Goal: Task Accomplishment & Management: Manage account settings

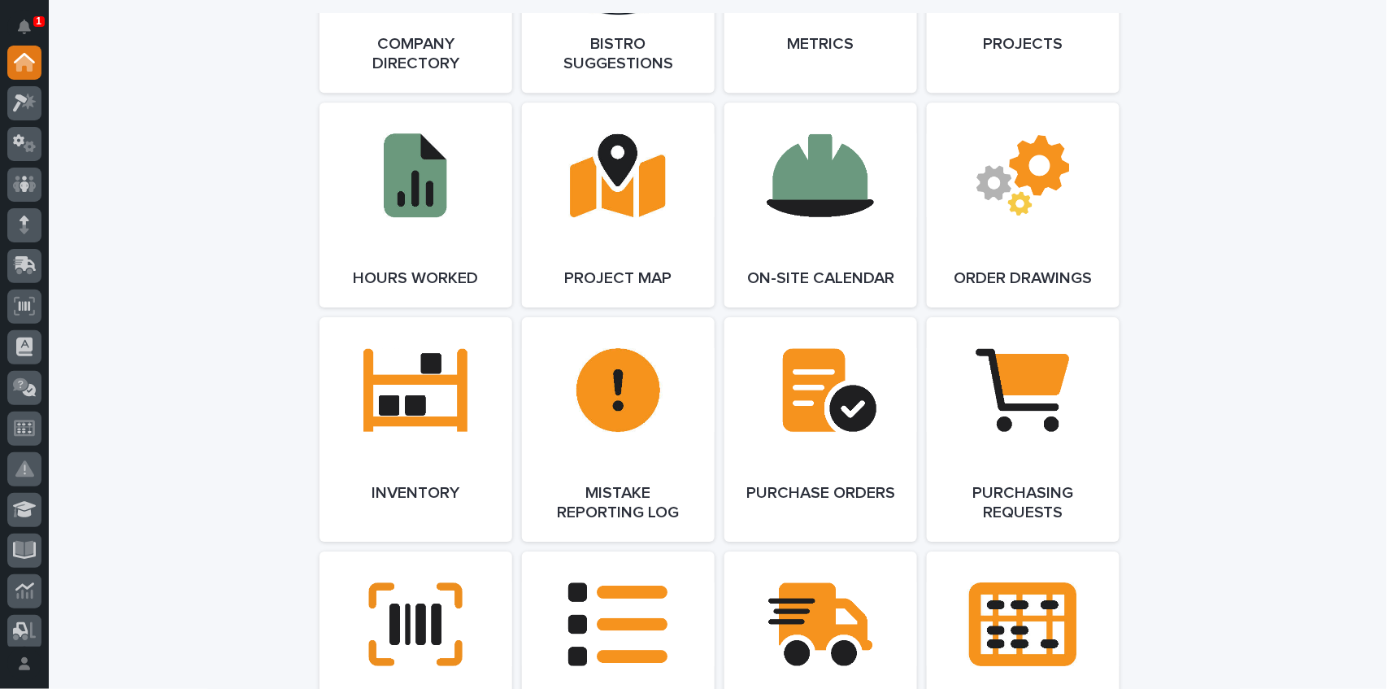
scroll to position [1496, 0]
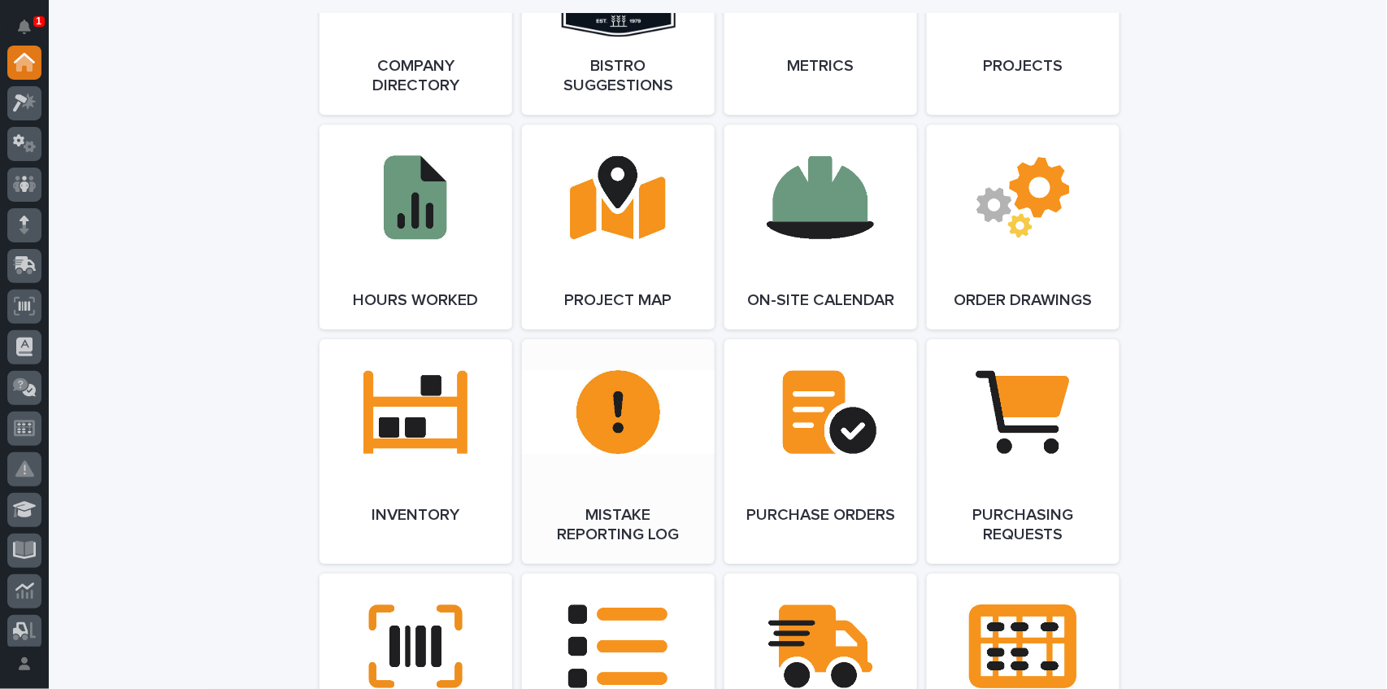
click at [620, 434] on link "Open Link" at bounding box center [618, 451] width 193 height 224
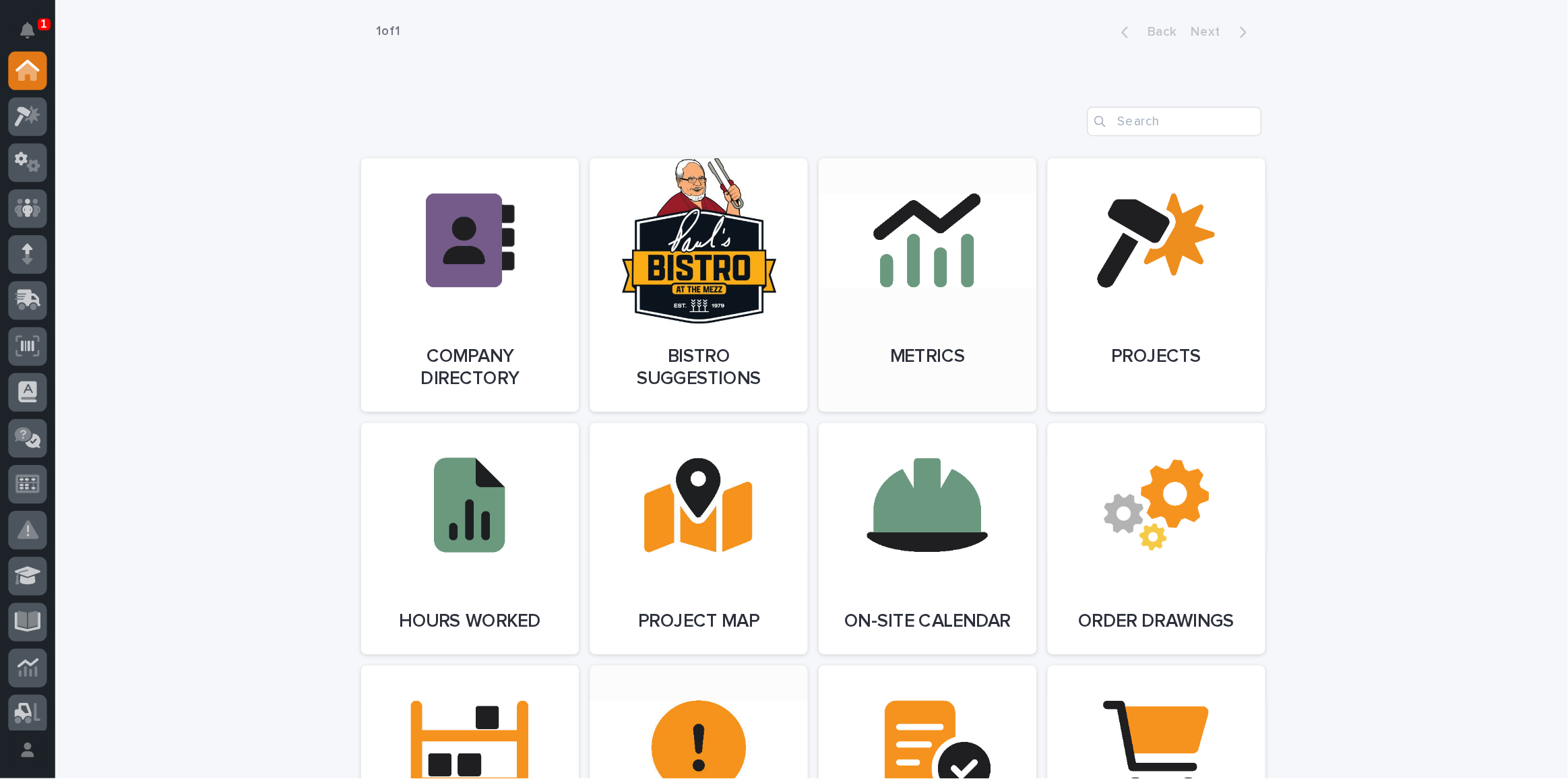
scroll to position [970, 0]
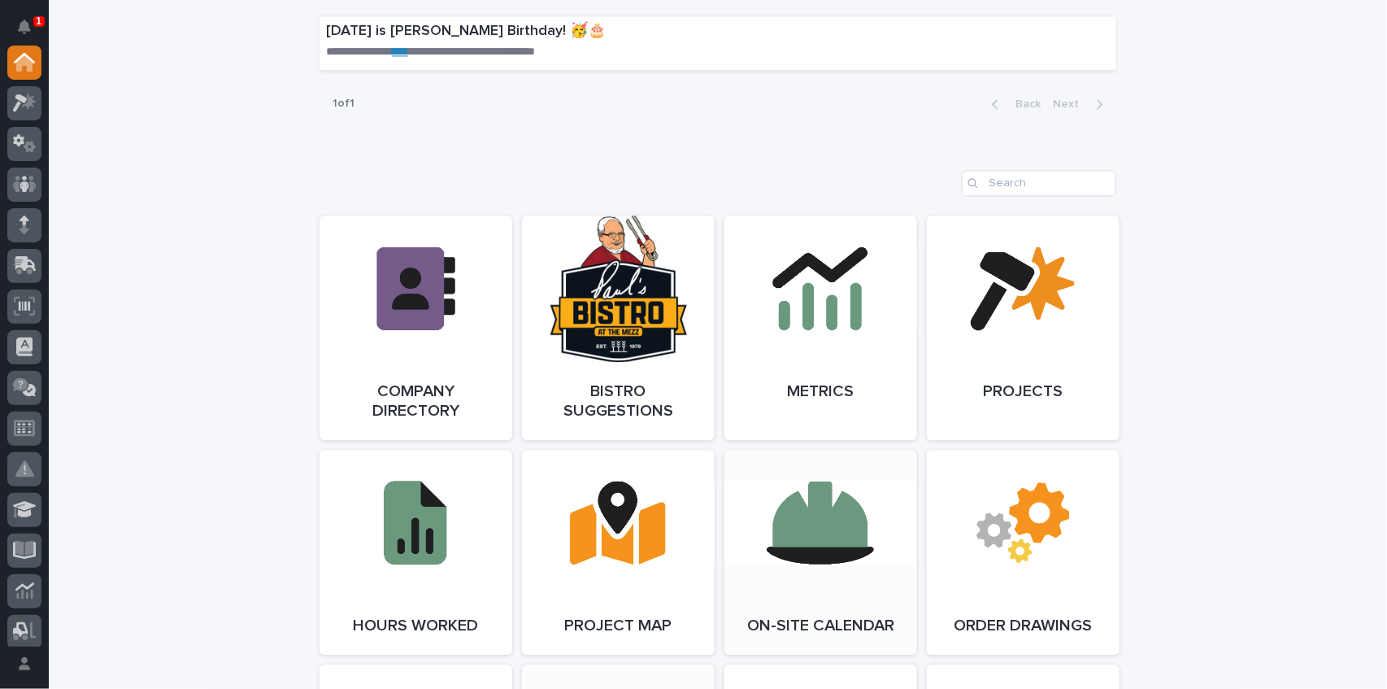
click at [855, 523] on link "Open Link" at bounding box center [821, 552] width 193 height 205
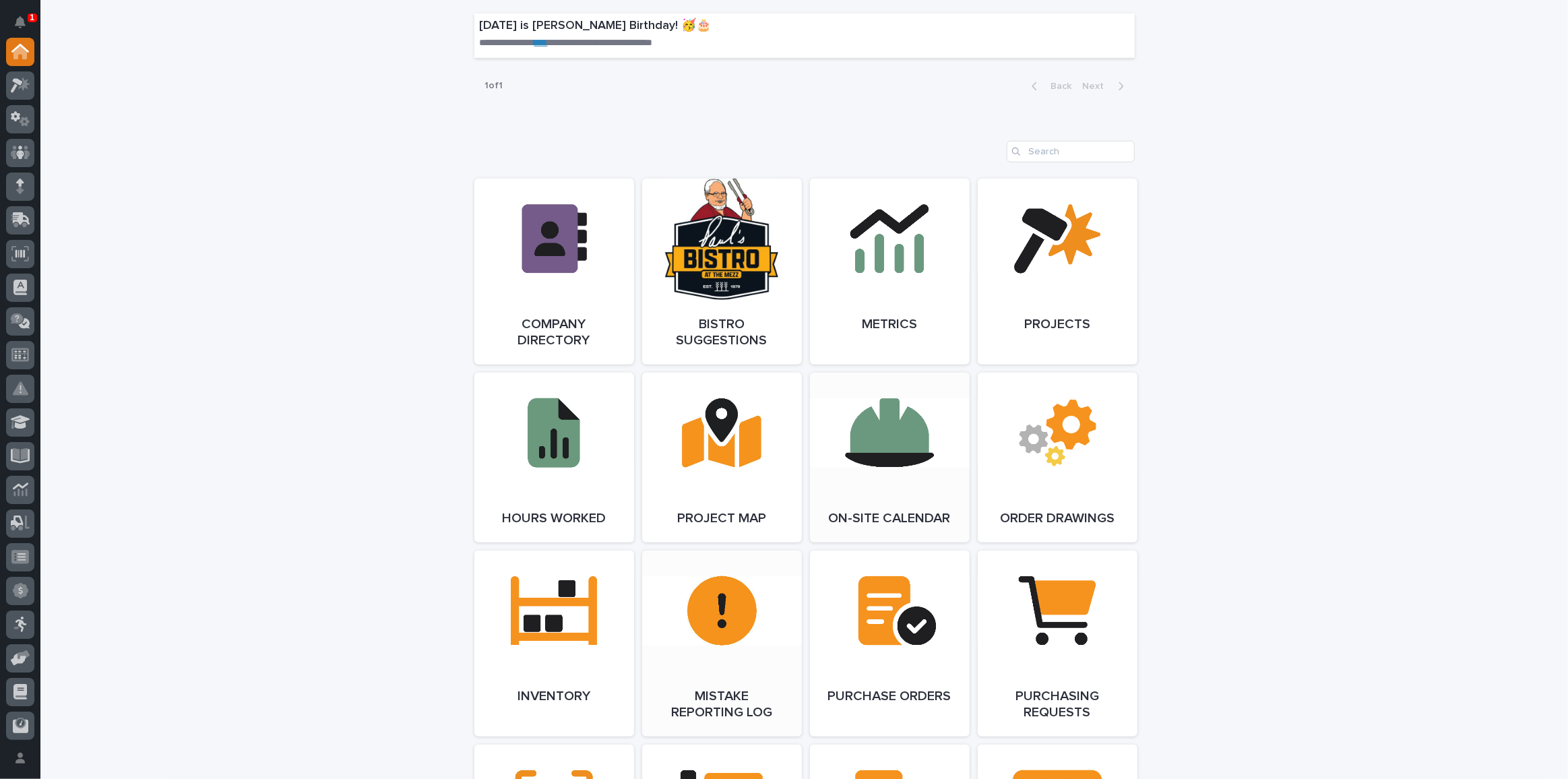
scroll to position [970, 0]
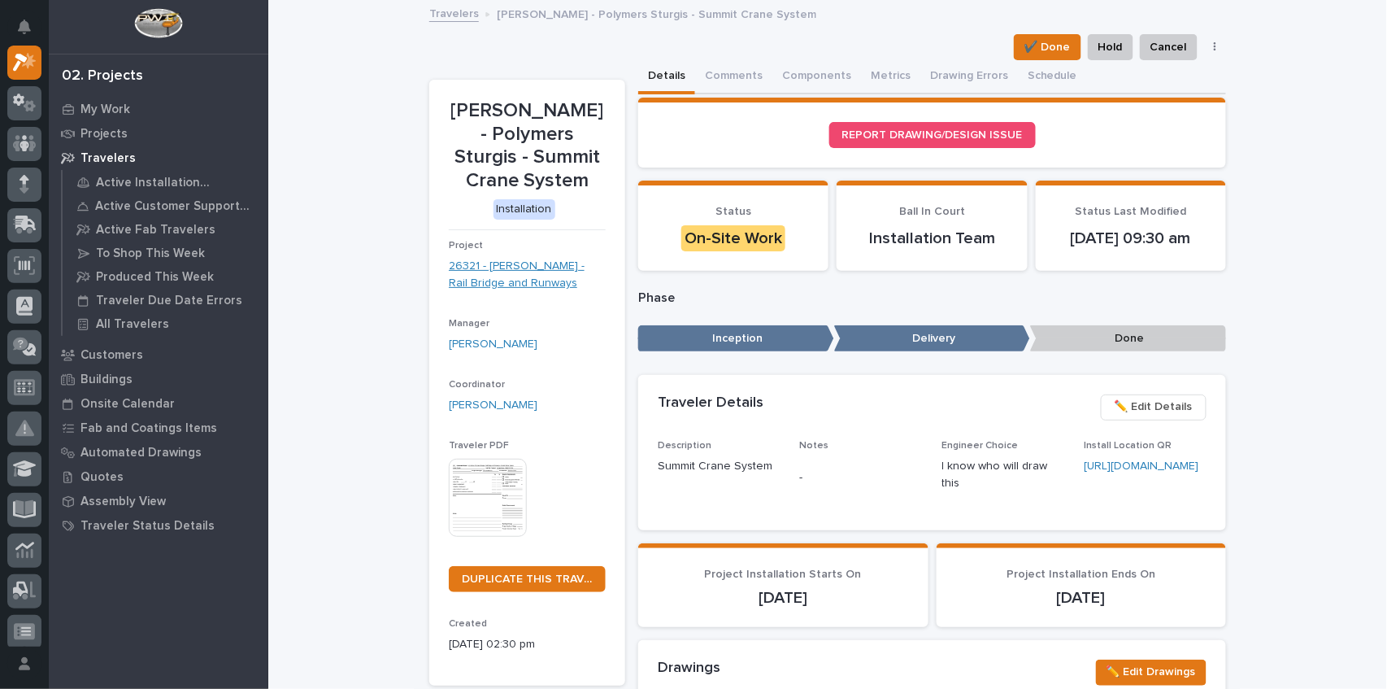
click at [504, 261] on link "26321 - [PERSON_NAME] - Rail Bridge and Runways" at bounding box center [527, 275] width 157 height 34
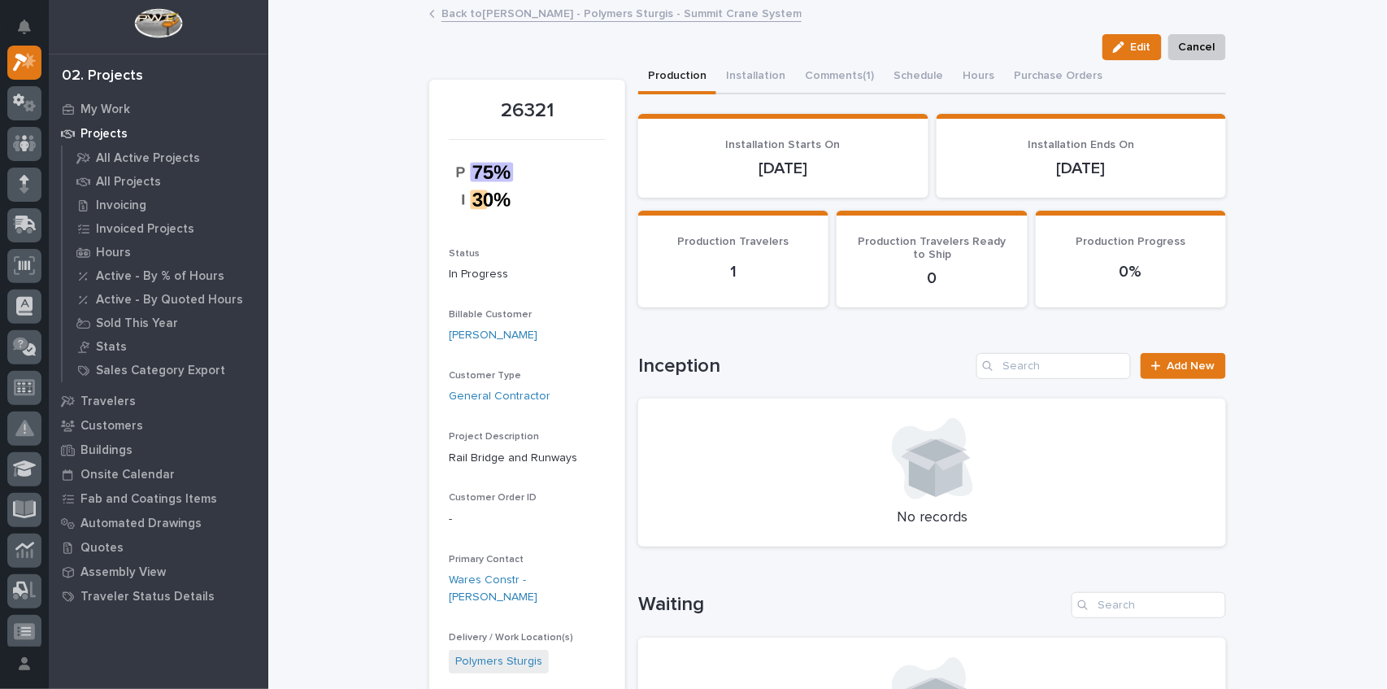
click at [474, 225] on div at bounding box center [527, 192] width 157 height 85
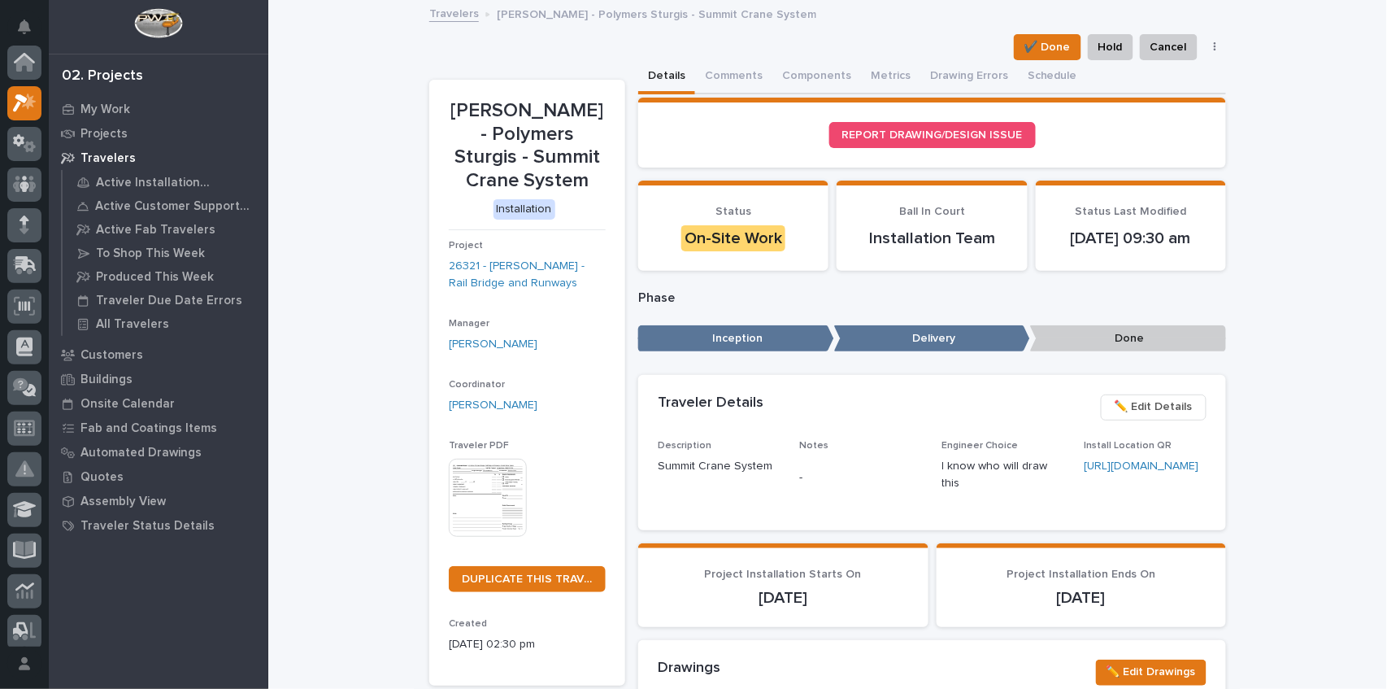
scroll to position [44, 0]
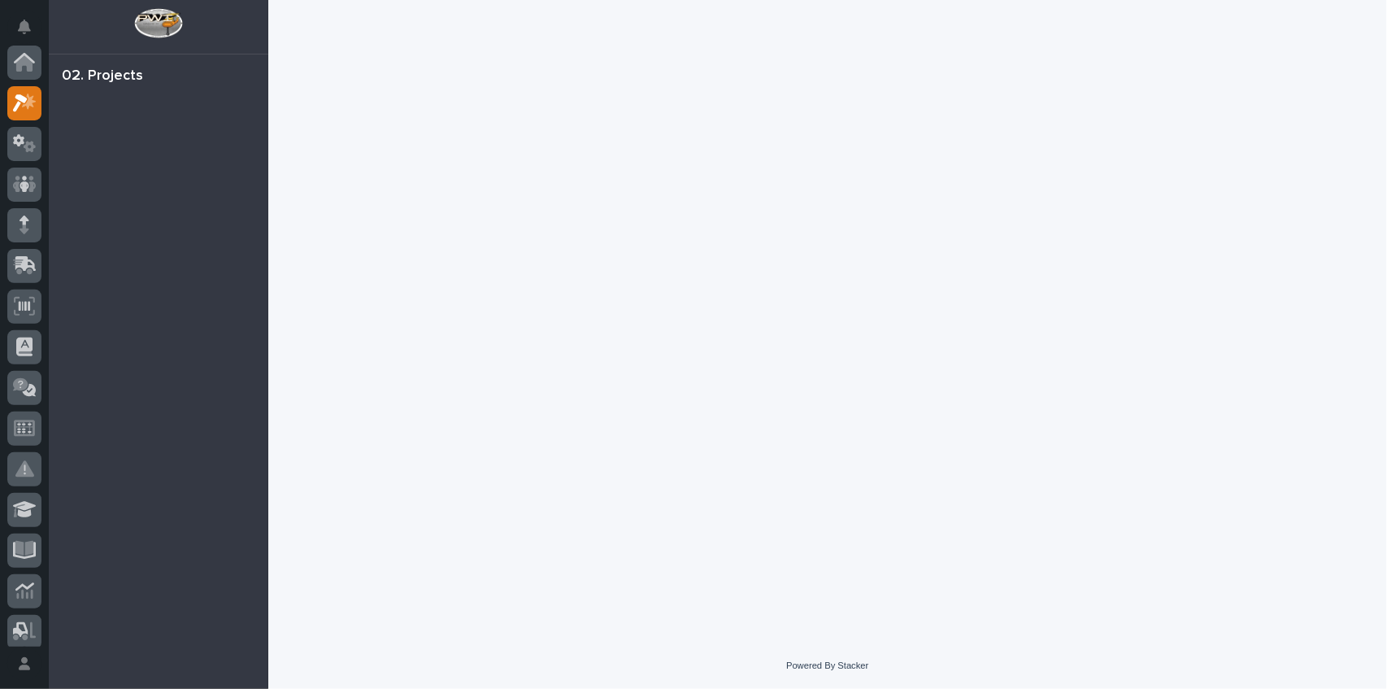
scroll to position [41, 0]
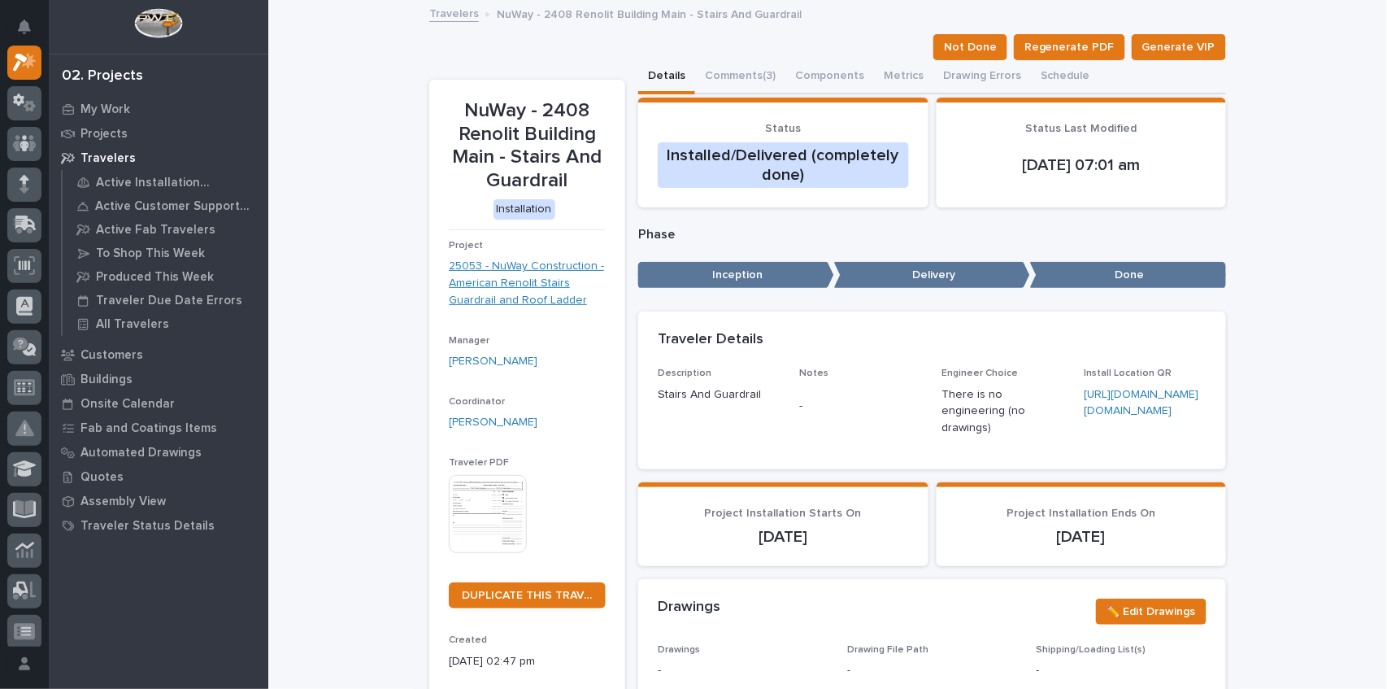
click at [492, 268] on link "25053 - NuWay Construction - American Renolit Stairs Guardrail and Roof Ladder" at bounding box center [527, 283] width 157 height 50
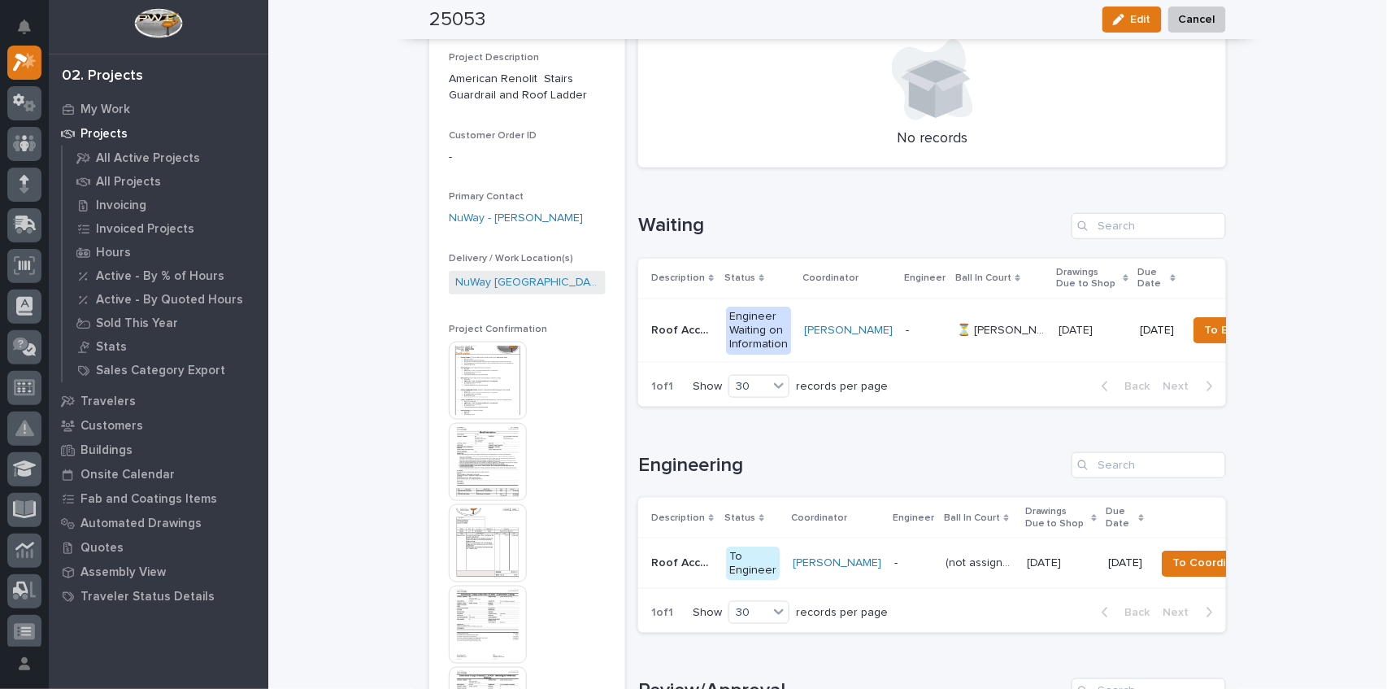
scroll to position [433, 0]
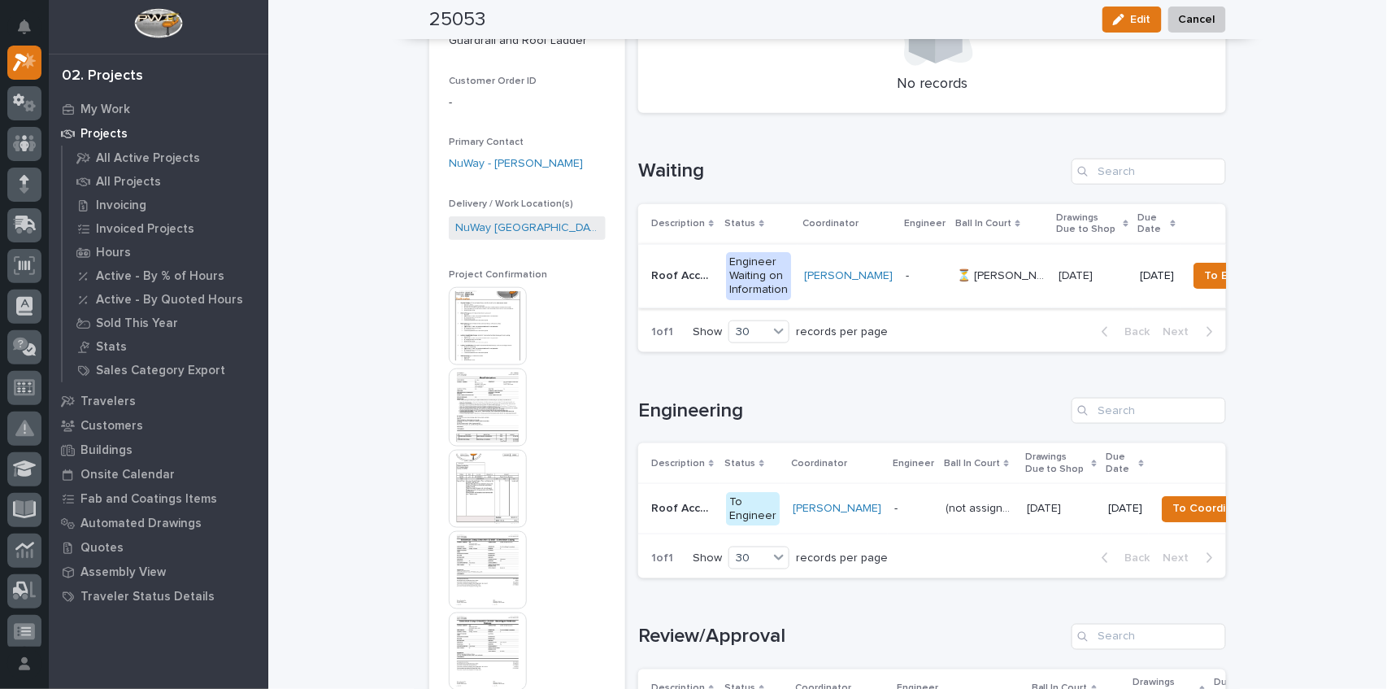
drag, startPoint x: 1113, startPoint y: 211, endPoint x: 1184, endPoint y: 251, distance: 81.2
drag, startPoint x: 1184, startPoint y: 251, endPoint x: 688, endPoint y: 270, distance: 496.4
click at [688, 270] on p "Roof Access Stair" at bounding box center [683, 274] width 65 height 17
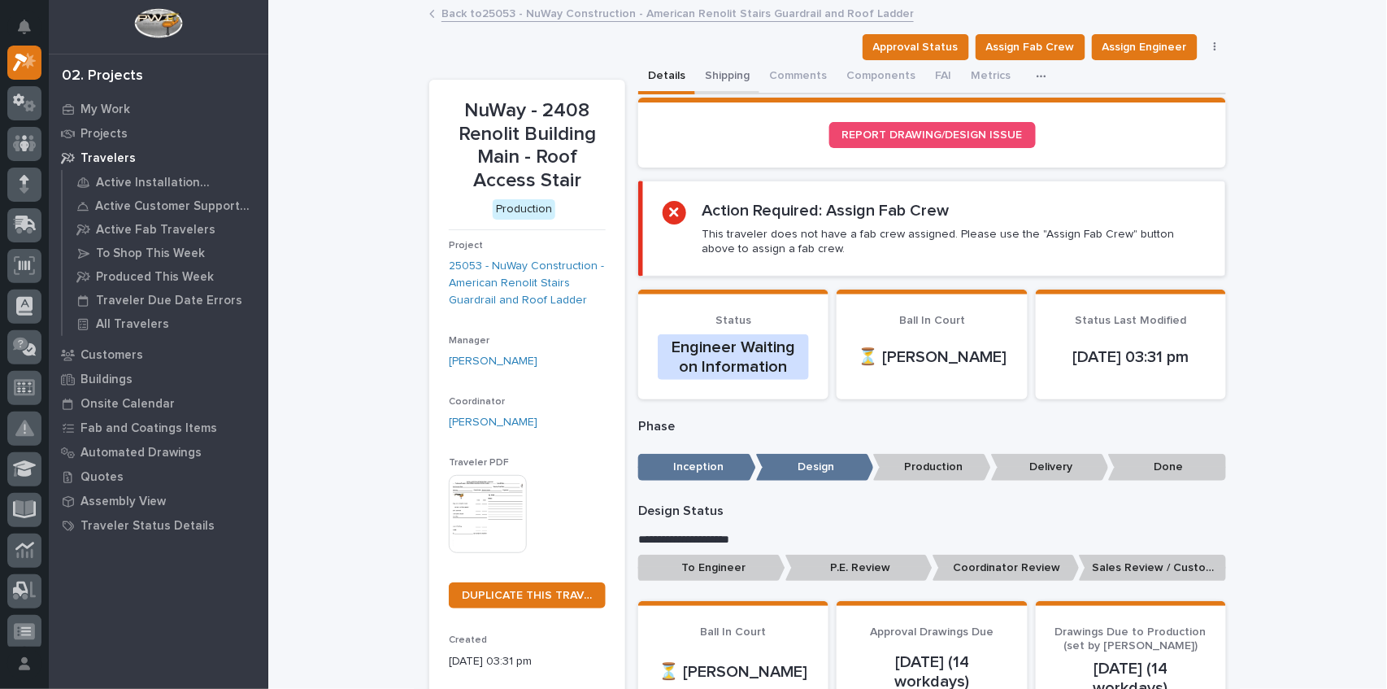
click at [738, 73] on button "Shipping" at bounding box center [727, 77] width 64 height 34
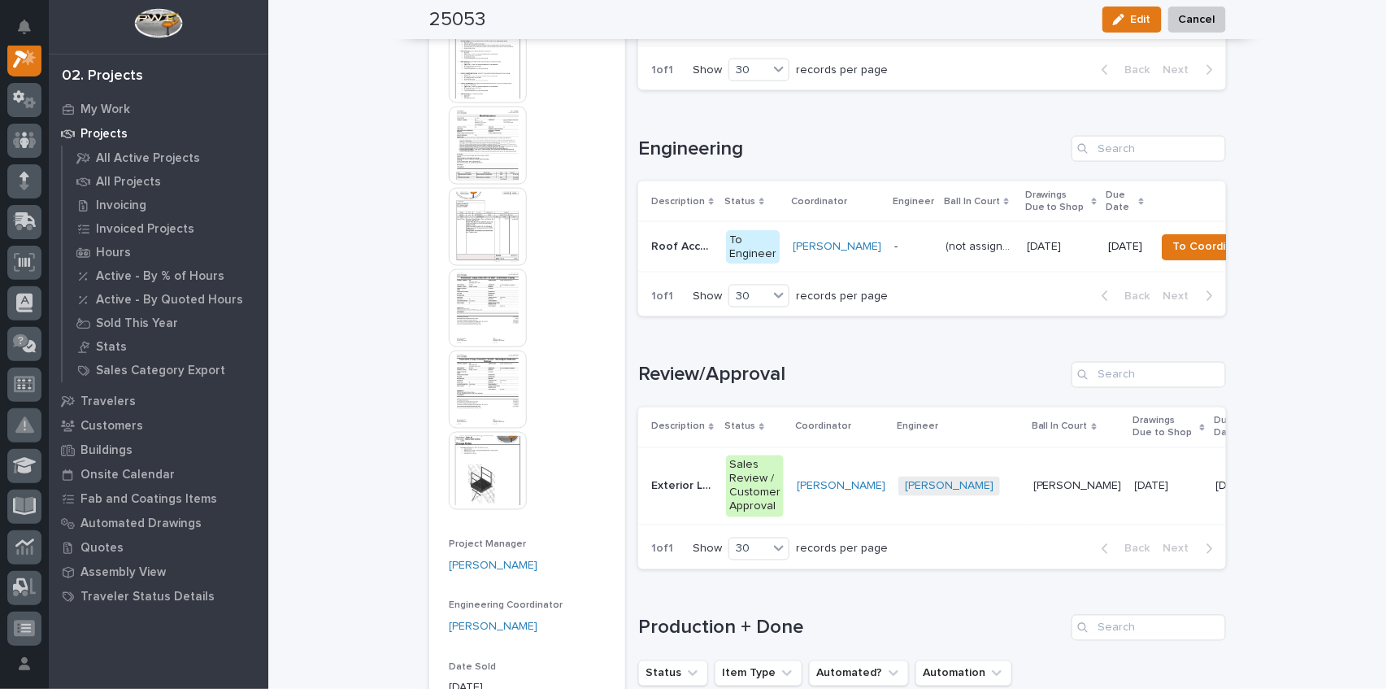
scroll to position [704, 0]
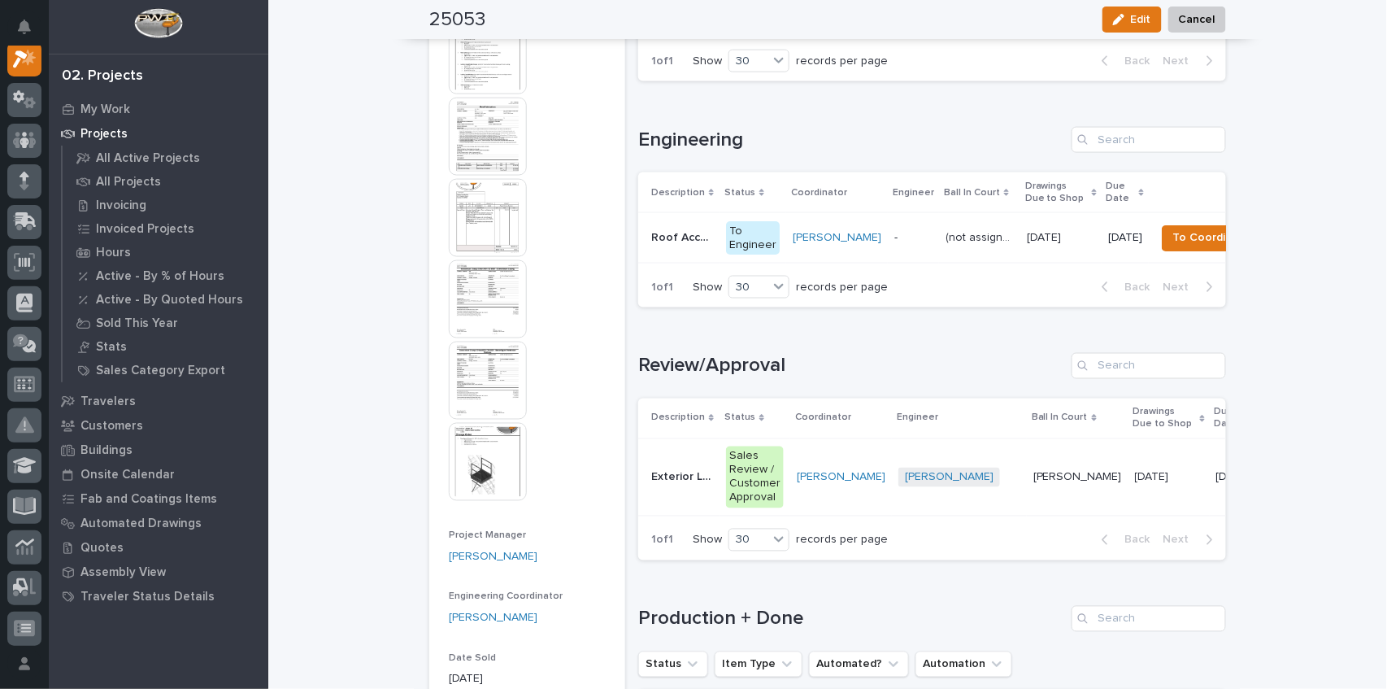
click at [675, 485] on p "Exterior Landing" at bounding box center [683, 476] width 65 height 17
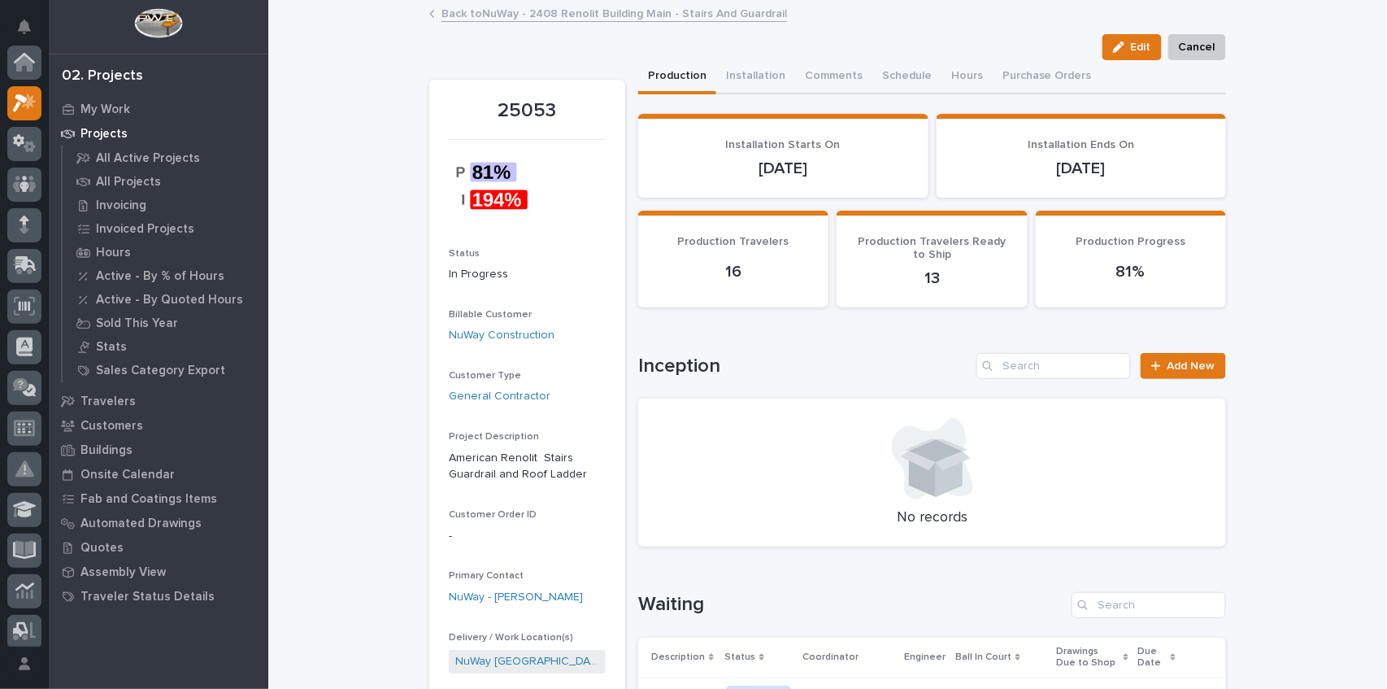
scroll to position [44, 0]
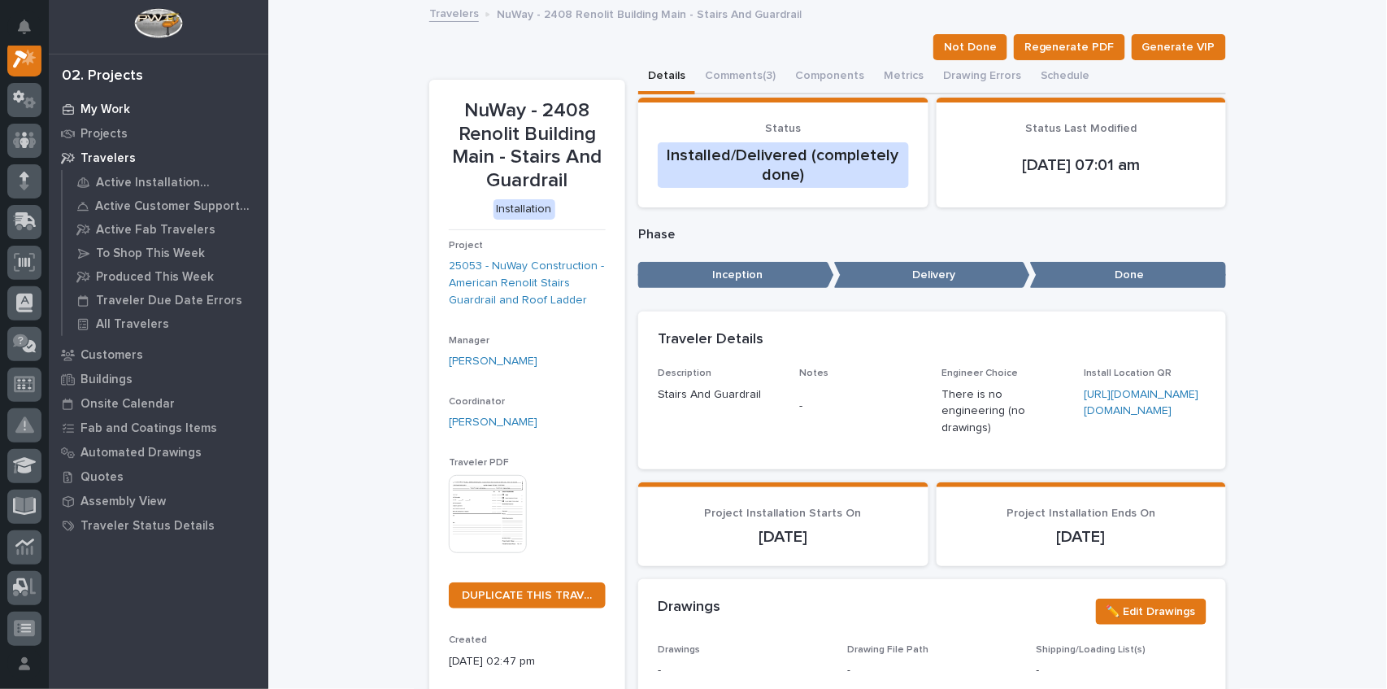
click at [107, 111] on p "My Work" at bounding box center [106, 109] width 50 height 15
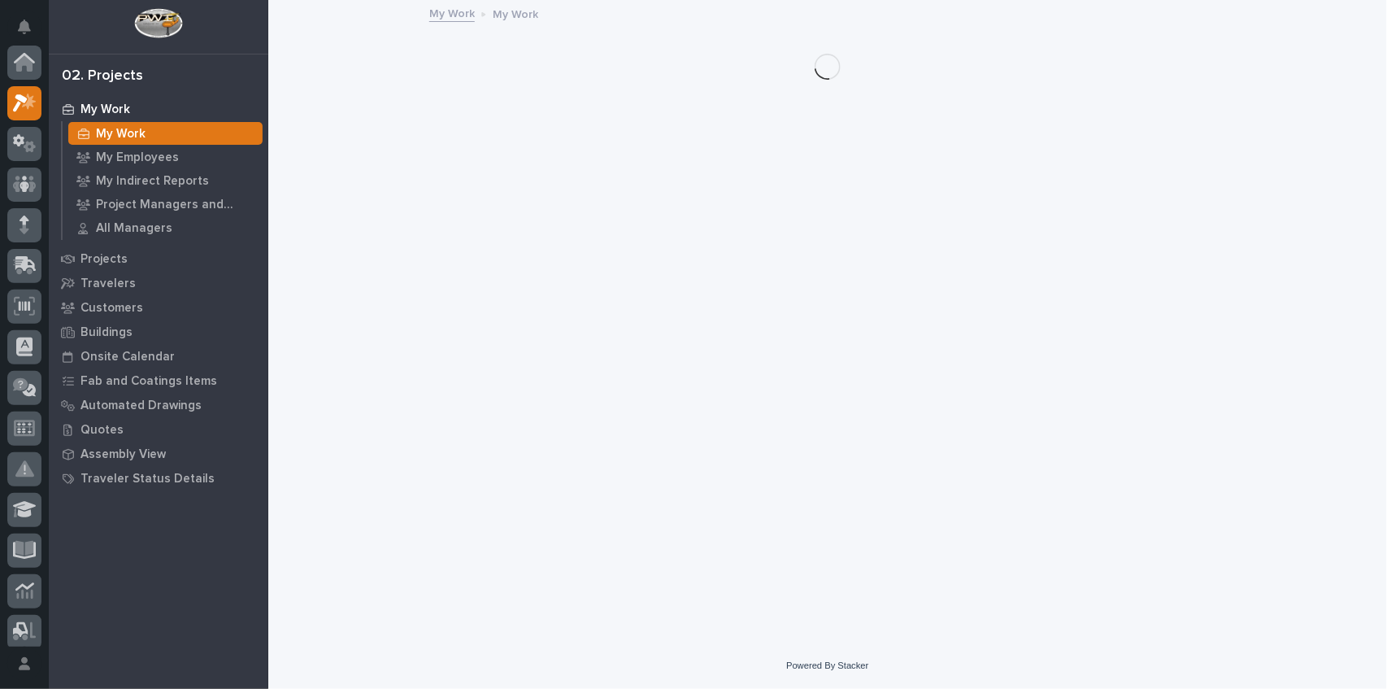
scroll to position [41, 0]
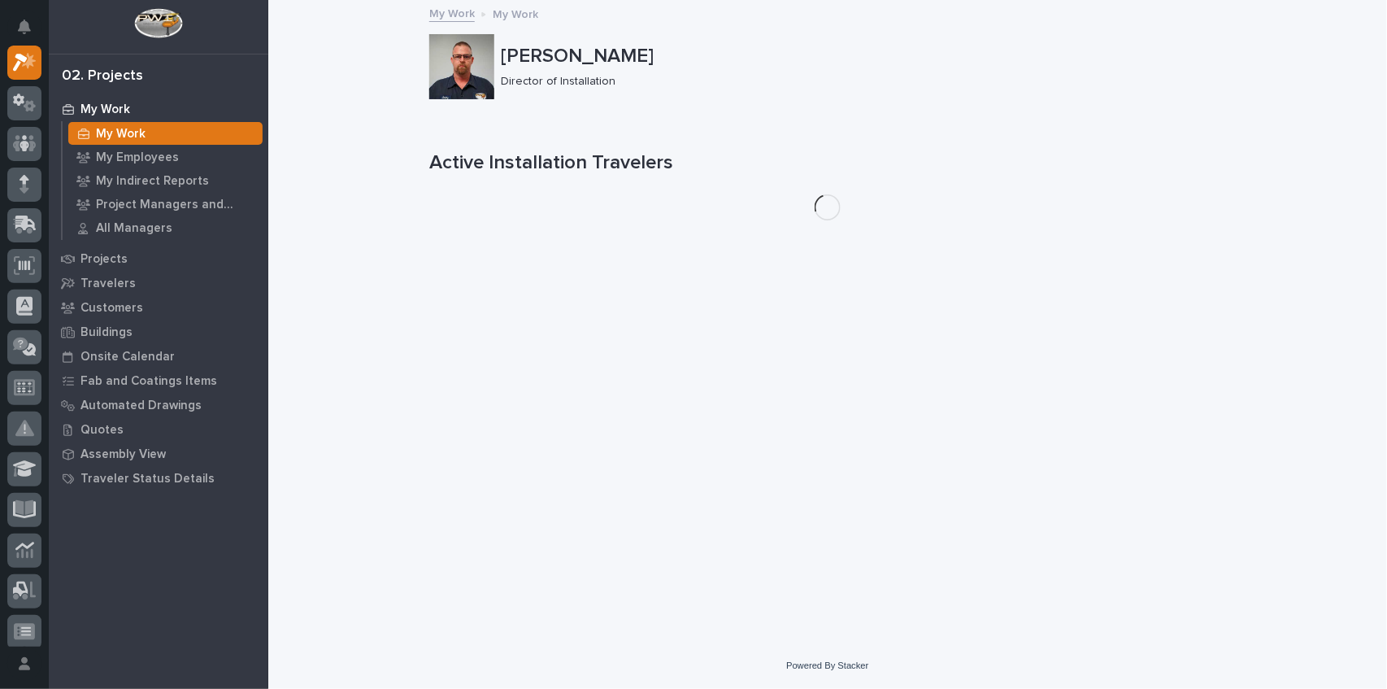
click at [97, 109] on p "My Work" at bounding box center [106, 109] width 50 height 15
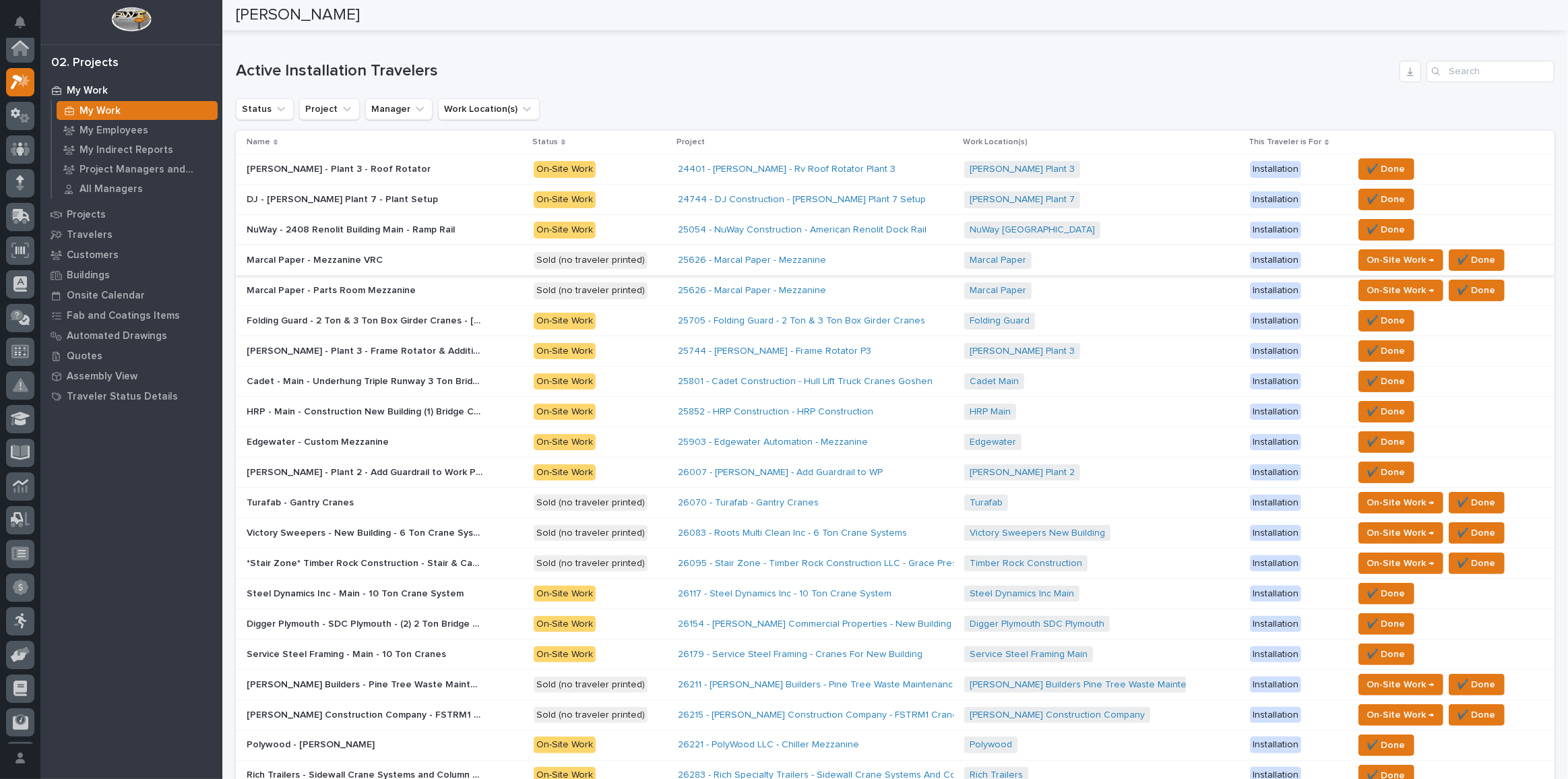
scroll to position [607, 0]
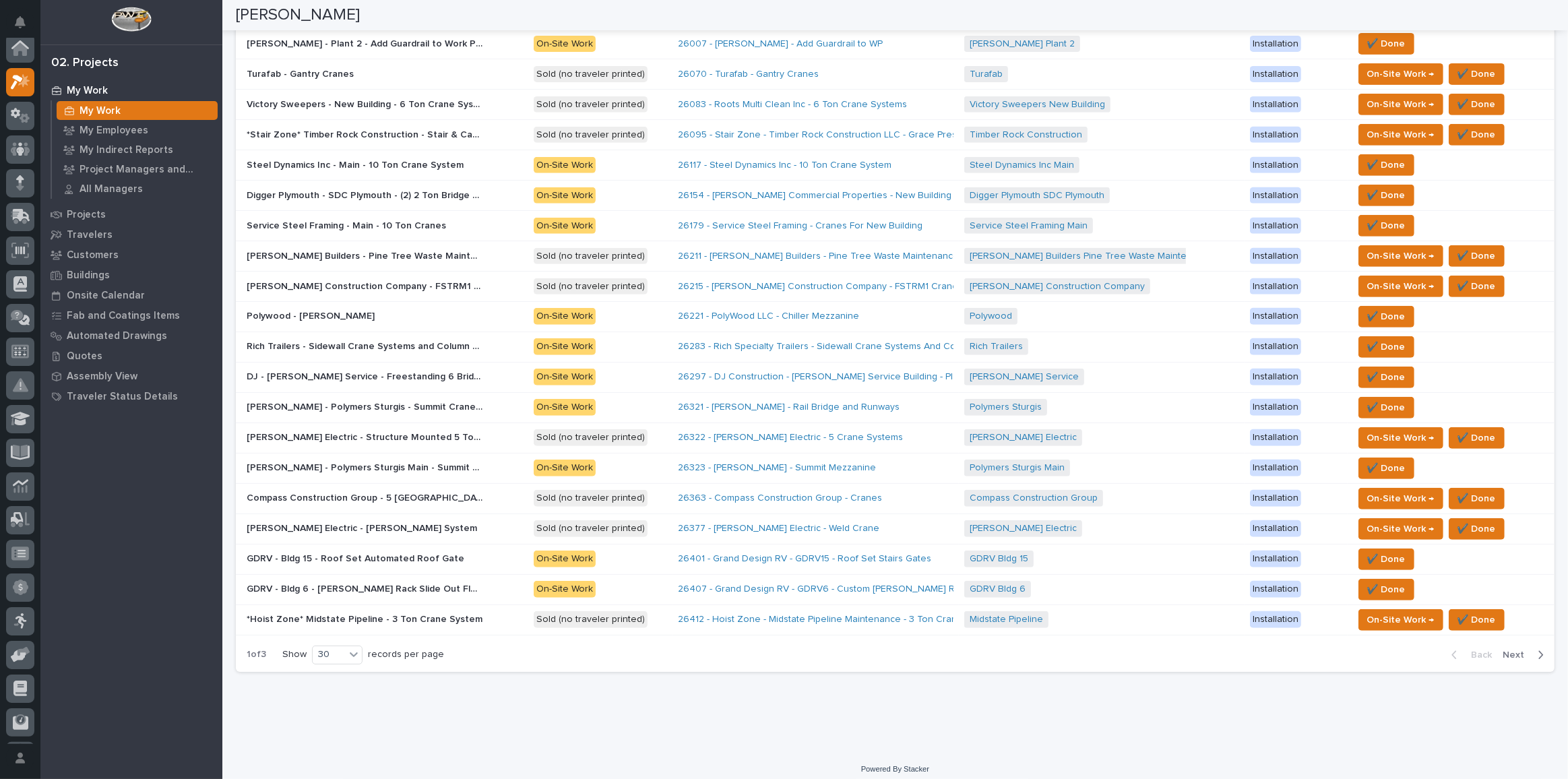
click at [1149, 570] on span "Next" at bounding box center [1517, 655] width 30 height 12
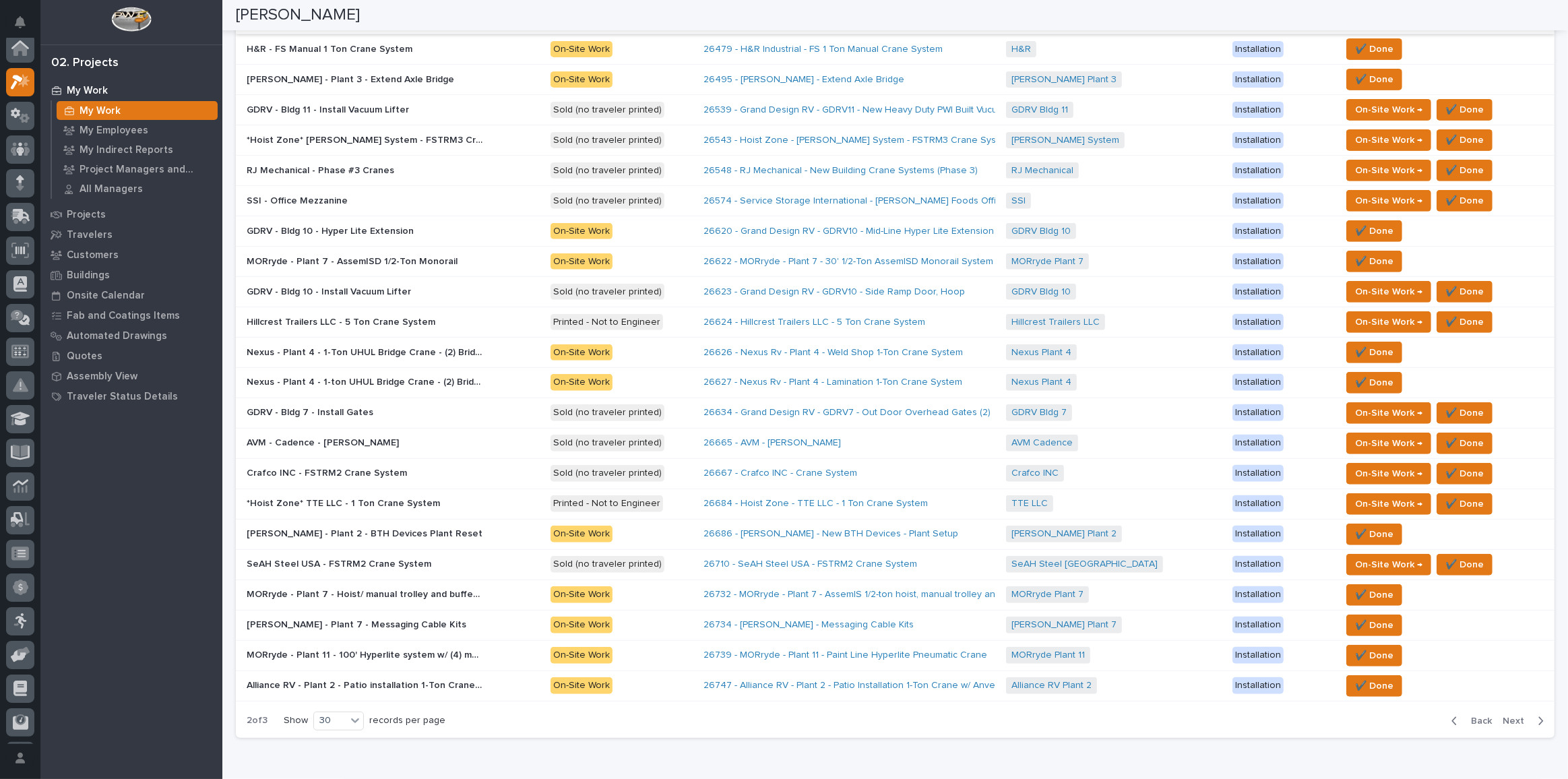
scroll to position [546, 0]
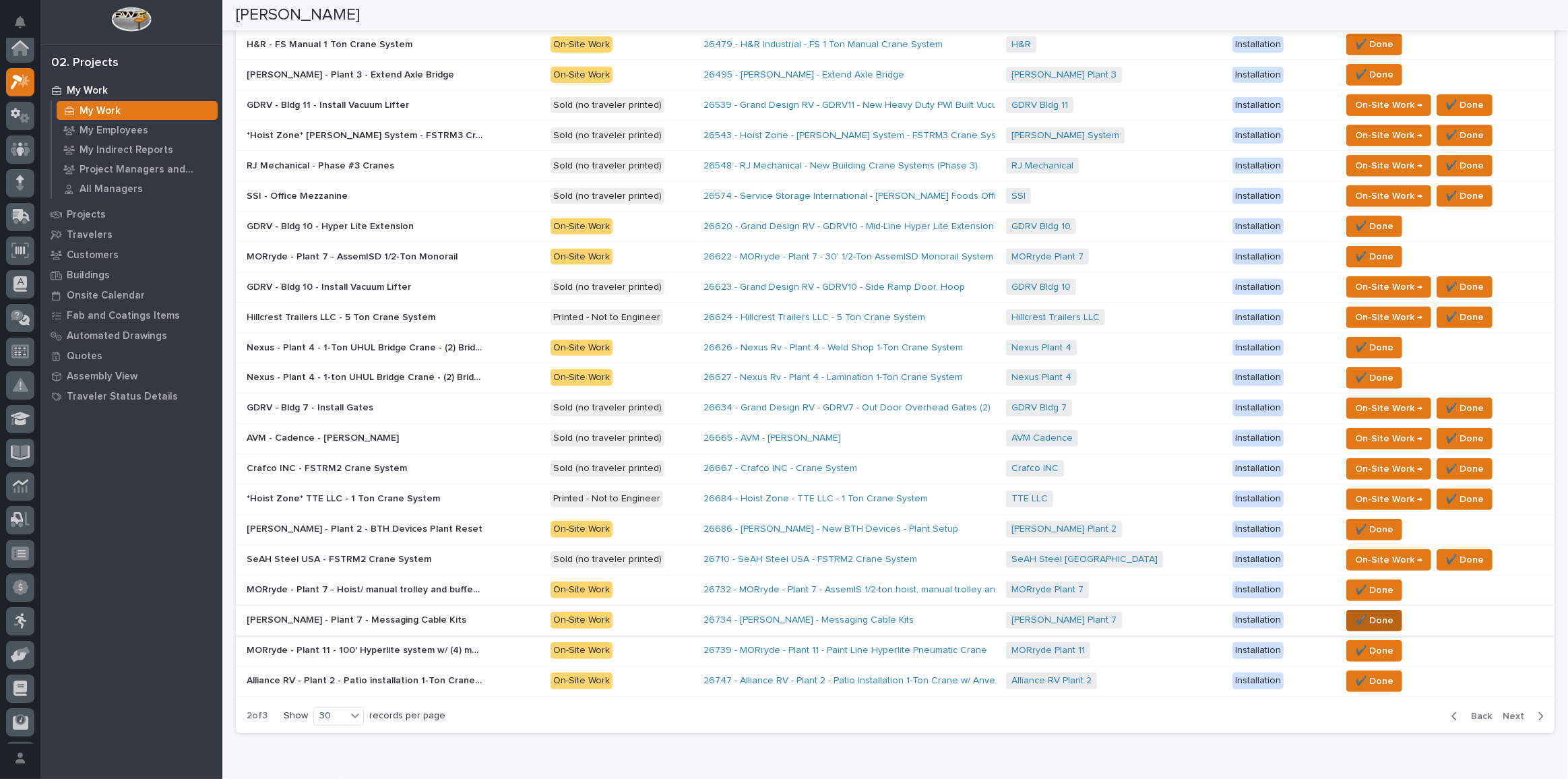
click at [1149, 570] on span "✔️ Done" at bounding box center [1374, 621] width 38 height 17
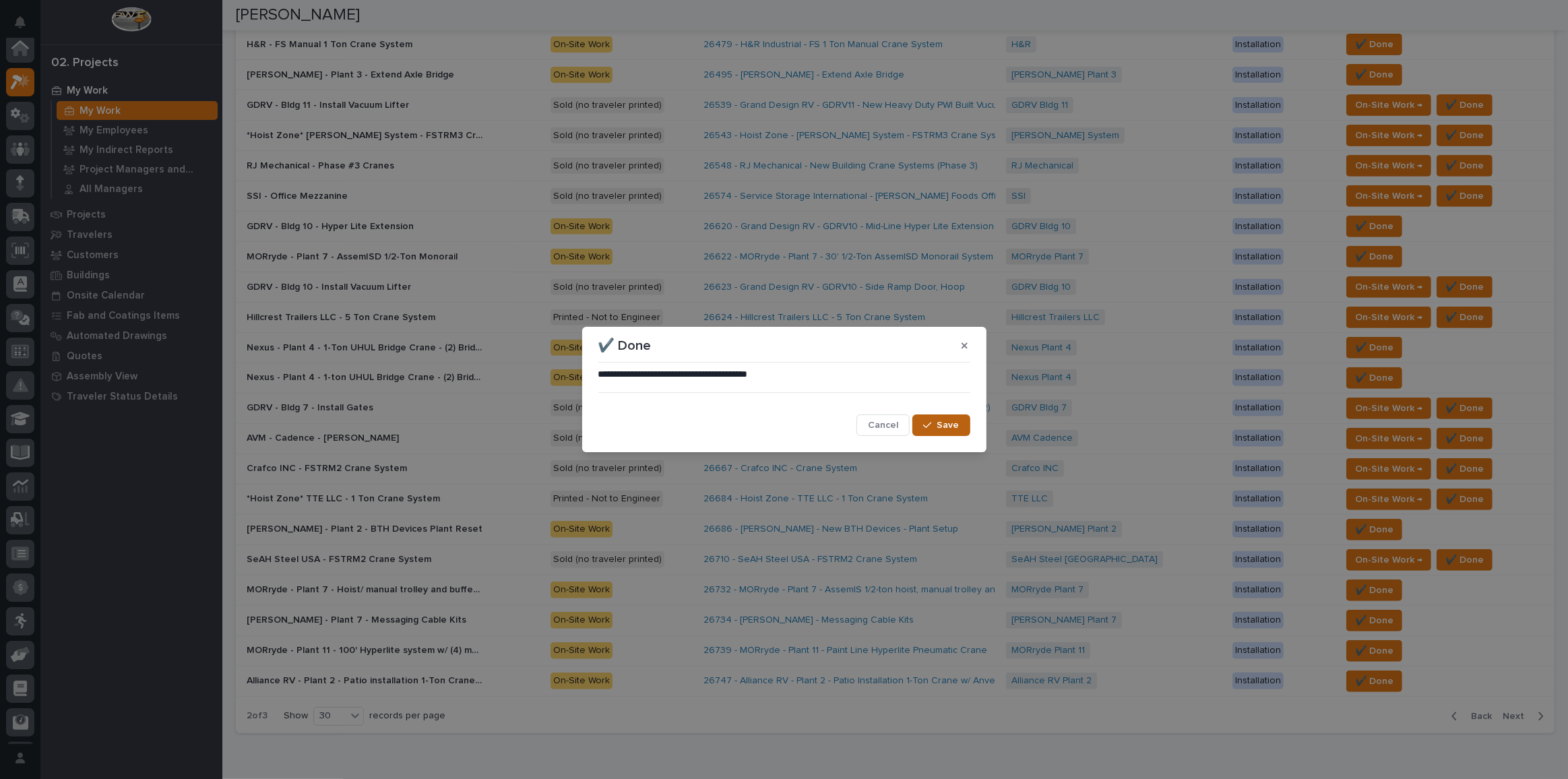
click at [933, 421] on div "button" at bounding box center [930, 424] width 13 height 9
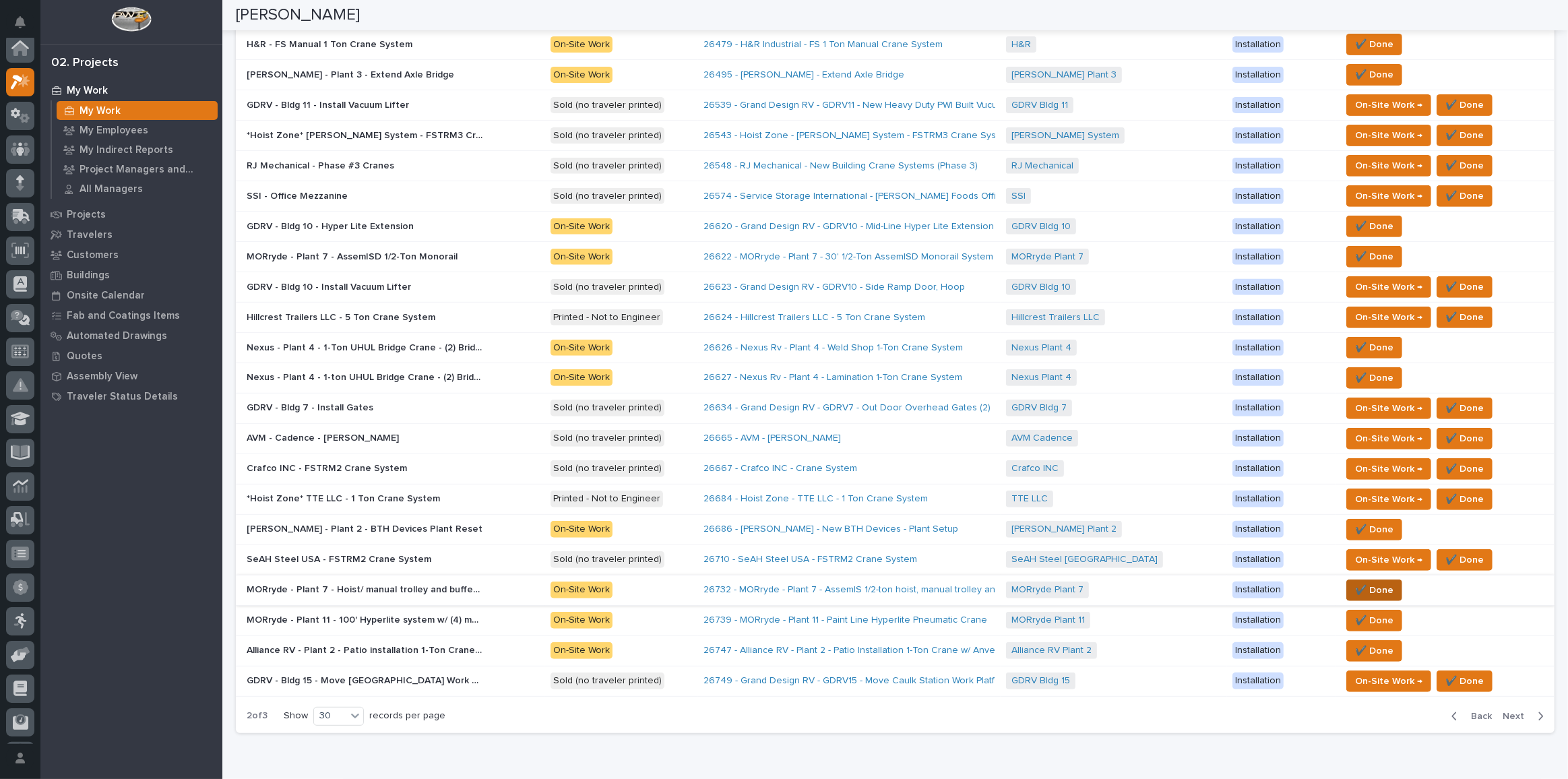
click at [1149, 570] on span "✔️ Done" at bounding box center [1374, 591] width 38 height 17
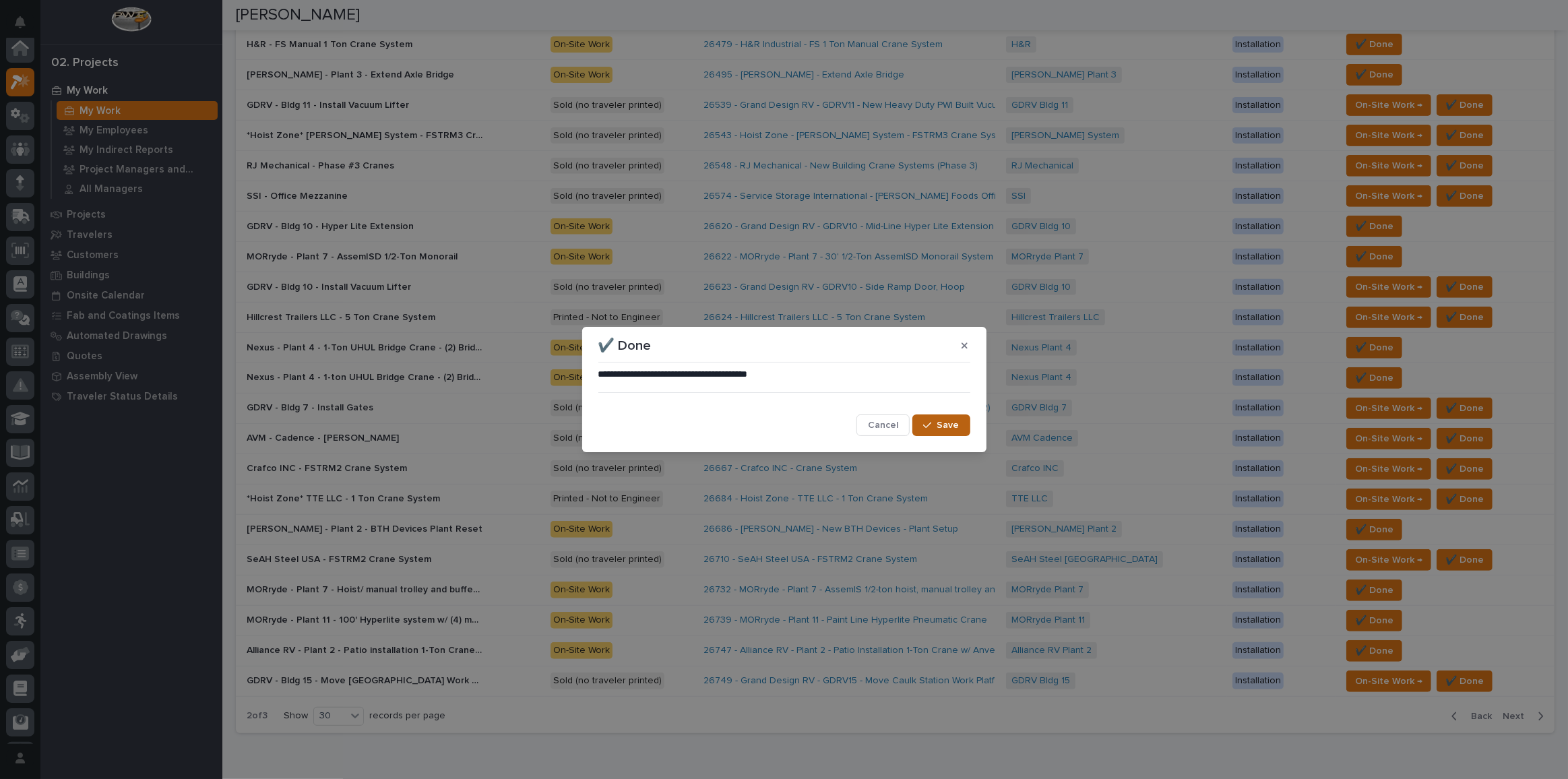
click at [960, 426] on button "Save" at bounding box center [941, 425] width 57 height 22
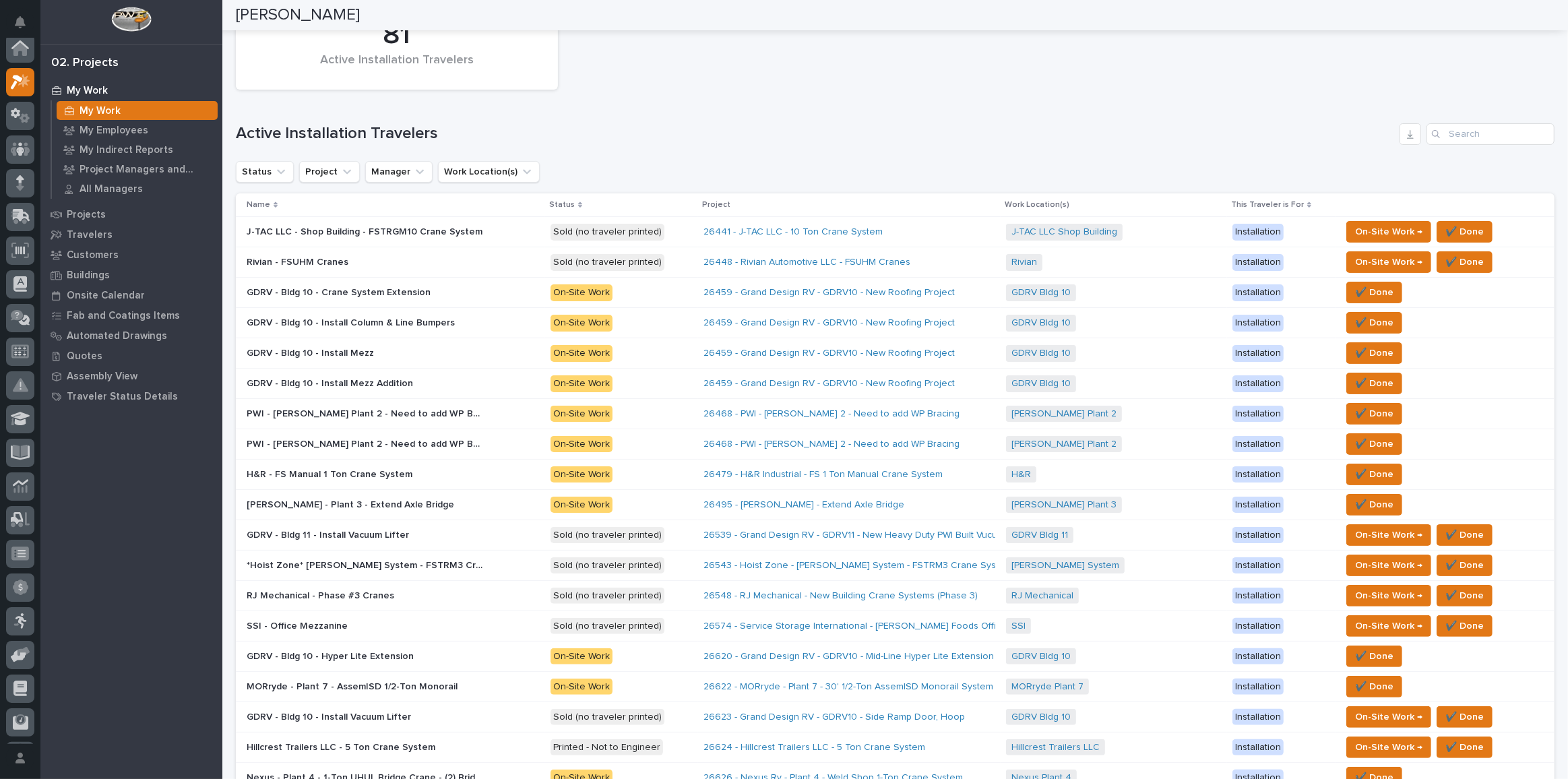
scroll to position [60, 0]
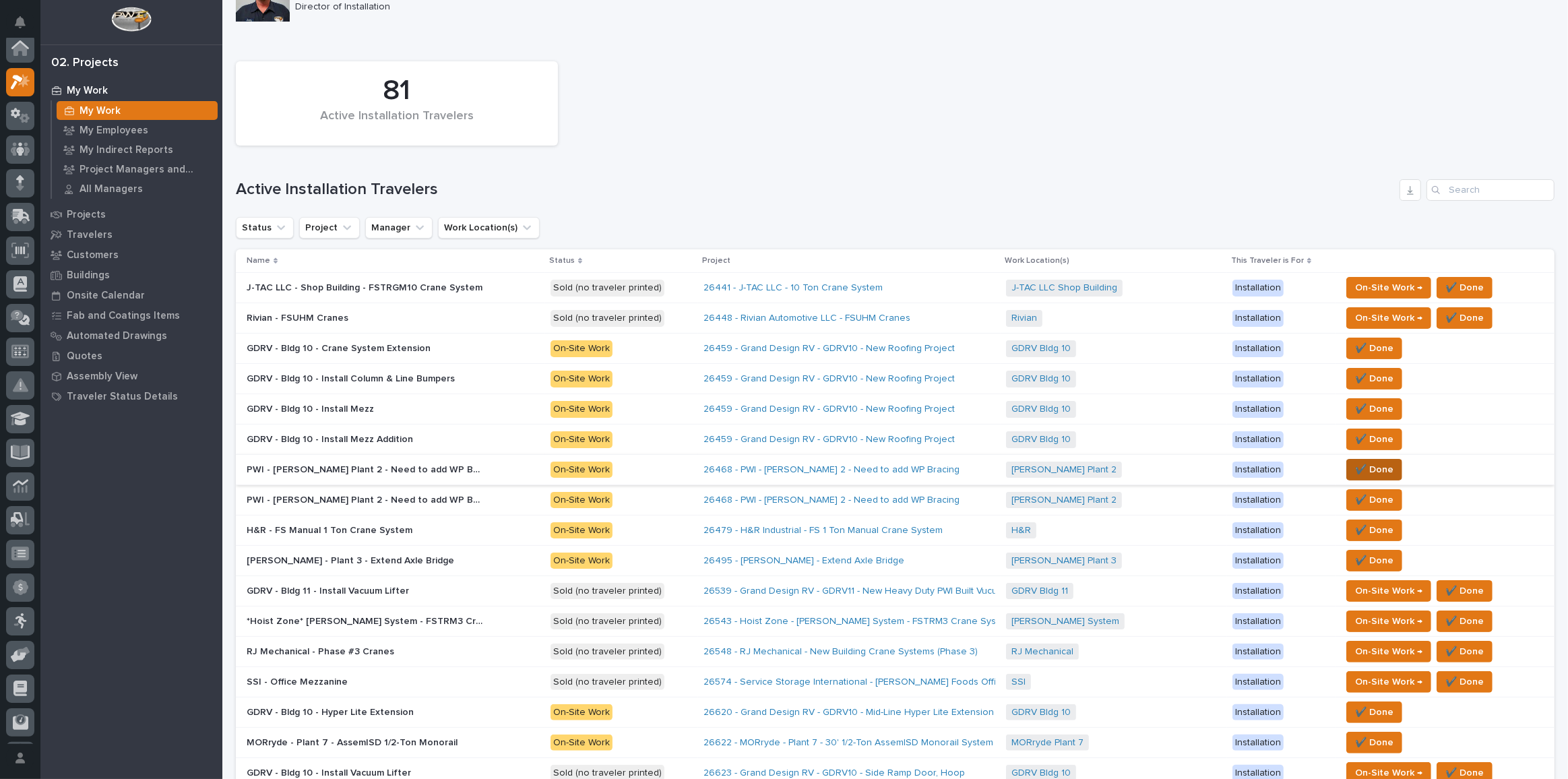
click at [1149, 464] on span "✔️ Done" at bounding box center [1374, 470] width 38 height 17
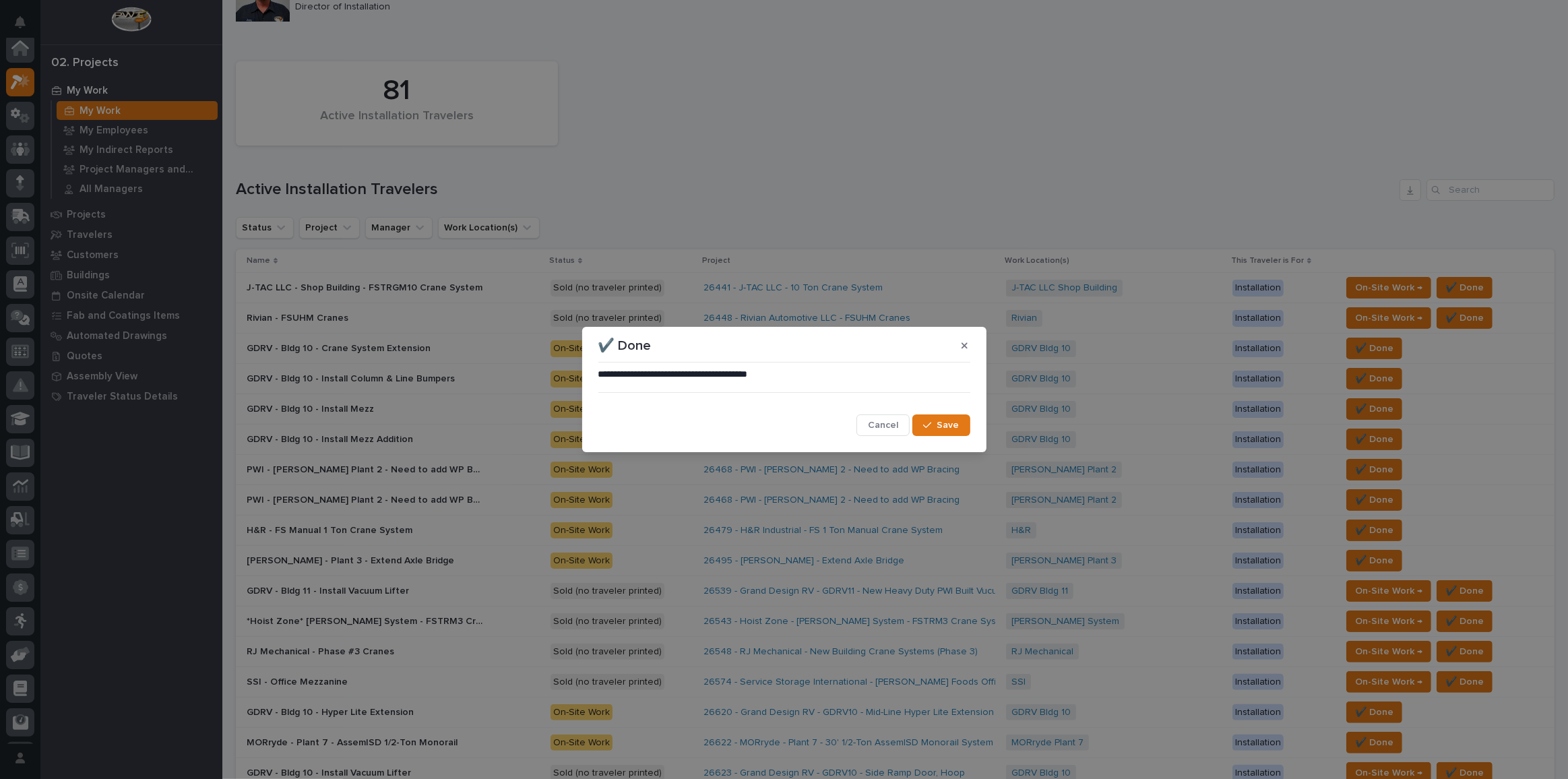
click at [932, 428] on icon "button" at bounding box center [927, 424] width 8 height 9
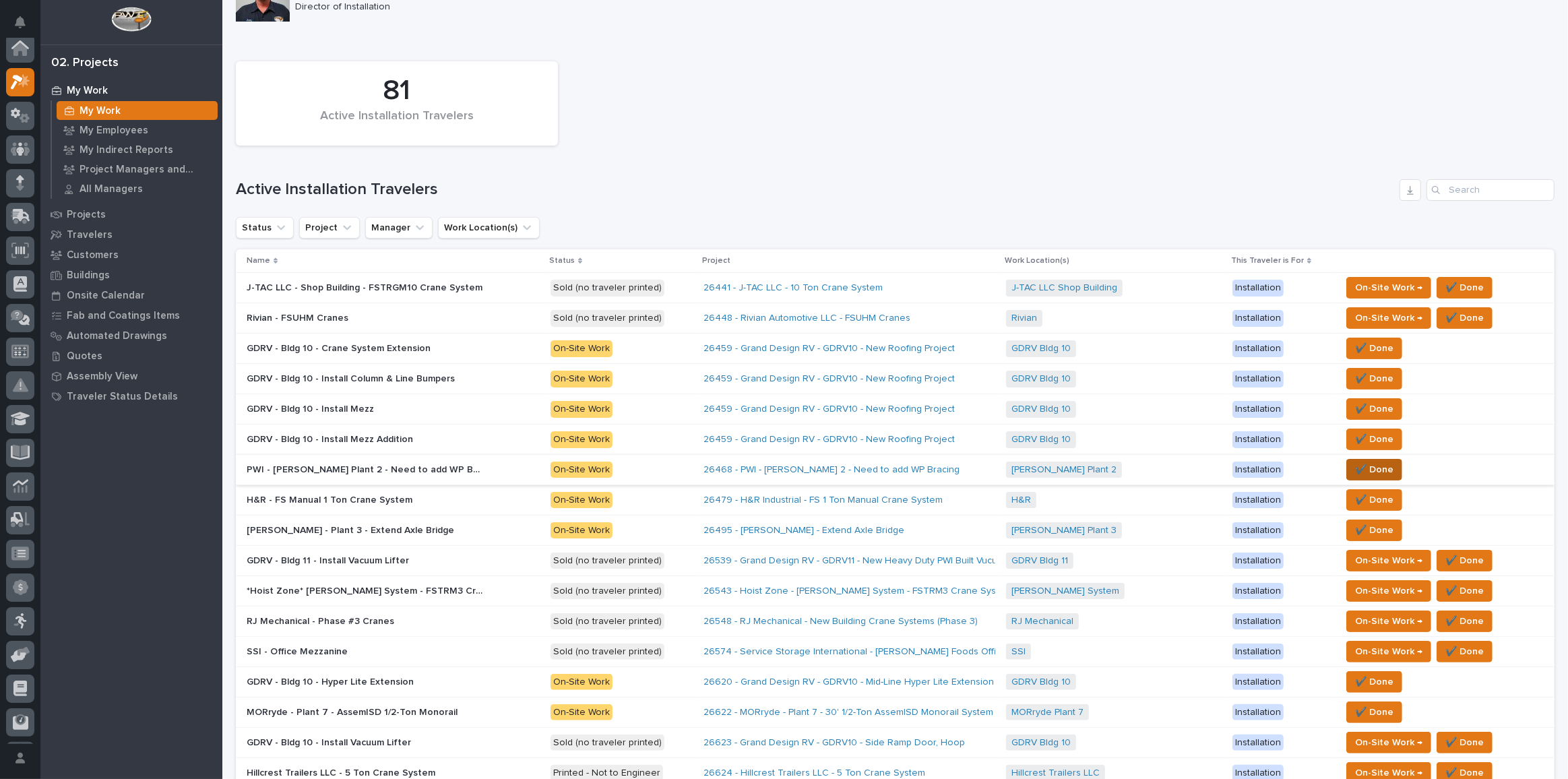
click at [1149, 466] on span "✔️ Done" at bounding box center [1374, 470] width 38 height 17
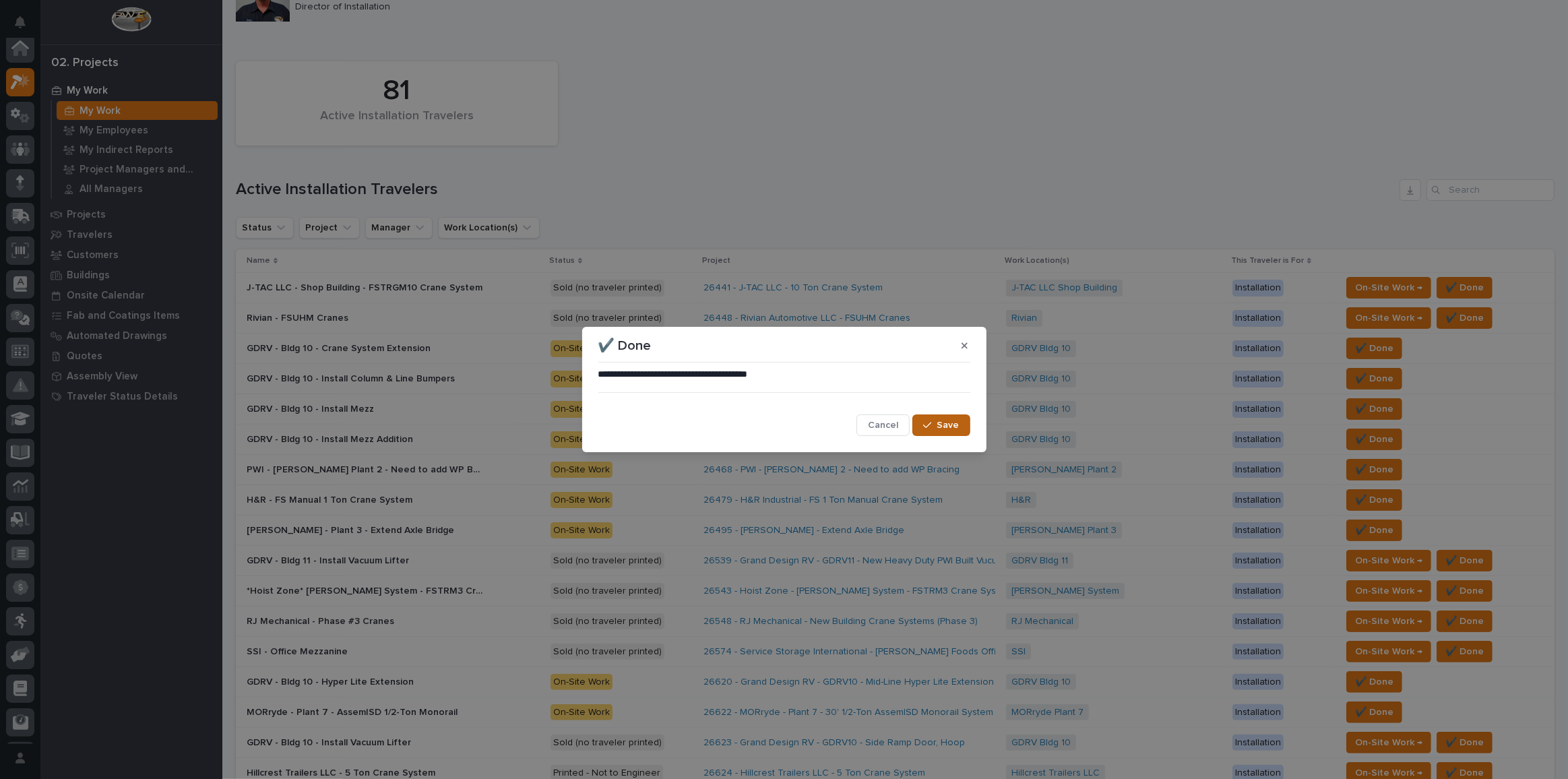
click at [947, 423] on span "Save" at bounding box center [948, 425] width 22 height 12
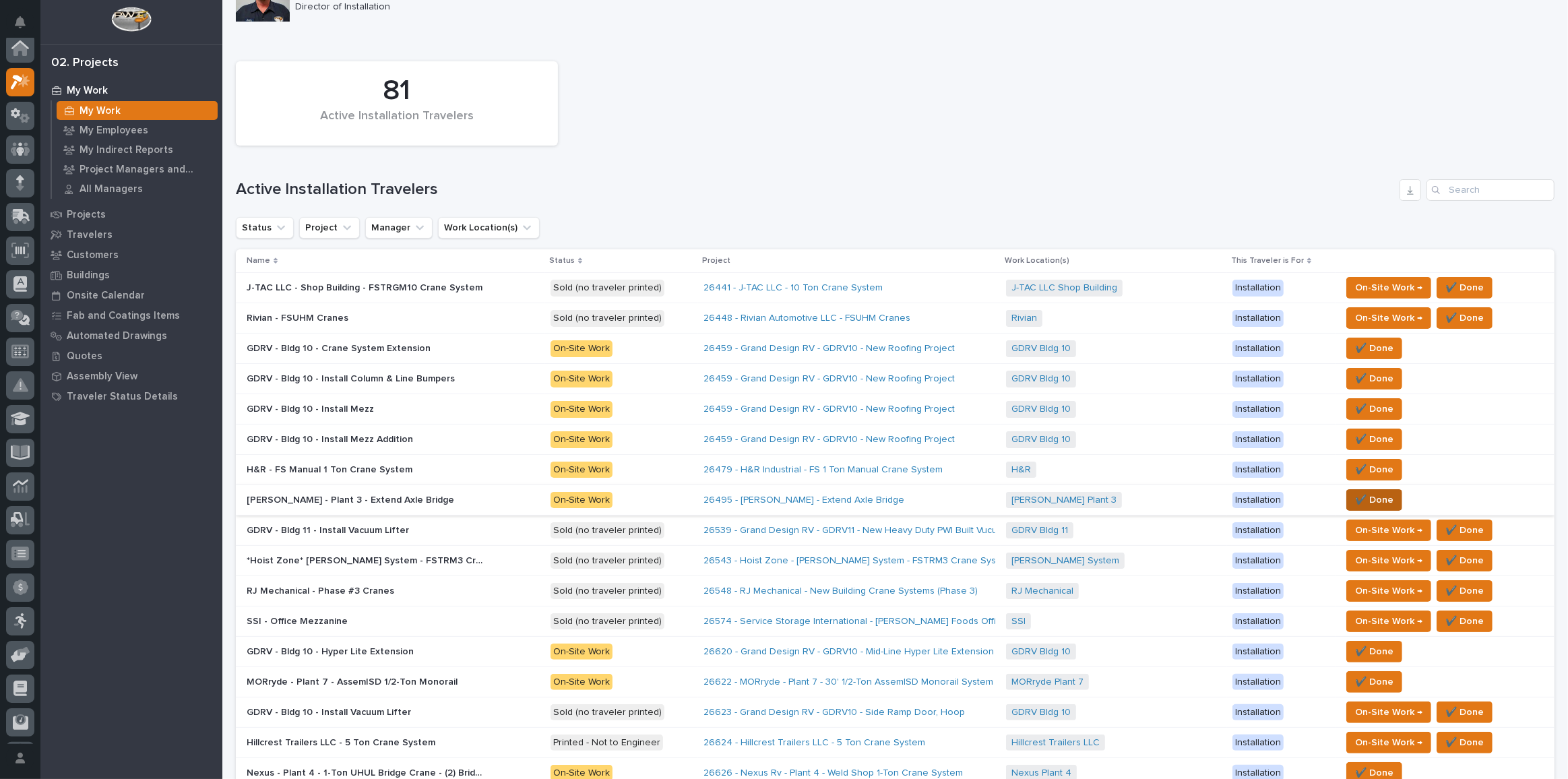
click at [1149, 498] on span "✔️ Done" at bounding box center [1374, 501] width 38 height 17
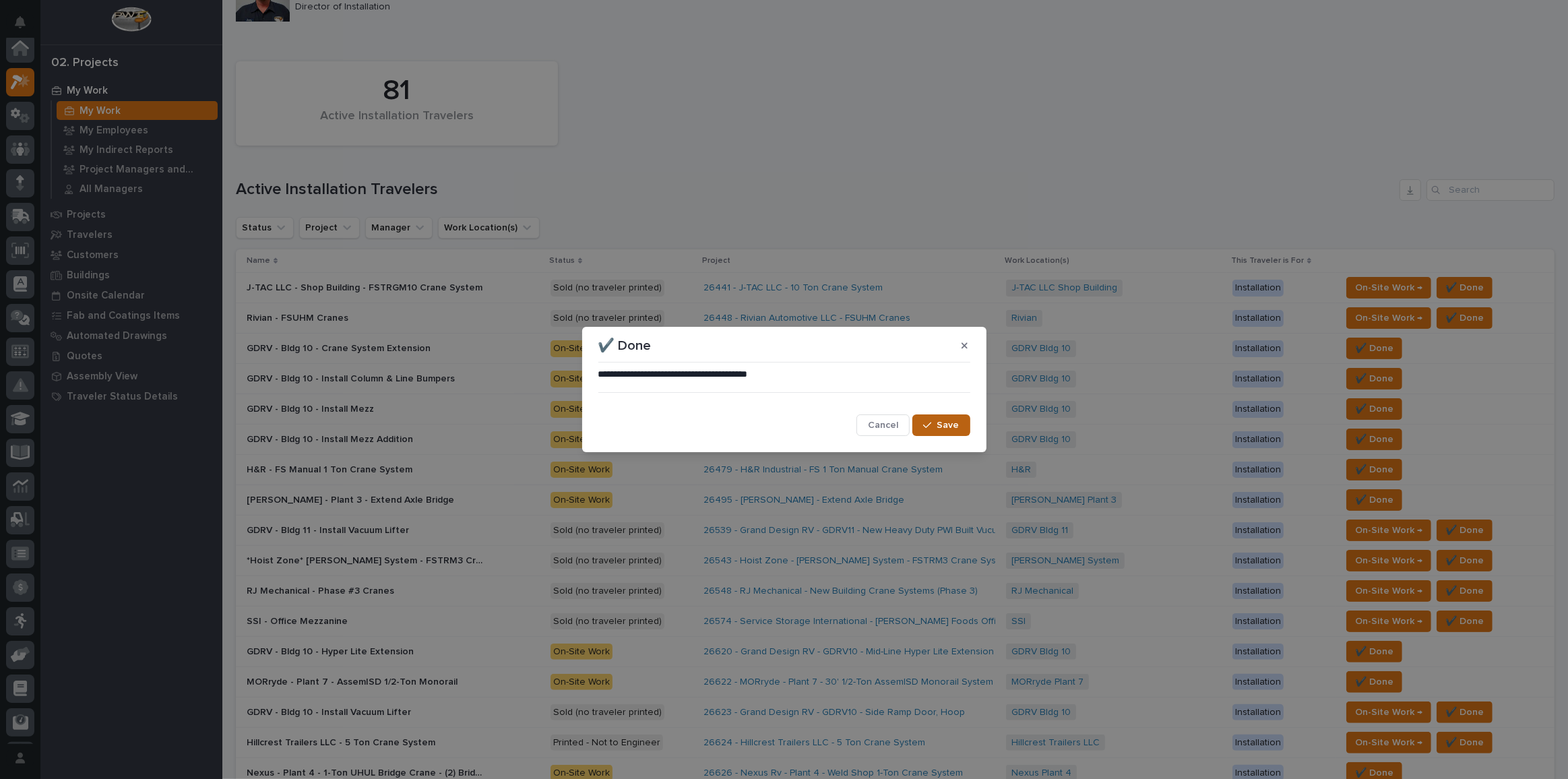
click at [948, 419] on span "Save" at bounding box center [948, 425] width 22 height 12
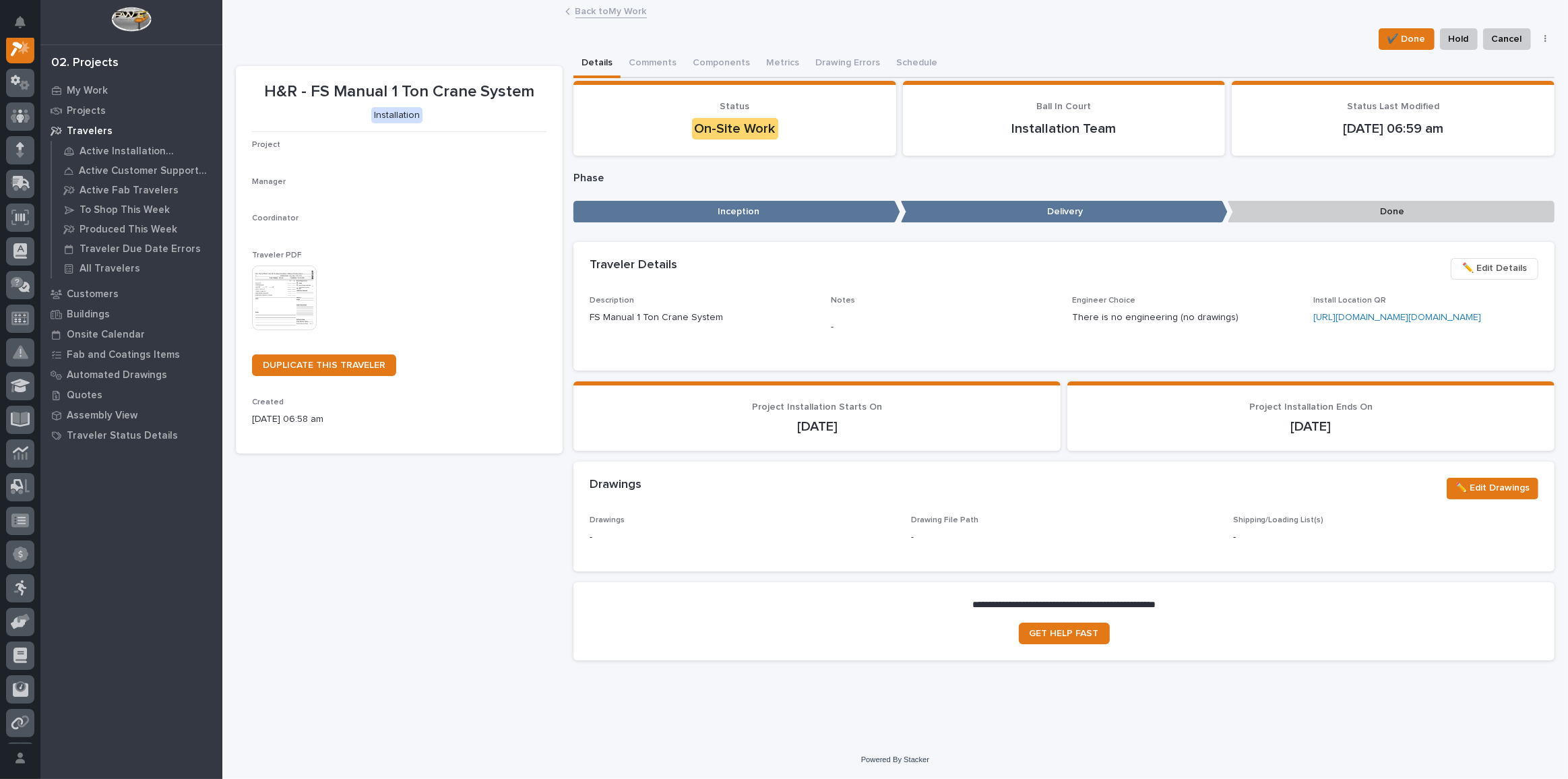
scroll to position [33, 0]
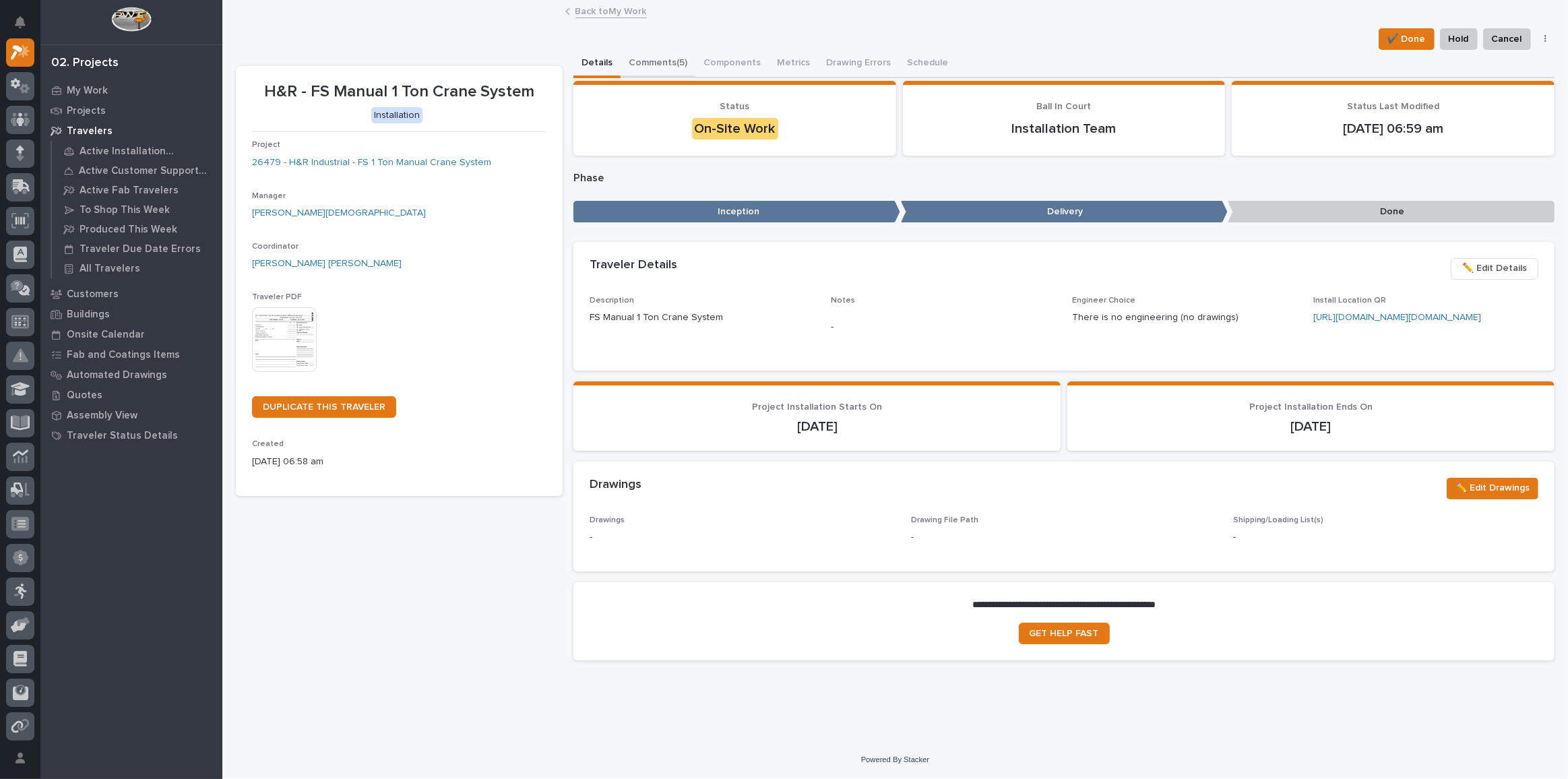
click at [662, 58] on button "Comments (5)" at bounding box center [658, 64] width 75 height 28
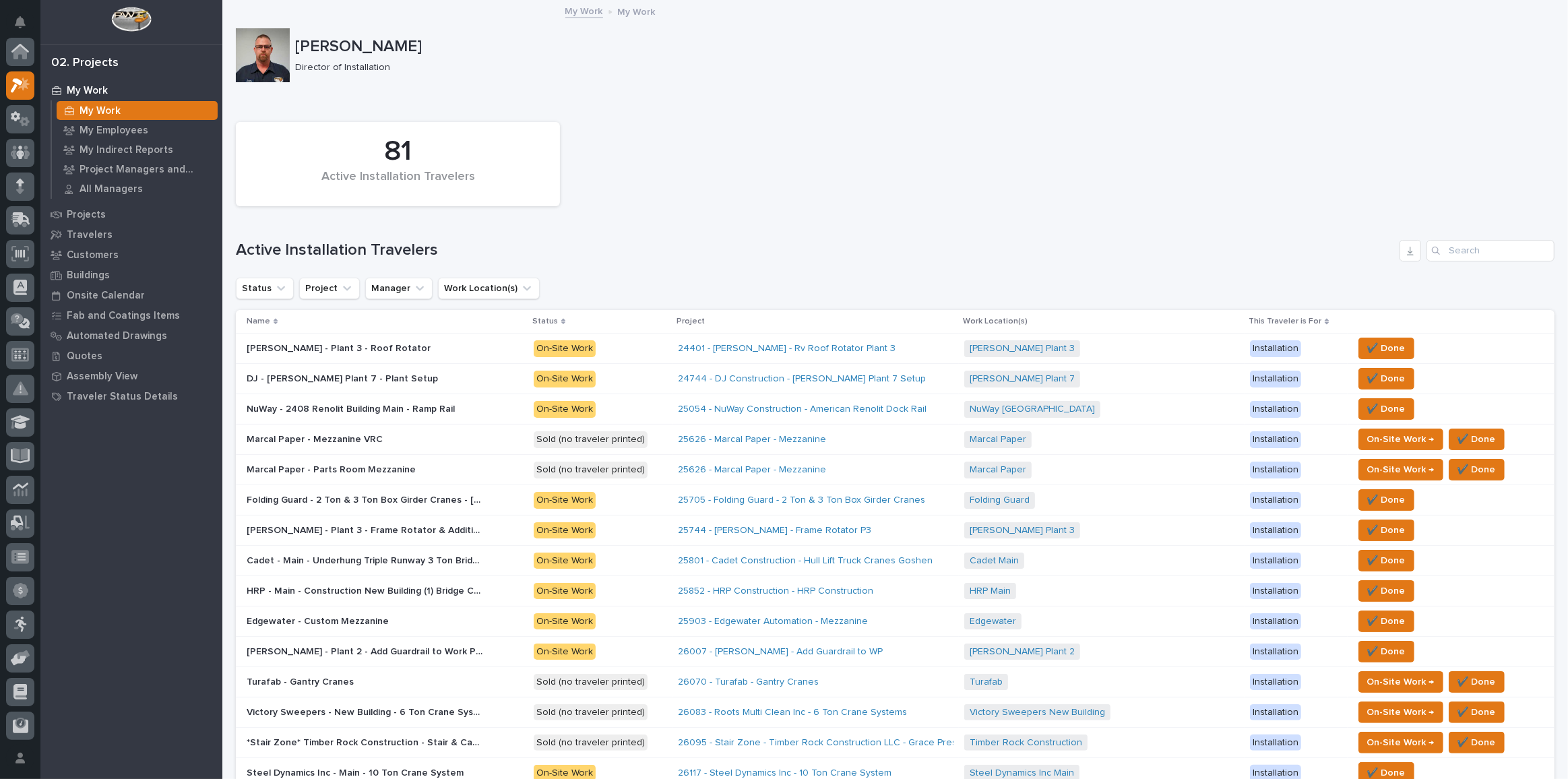
scroll to position [36, 0]
click at [1149, 343] on span "✔️ Done" at bounding box center [1387, 349] width 38 height 17
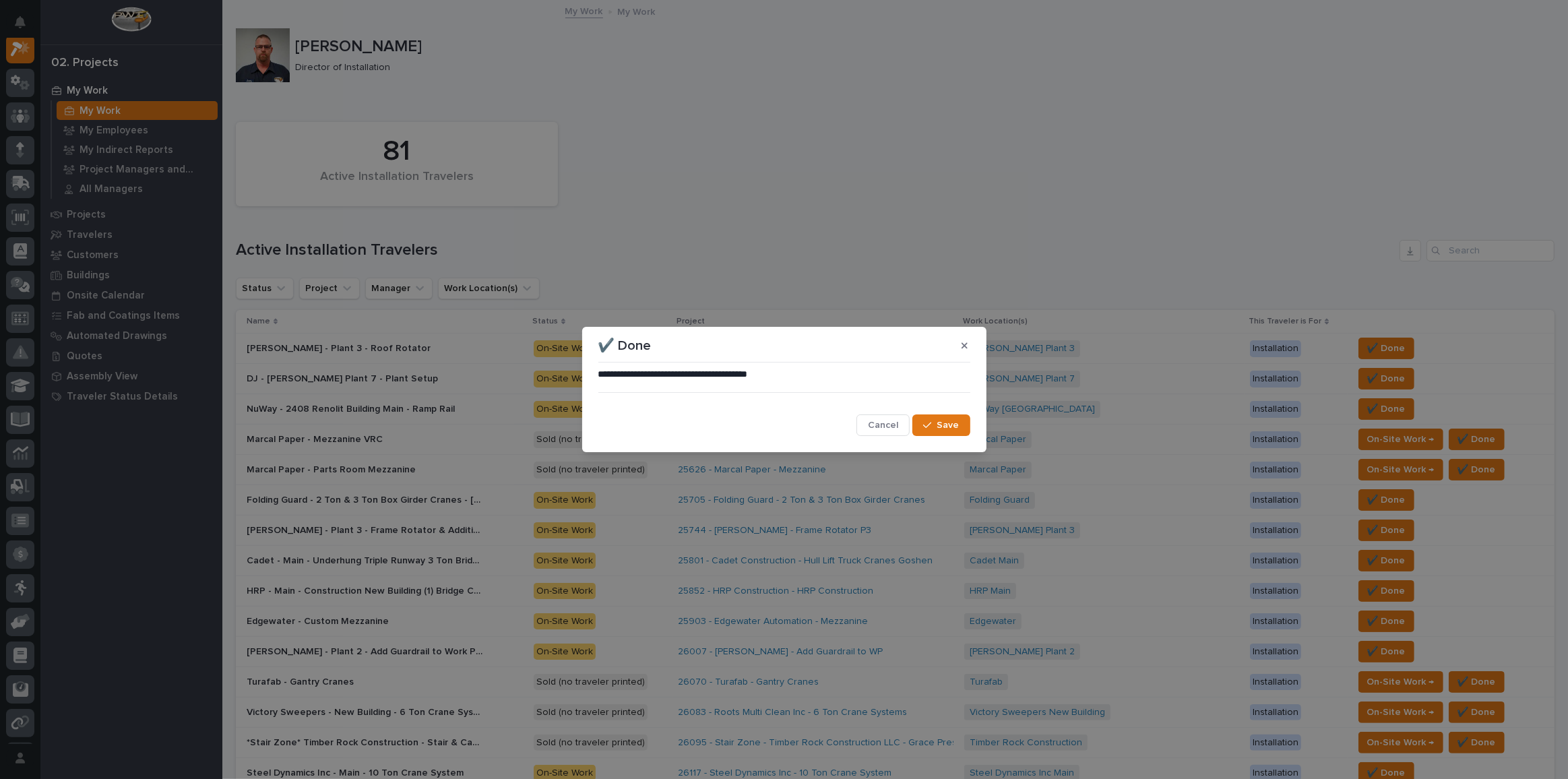
click at [965, 428] on button "Save" at bounding box center [941, 425] width 57 height 22
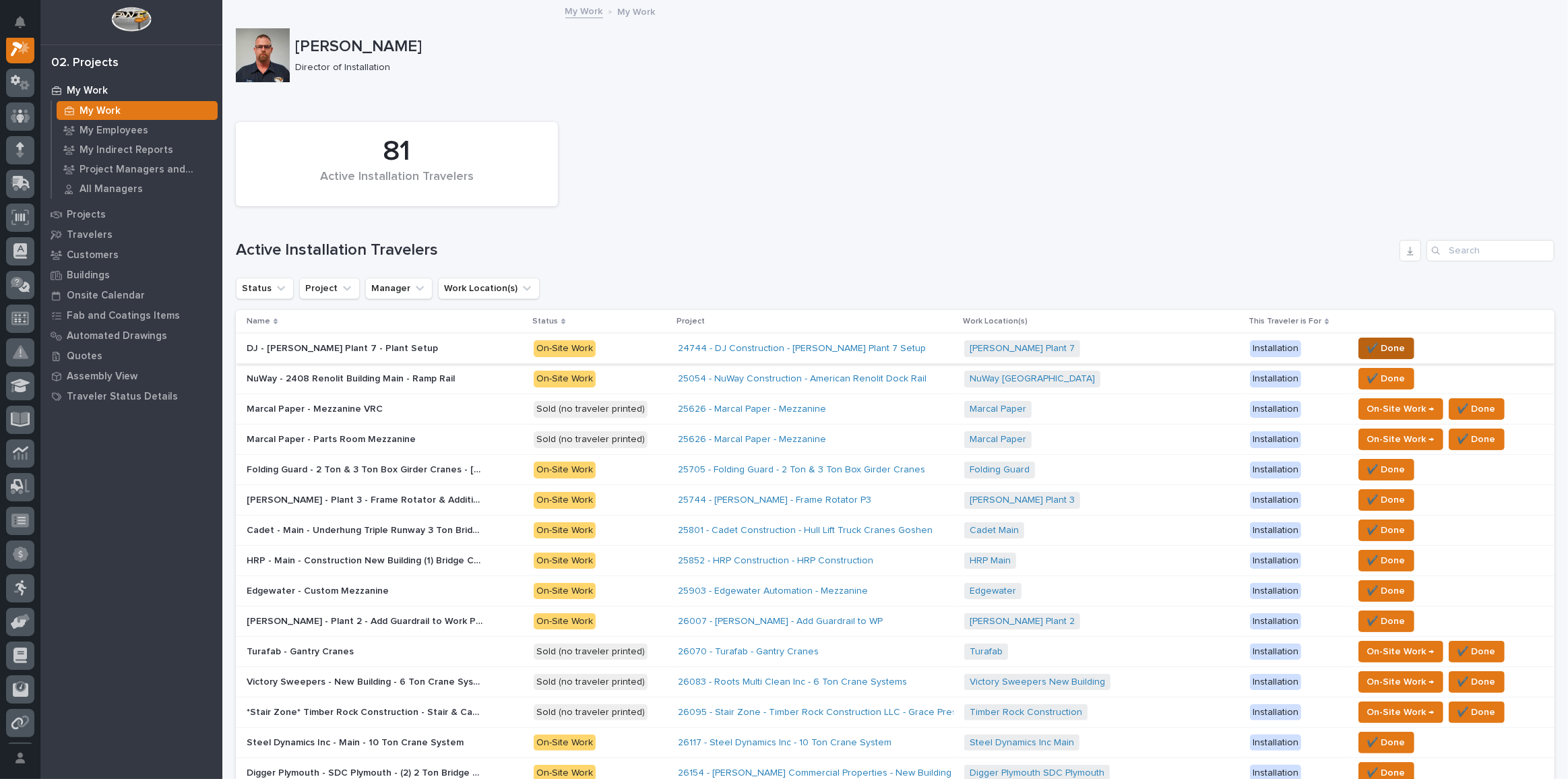
click at [1149, 351] on span "✔️ Done" at bounding box center [1387, 349] width 38 height 17
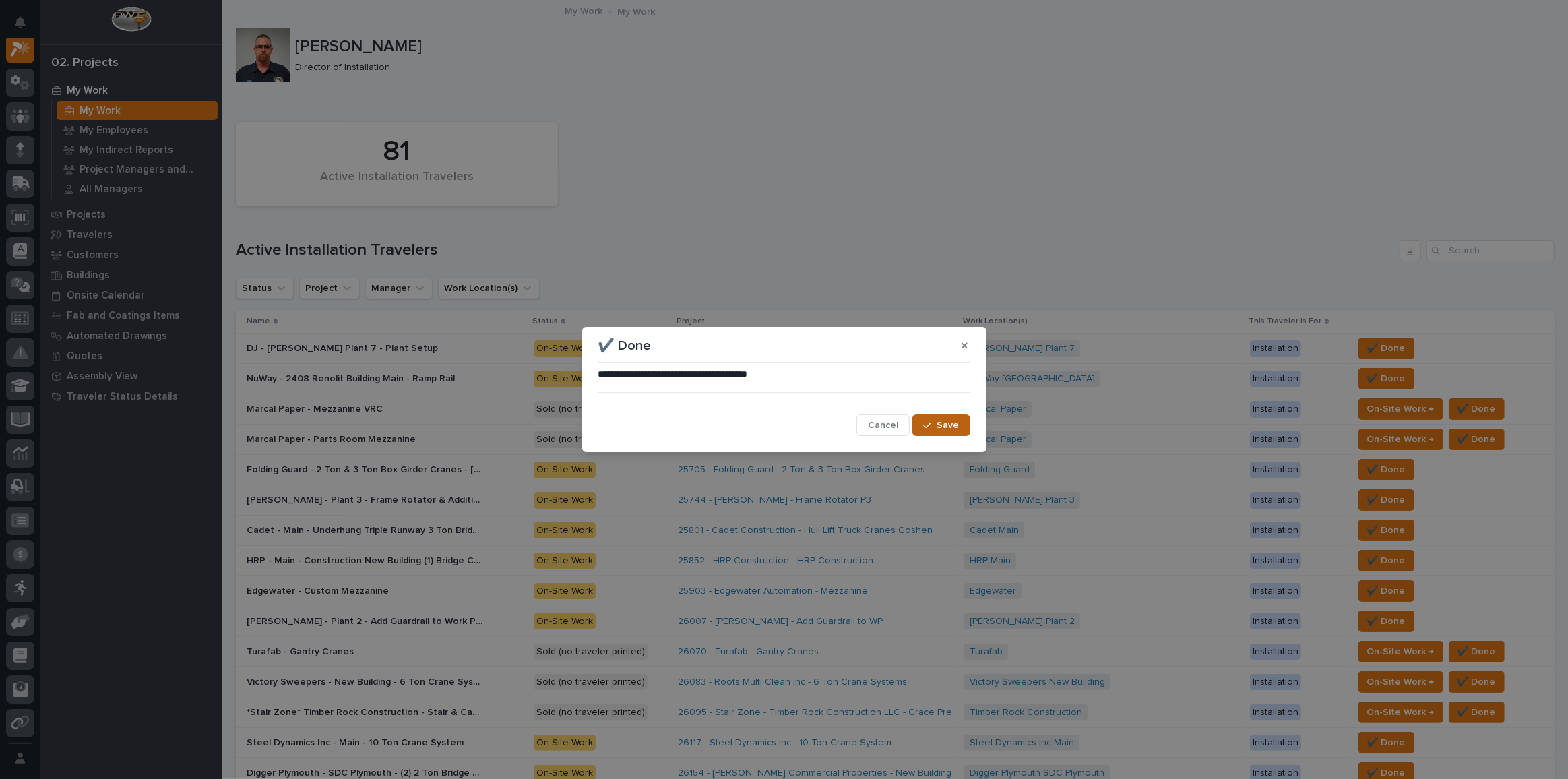
click at [953, 428] on span "Save" at bounding box center [948, 425] width 22 height 12
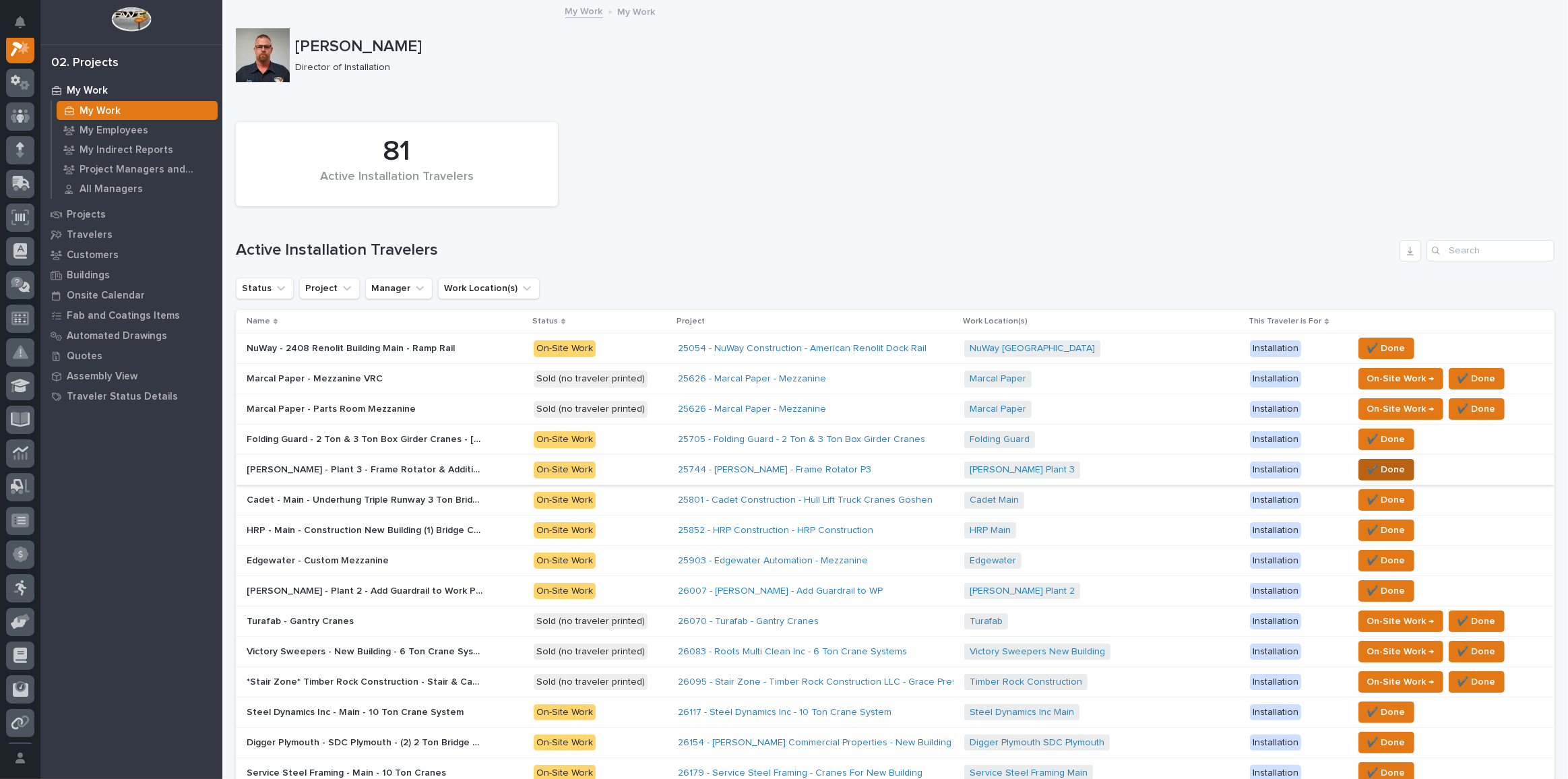
click at [1149, 467] on span "✔️ Done" at bounding box center [1387, 470] width 38 height 17
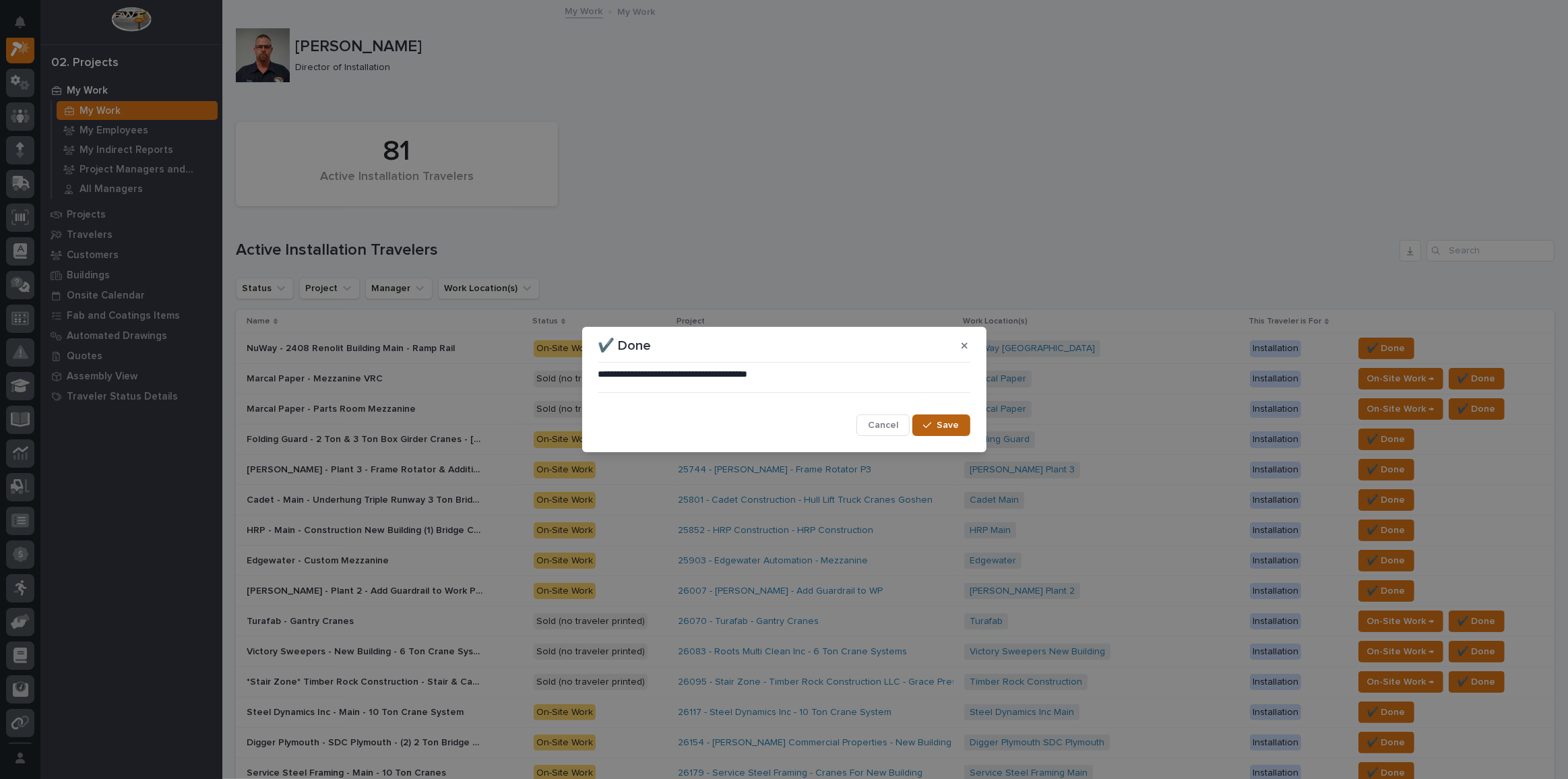
click at [932, 427] on icon "button" at bounding box center [927, 424] width 8 height 9
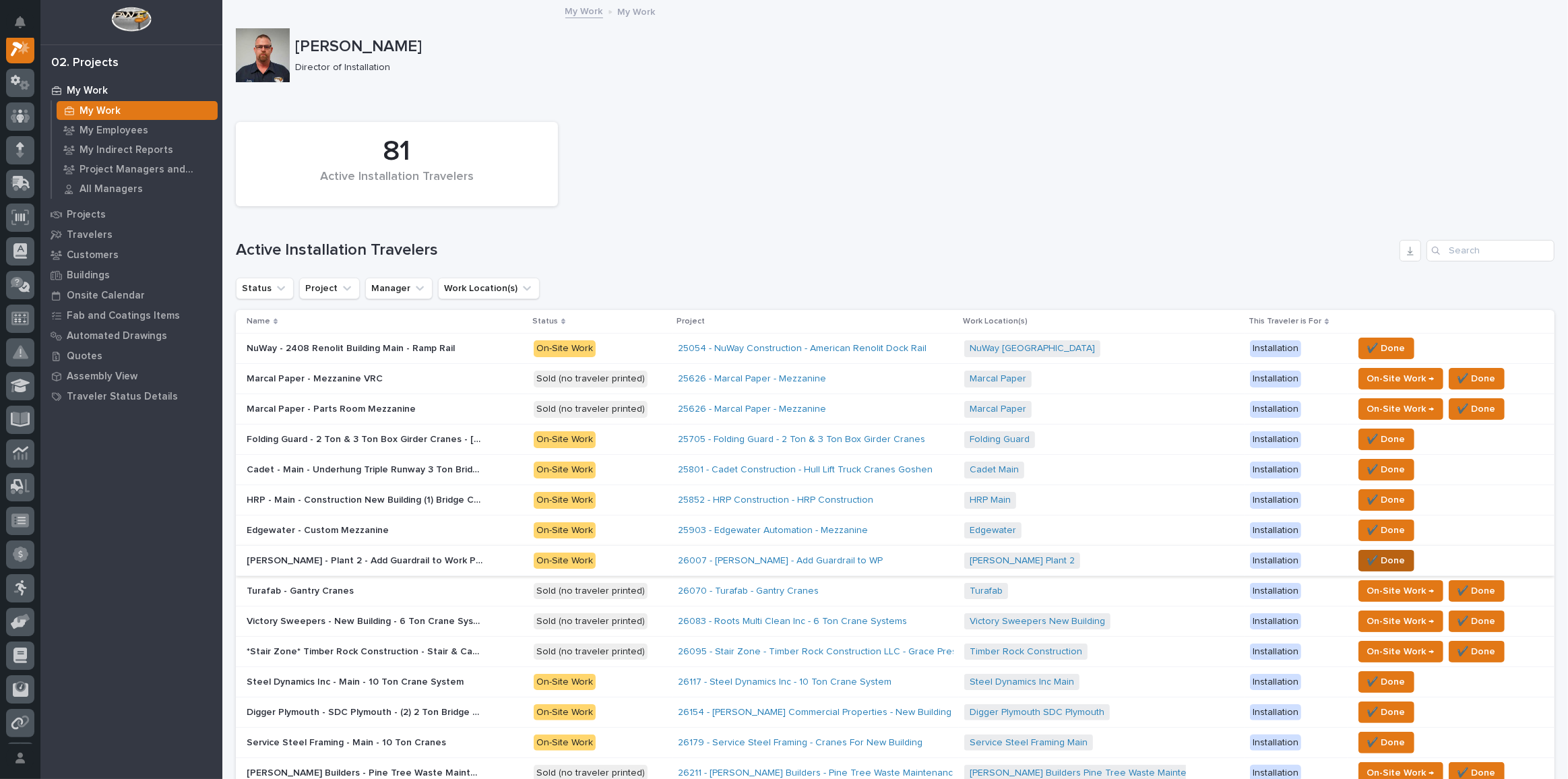
click at [1149, 554] on button "✔️ Done" at bounding box center [1386, 561] width 56 height 22
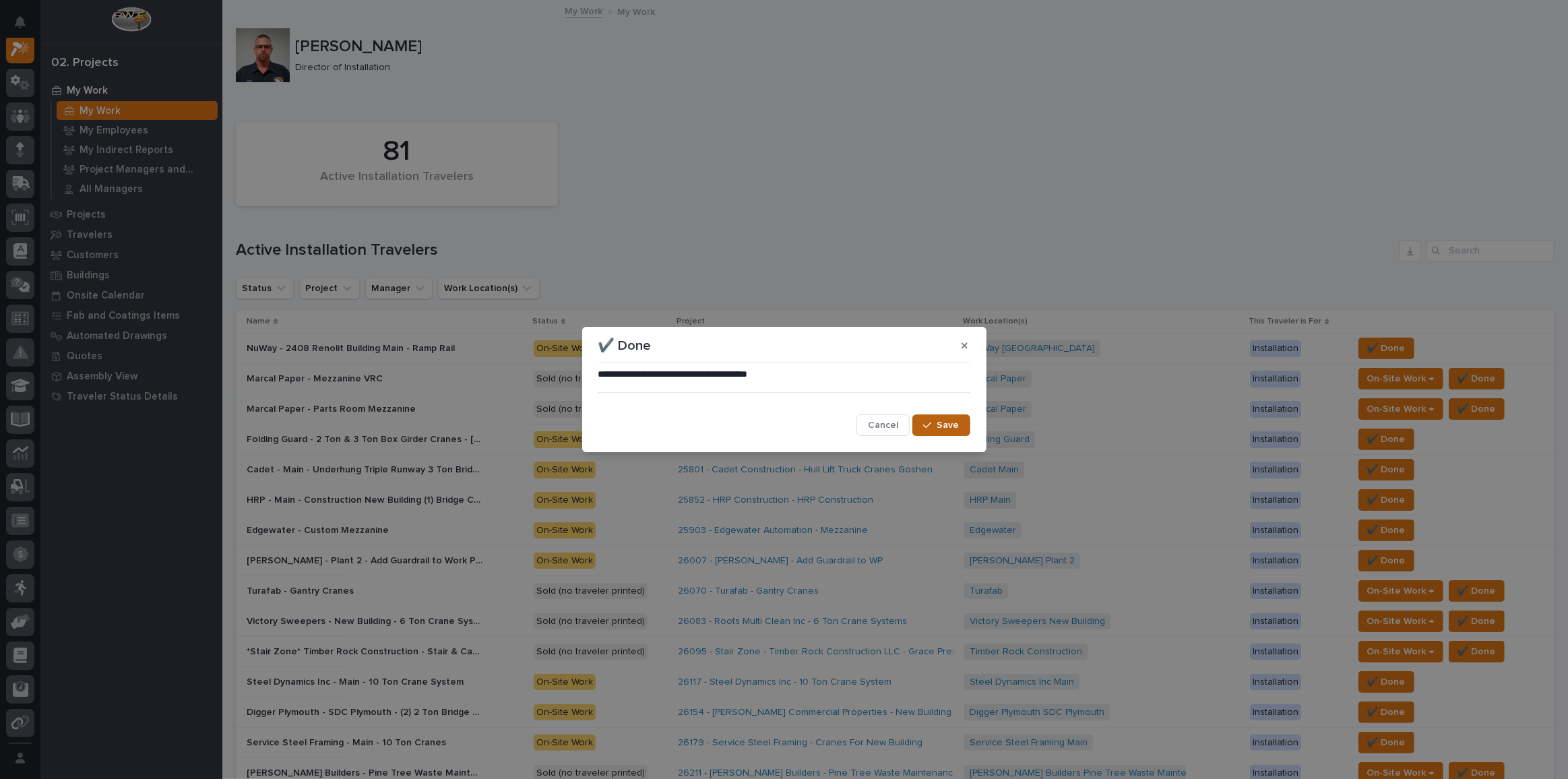
click at [946, 426] on span "Save" at bounding box center [948, 425] width 22 height 12
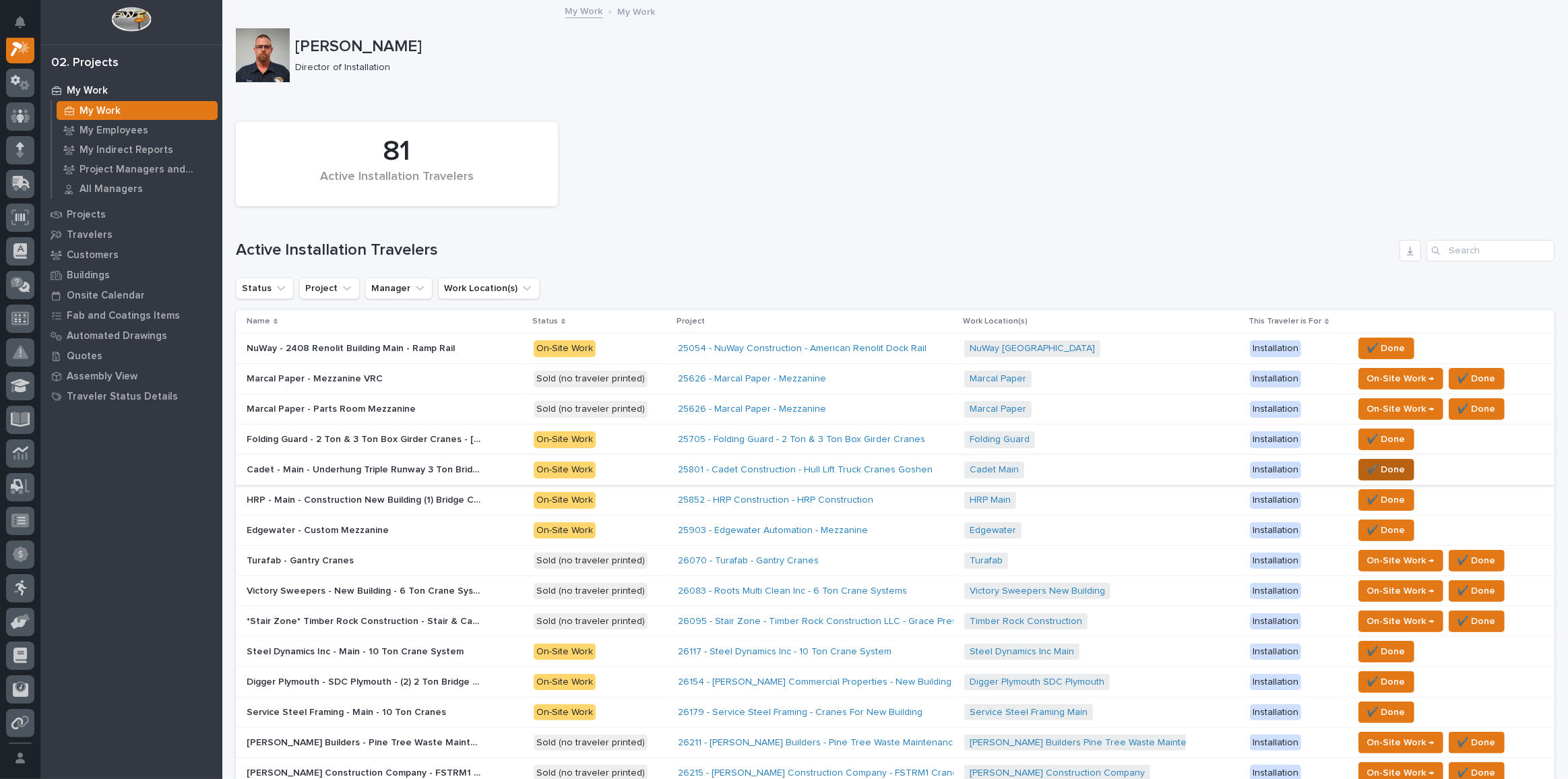
click at [1149, 465] on span "✔️ Done" at bounding box center [1387, 470] width 38 height 17
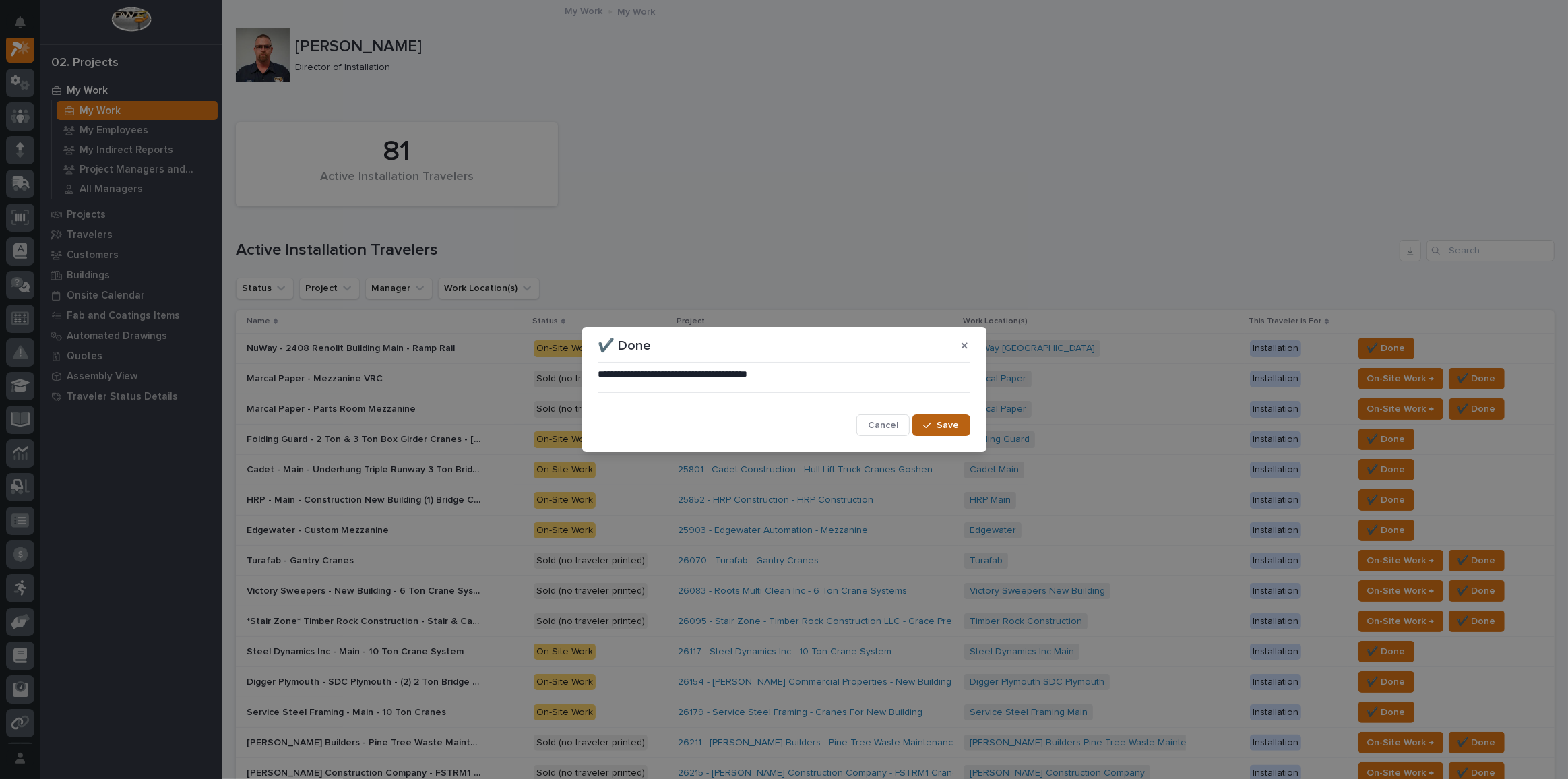
click at [954, 423] on span "Save" at bounding box center [948, 425] width 22 height 12
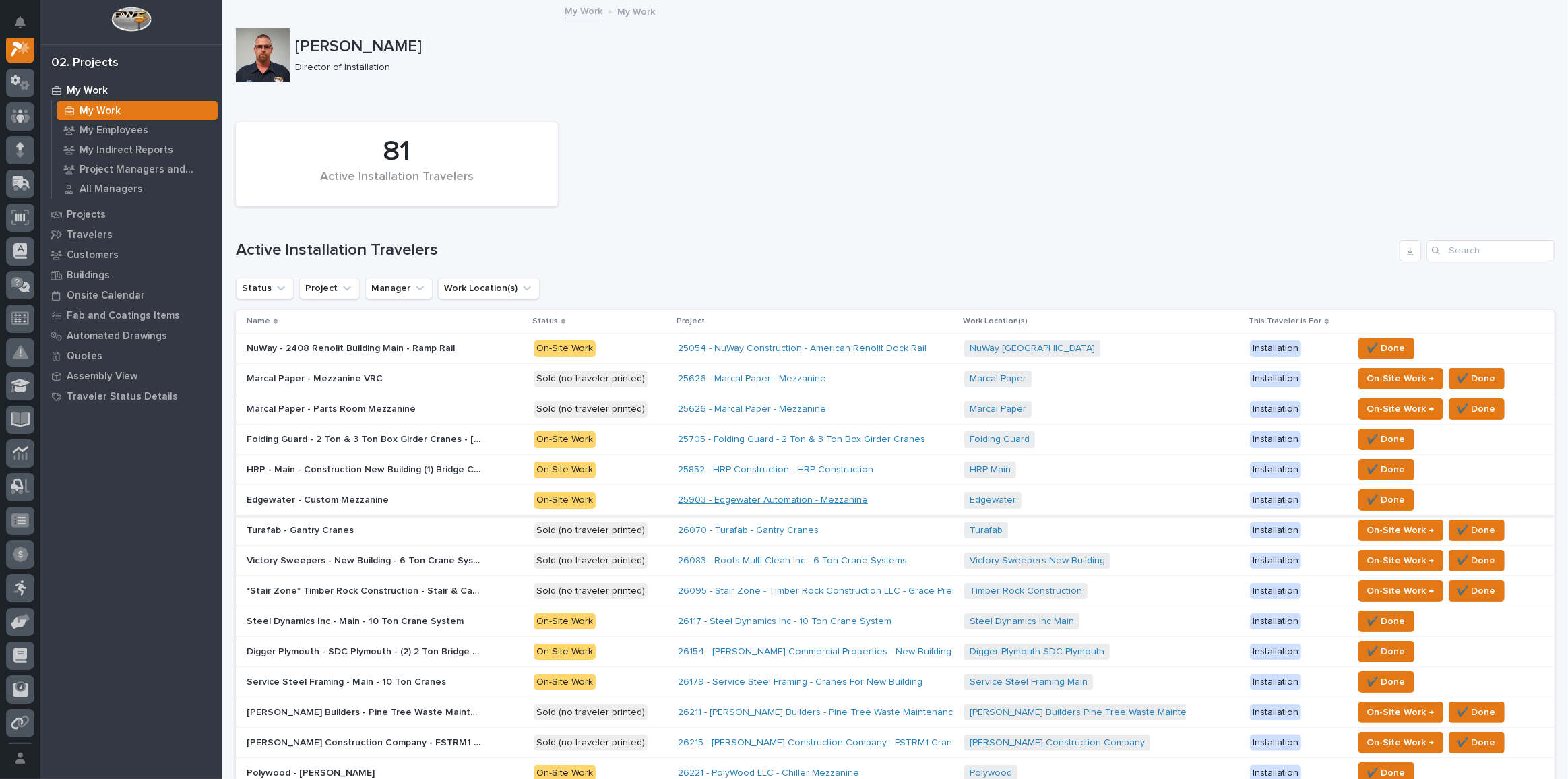
click at [738, 495] on link "25903 - Edgewater Automation - Mezzanine" at bounding box center [772, 501] width 190 height 12
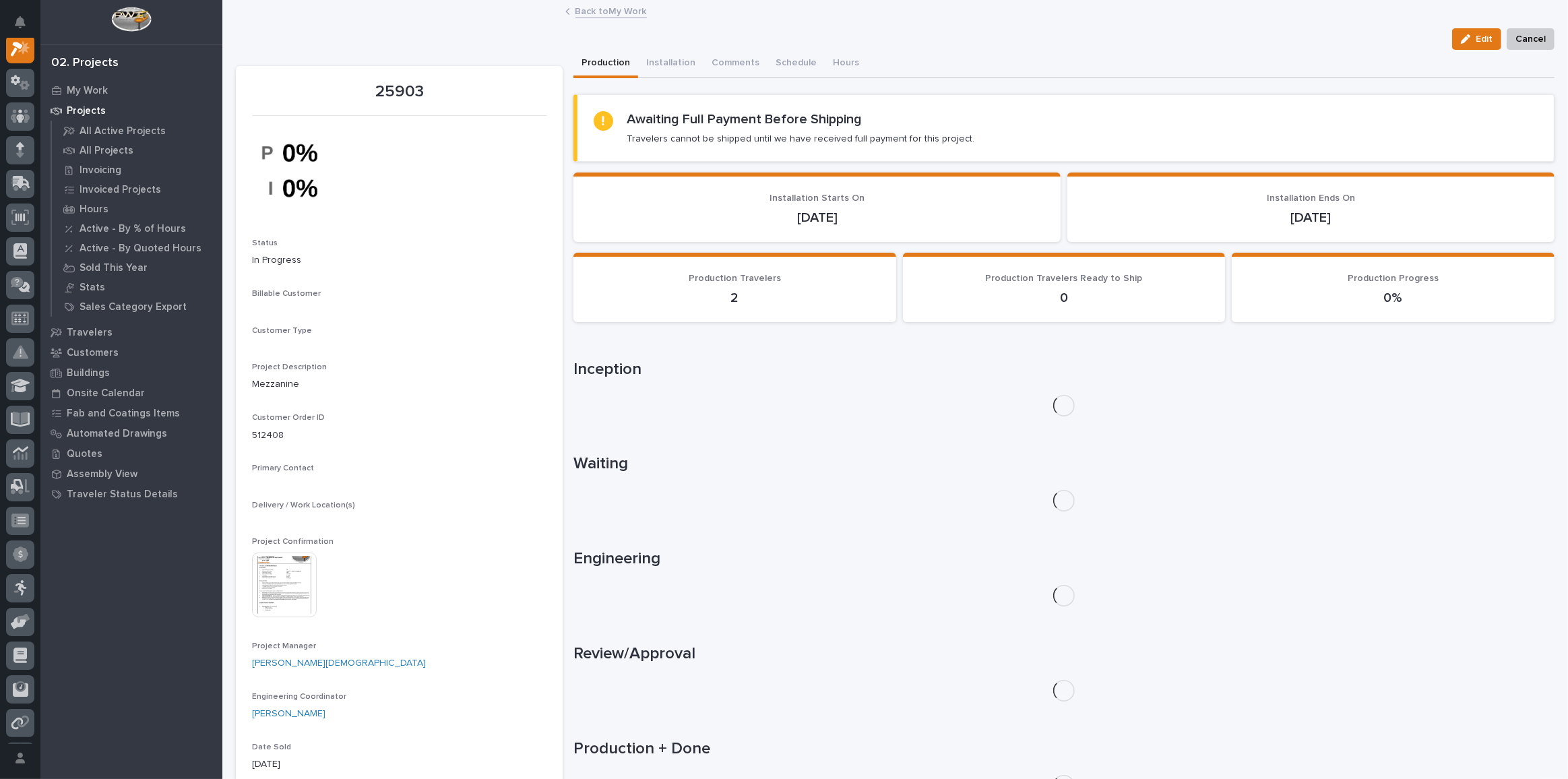
scroll to position [33, 0]
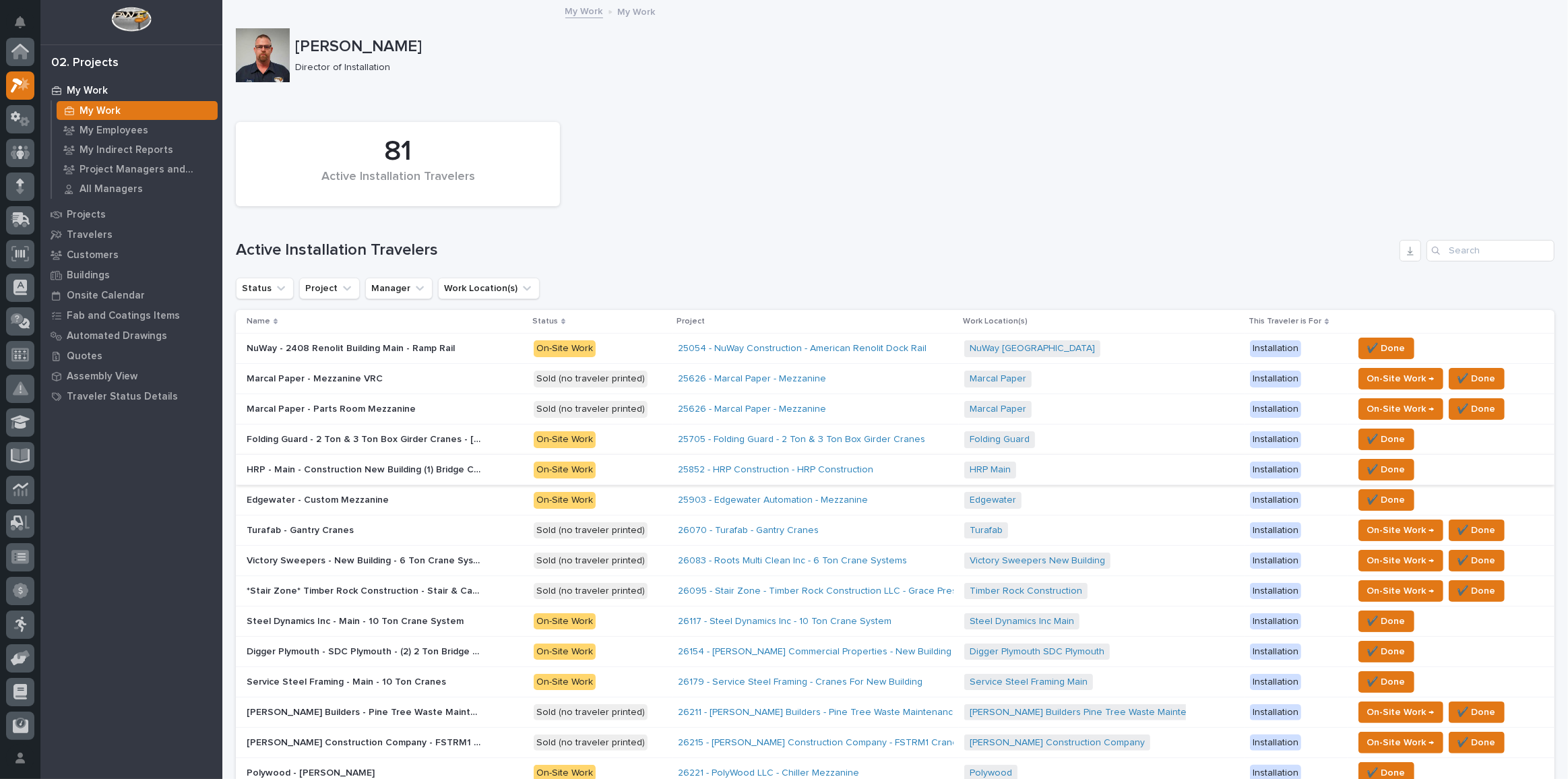
scroll to position [36, 0]
click at [760, 531] on link "26070 - Turafab - Gantry Cranes" at bounding box center [748, 530] width 141 height 12
click at [391, 570] on p "*Stair Zone* Timber Rock Construction - Stair & Catwalk" at bounding box center [366, 589] width 239 height 14
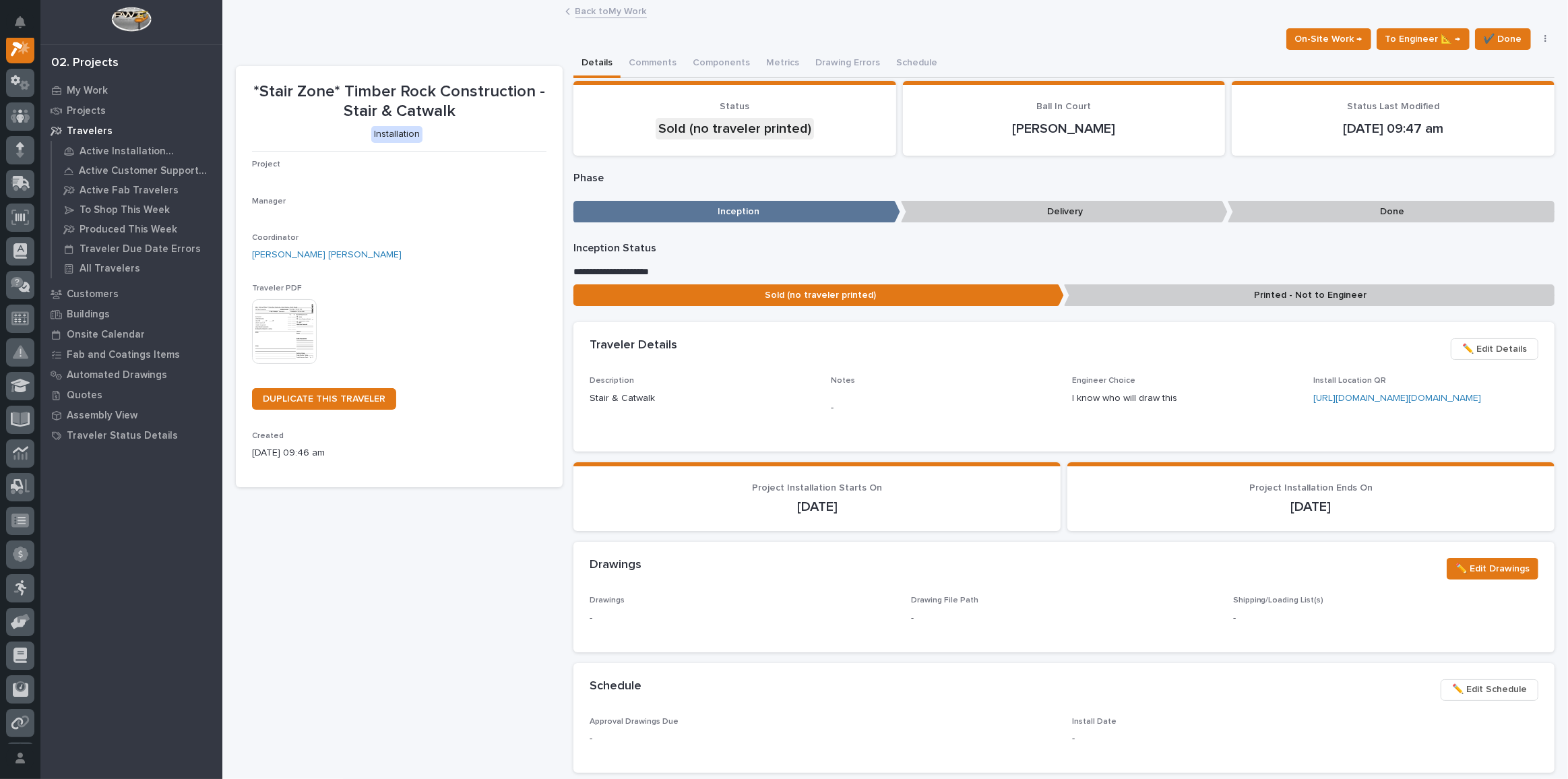
scroll to position [33, 0]
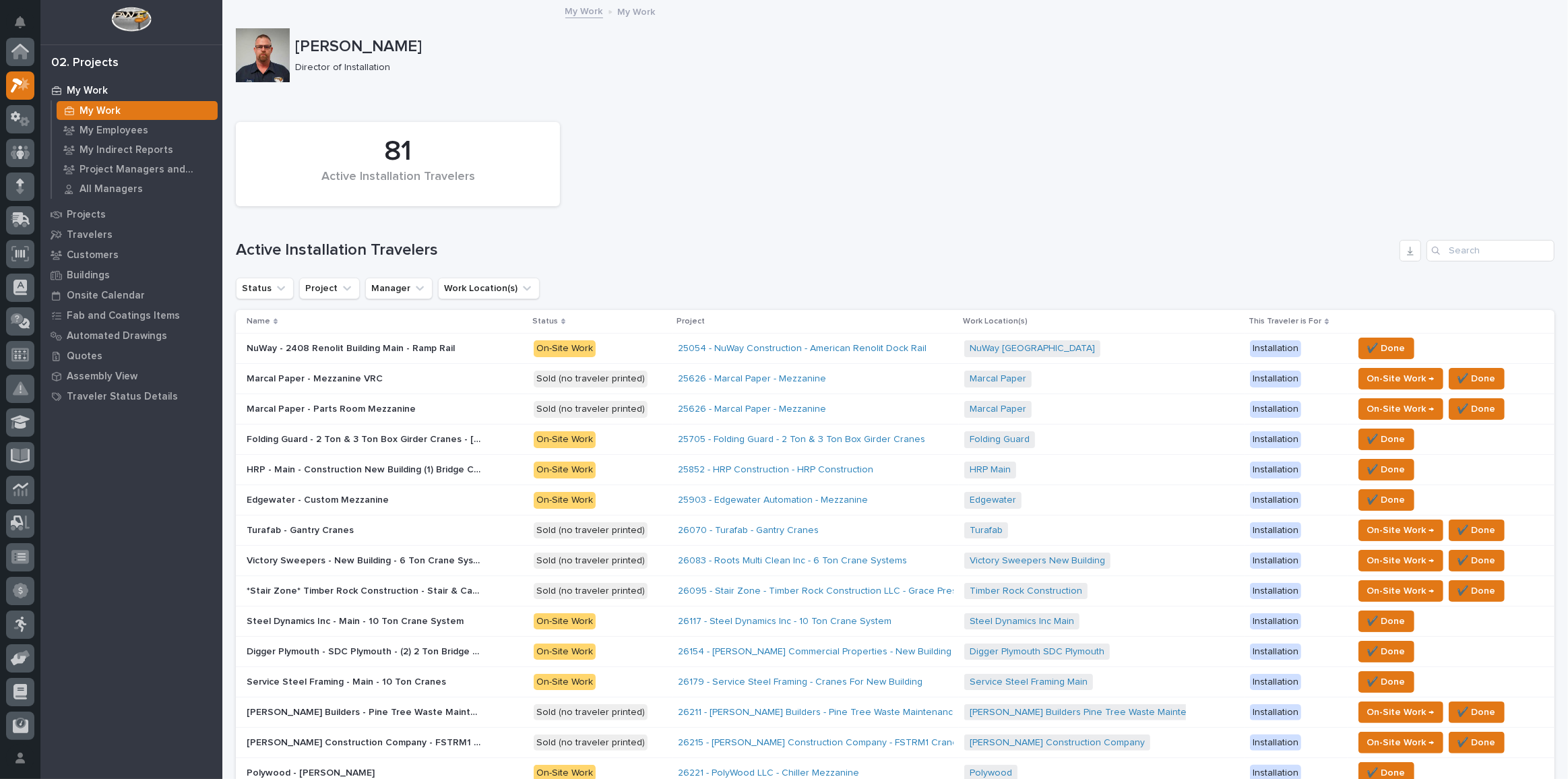
scroll to position [36, 0]
click at [1149, 570] on span "✔️ Done" at bounding box center [1387, 652] width 38 height 17
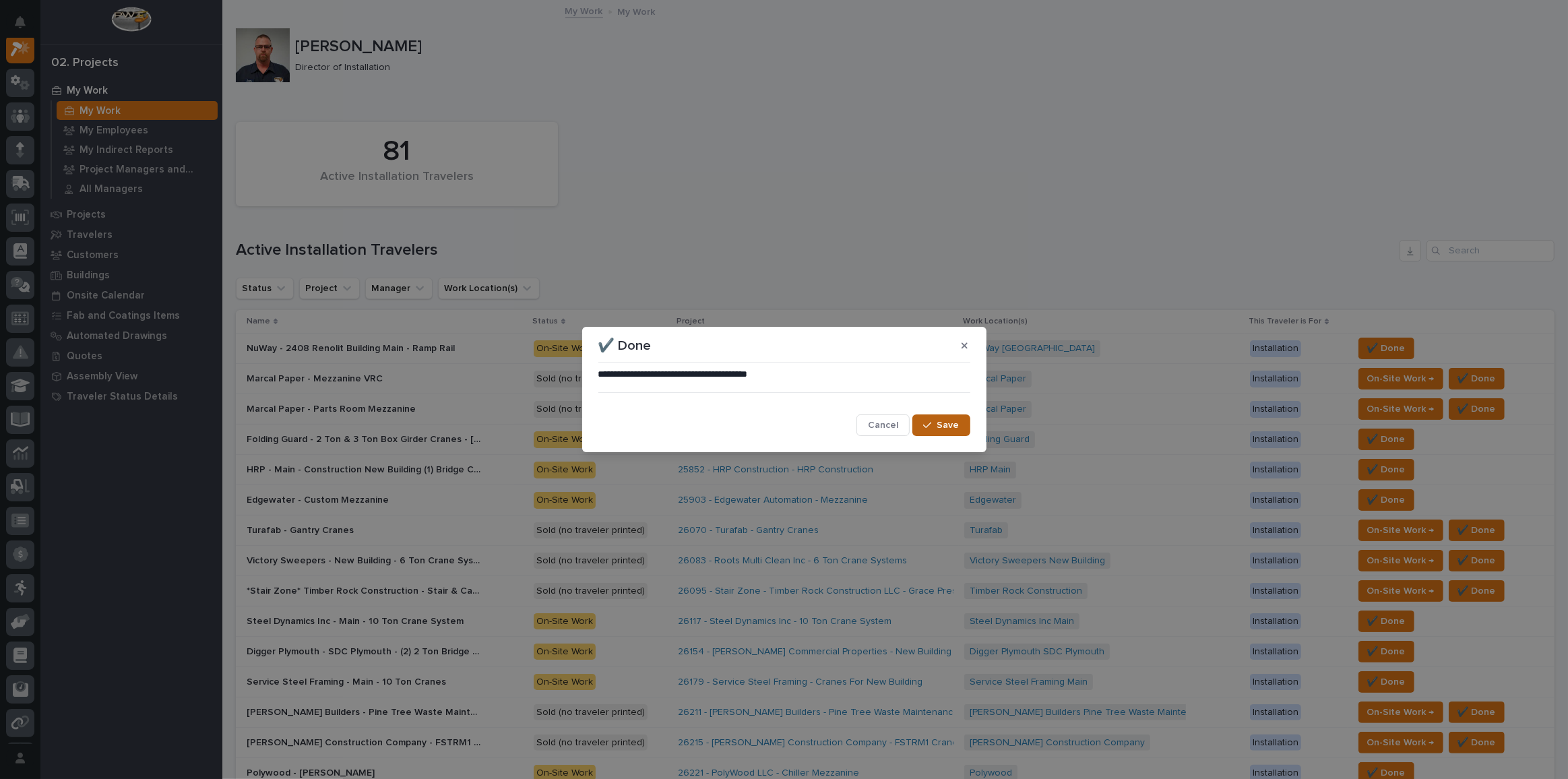
click at [936, 423] on div "button" at bounding box center [930, 424] width 13 height 9
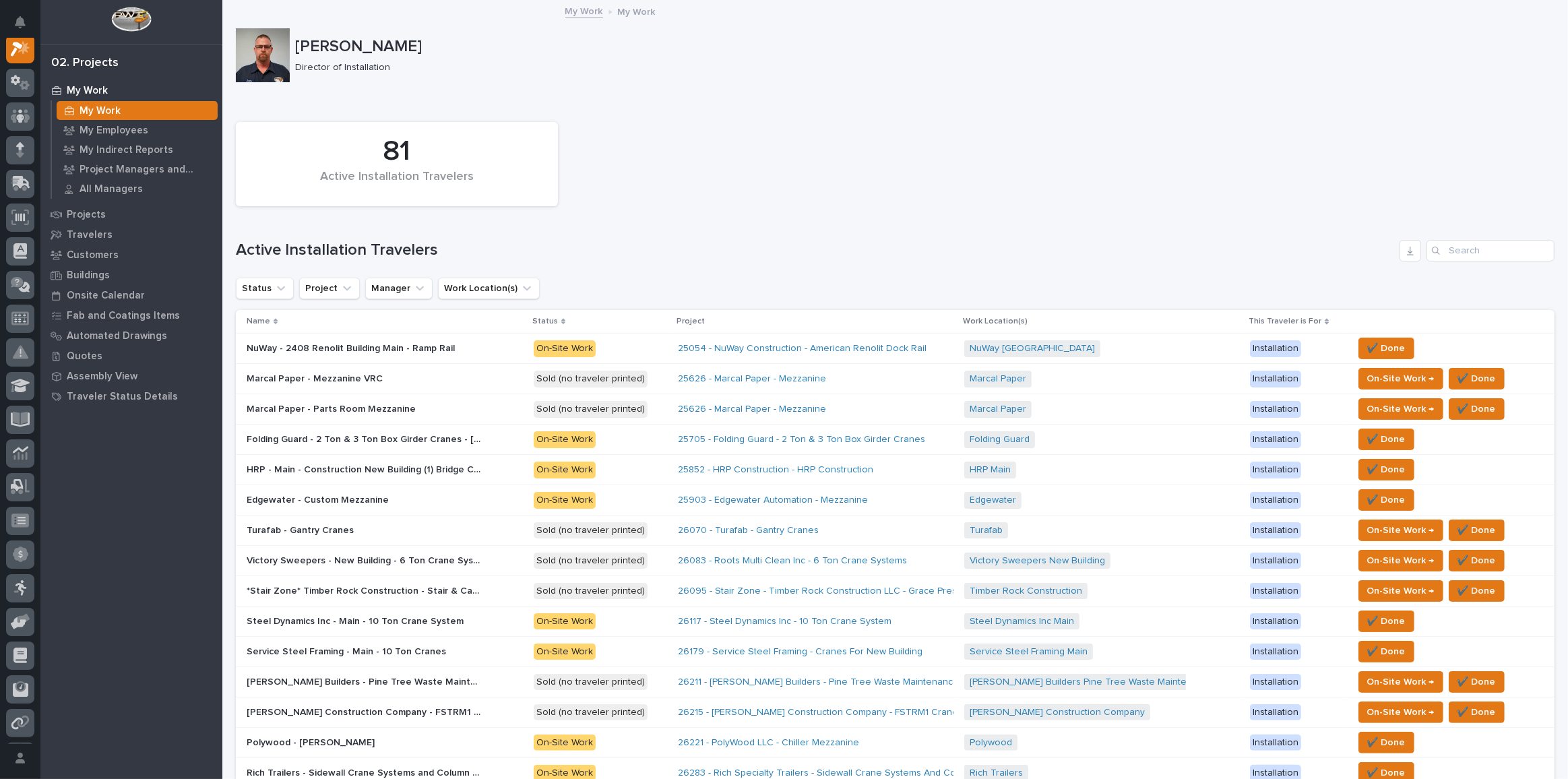
click at [419, 570] on p "Peachey Builders - Pine Tree Waste Maintenance Garage - Fall Protection" at bounding box center [366, 680] width 239 height 14
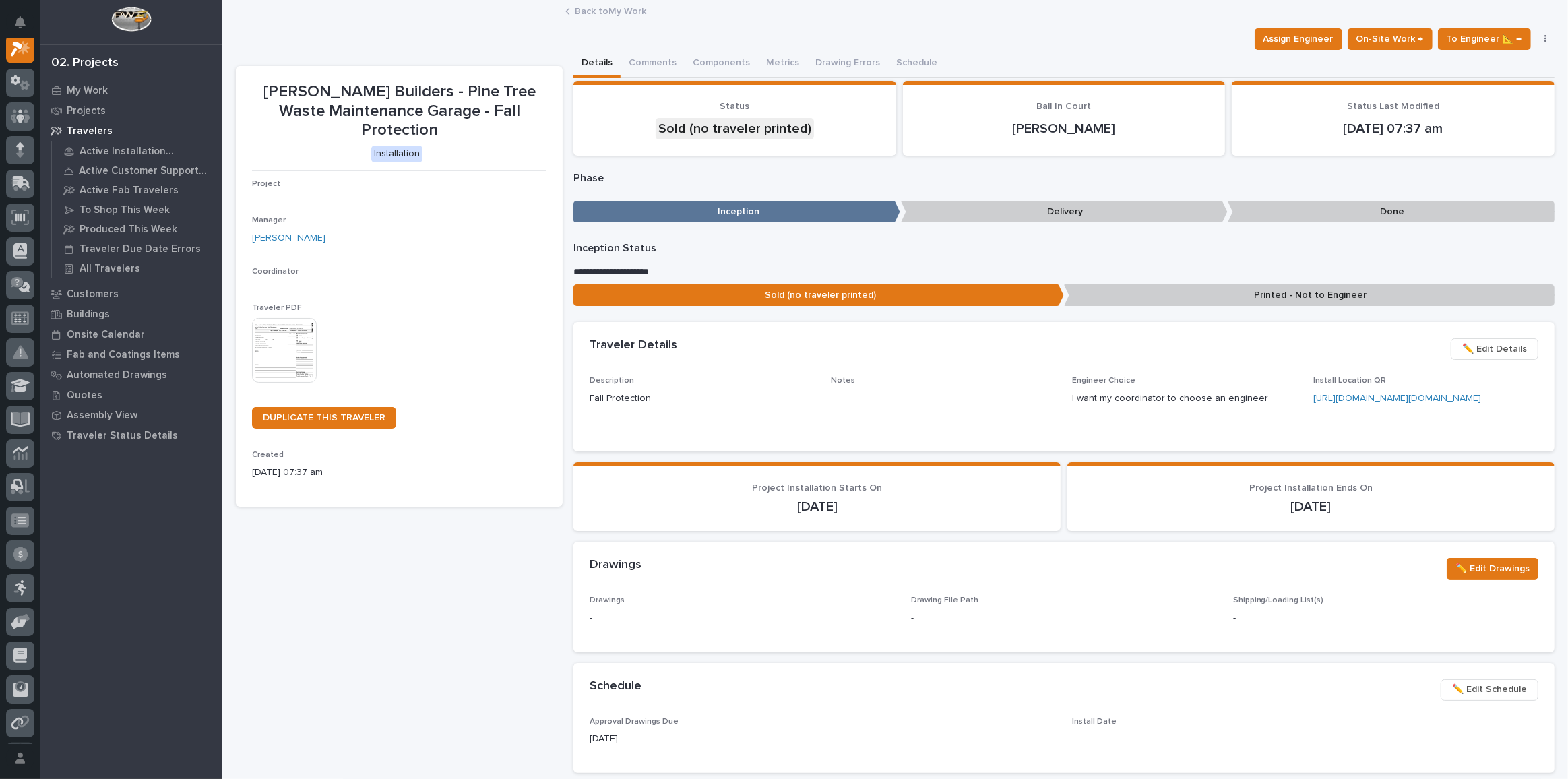
scroll to position [33, 0]
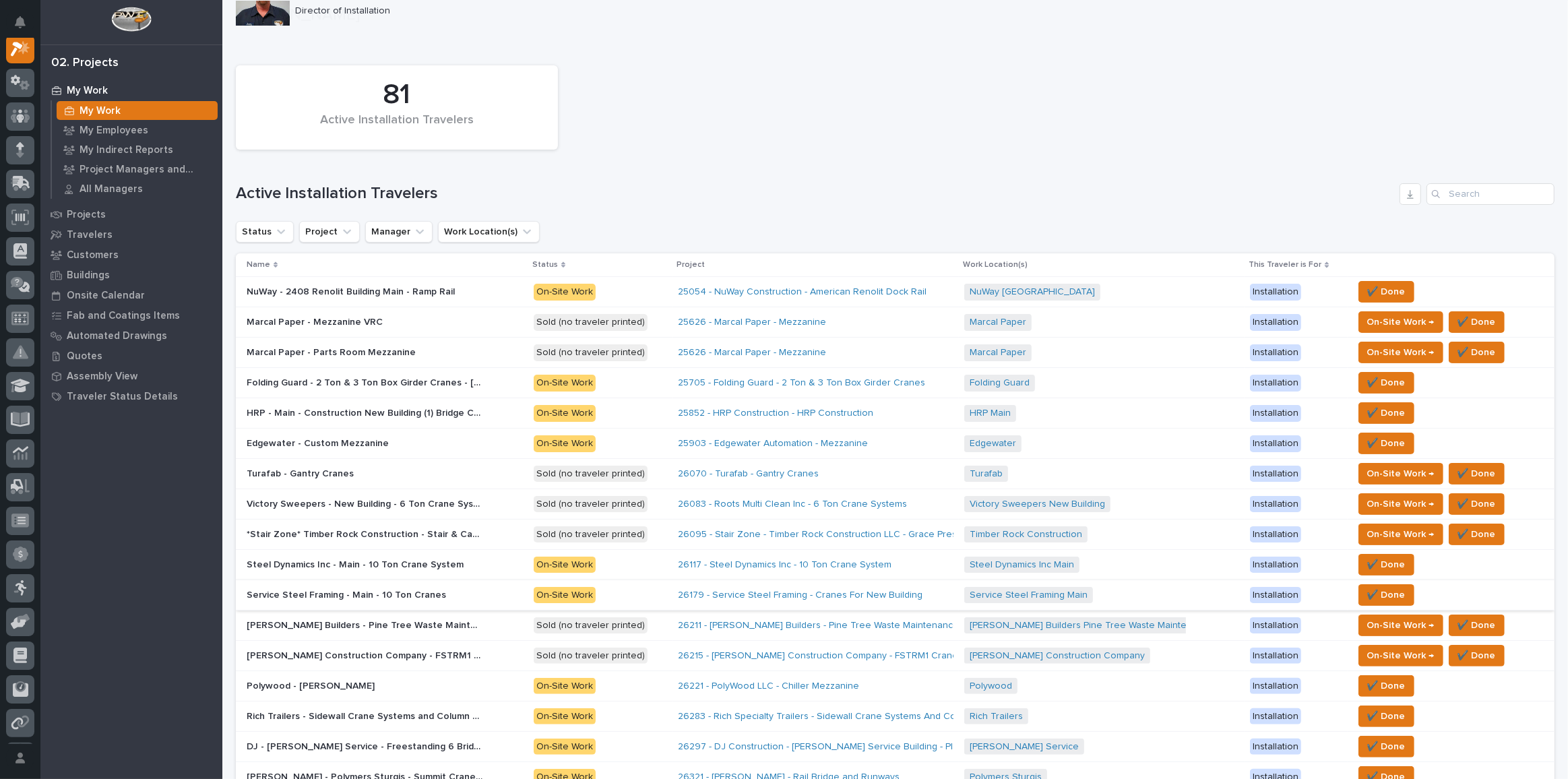
scroll to position [122, 0]
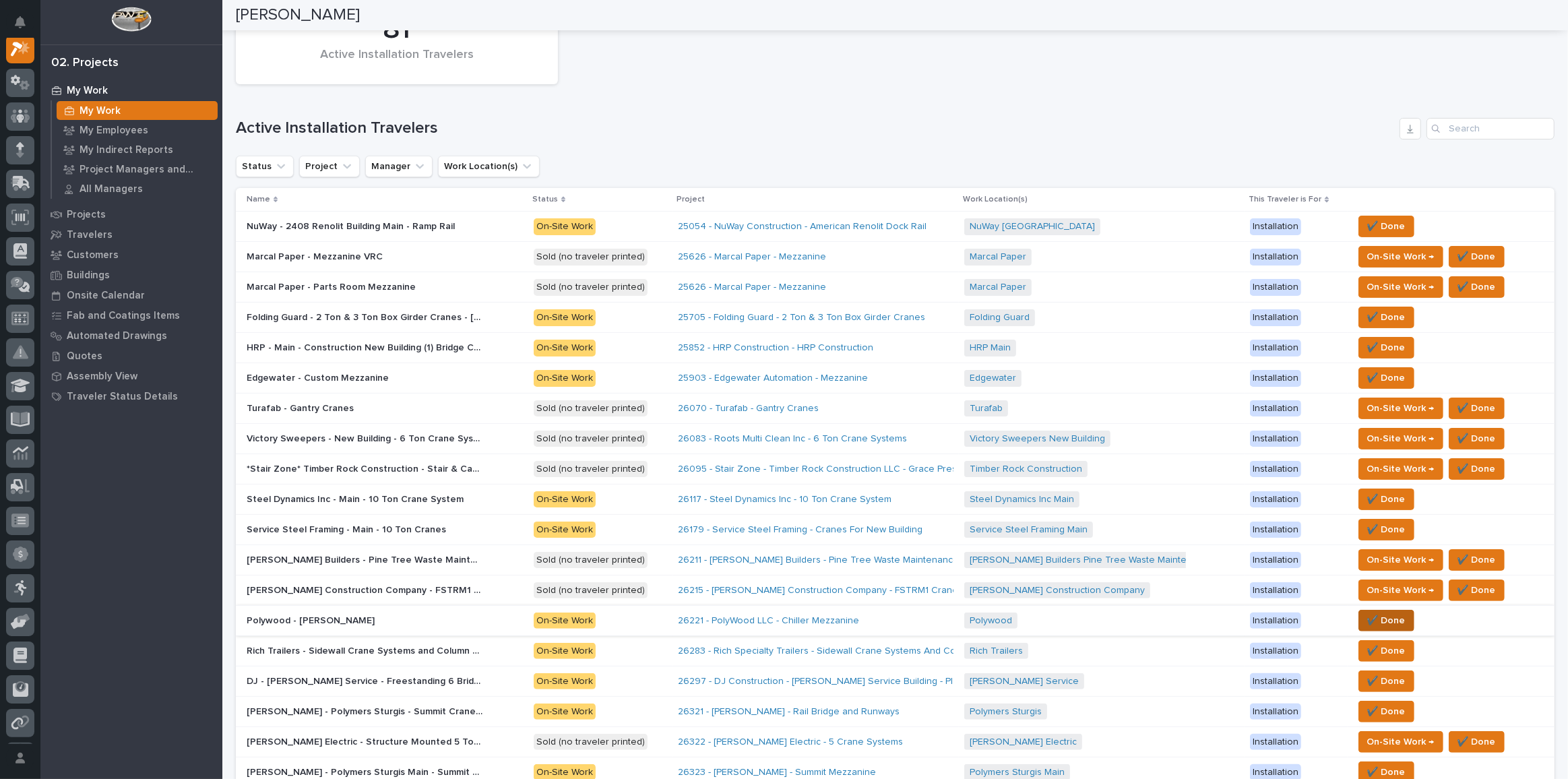
click at [1149, 570] on span "✔️ Done" at bounding box center [1387, 621] width 38 height 17
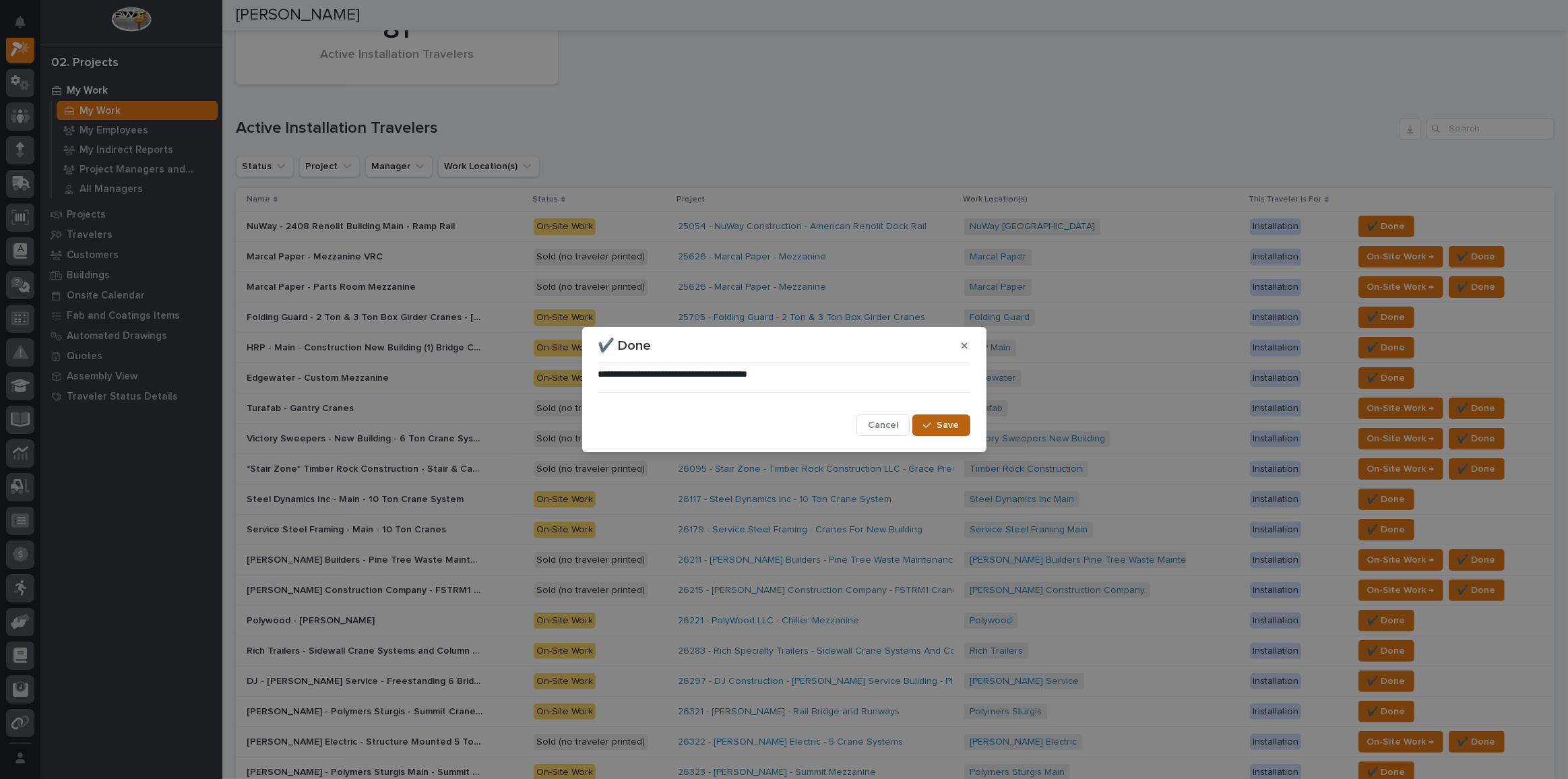
click at [951, 419] on span "Save" at bounding box center [948, 425] width 22 height 12
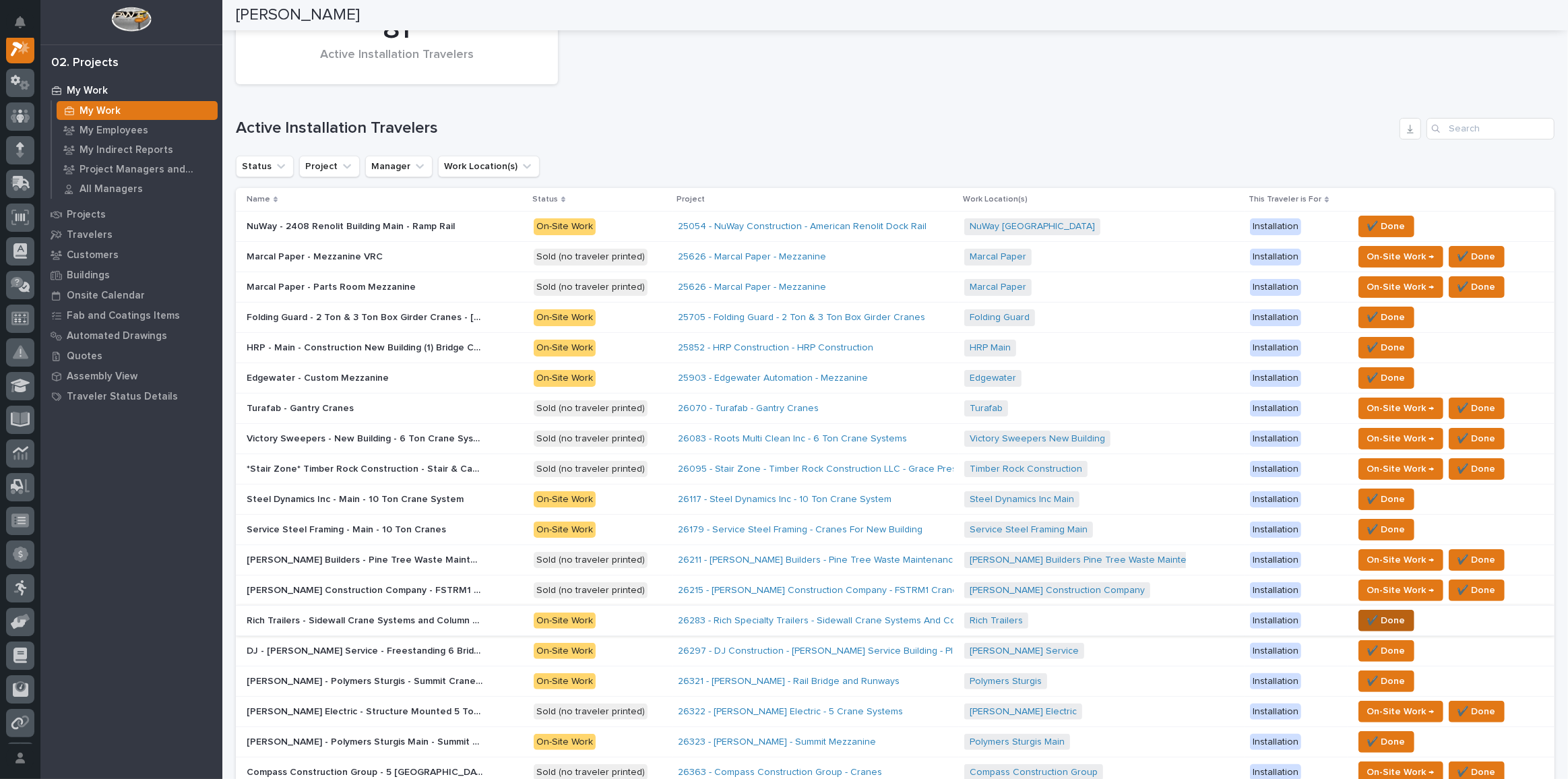
click at [1149, 570] on span "✔️ Done" at bounding box center [1387, 621] width 38 height 17
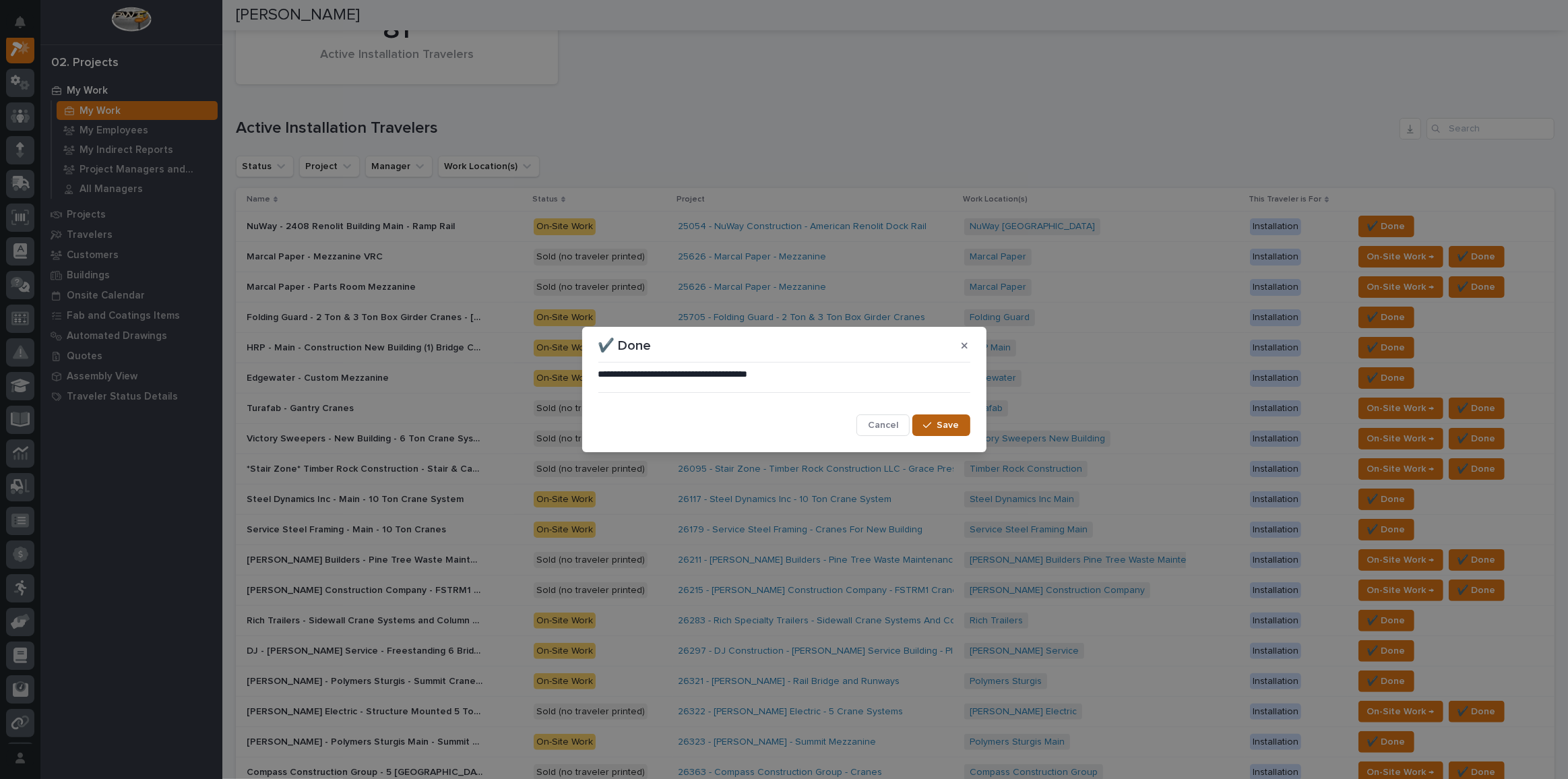
click at [951, 423] on span "Save" at bounding box center [948, 425] width 22 height 12
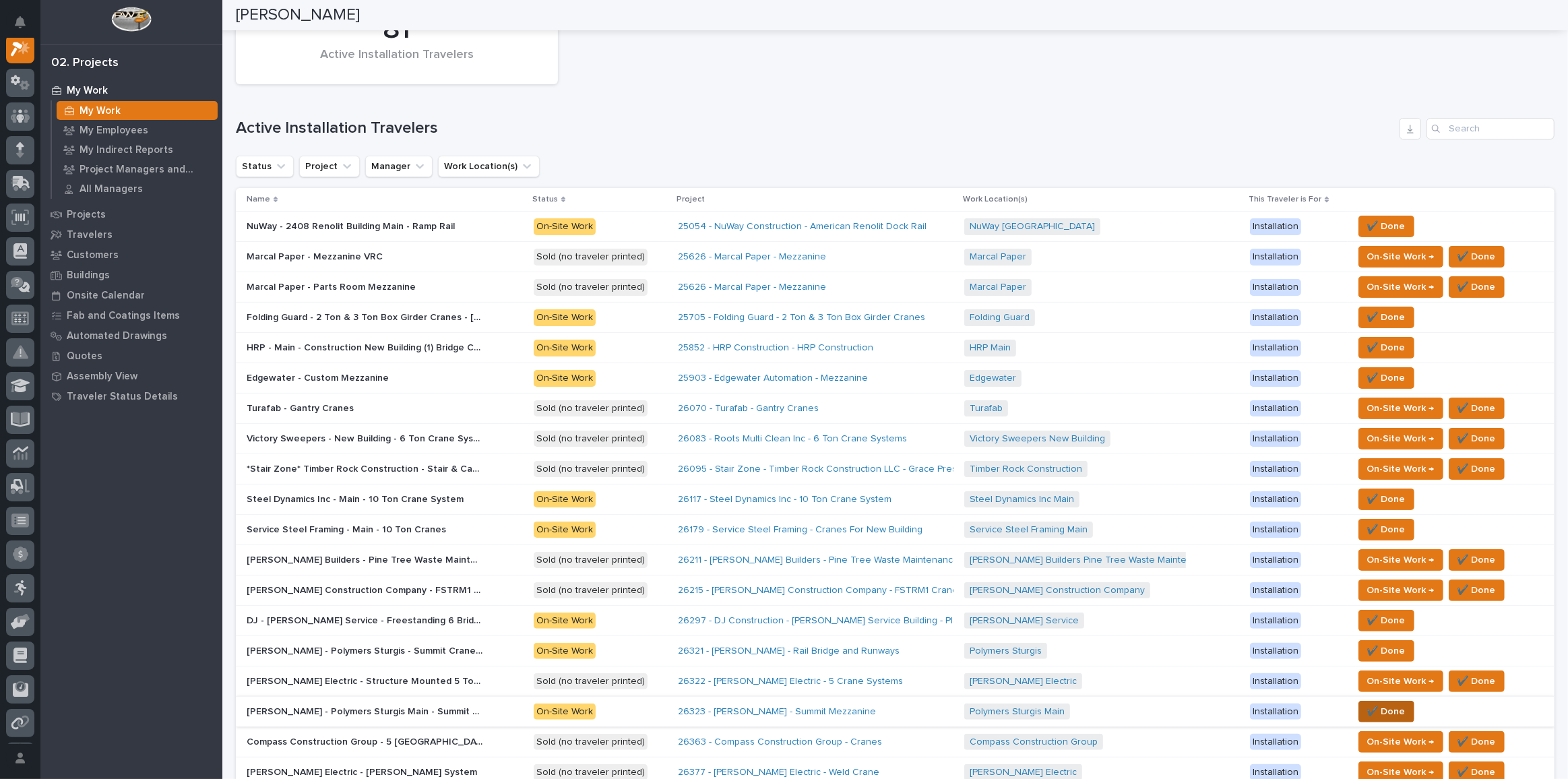
click at [1149, 570] on button "✔️ Done" at bounding box center [1386, 712] width 56 height 22
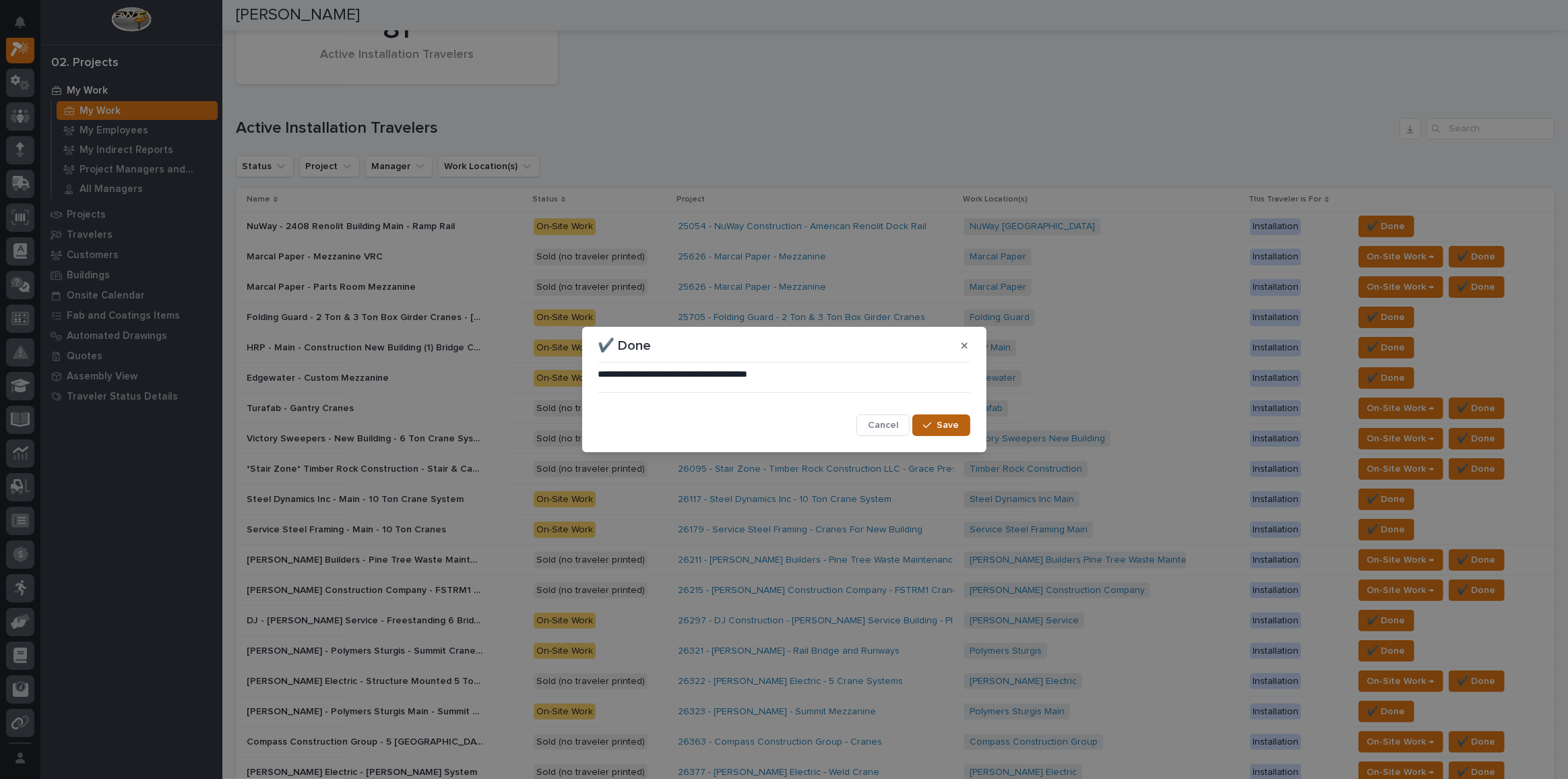
click at [940, 427] on span "Save" at bounding box center [948, 425] width 22 height 12
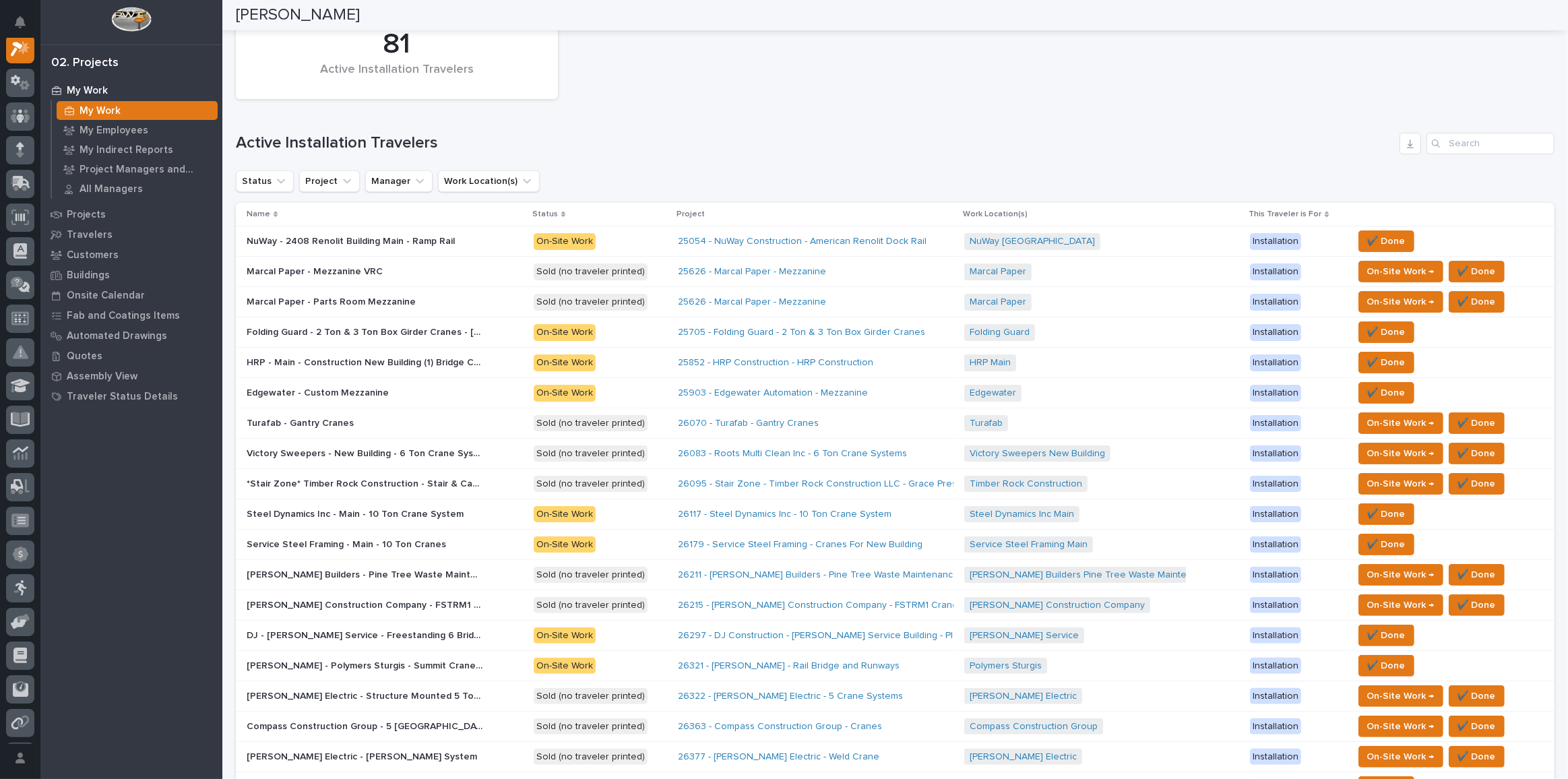
scroll to position [306, 0]
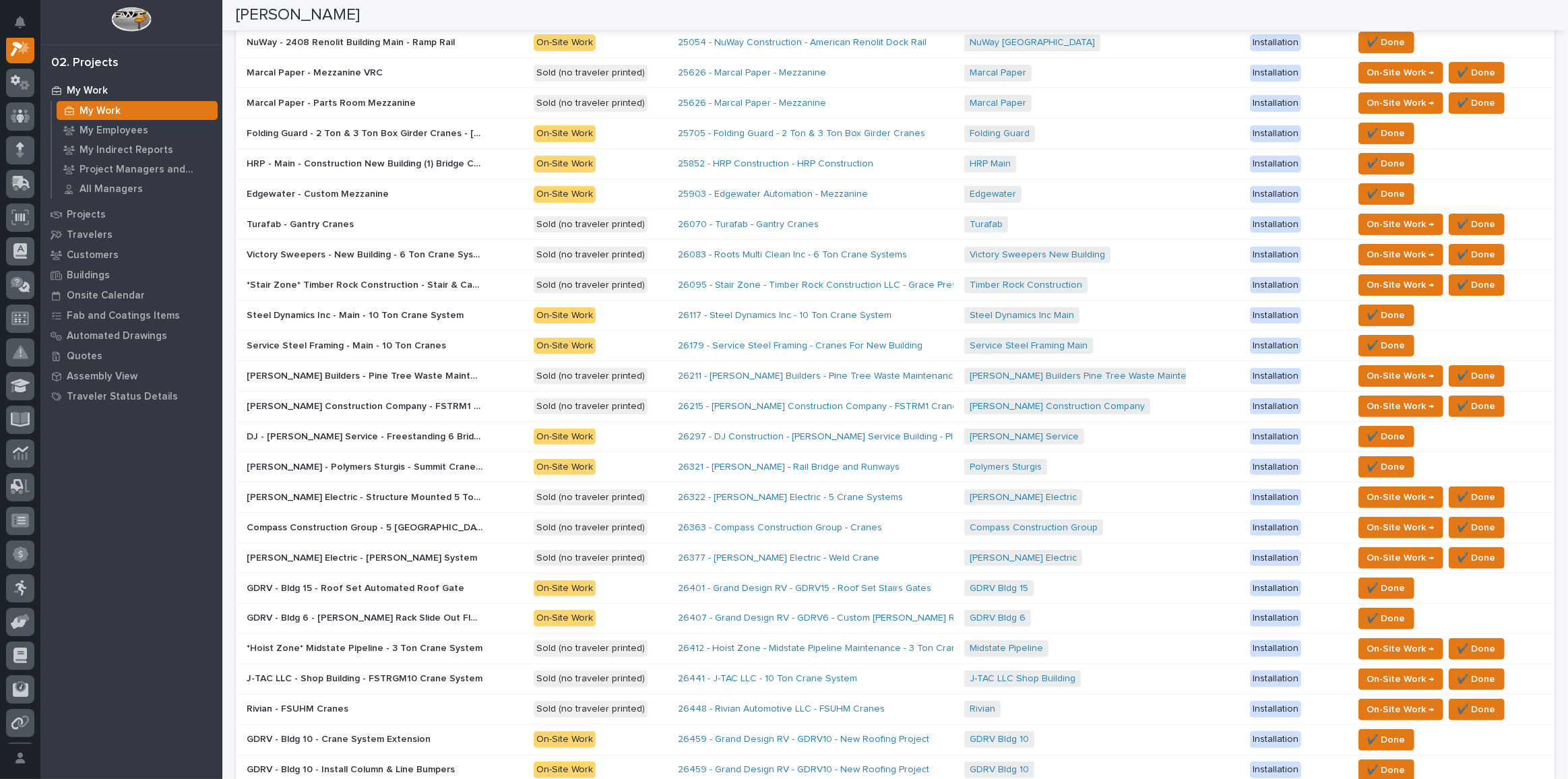
click at [436, 570] on p "GDRV - Bldg 6 - Lino Rack Slide Out Floors Revised" at bounding box center [366, 617] width 239 height 14
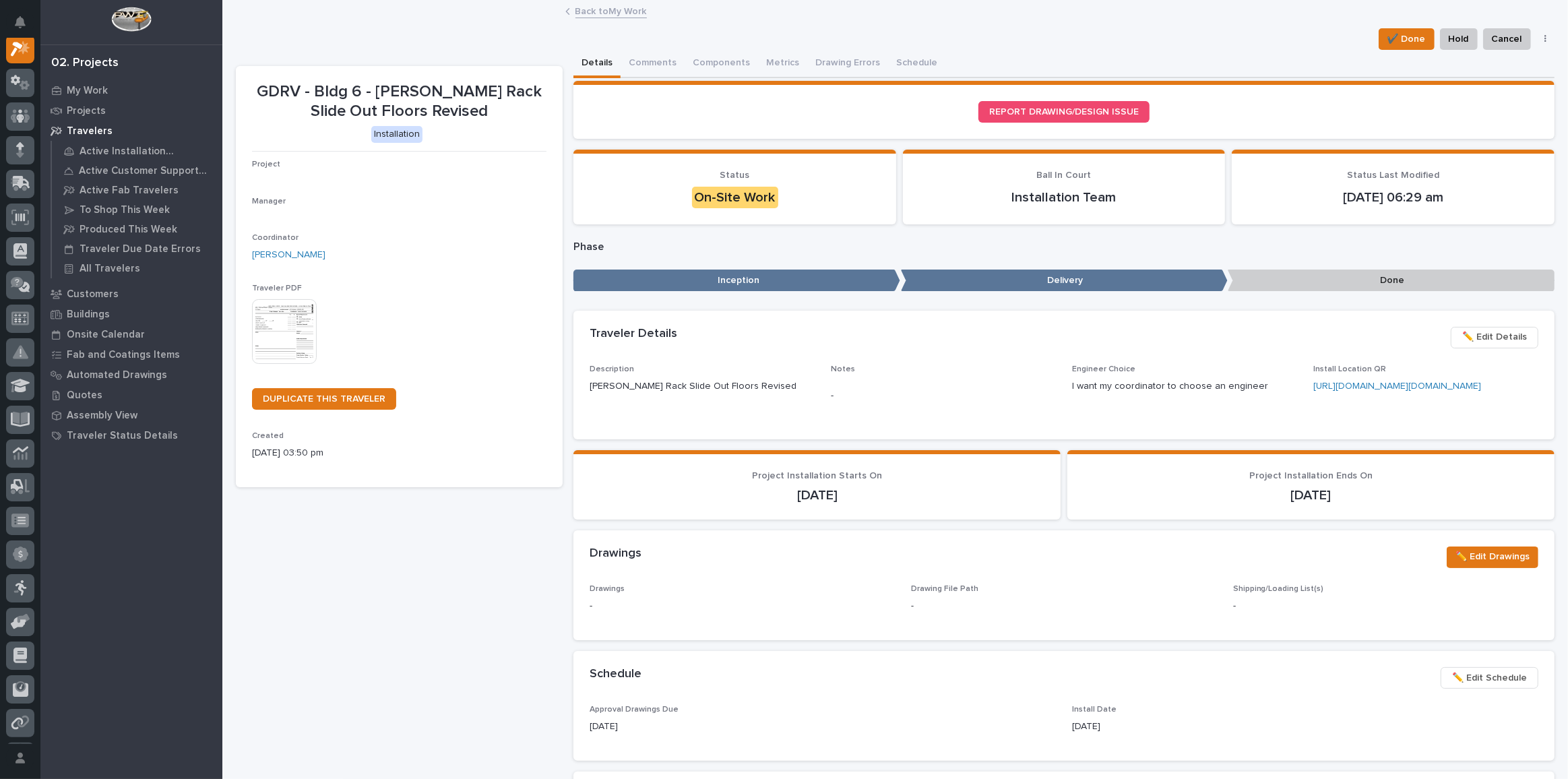
scroll to position [33, 0]
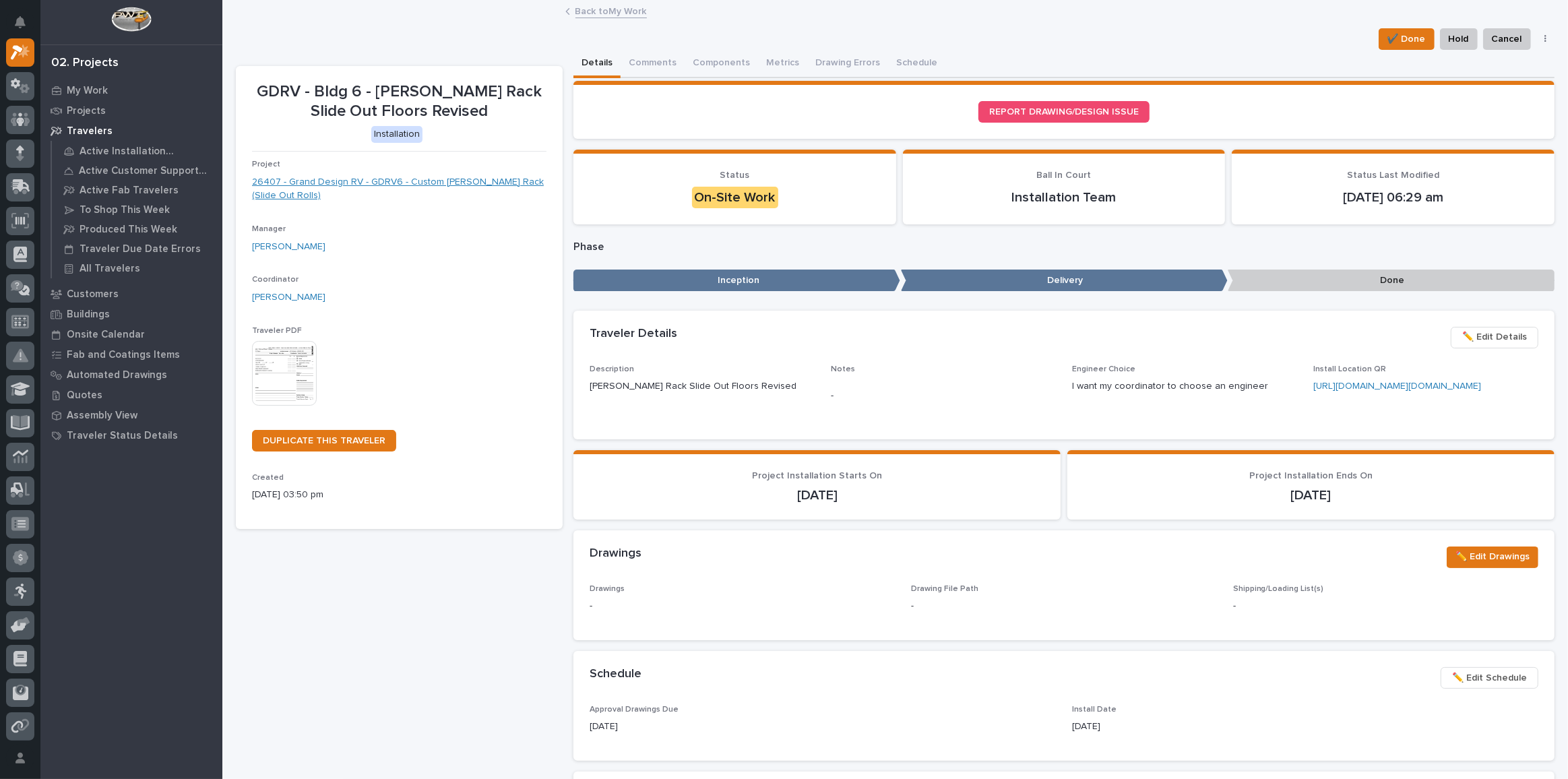
click at [388, 177] on link "26407 - Grand Design RV - GDRV6 - Custom Lino Rack (Slide Out Rolls)" at bounding box center [399, 189] width 294 height 28
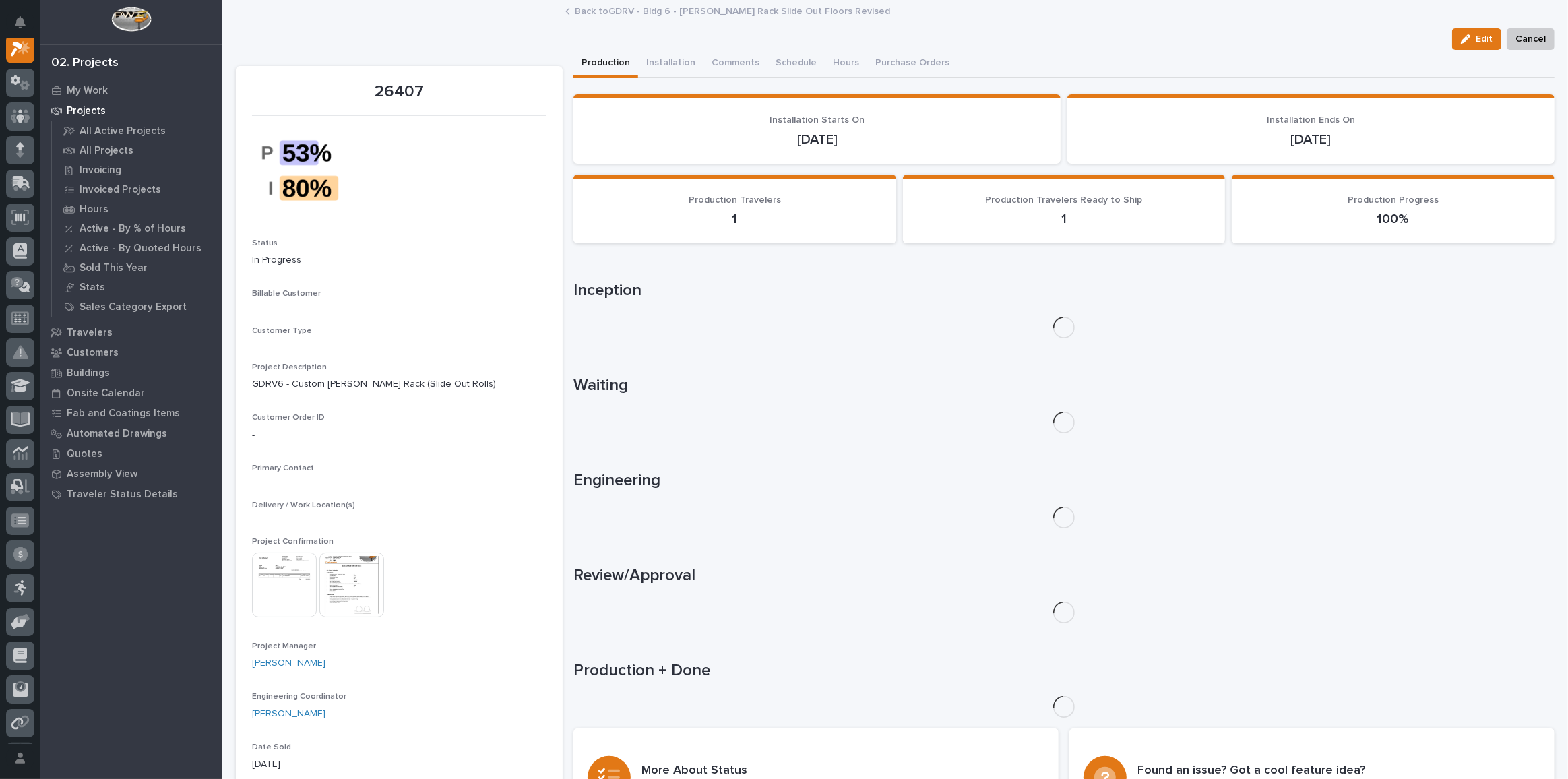
scroll to position [33, 0]
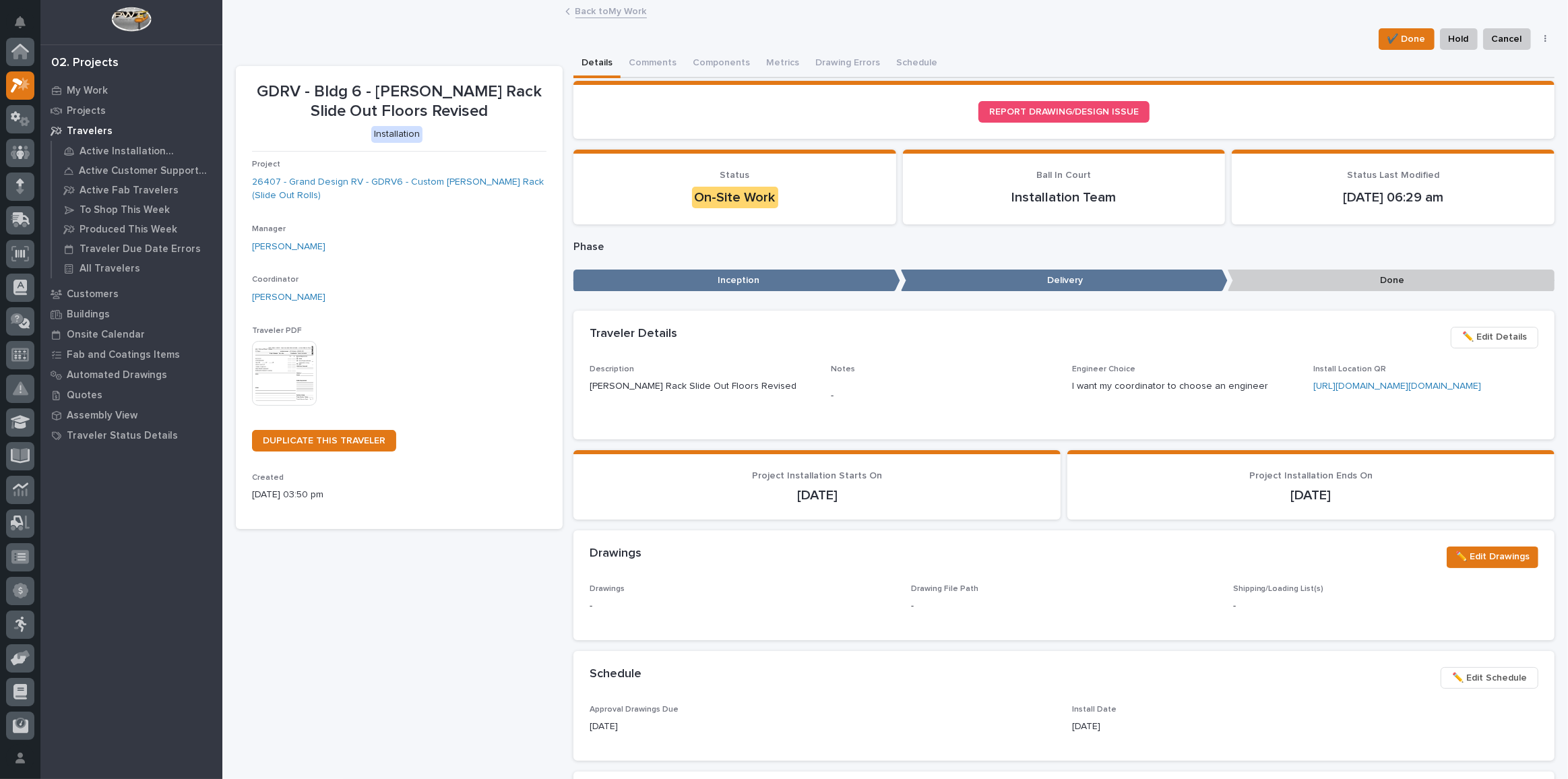
scroll to position [36, 0]
click at [1149, 31] on span "✔️ Done" at bounding box center [1406, 39] width 38 height 17
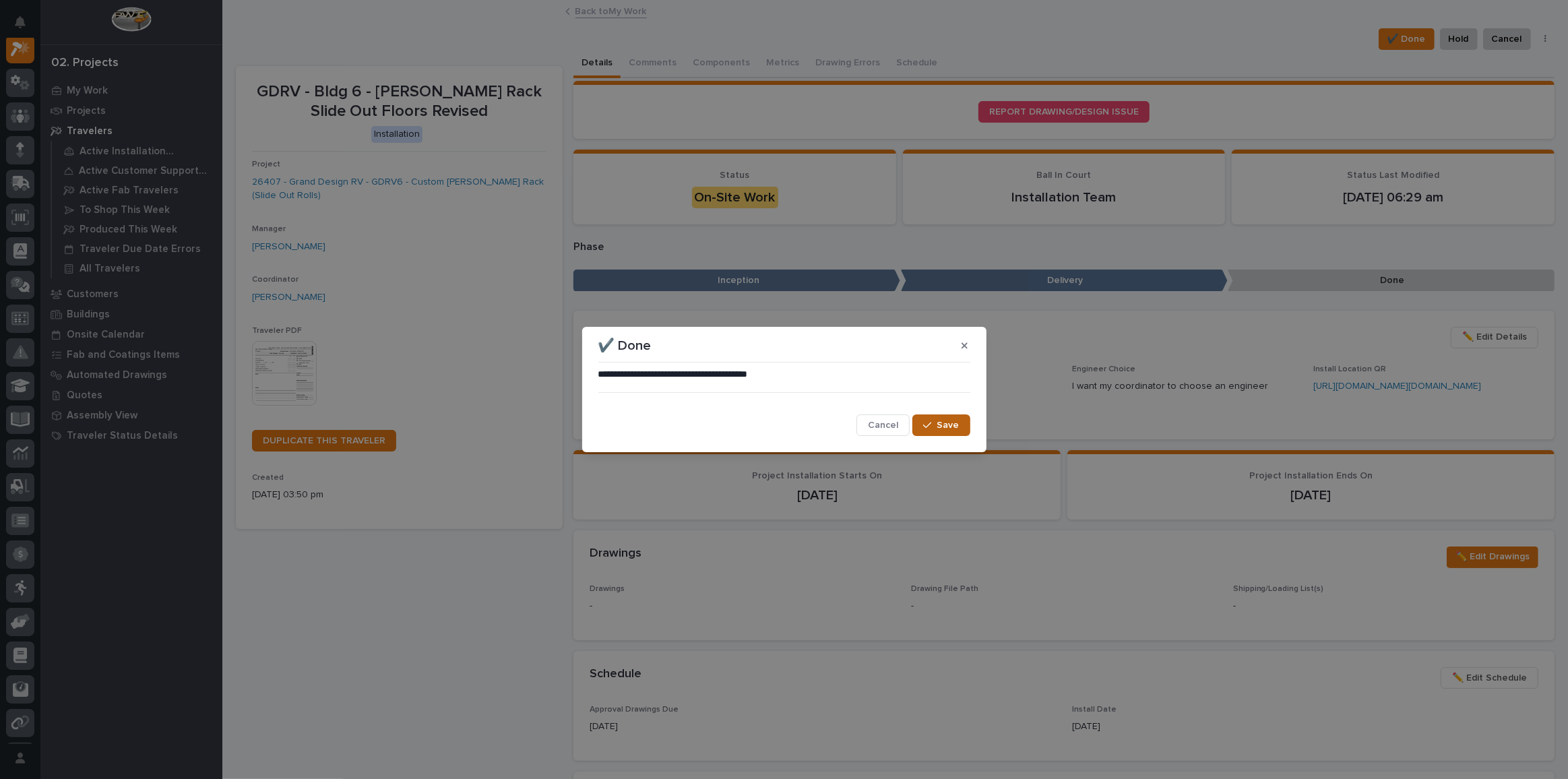
click at [944, 428] on span "Save" at bounding box center [948, 425] width 22 height 12
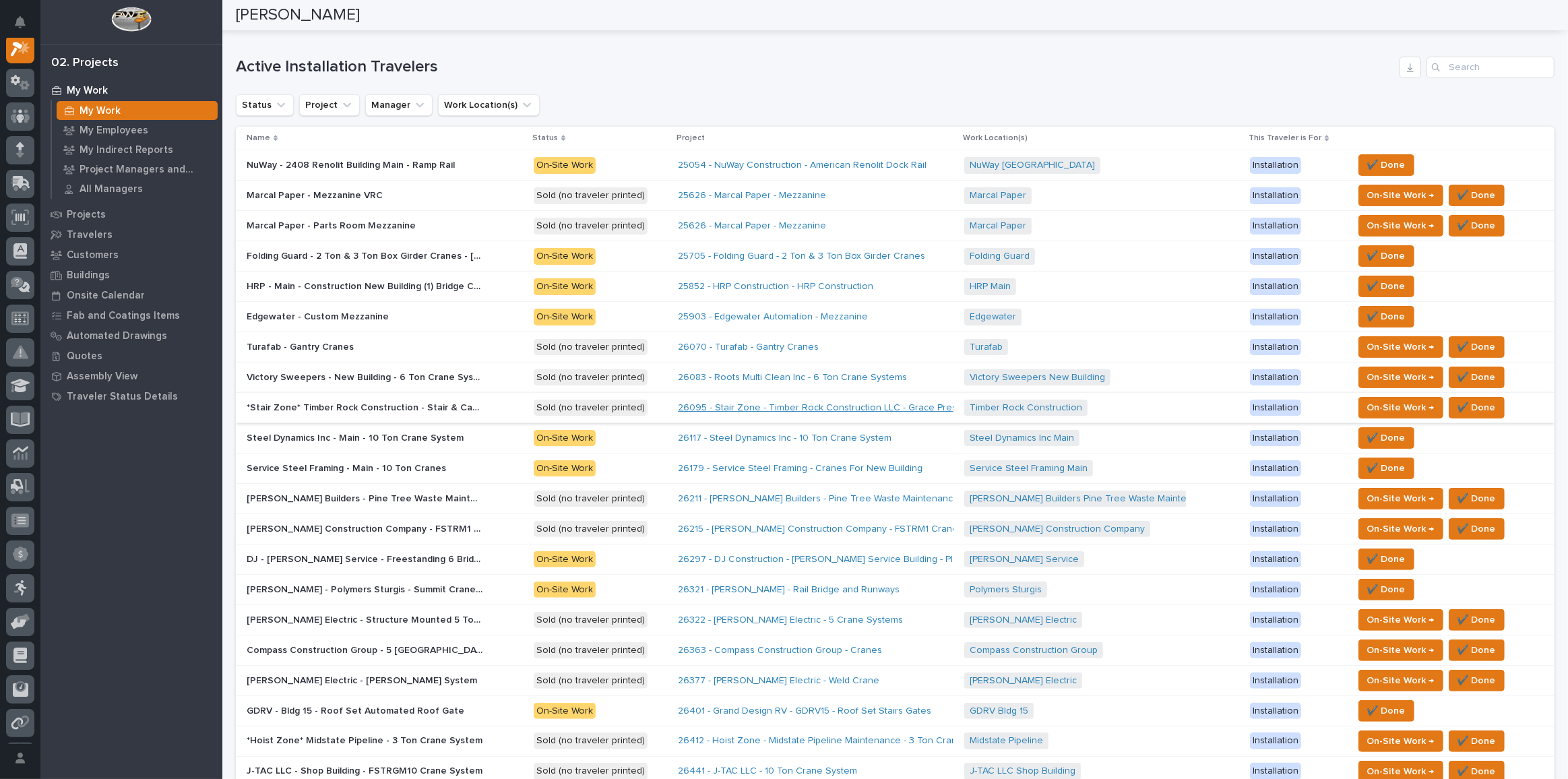
scroll to position [490, 0]
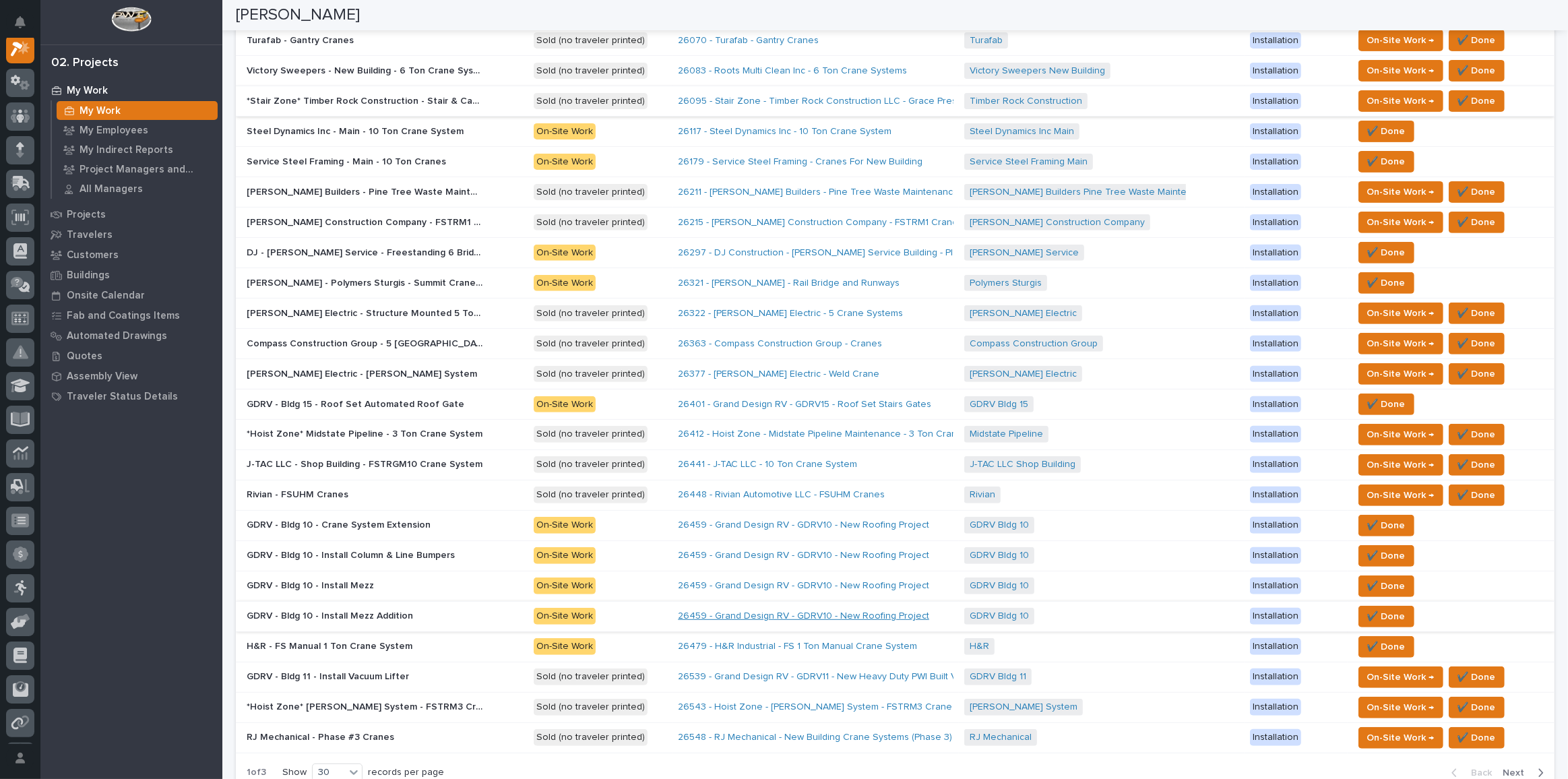
click at [835, 570] on link "26459 - Grand Design RV - GDRV10 - New Roofing Project" at bounding box center [803, 617] width 251 height 12
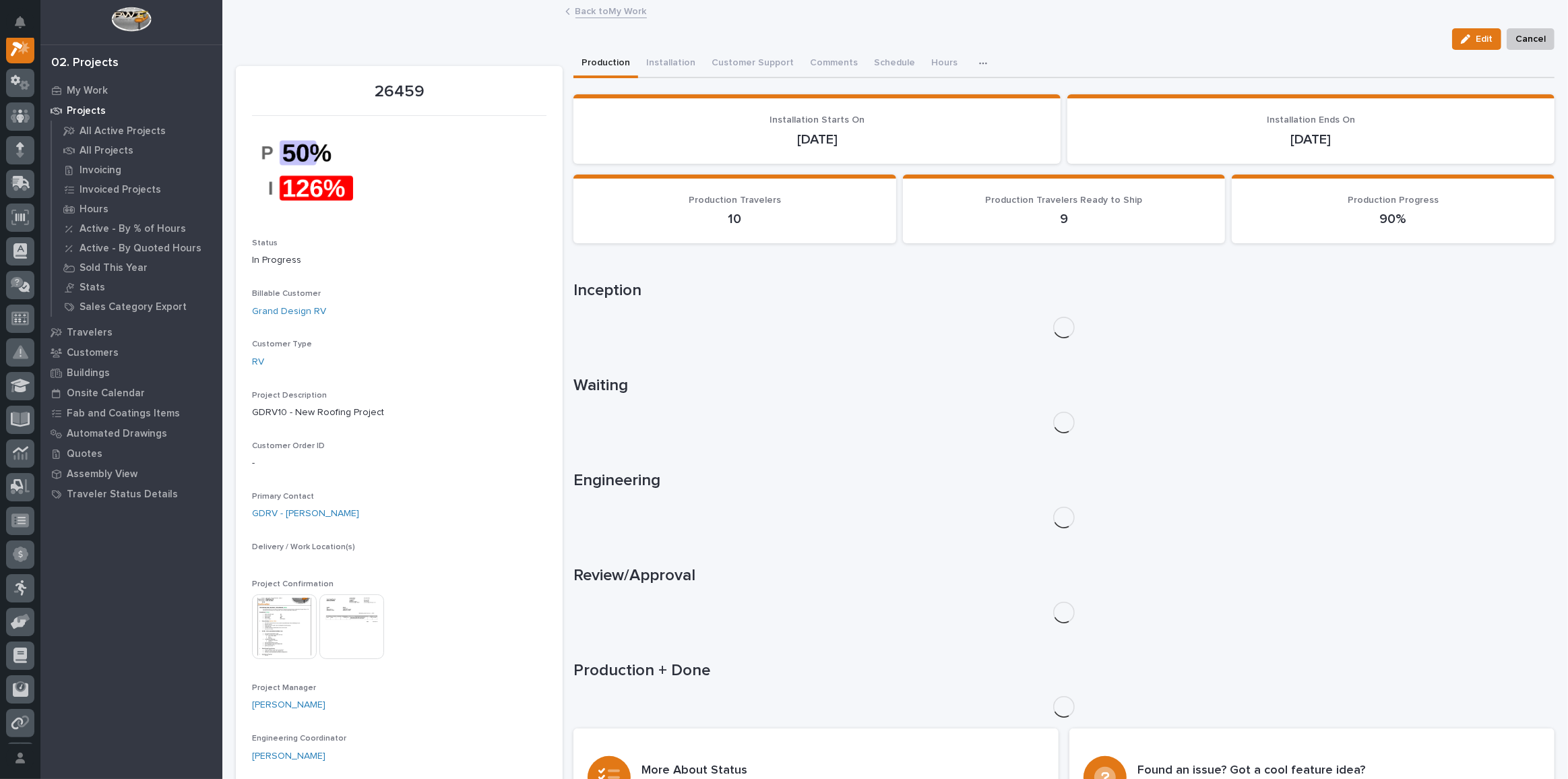
scroll to position [33, 0]
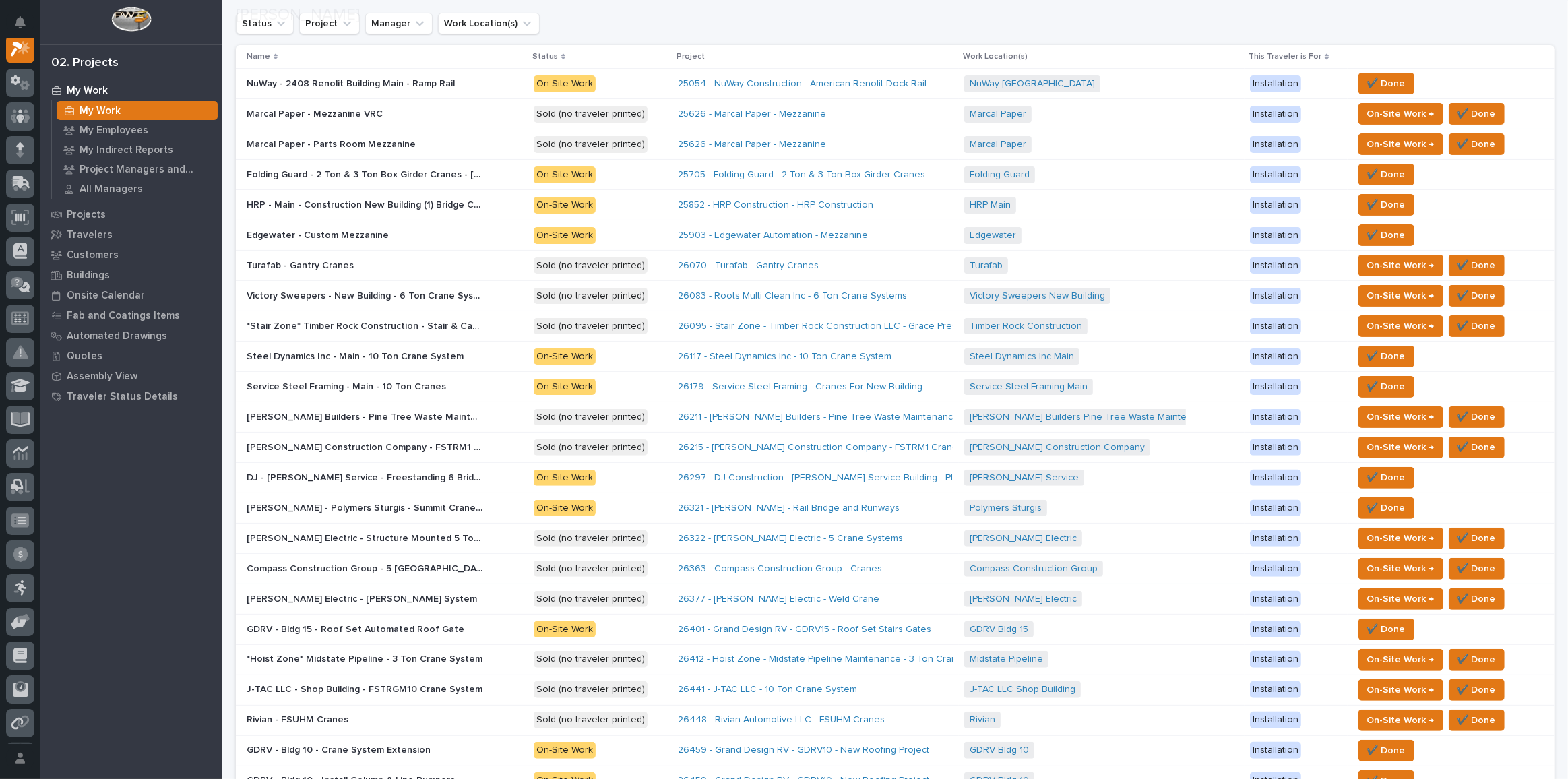
scroll to position [607, 0]
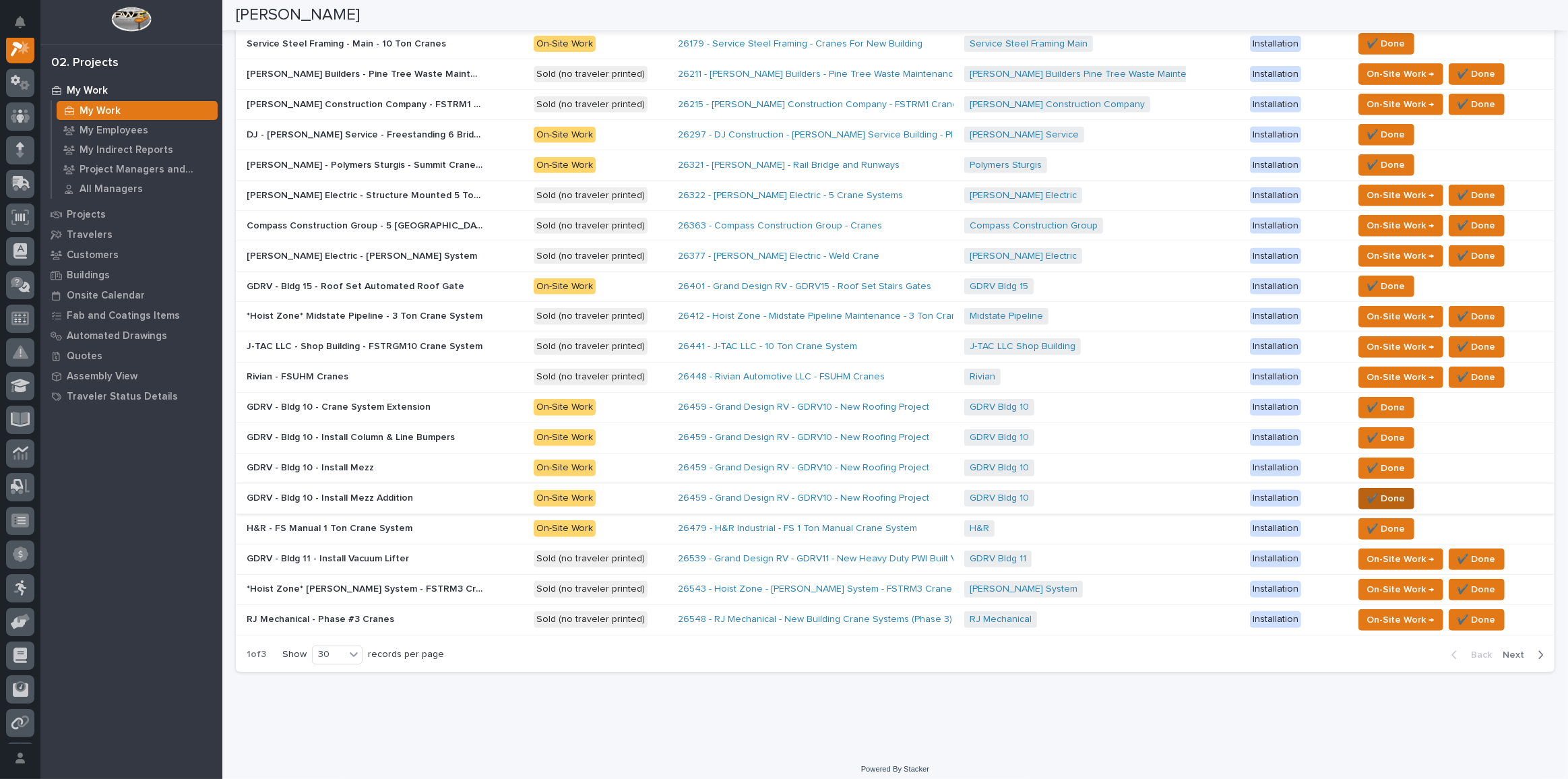
click at [1149, 489] on button "✔️ Done" at bounding box center [1386, 499] width 56 height 22
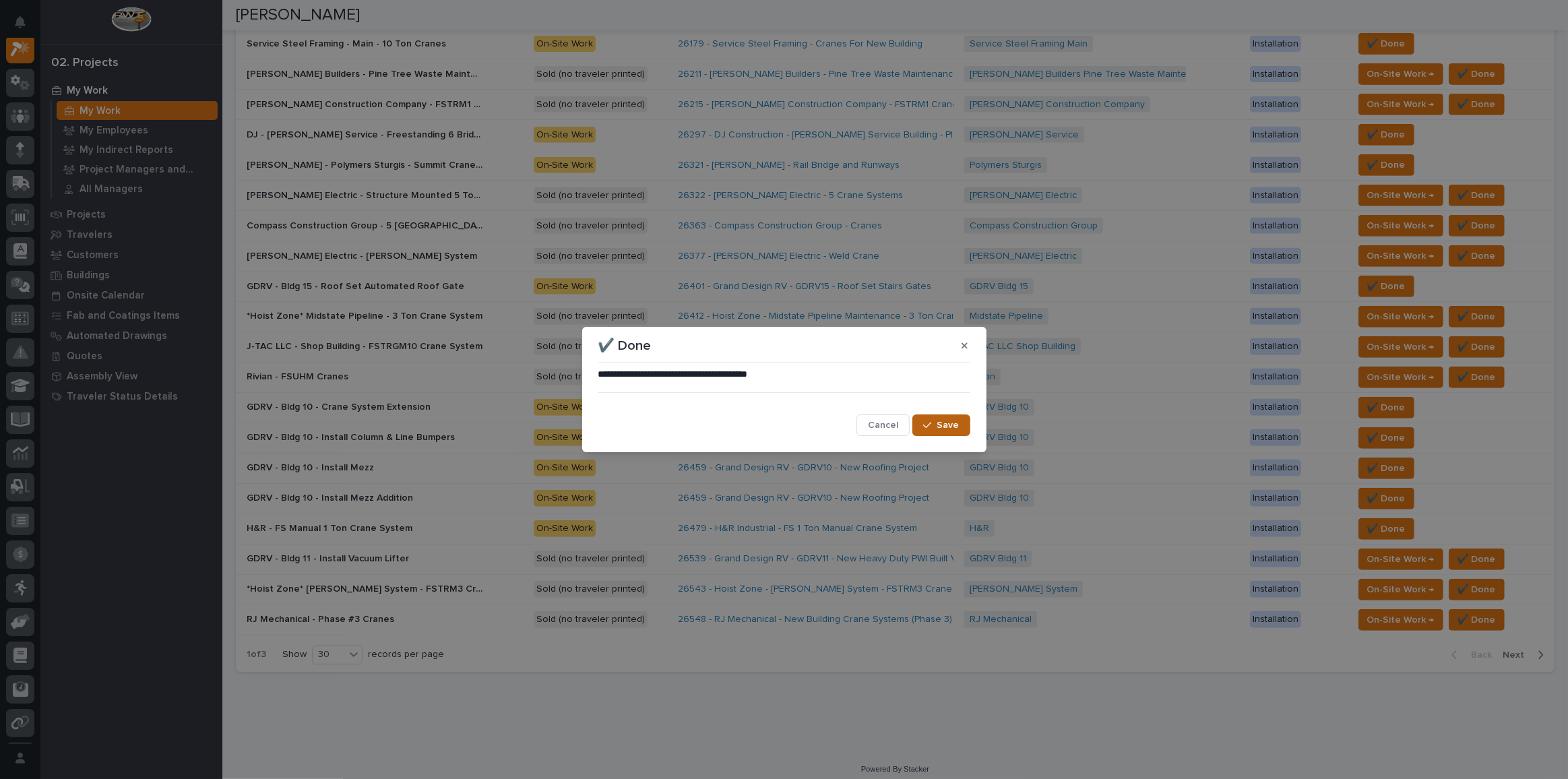
click at [930, 423] on icon "button" at bounding box center [927, 424] width 8 height 9
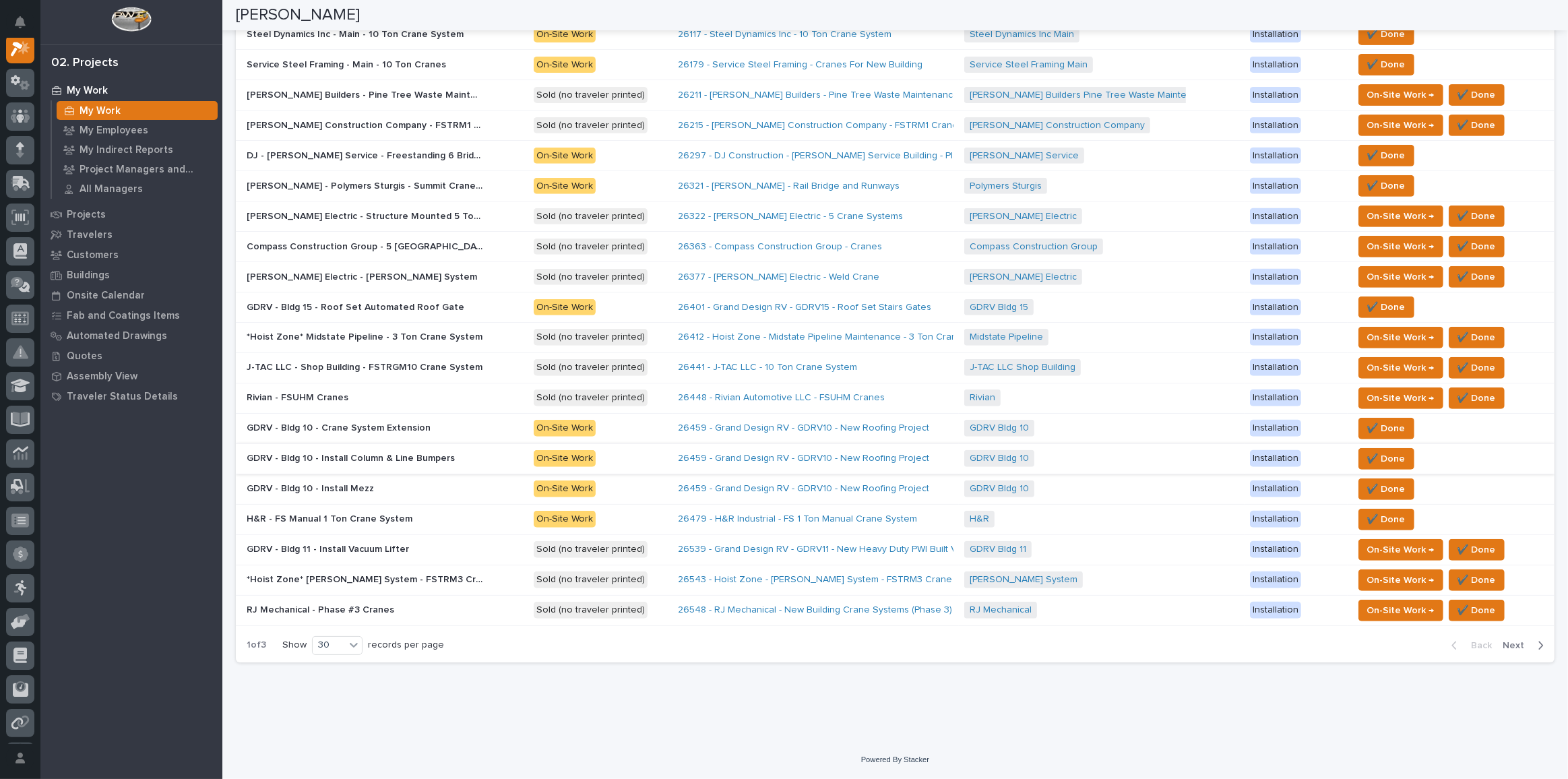
scroll to position [578, 0]
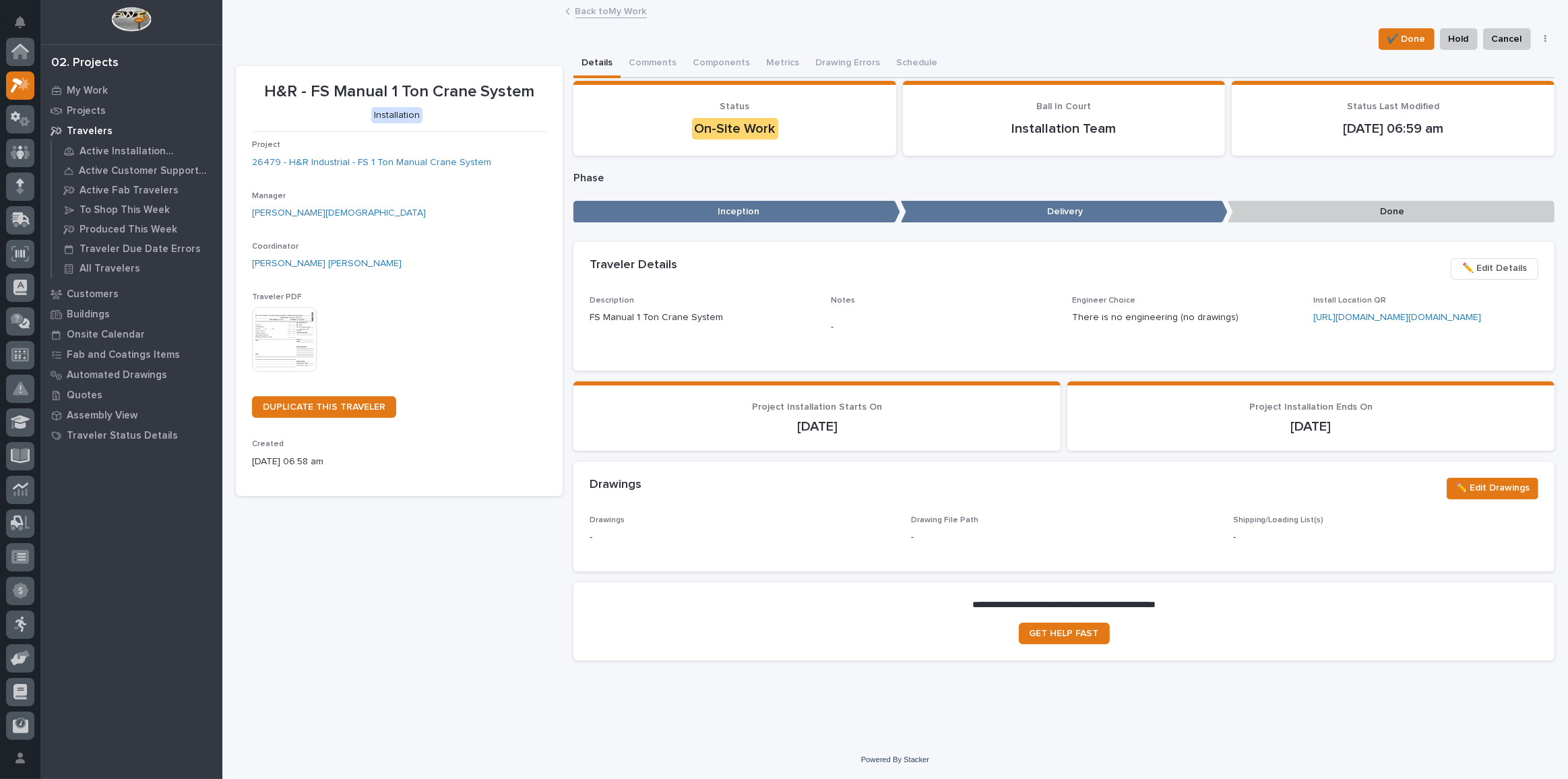
scroll to position [33, 0]
click at [347, 166] on link "26479 - H&R Industrial - FS 1 Ton Manual Crane System" at bounding box center [371, 162] width 240 height 14
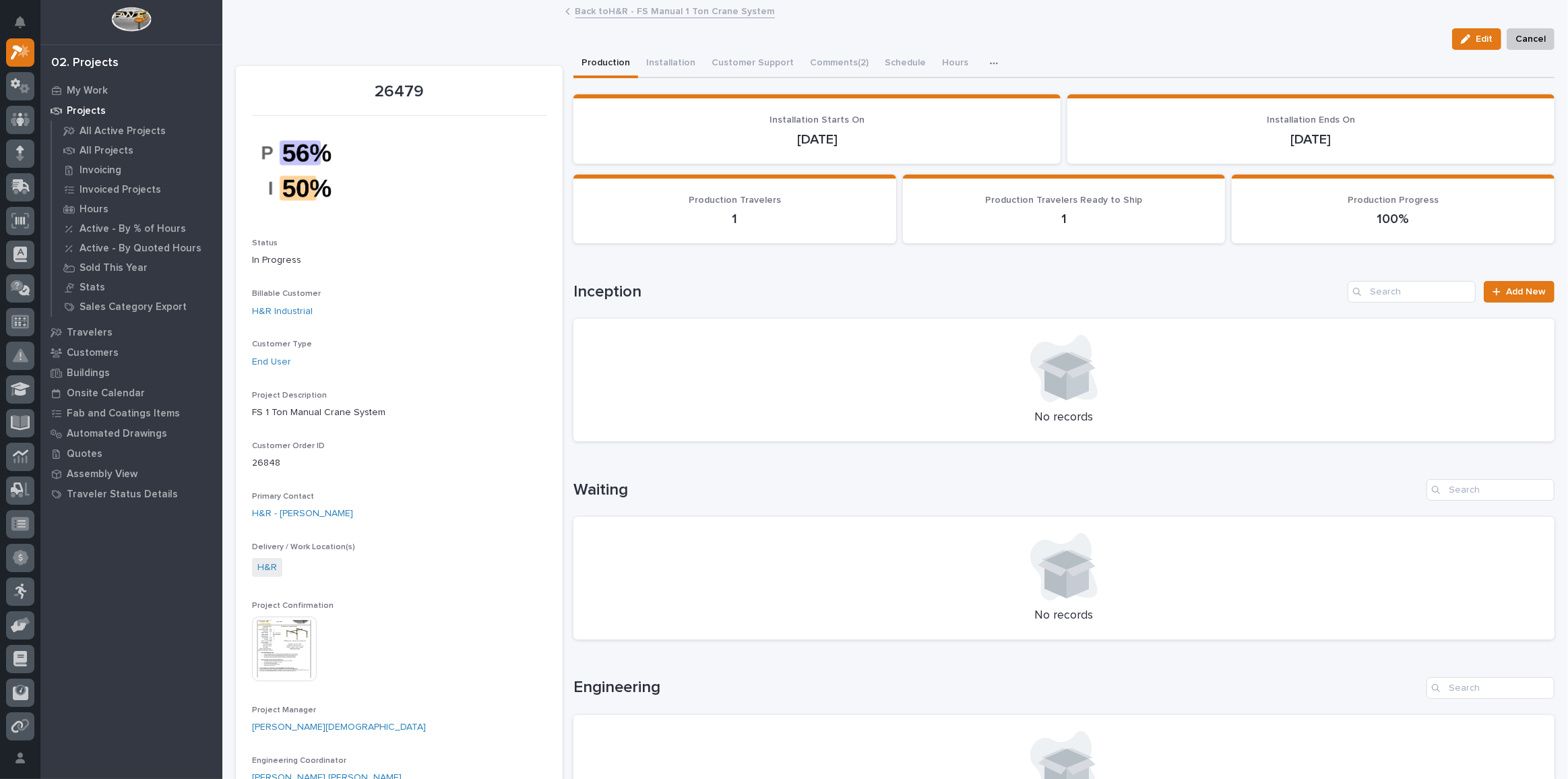
click at [282, 570] on img at bounding box center [284, 649] width 65 height 65
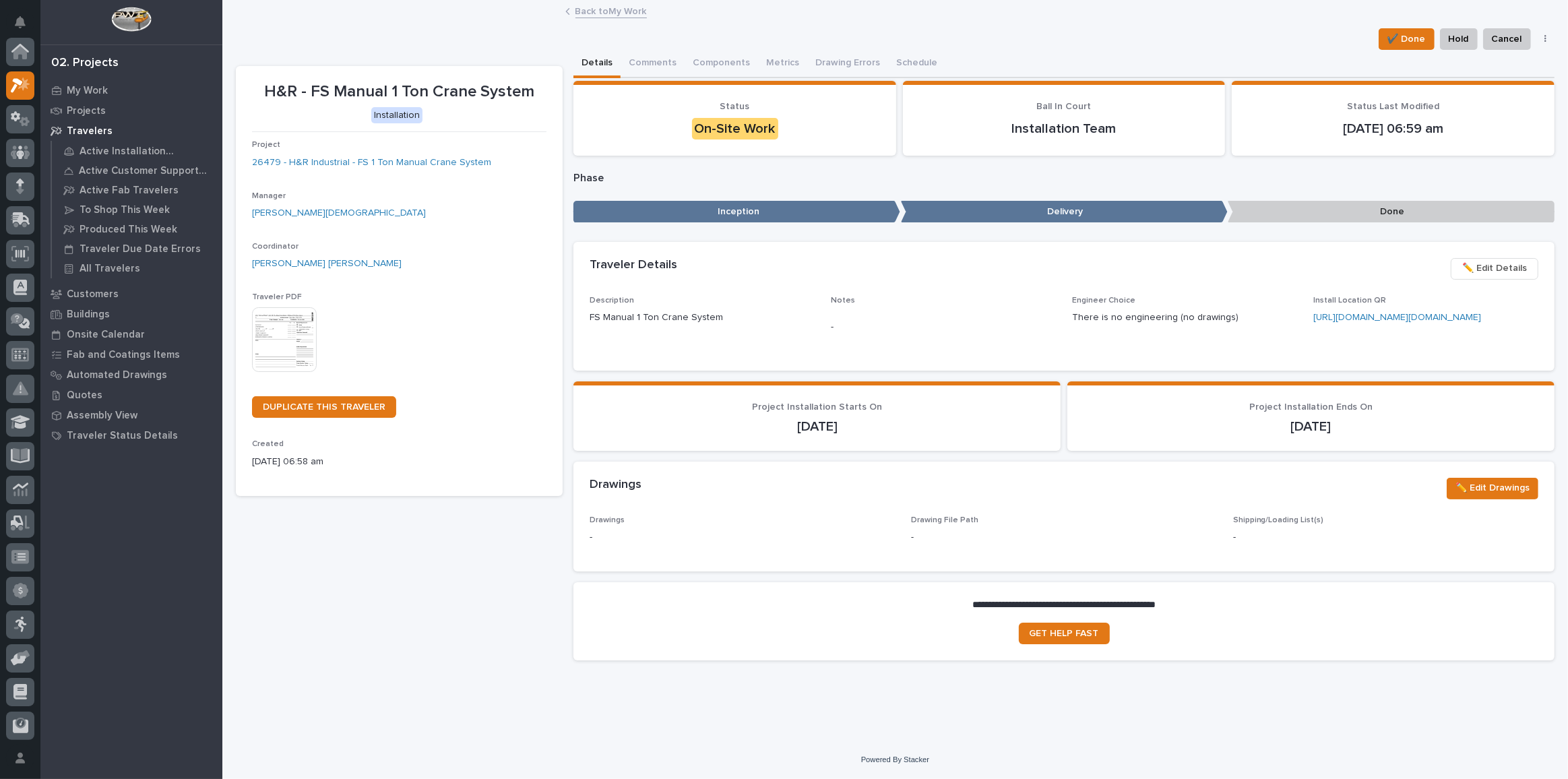
scroll to position [36, 0]
click at [1149, 45] on span "✔️ Done" at bounding box center [1406, 39] width 38 height 17
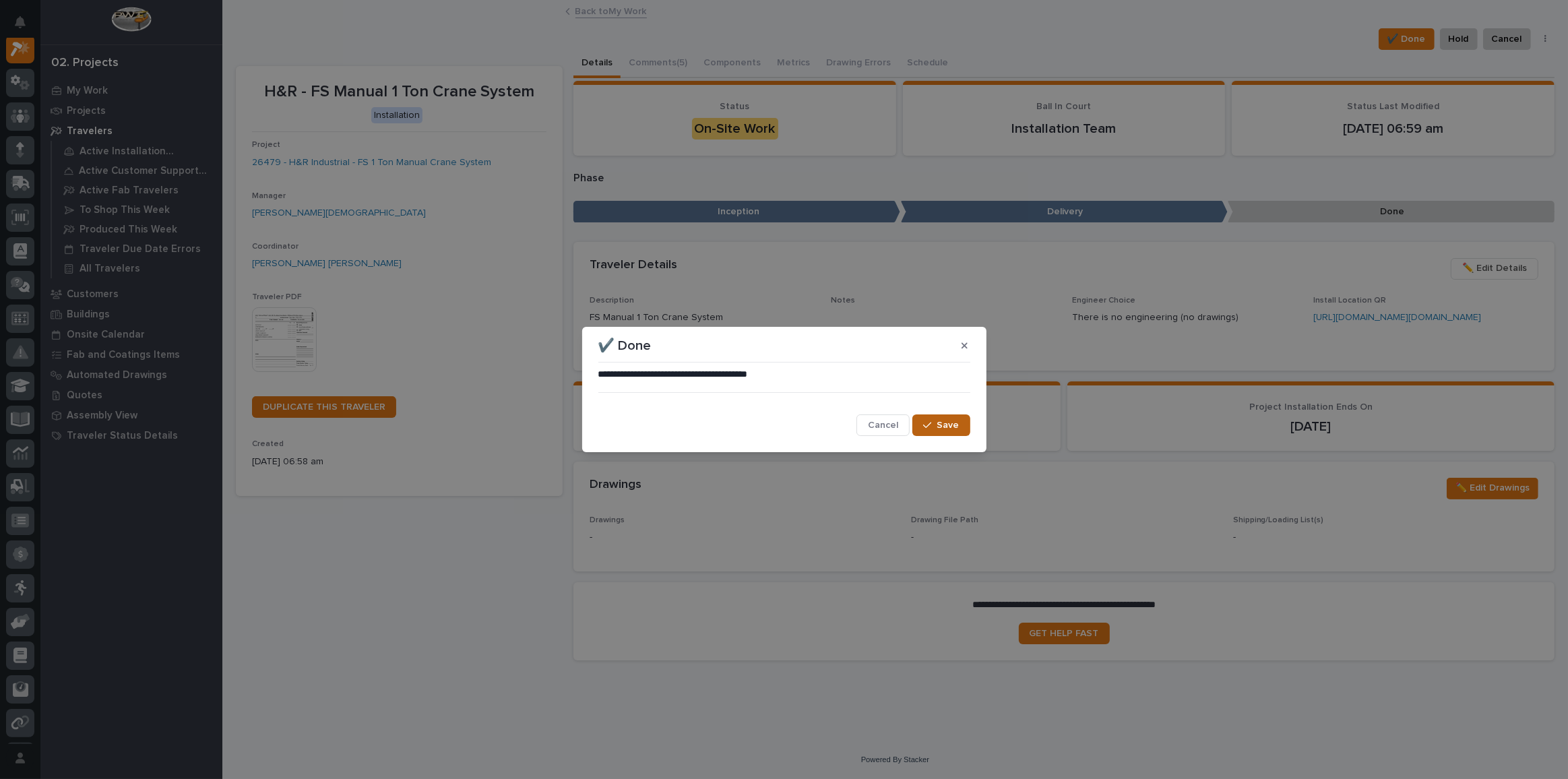
click at [963, 417] on button "Save" at bounding box center [941, 425] width 57 height 22
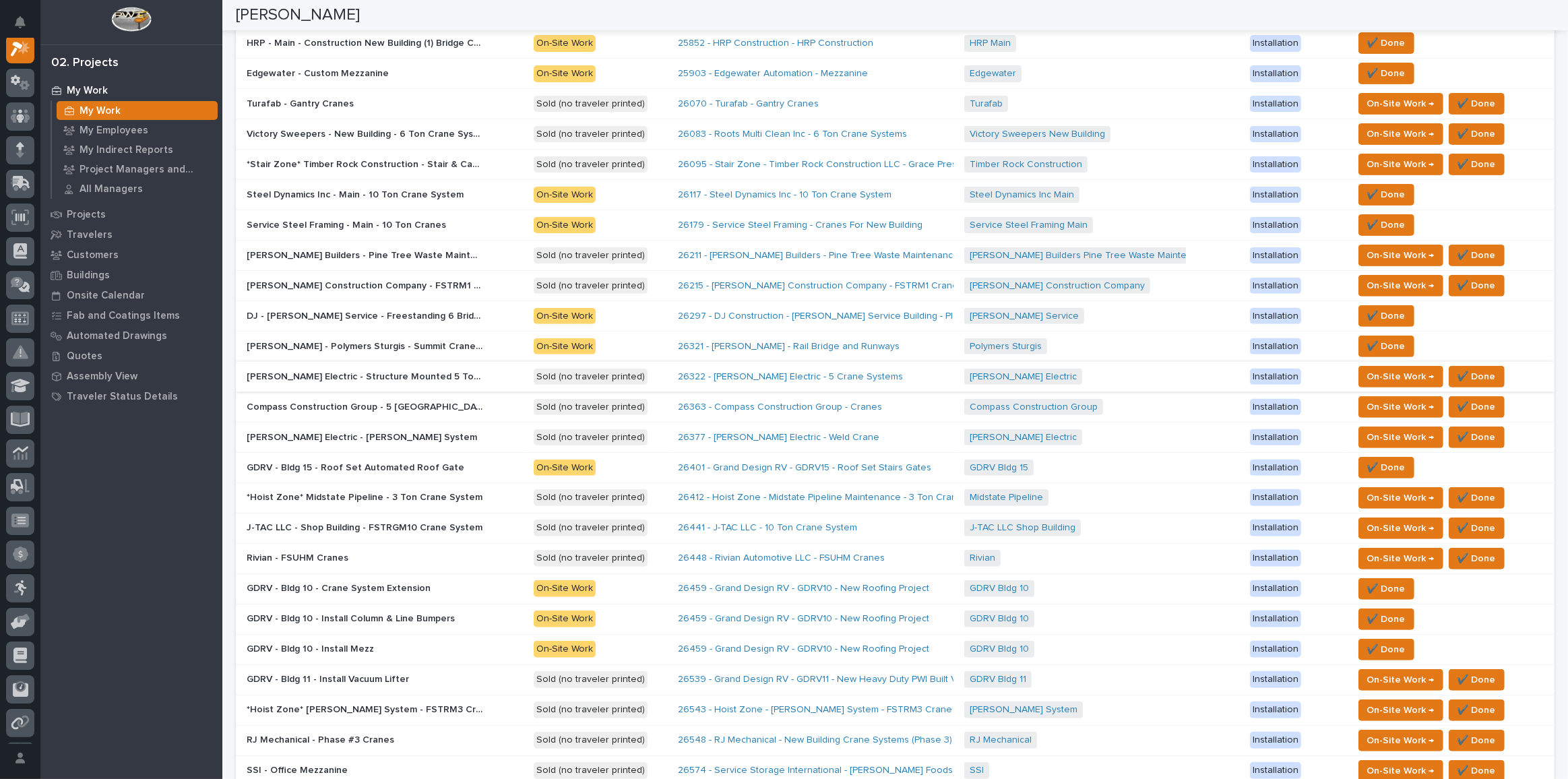
scroll to position [428, 0]
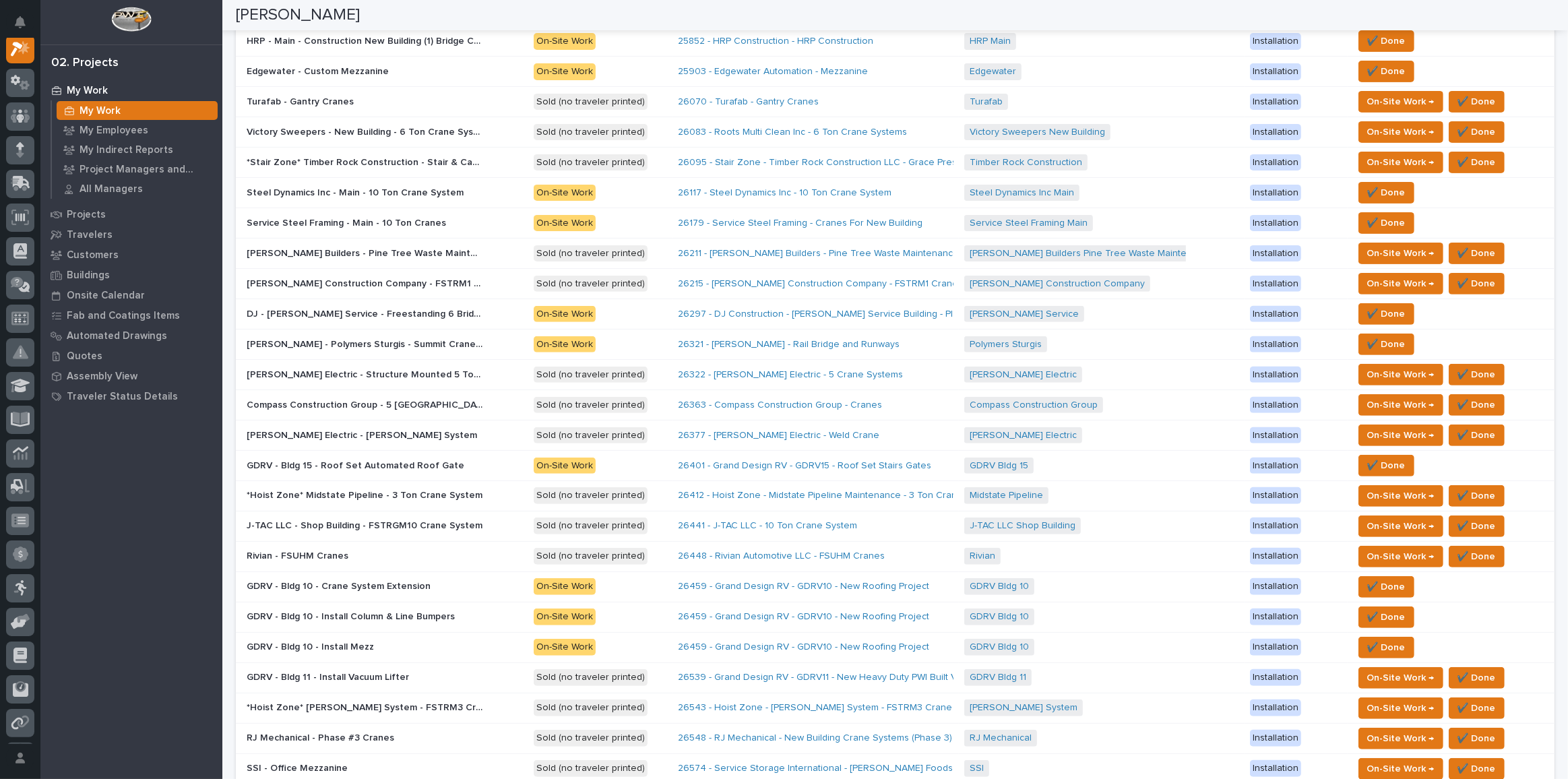
click at [359, 570] on p "GDRV - Bldg 10 - Crane System Extension" at bounding box center [340, 585] width 186 height 14
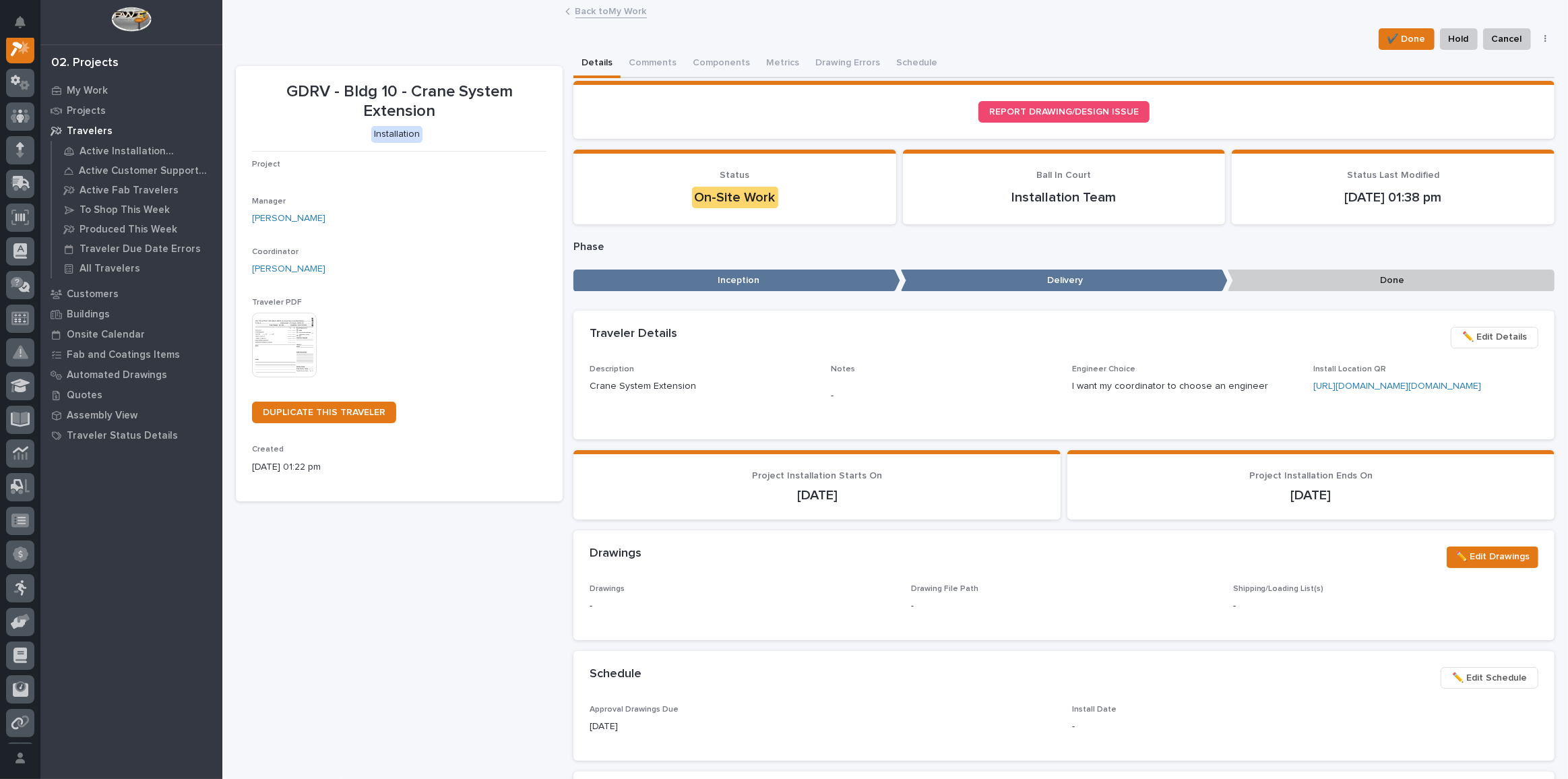
scroll to position [33, 0]
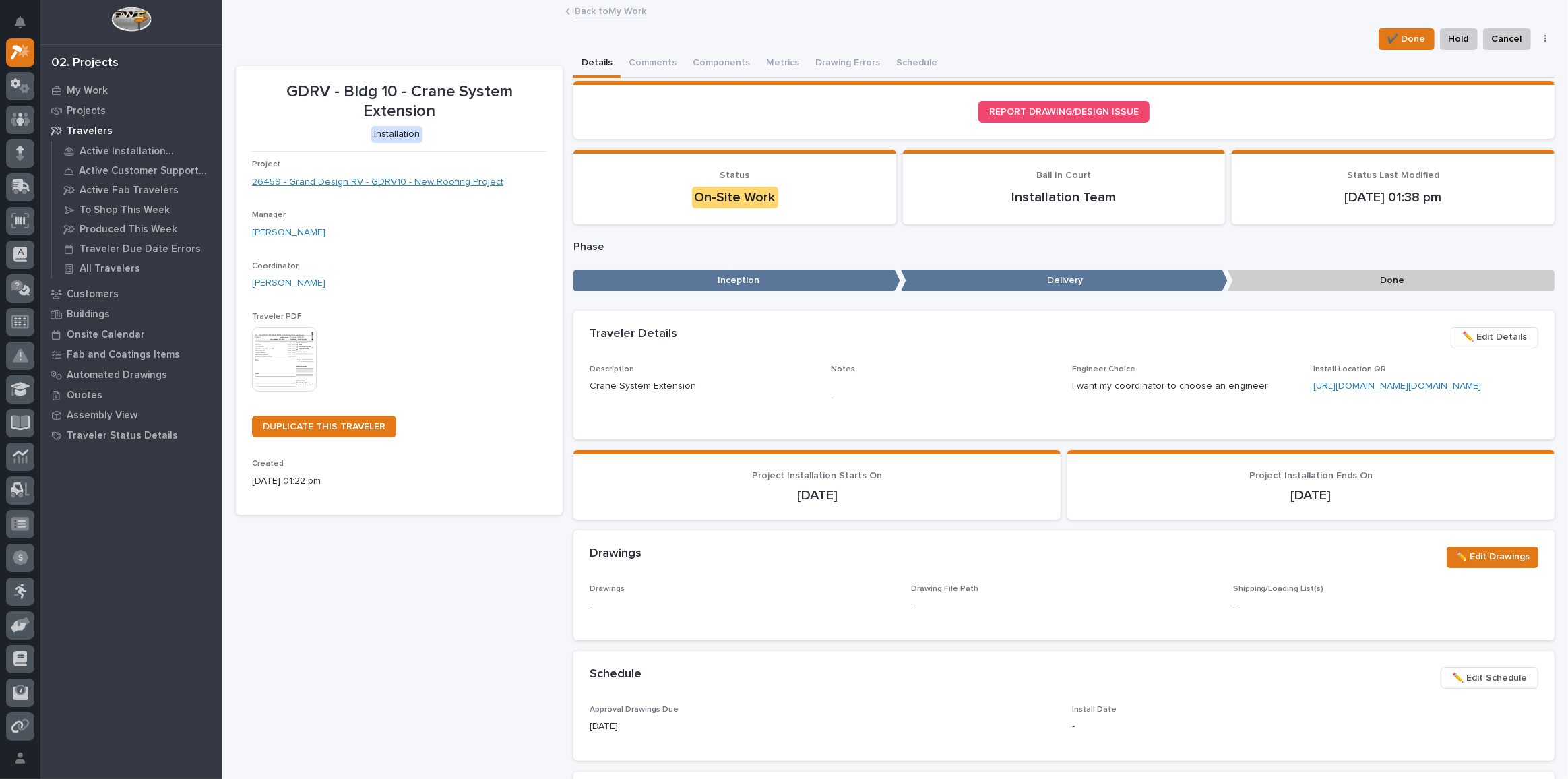
click at [388, 182] on link "26459 - Grand Design RV - GDRV10 - New Roofing Project" at bounding box center [377, 181] width 251 height 14
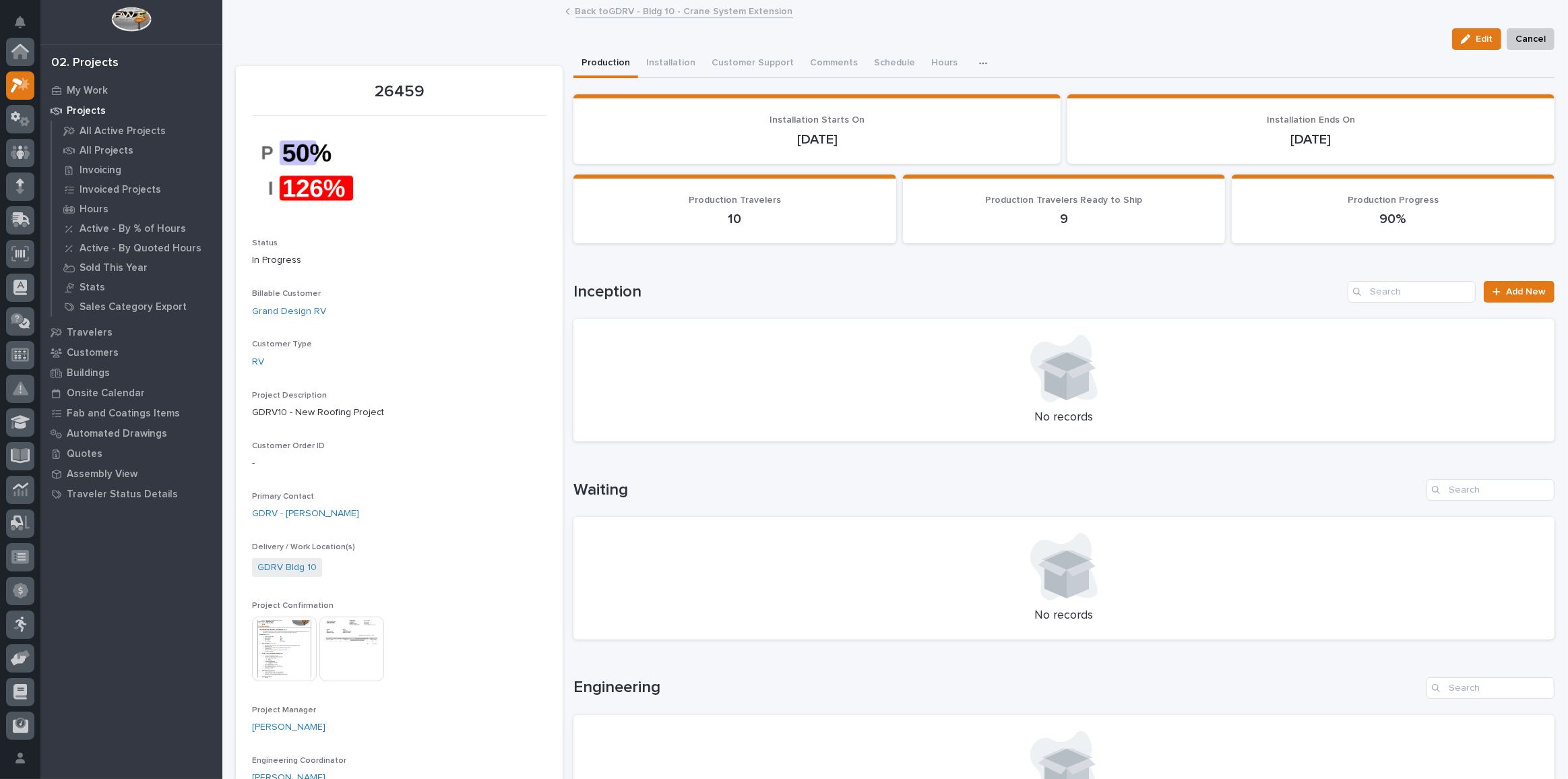
scroll to position [33, 0]
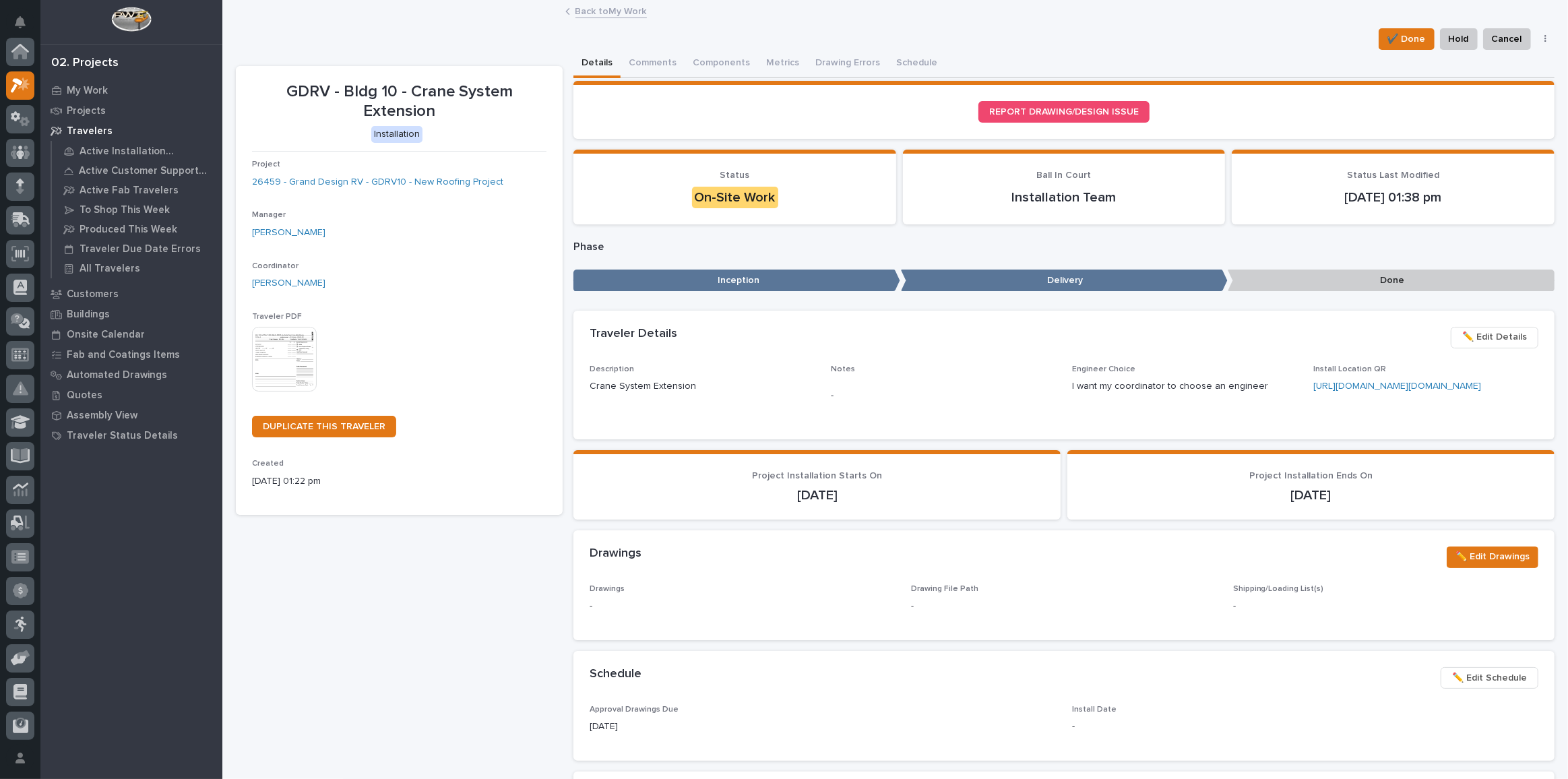
scroll to position [36, 0]
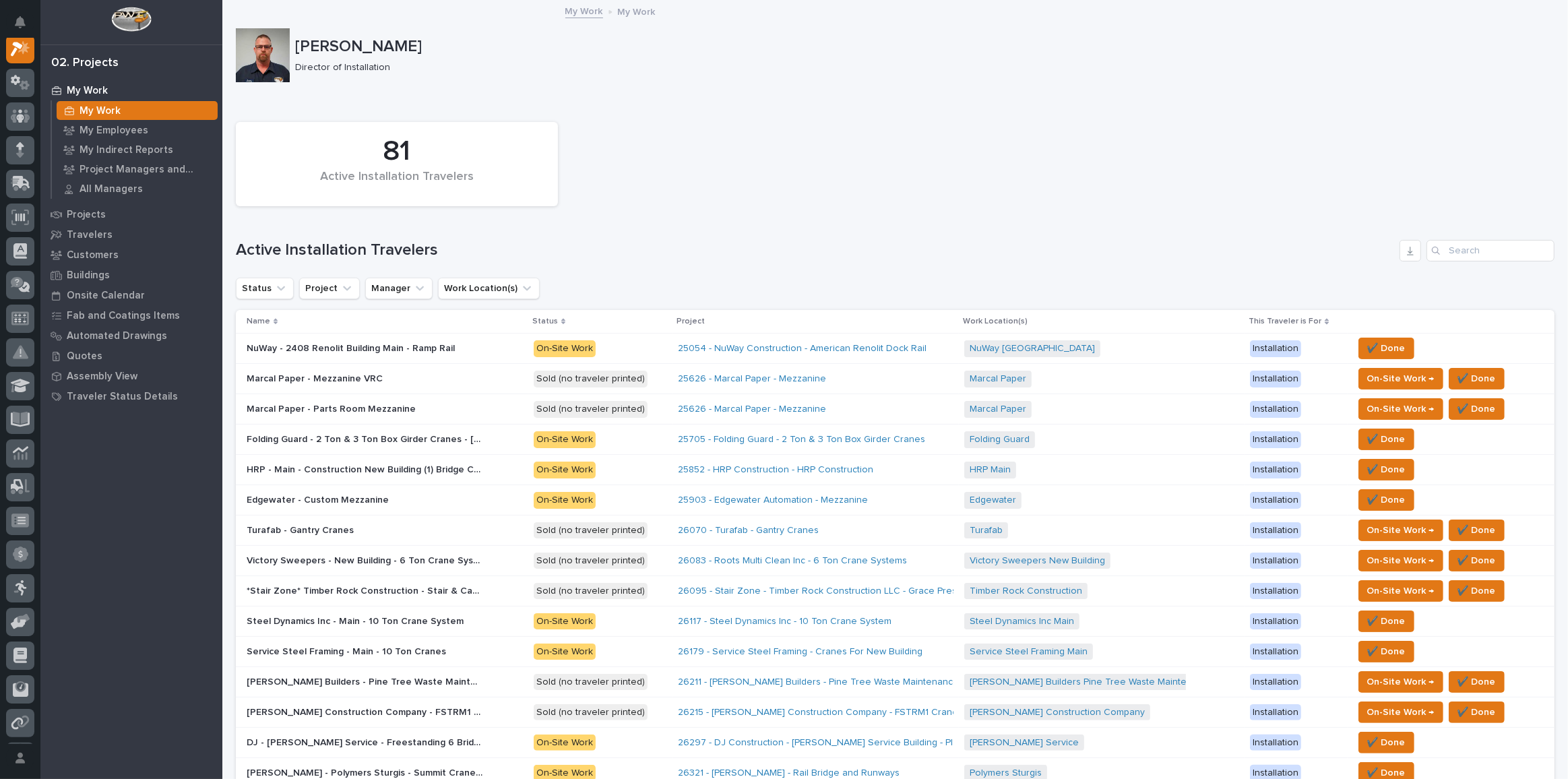
scroll to position [607, 0]
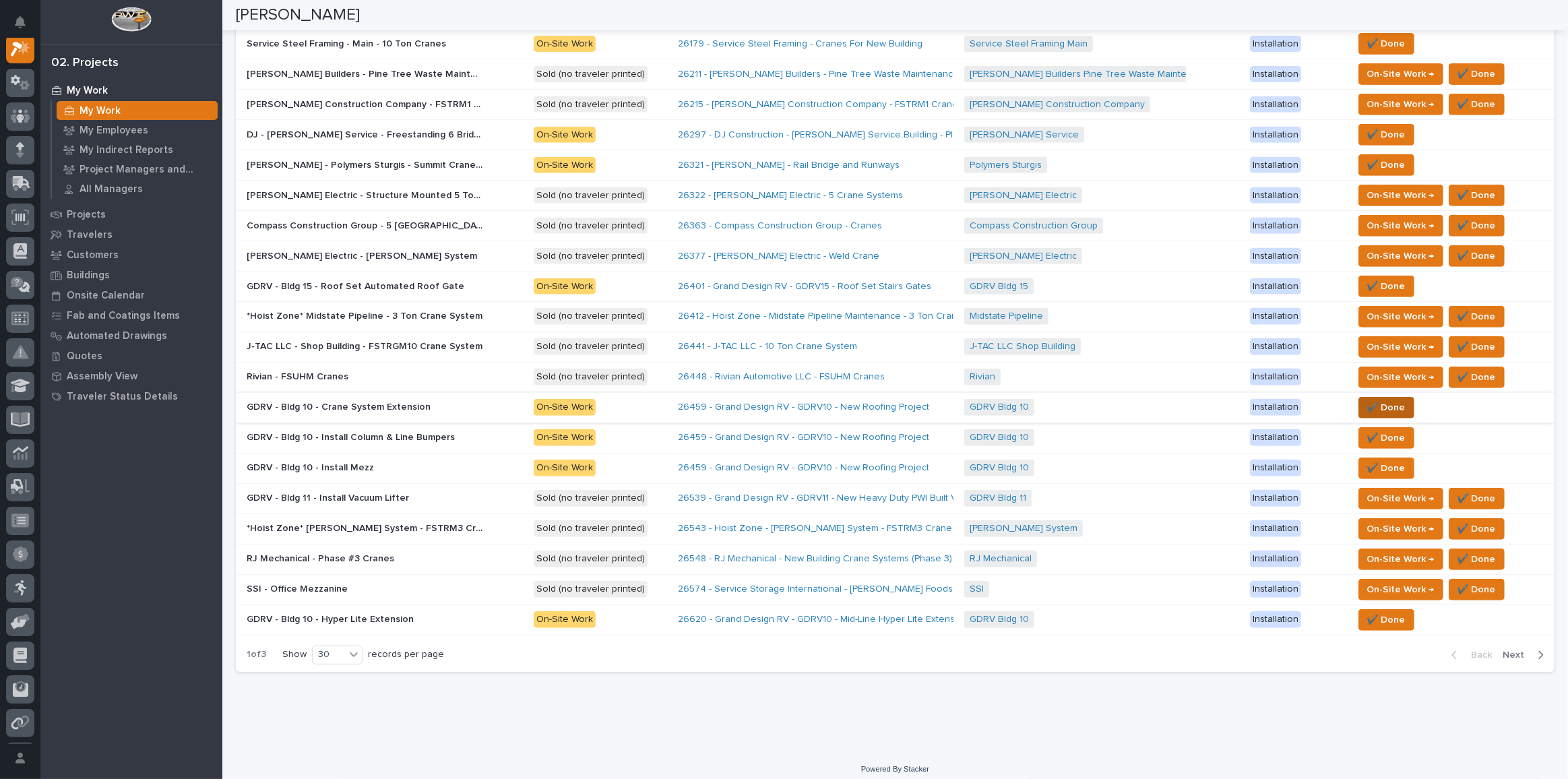
click at [1149, 399] on span "✔️ Done" at bounding box center [1387, 408] width 38 height 17
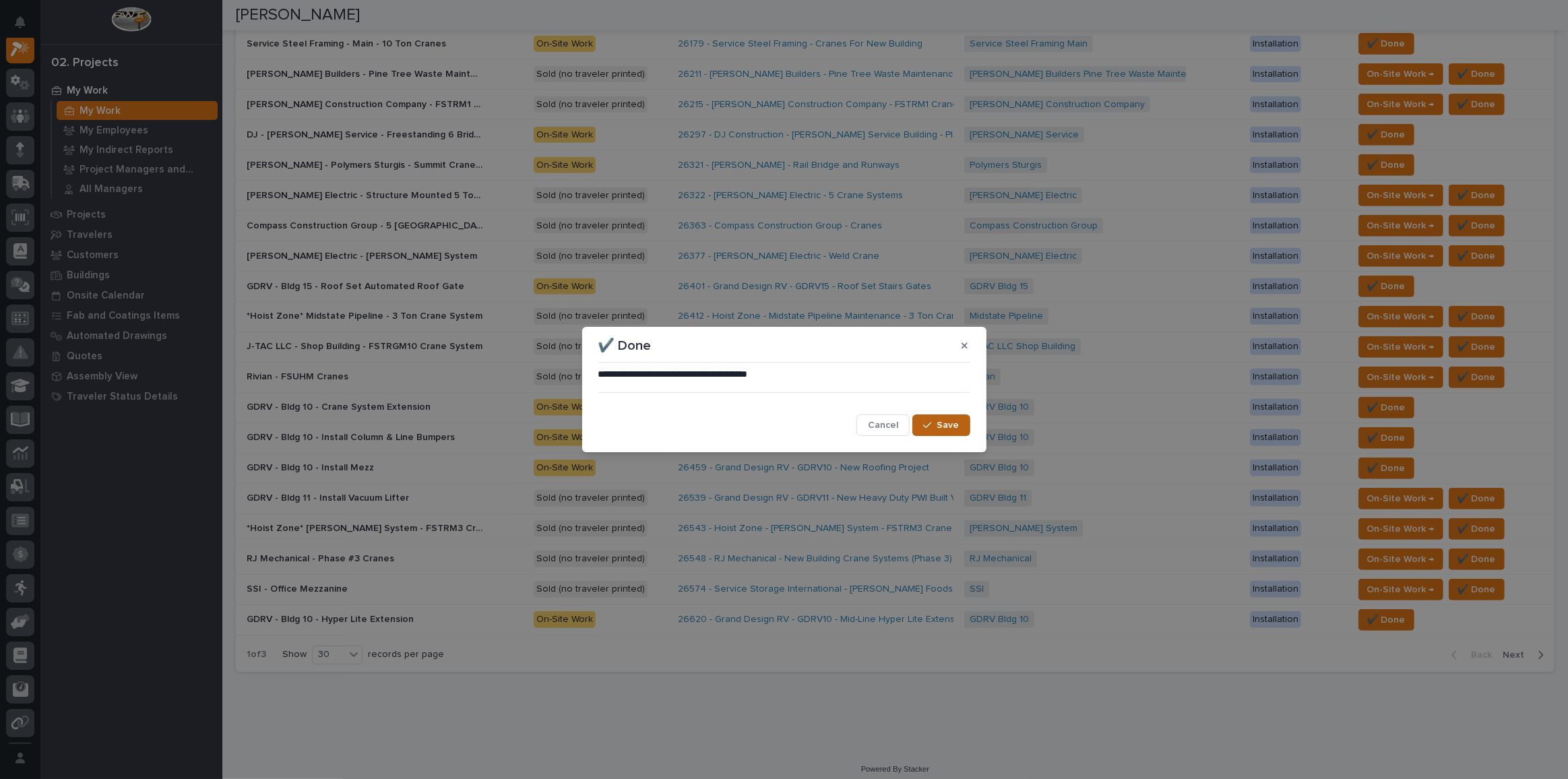
click at [943, 423] on span "Save" at bounding box center [948, 425] width 22 height 12
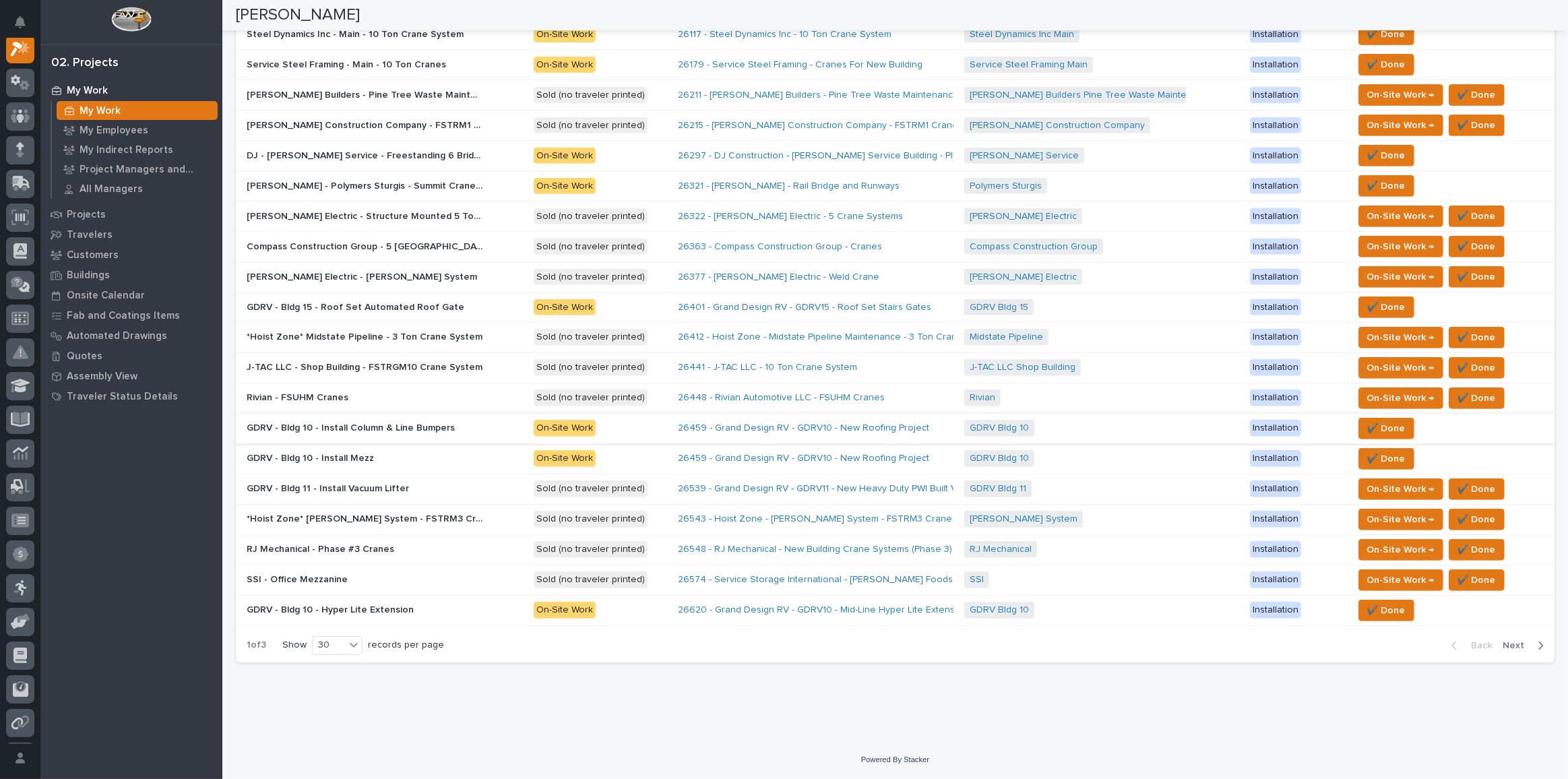
scroll to position [578, 0]
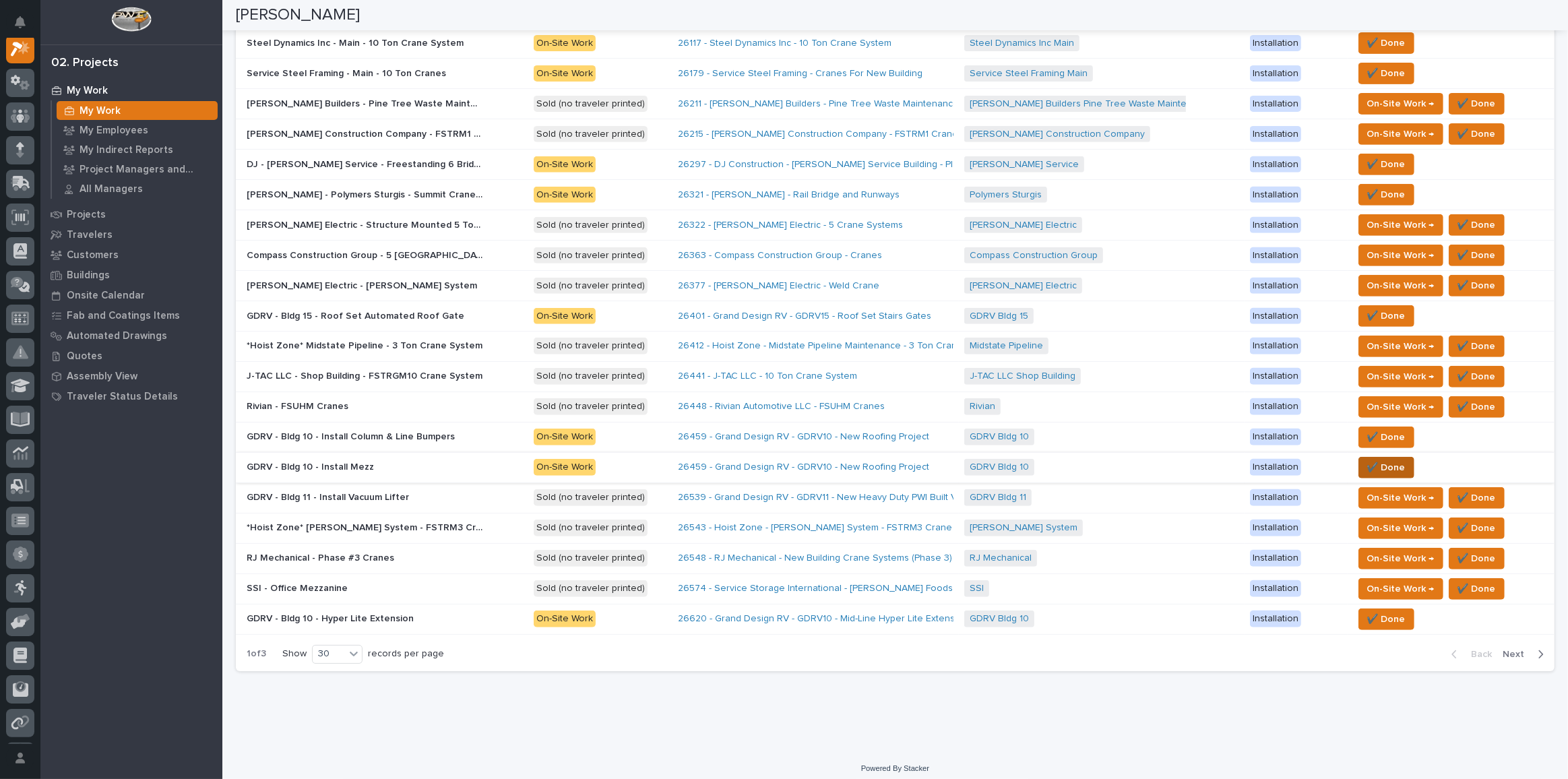
click at [1149, 460] on span "✔️ Done" at bounding box center [1387, 468] width 38 height 17
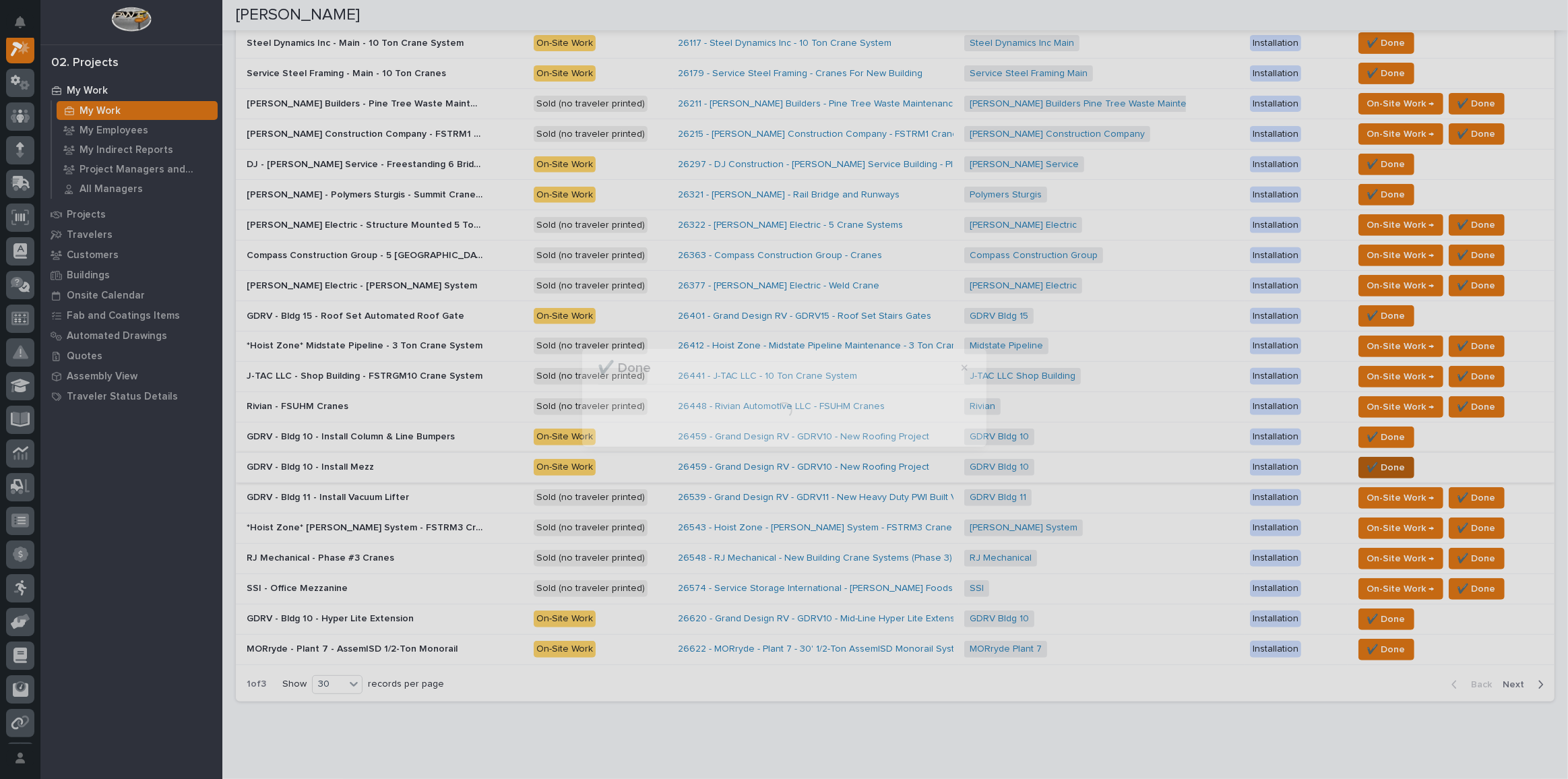
scroll to position [607, 0]
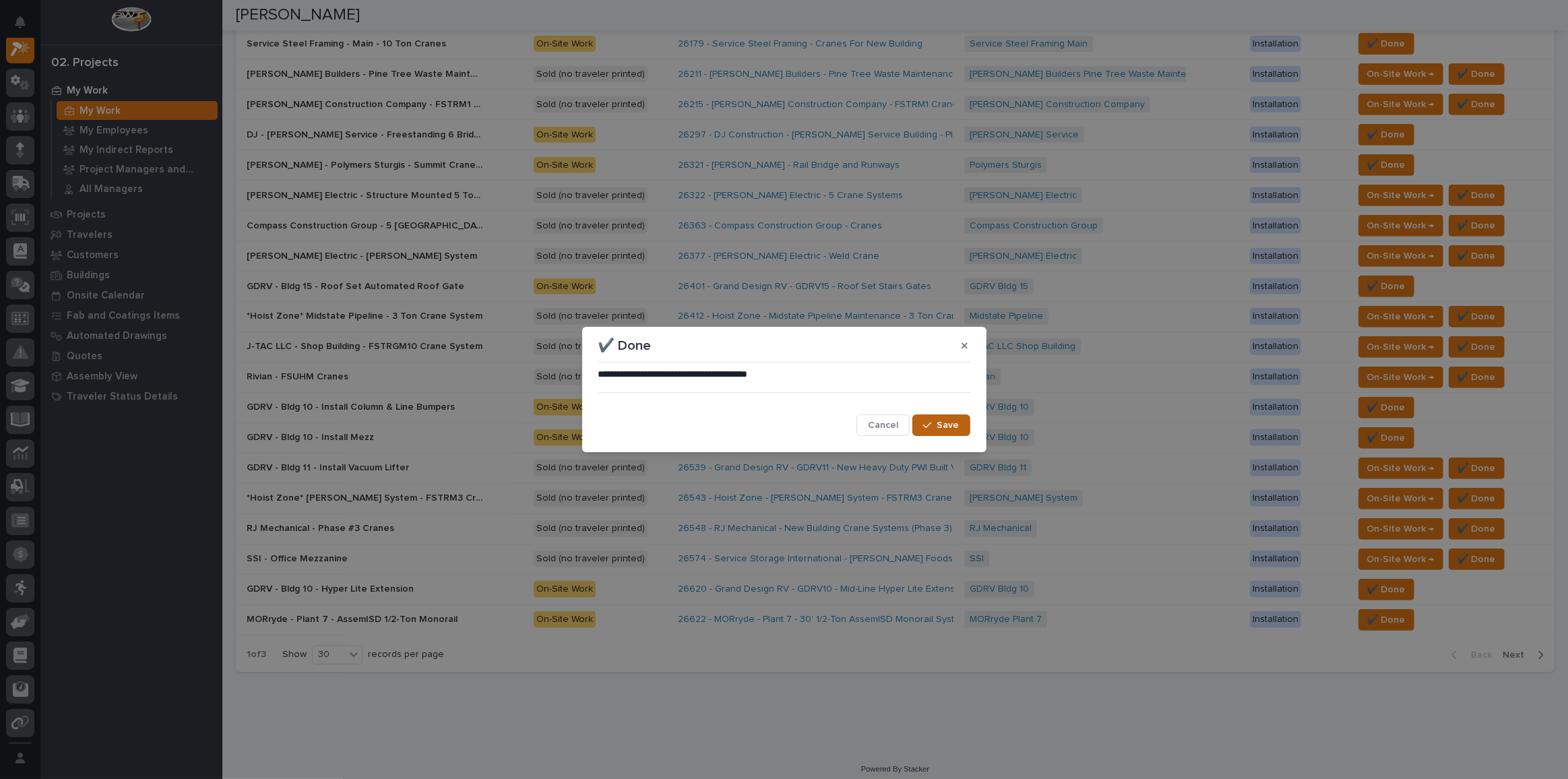
click at [949, 418] on button "Save" at bounding box center [941, 425] width 57 height 22
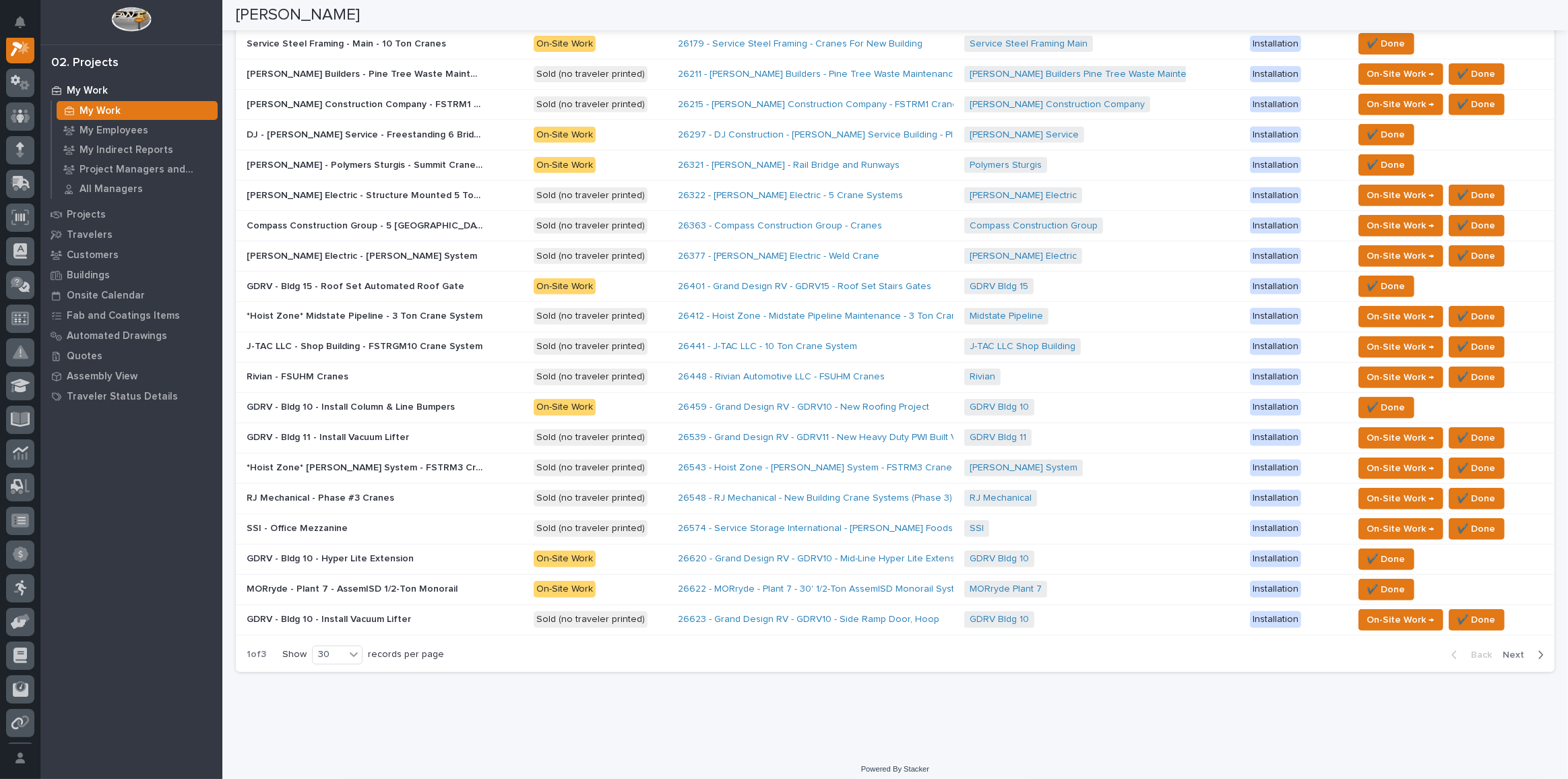
click at [399, 467] on div "*Hoist Zone* Scott System - FSTRM3 Crane System *Hoist Zone* Scott System - FST…" at bounding box center [385, 467] width 276 height 22
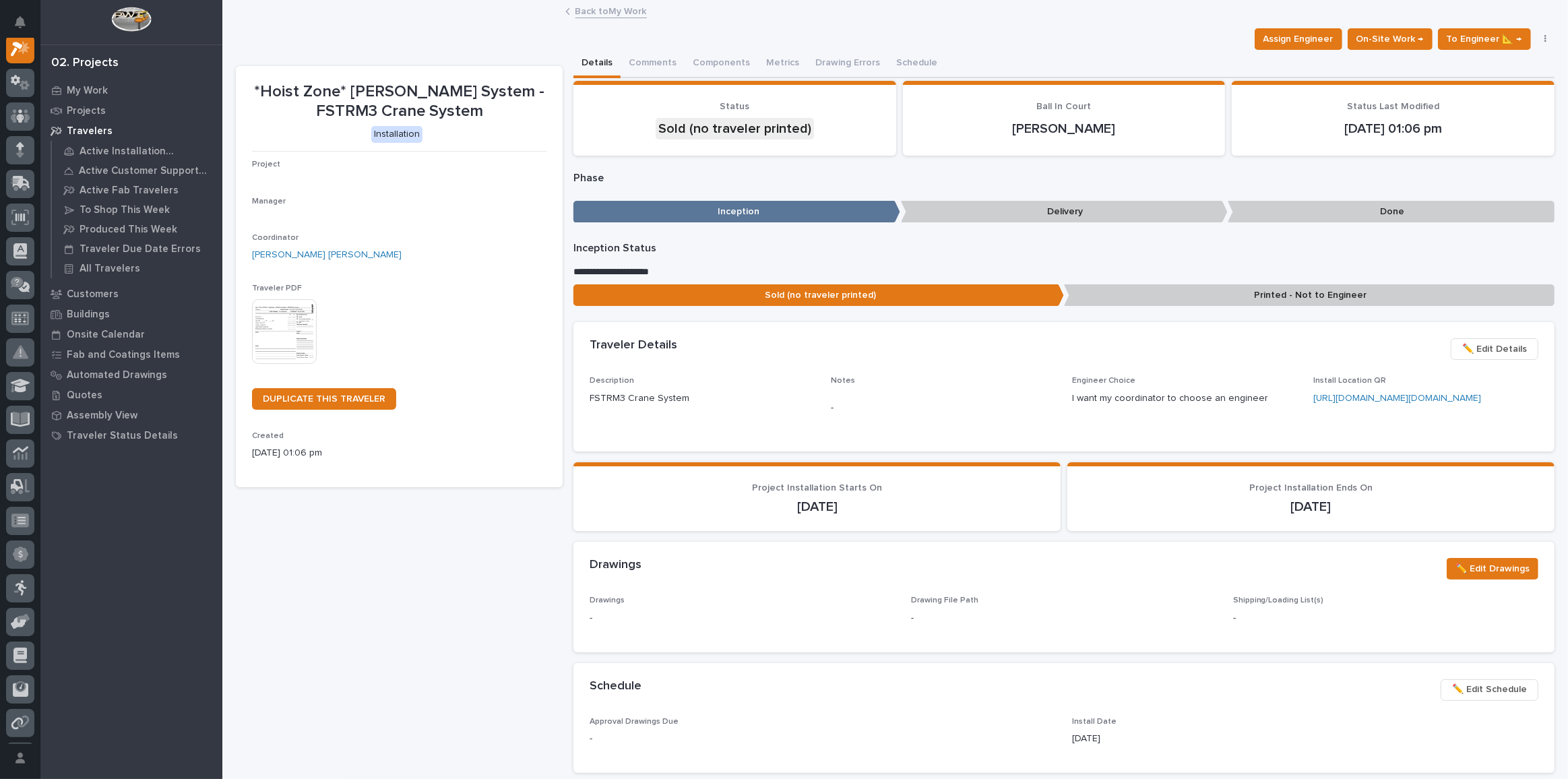
scroll to position [33, 0]
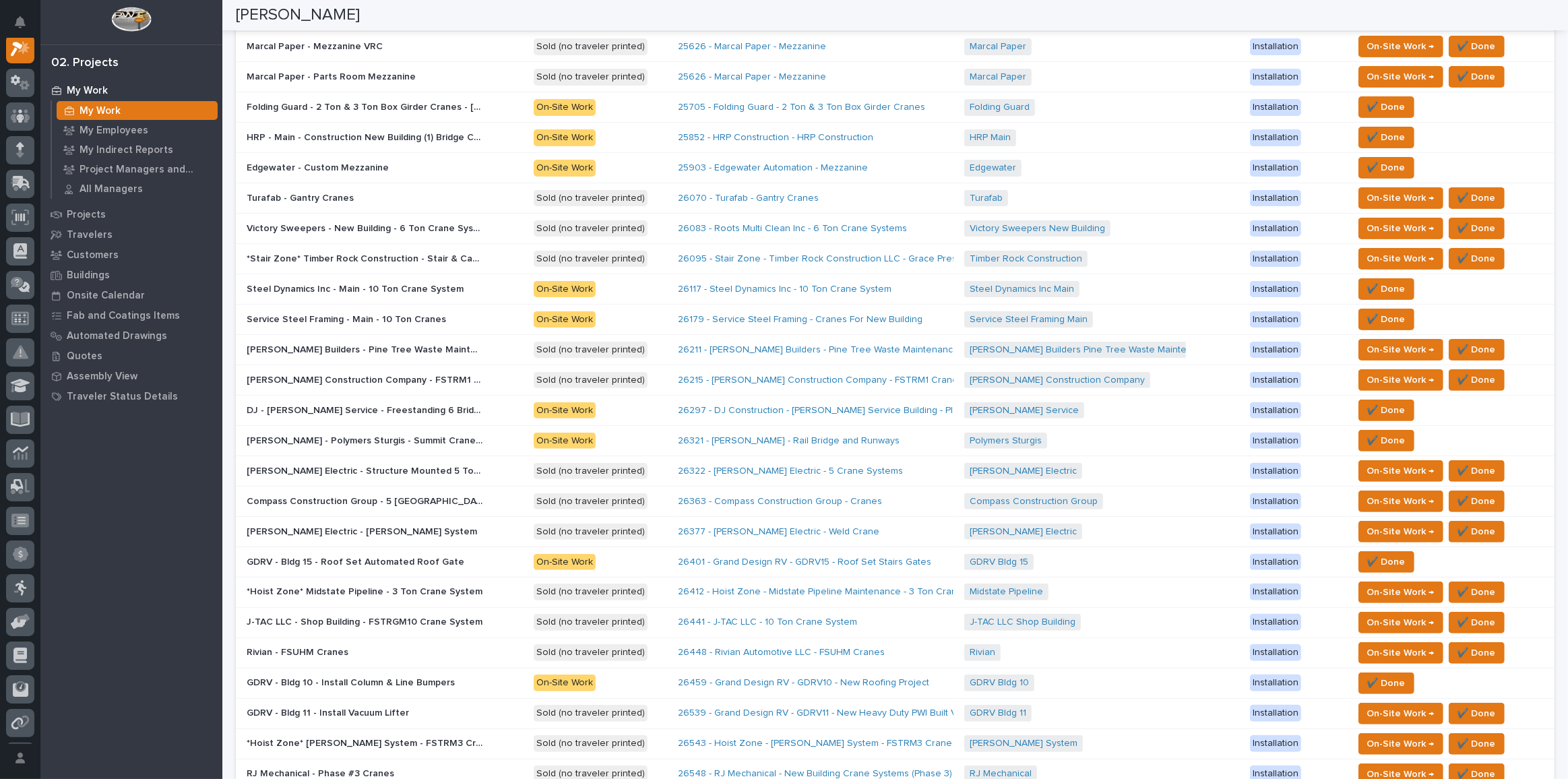
scroll to position [490, 0]
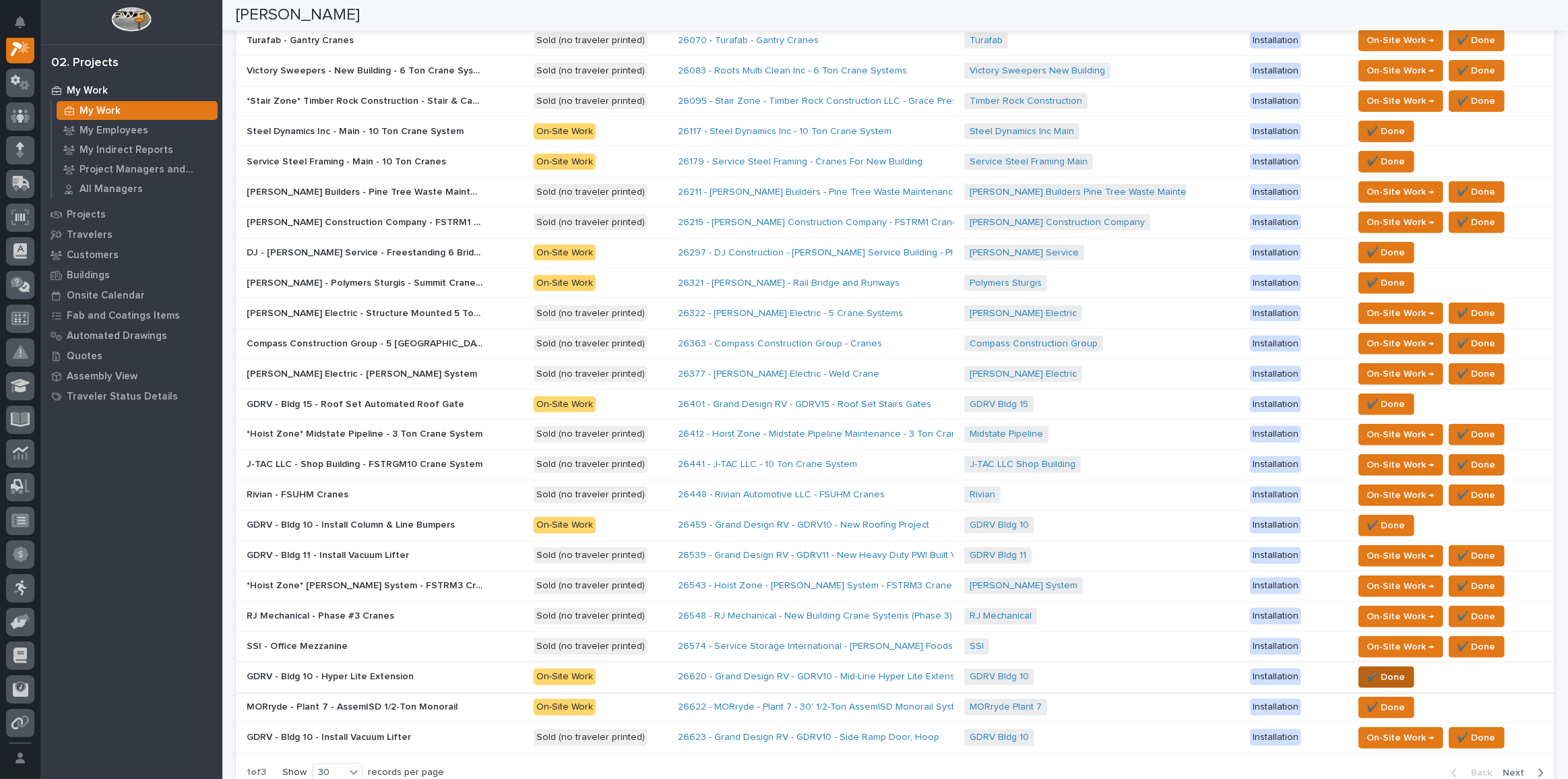
click at [1149, 570] on span "✔️ Done" at bounding box center [1387, 677] width 38 height 17
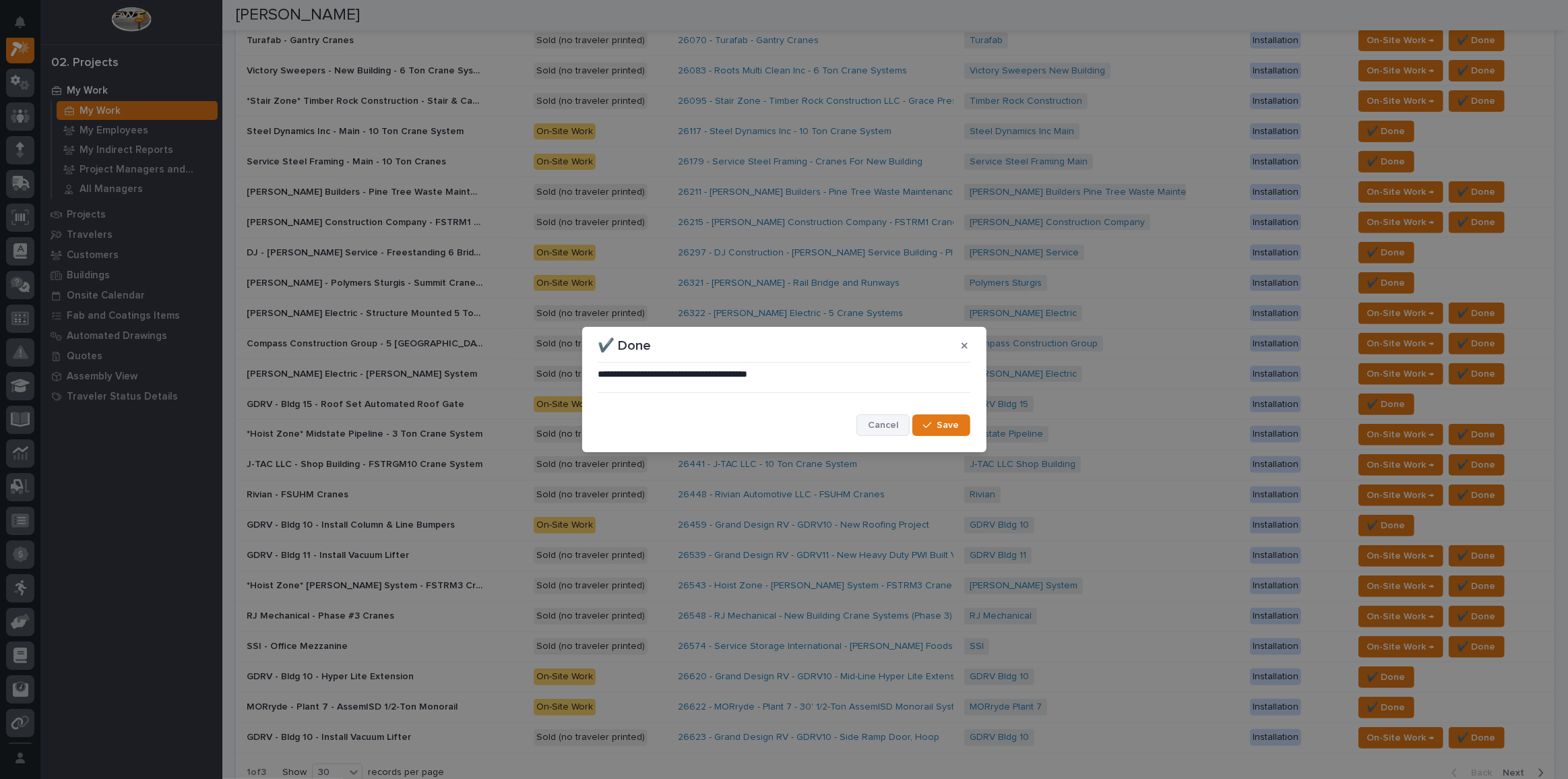
click at [898, 426] on span "Cancel" at bounding box center [883, 425] width 31 height 12
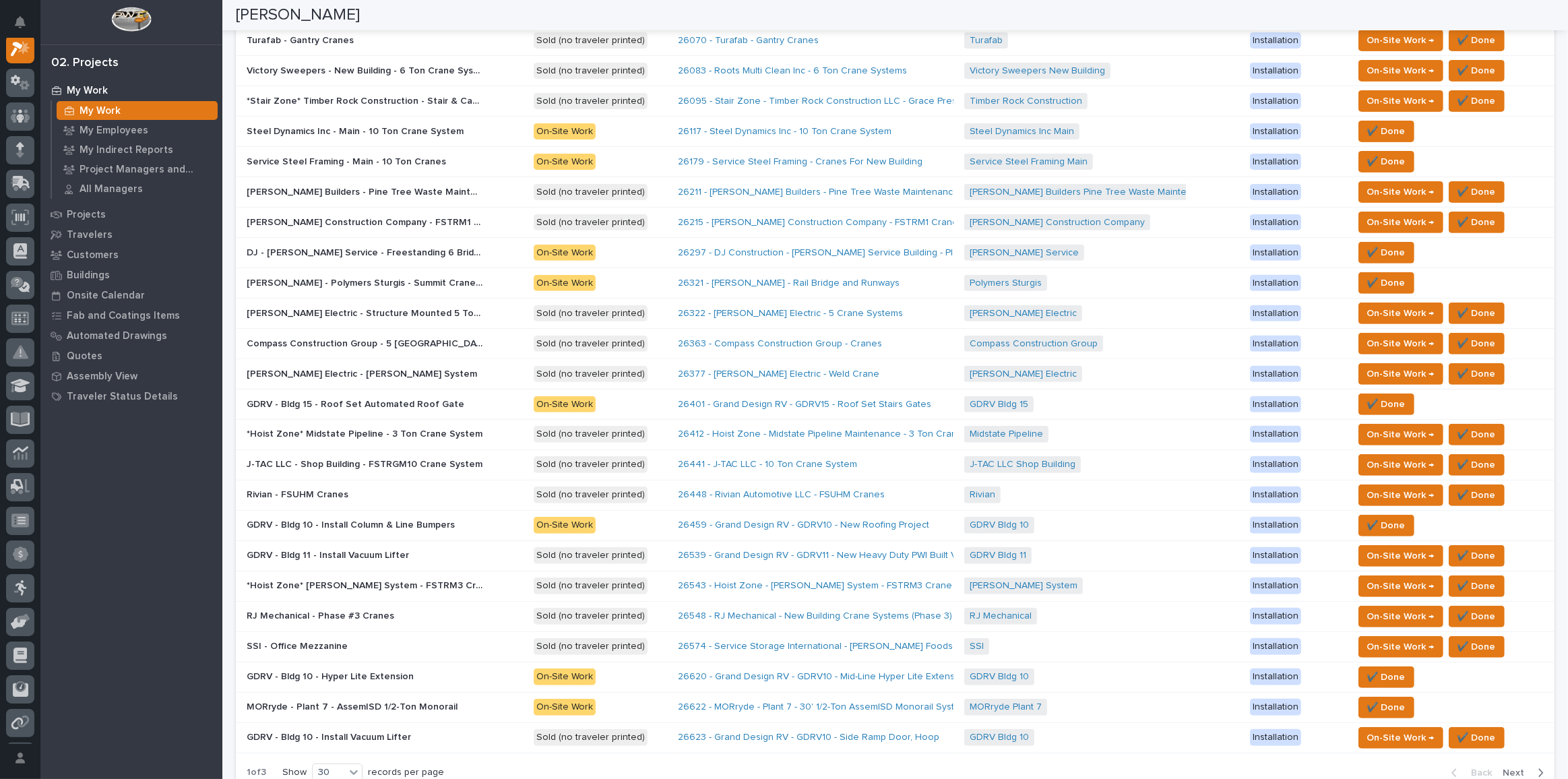
click at [362, 570] on p "GDRV - Bldg 10 - Hyper Lite Extension" at bounding box center [332, 675] width 170 height 14
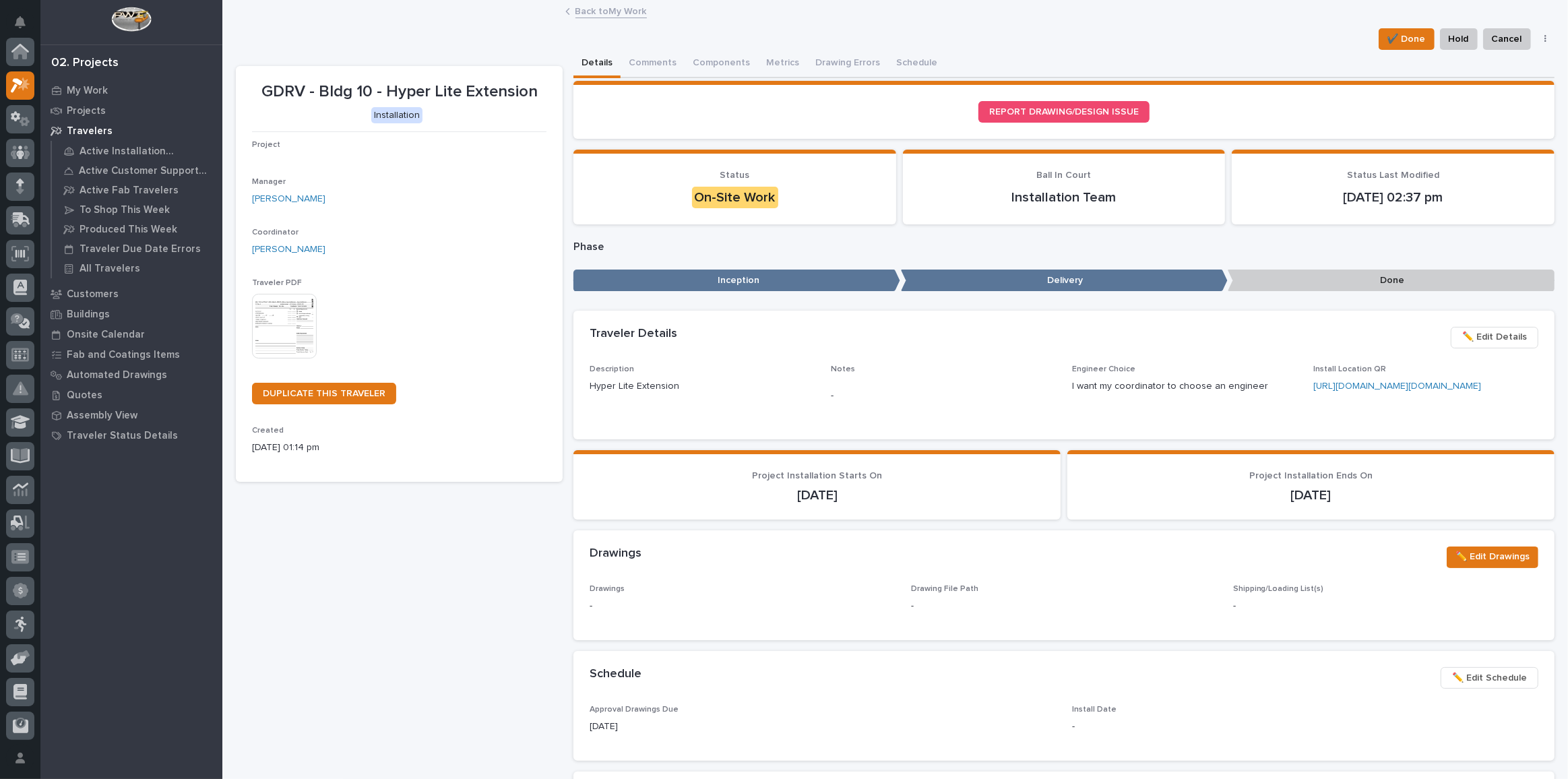
scroll to position [33, 0]
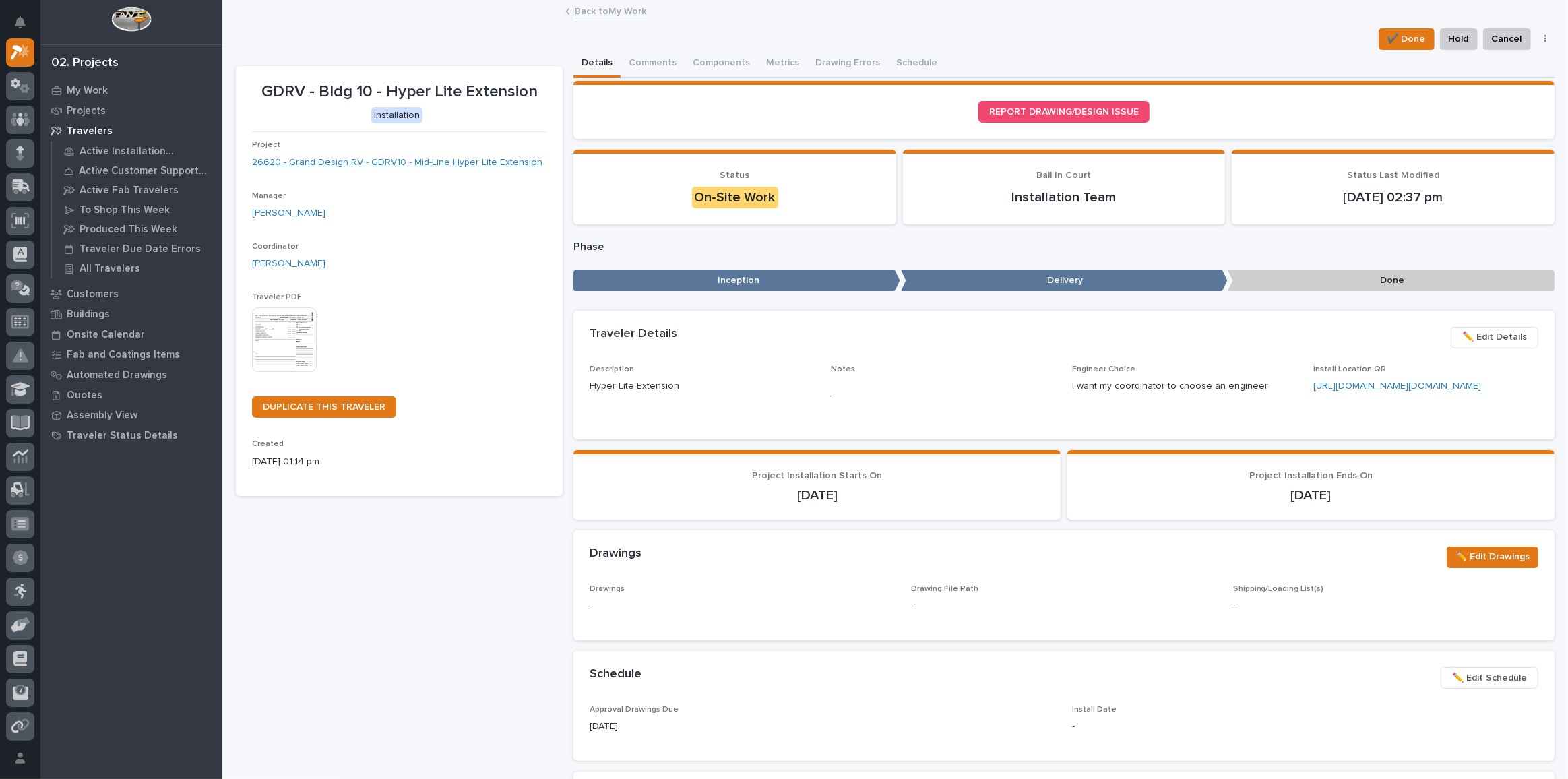
click at [404, 161] on link "26620 - Grand Design RV - GDRV10 - Mid-Line Hyper Lite Extension" at bounding box center [397, 162] width 290 height 14
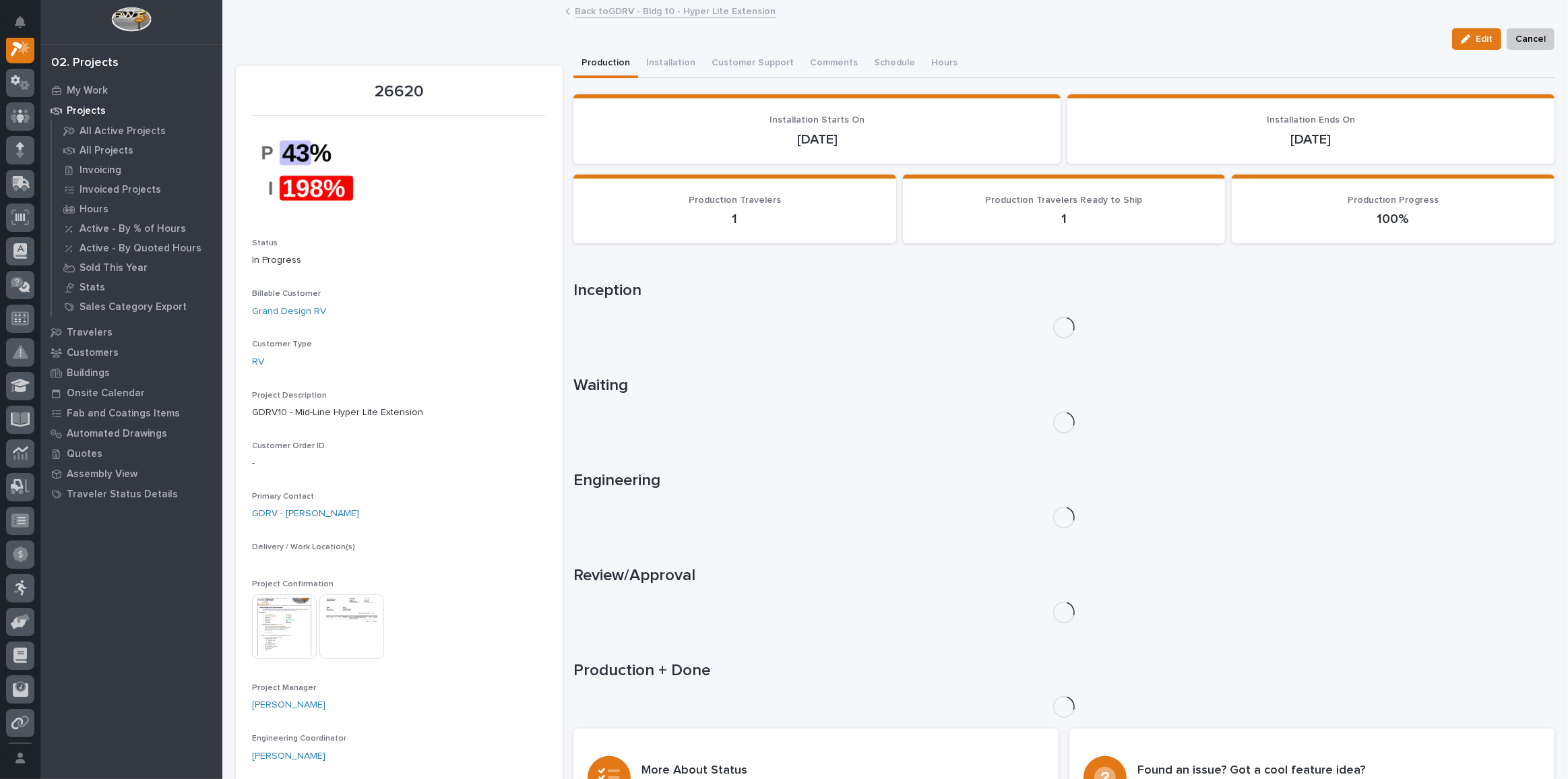
scroll to position [33, 0]
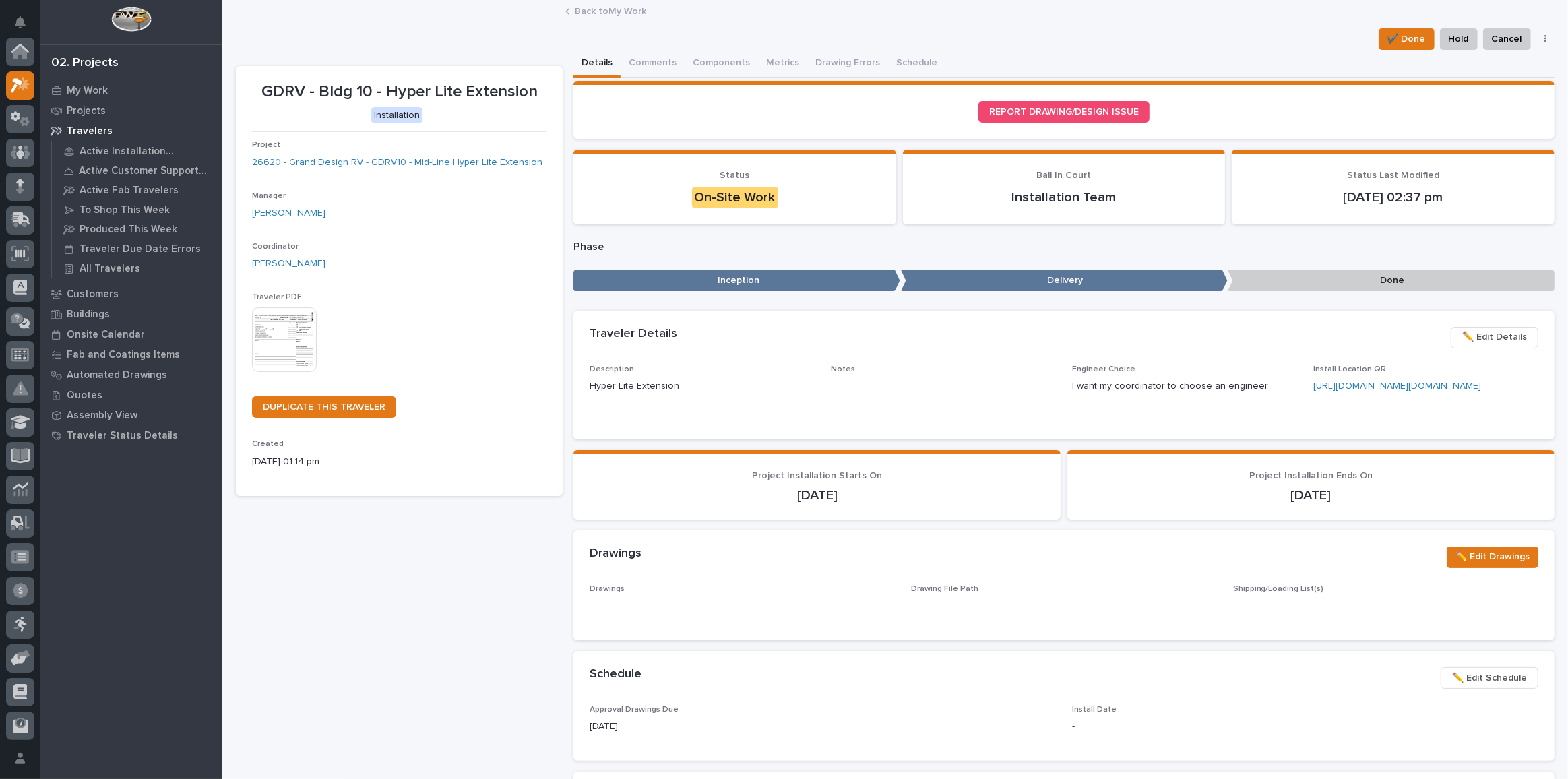
scroll to position [36, 0]
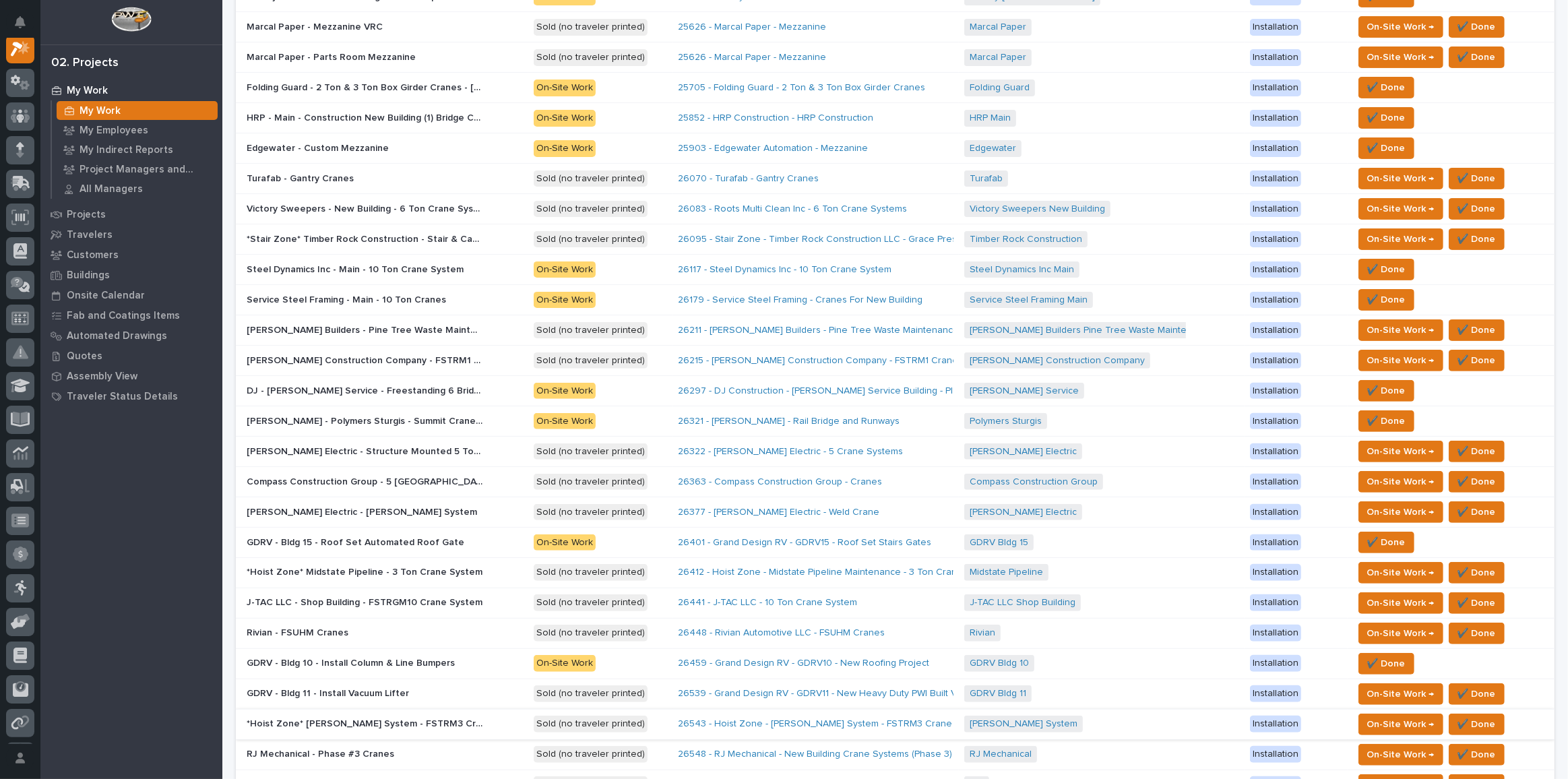
scroll to position [607, 0]
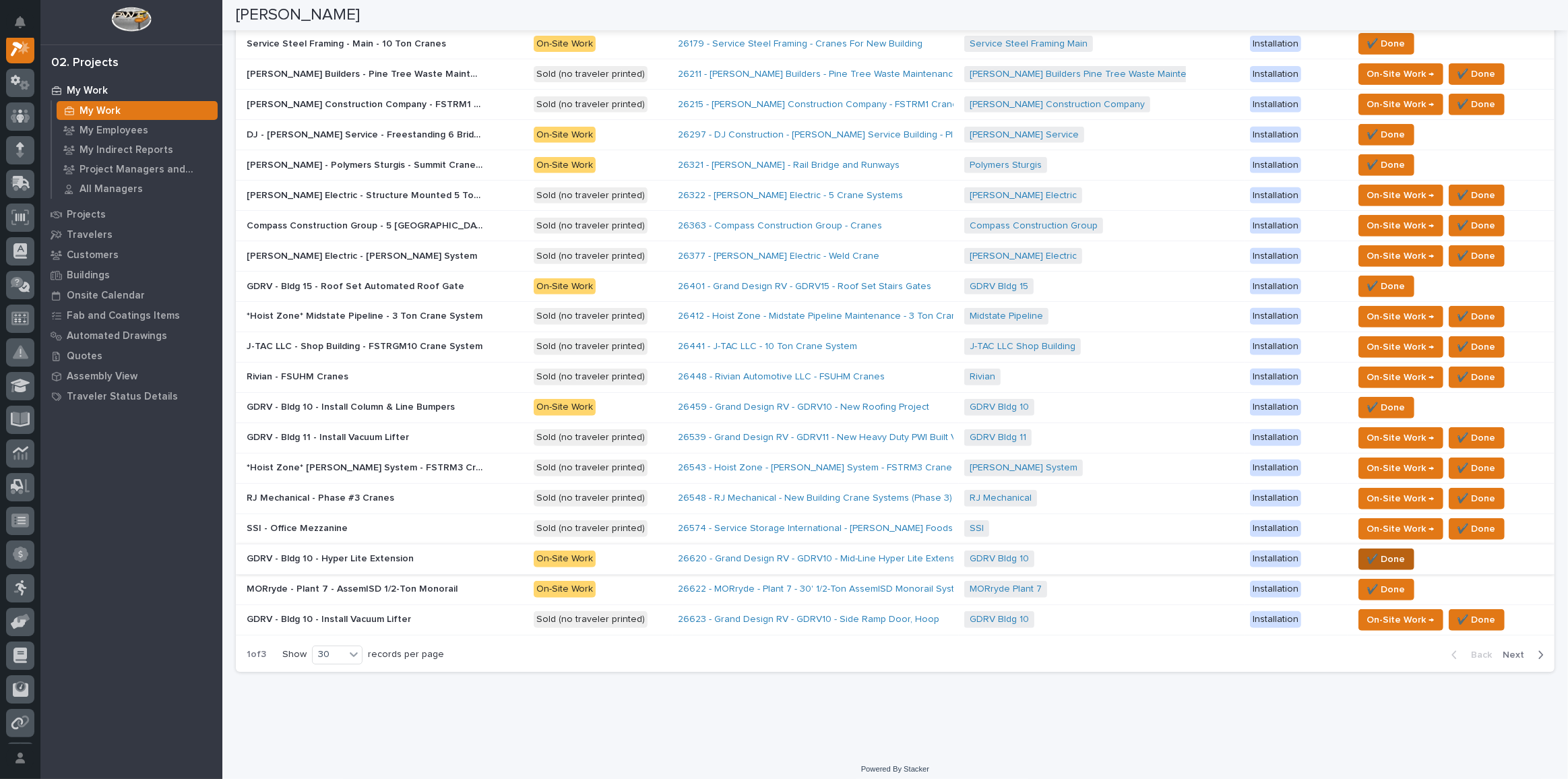
click at [1149, 551] on span "✔️ Done" at bounding box center [1387, 559] width 38 height 17
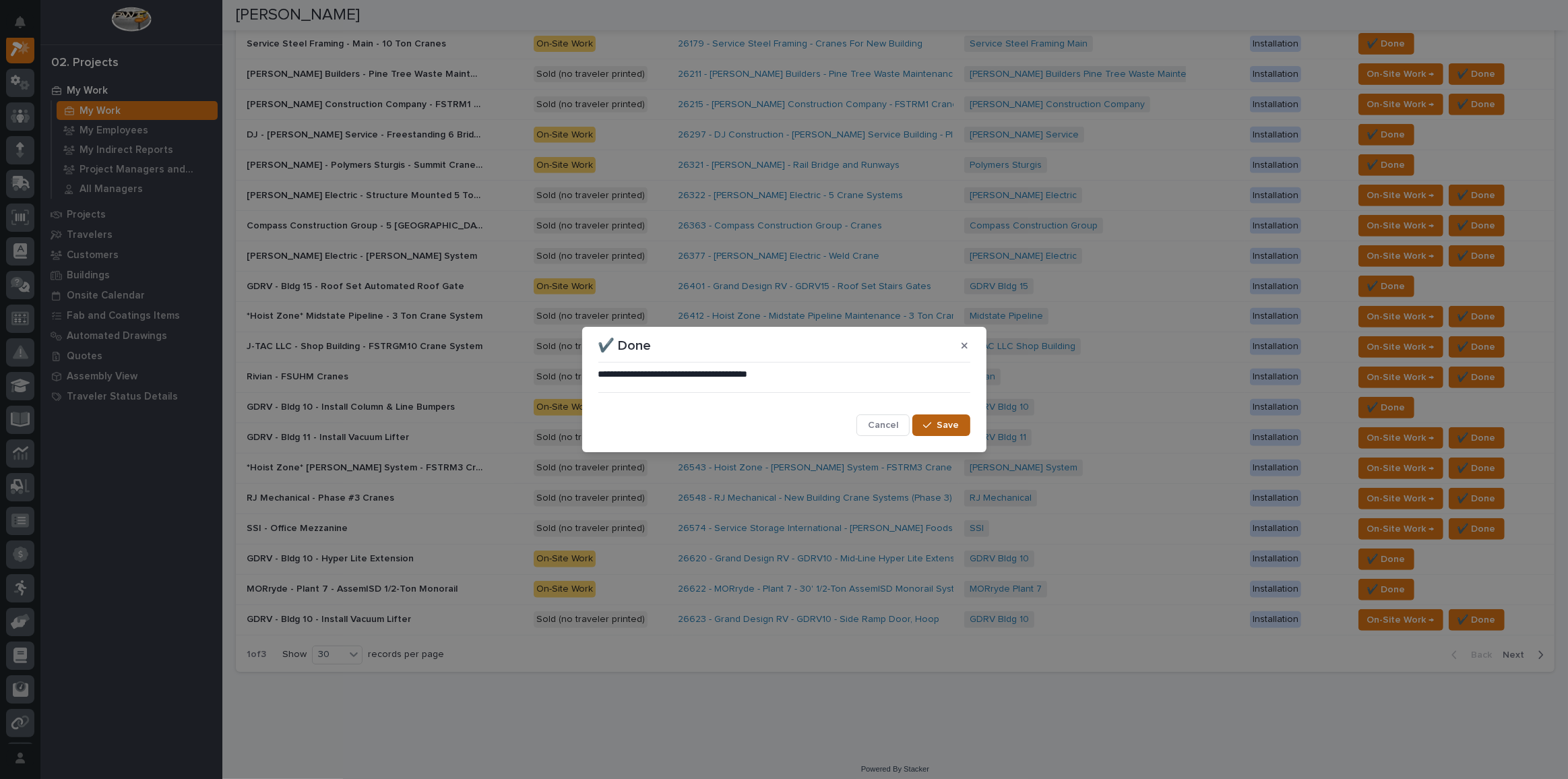
click at [946, 428] on span "Save" at bounding box center [948, 425] width 22 height 12
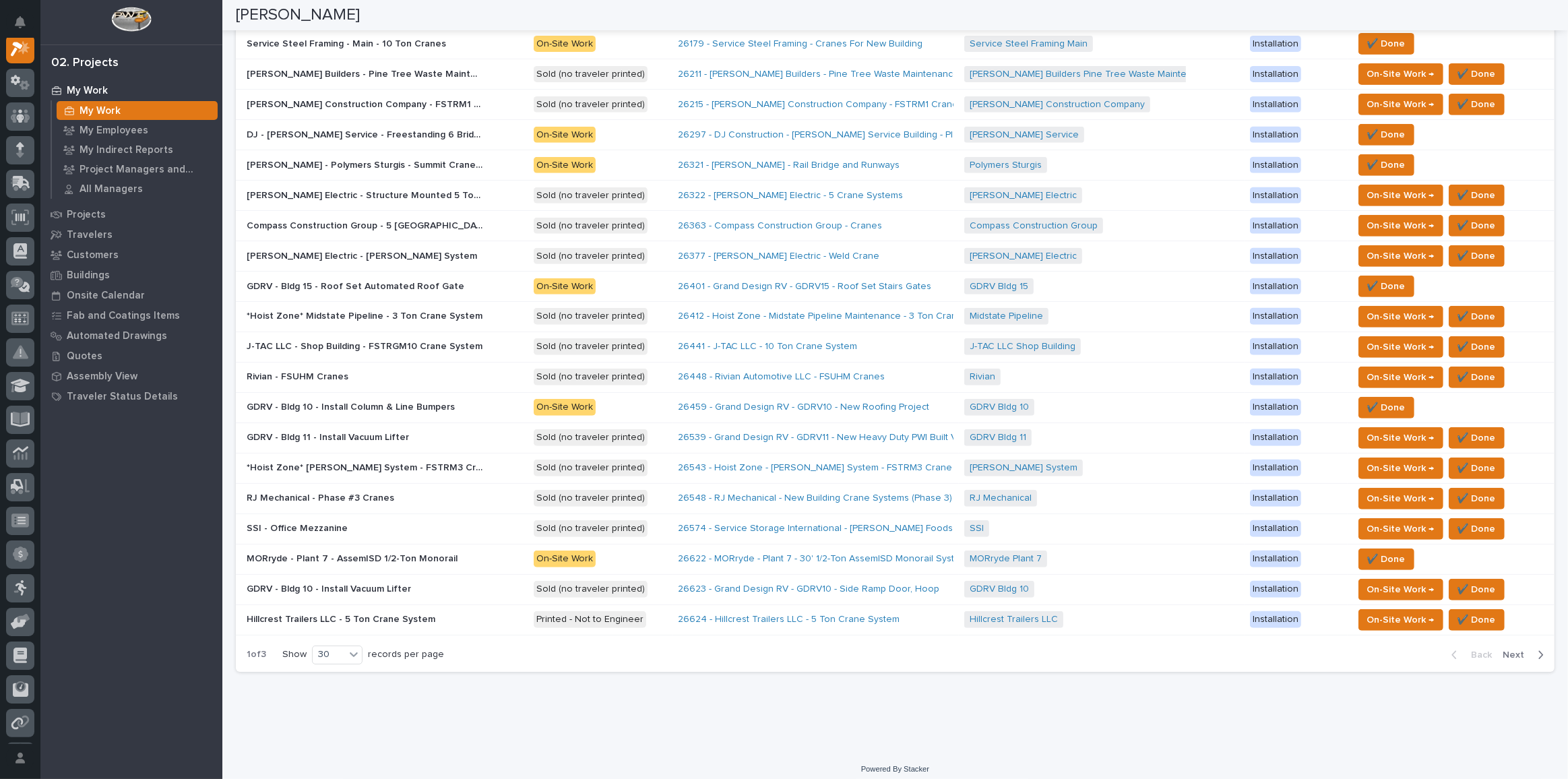
click at [407, 550] on p "MORryde - Plant 7 - AssemISD 1/2-Ton Monorail" at bounding box center [354, 557] width 214 height 14
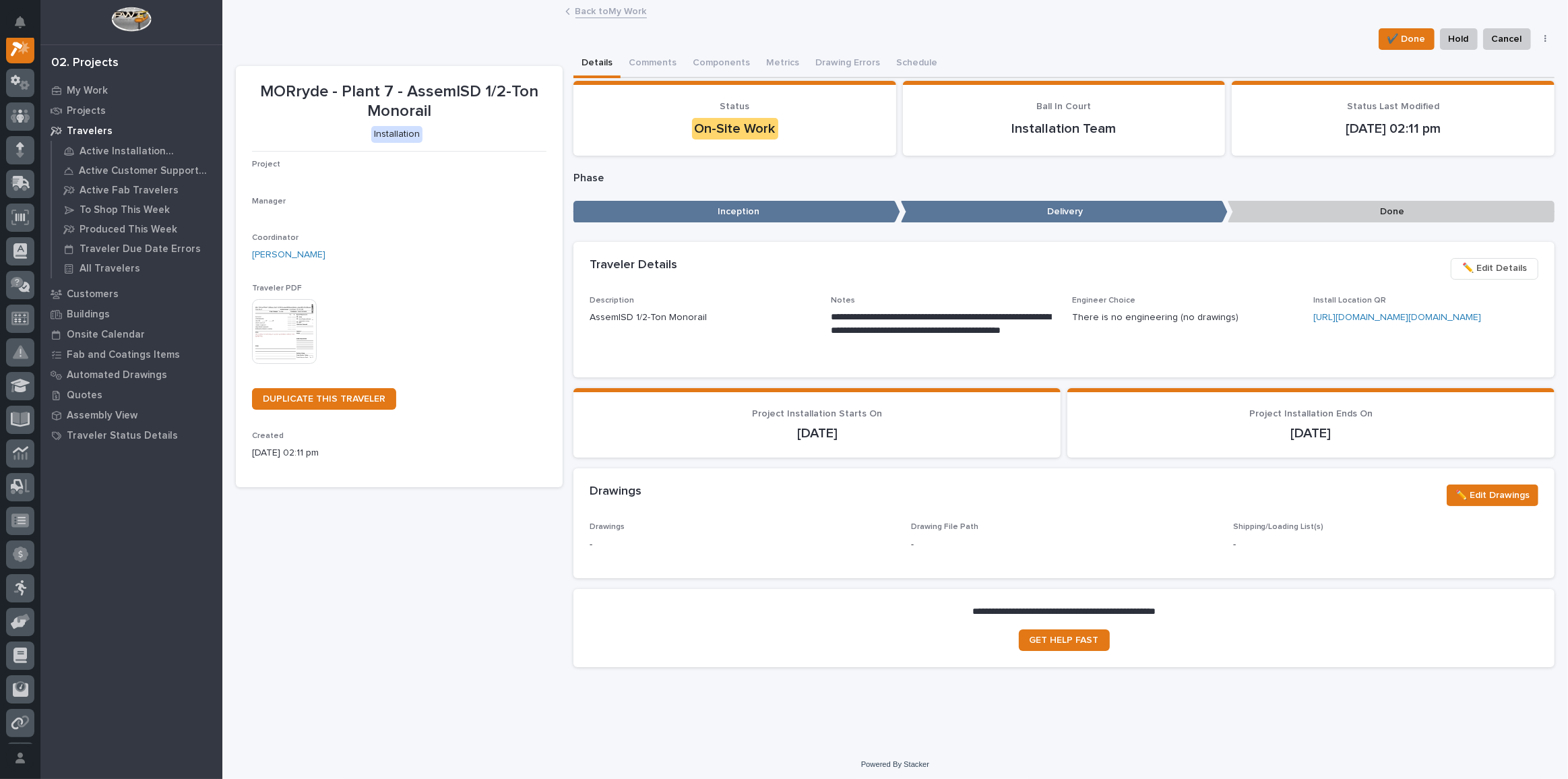
scroll to position [33, 0]
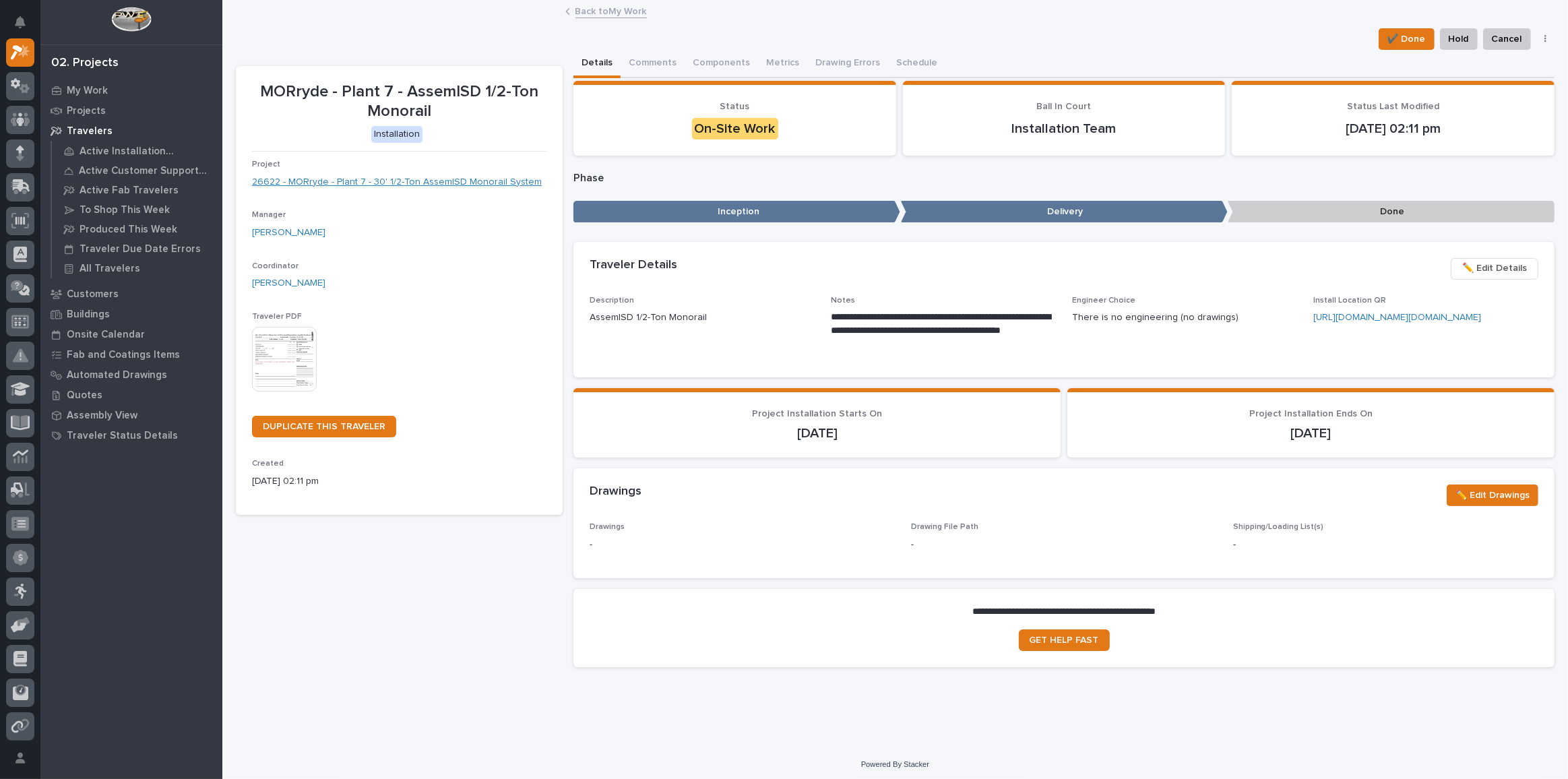
click at [312, 175] on link "26622 - MORryde - Plant 7 - 30' 1/2-Ton AssemISD Monorail System" at bounding box center [397, 181] width 290 height 14
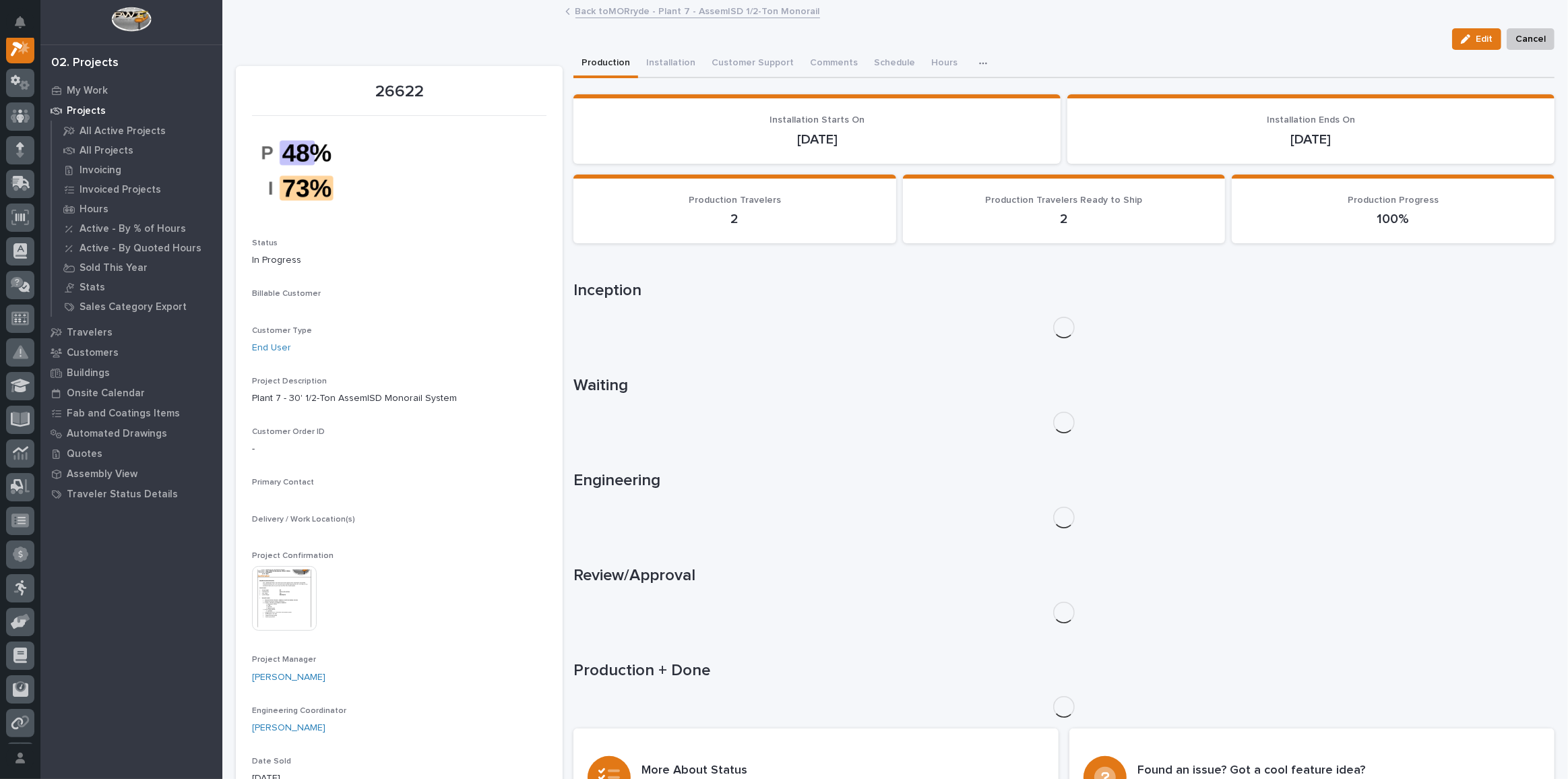
scroll to position [33, 0]
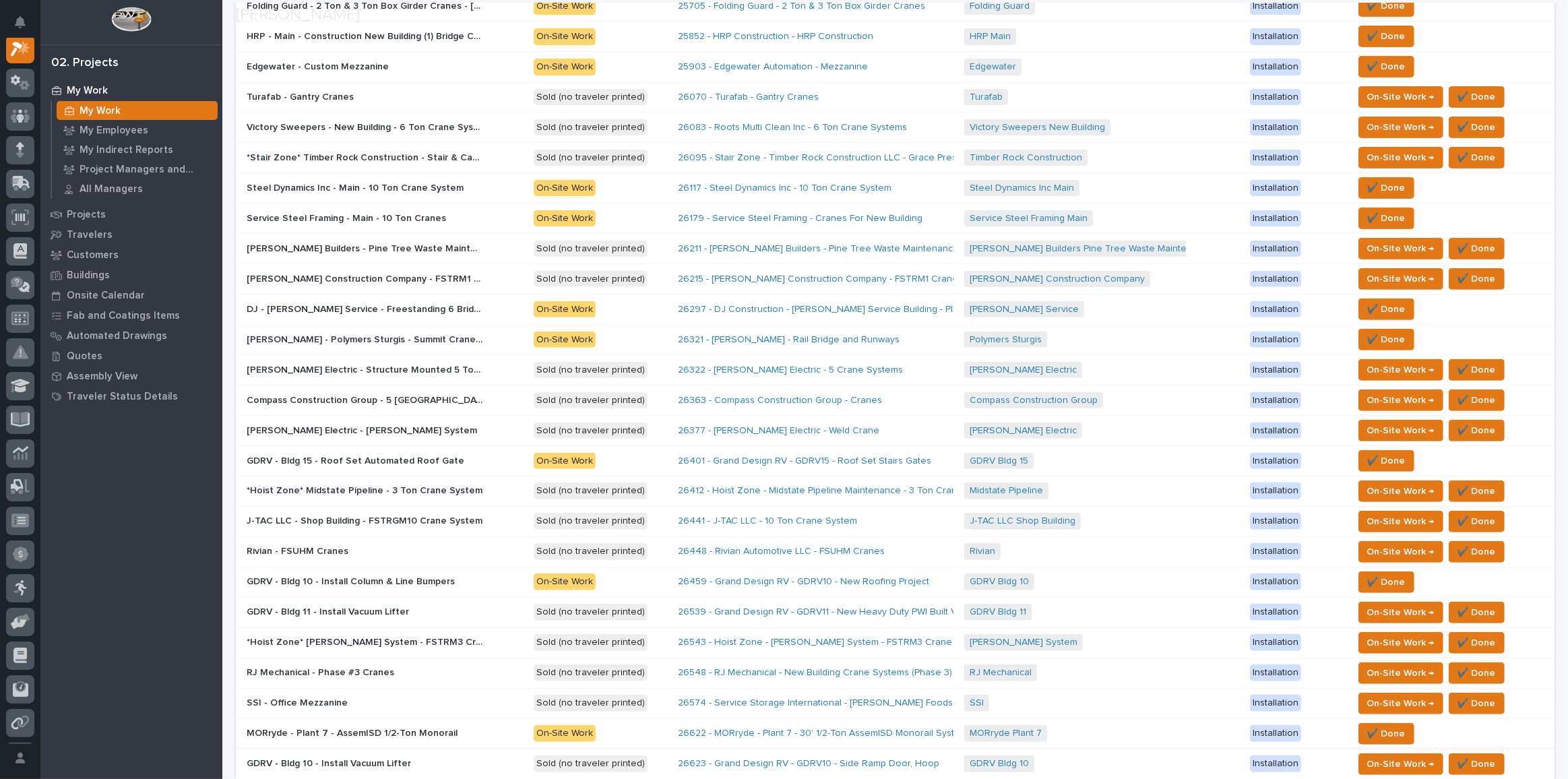
scroll to position [607, 0]
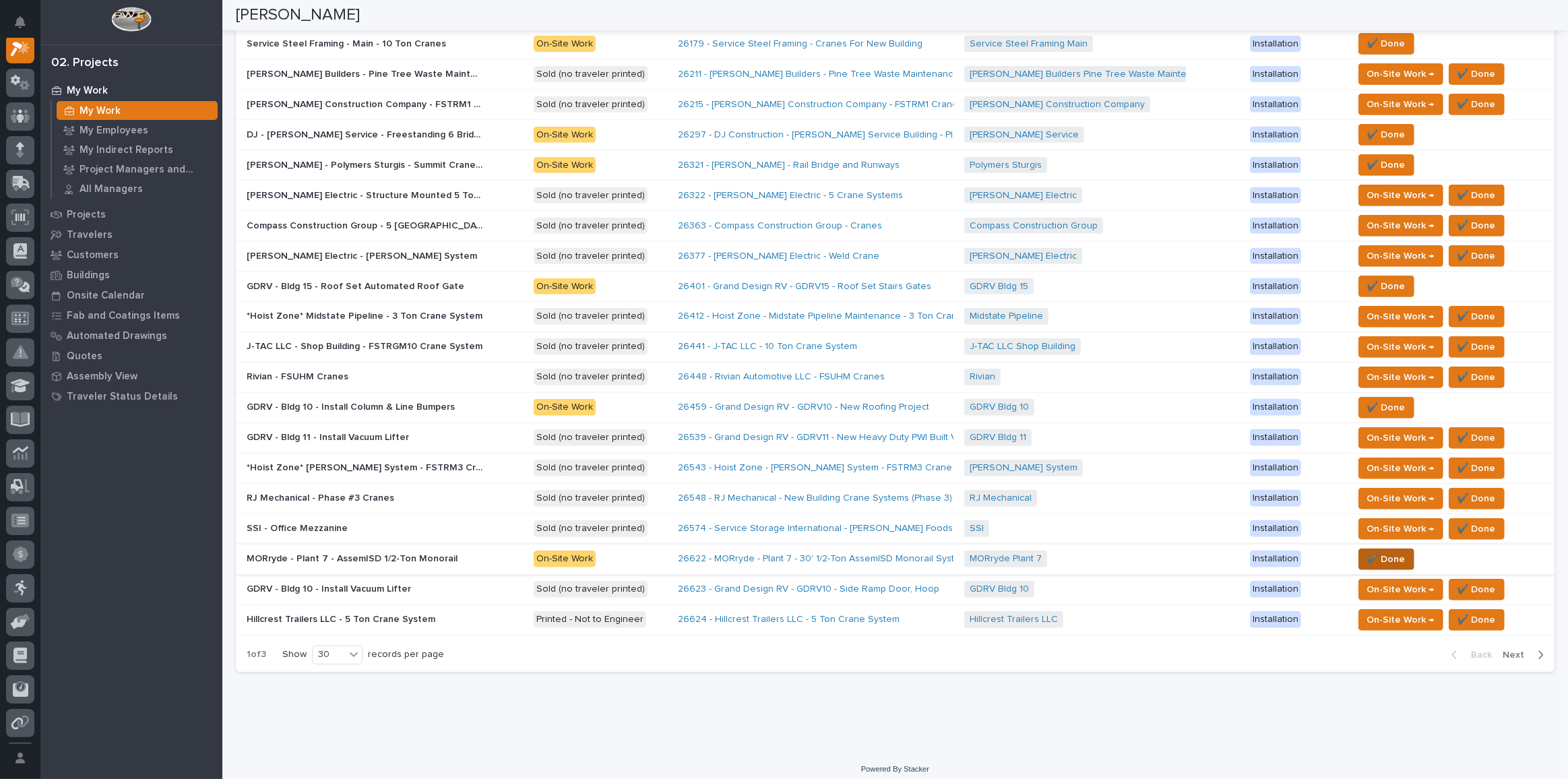
click at [1149, 552] on span "✔️ Done" at bounding box center [1387, 559] width 38 height 17
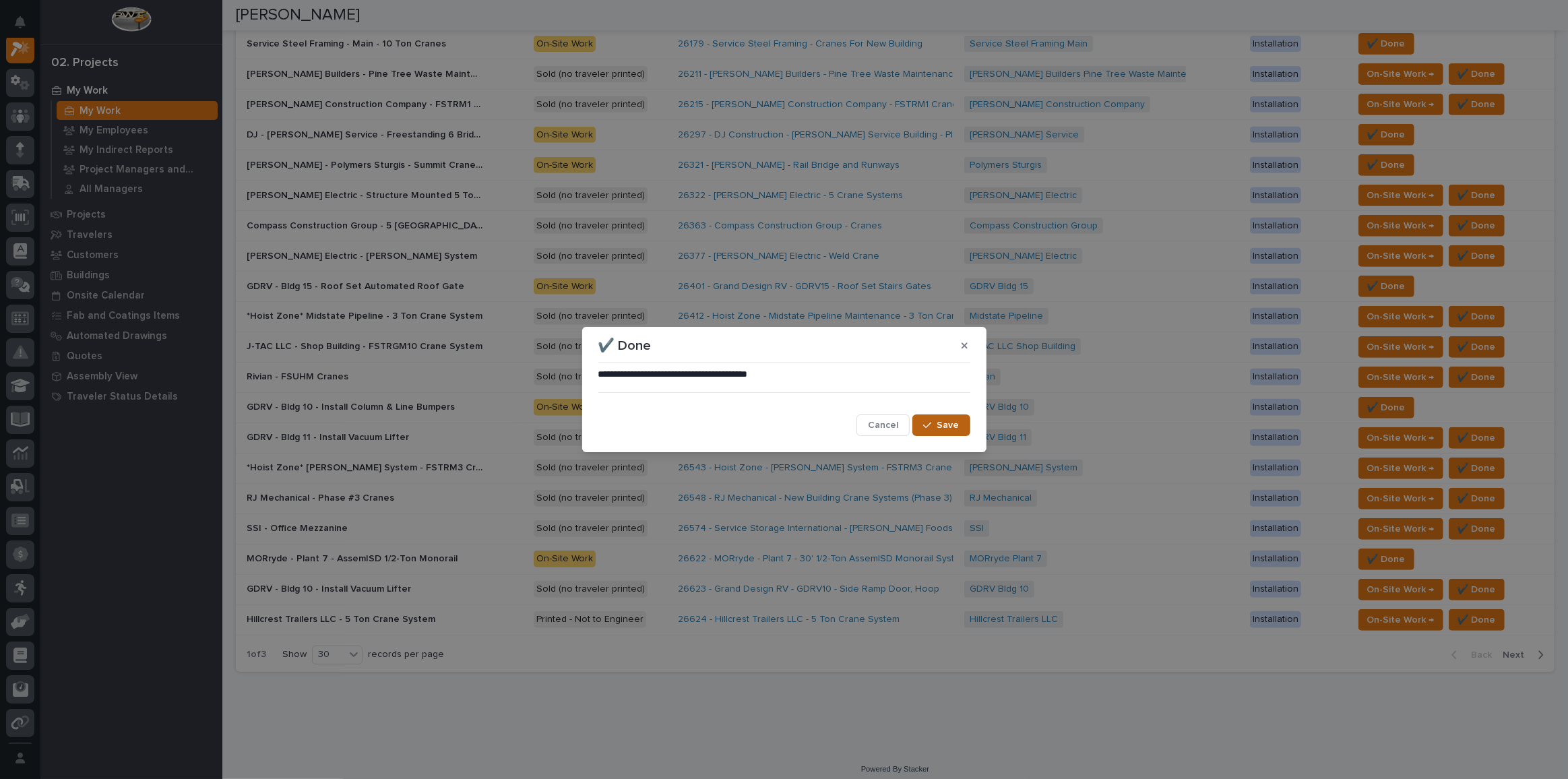
click at [946, 423] on span "Save" at bounding box center [948, 425] width 22 height 12
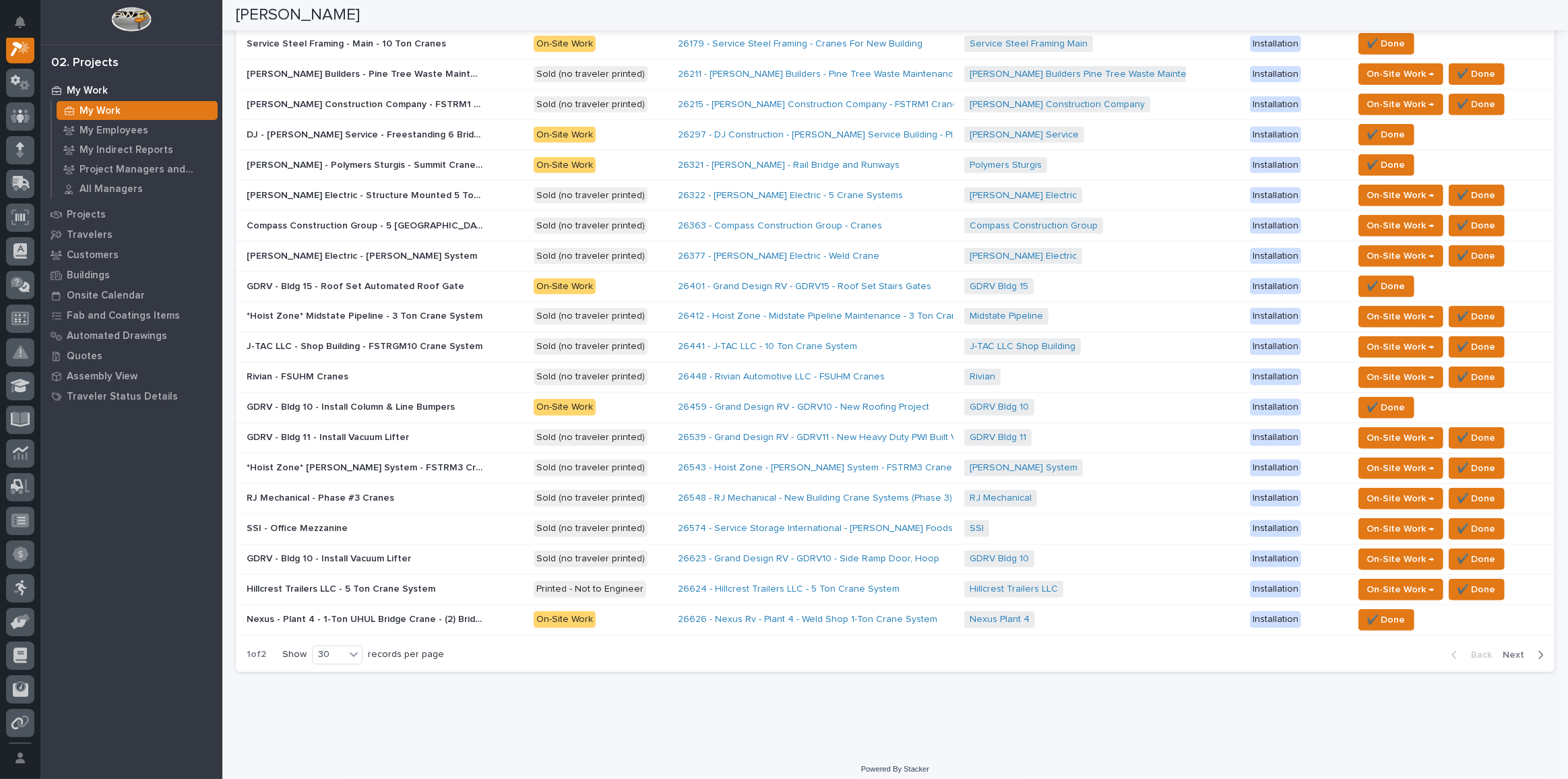
click at [1149, 570] on span "Next" at bounding box center [1517, 655] width 30 height 12
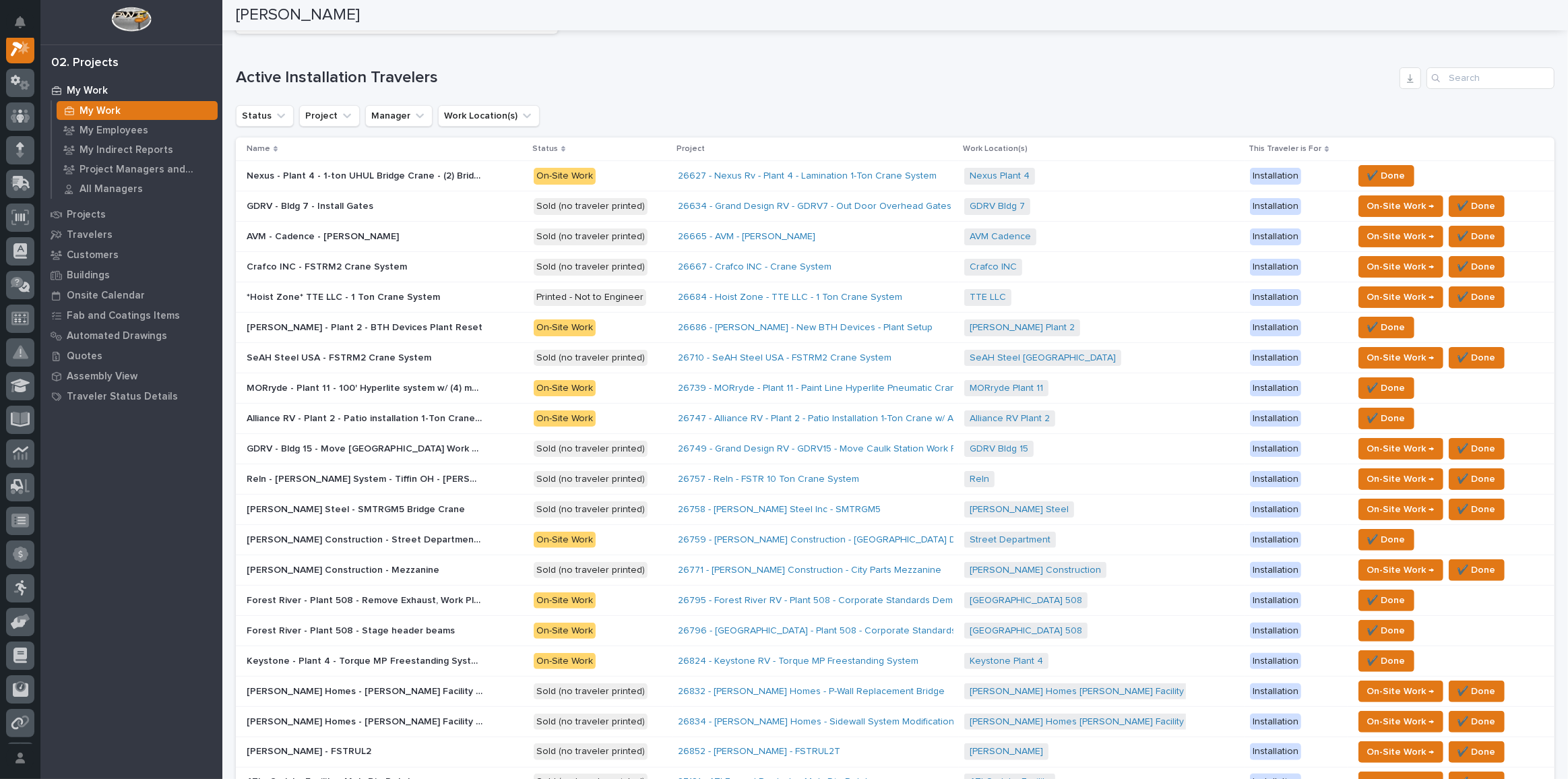
scroll to position [118, 0]
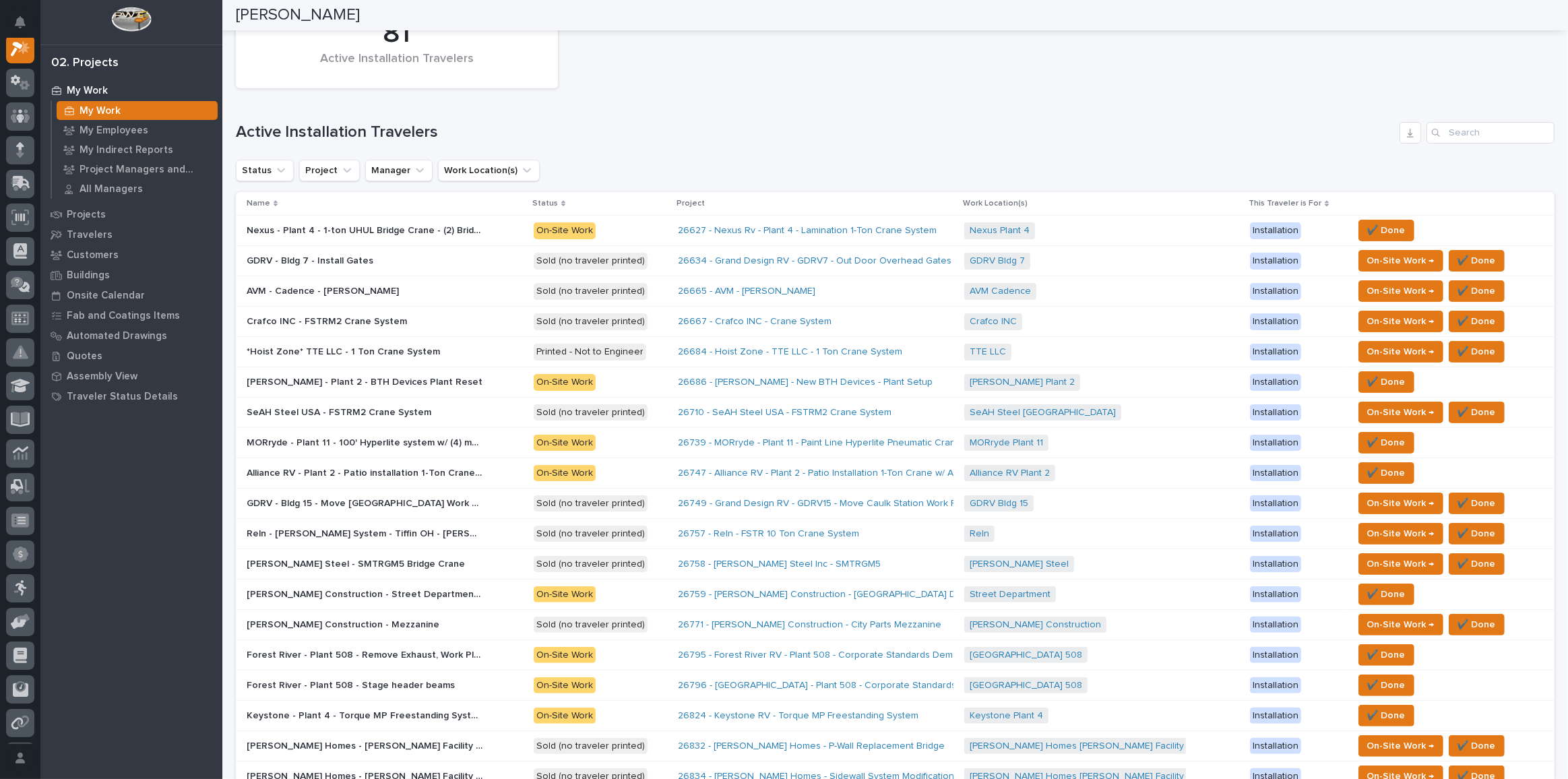
click at [301, 428] on td "MORryde - Plant 11 - 100' Hyperlite system w/ (4) manual bridges MORryde - Plan…" at bounding box center [382, 443] width 293 height 31
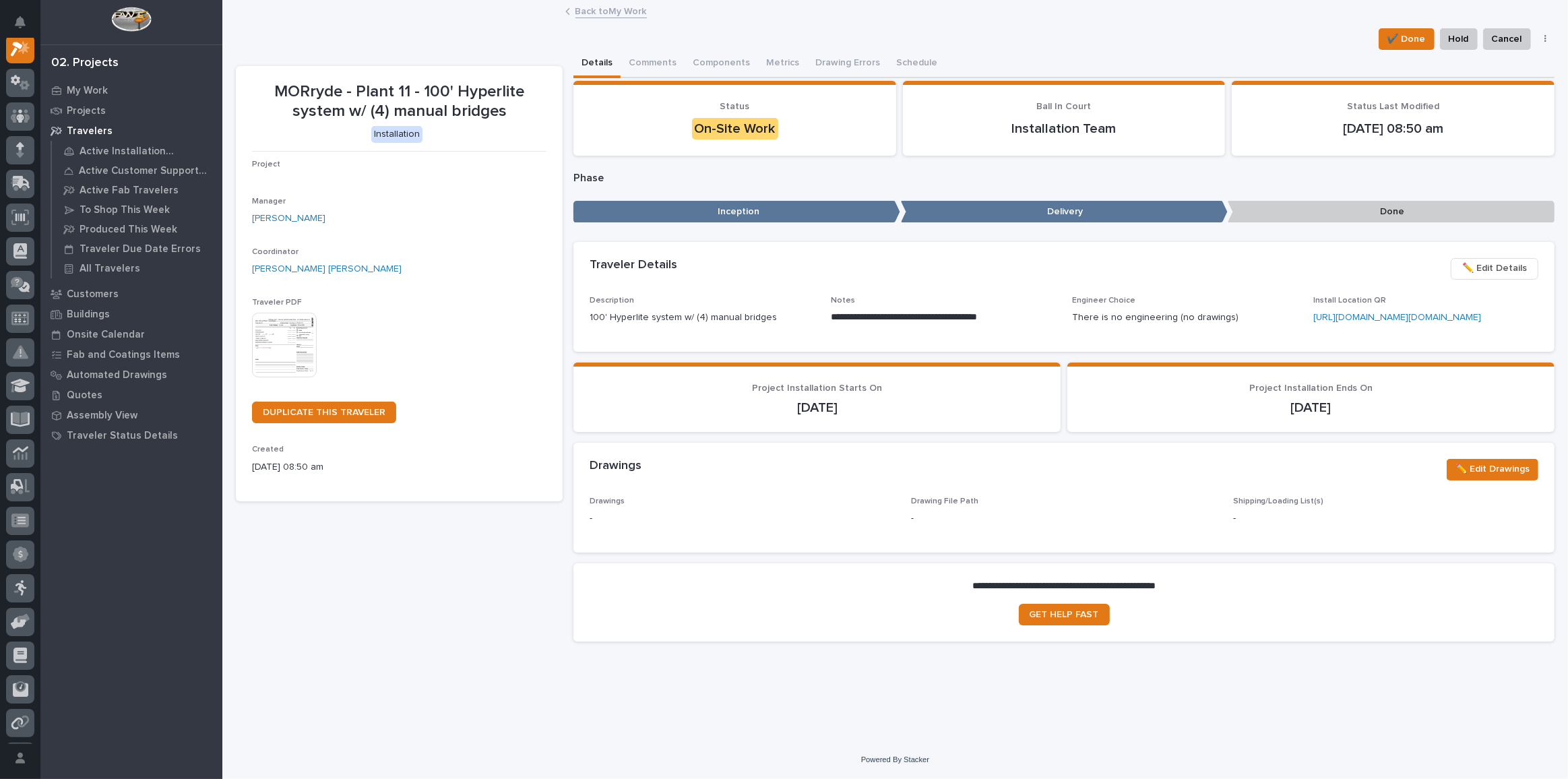
scroll to position [33, 0]
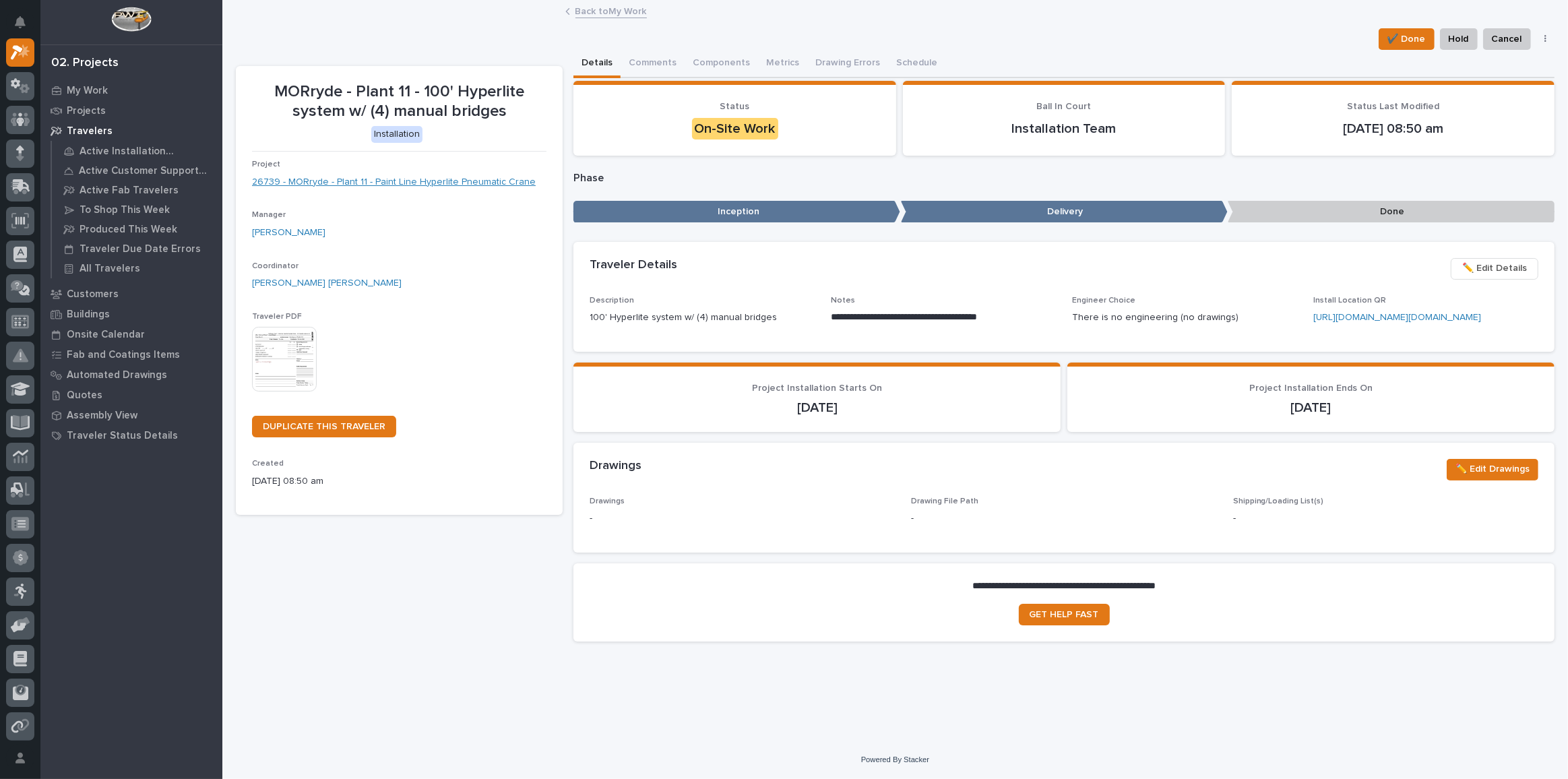
click at [413, 179] on link "26739 - MORryde - Plant 11 - Paint Line Hyperlite Pneumatic Crane" at bounding box center [394, 181] width 283 height 14
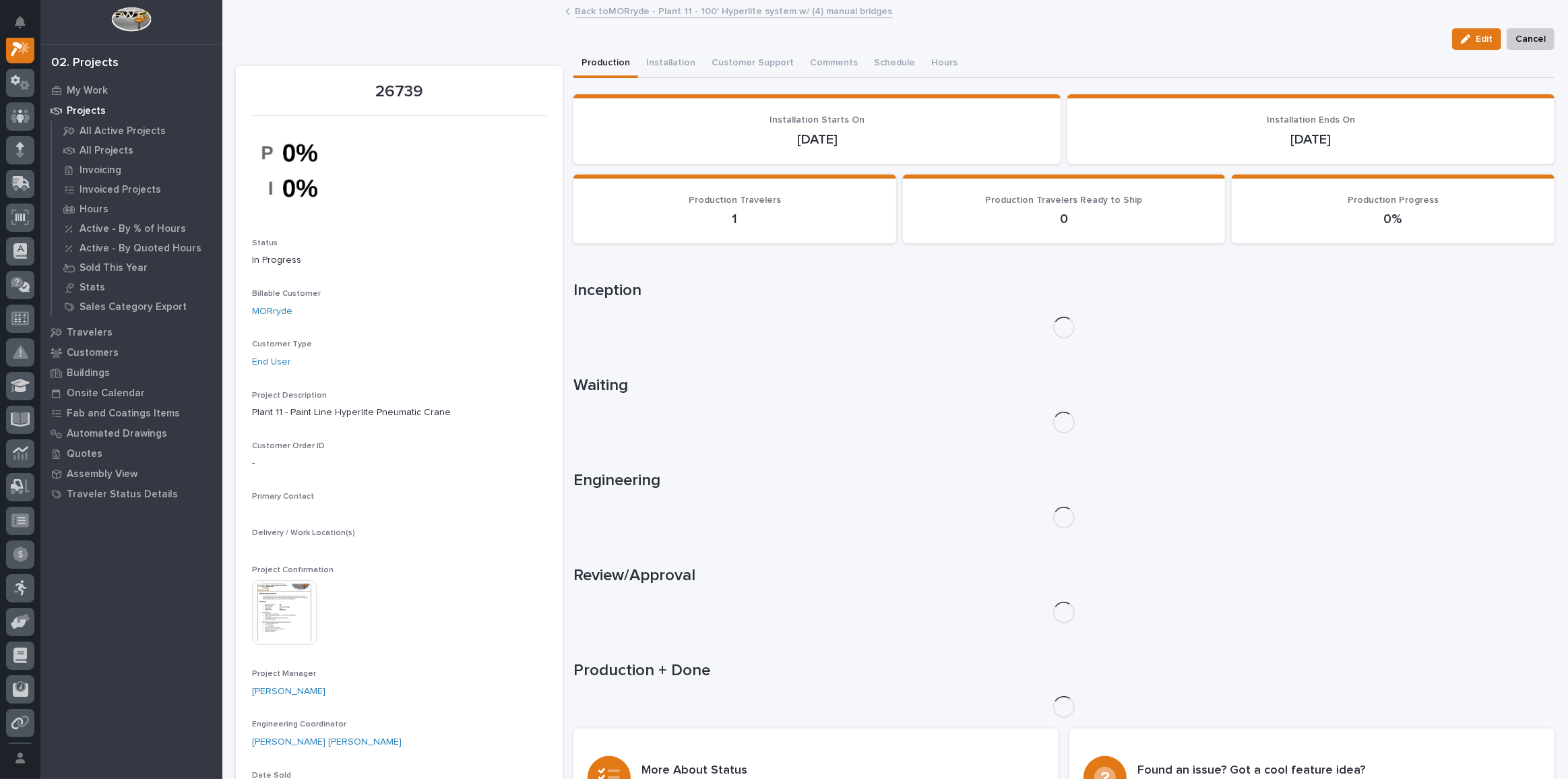
scroll to position [33, 0]
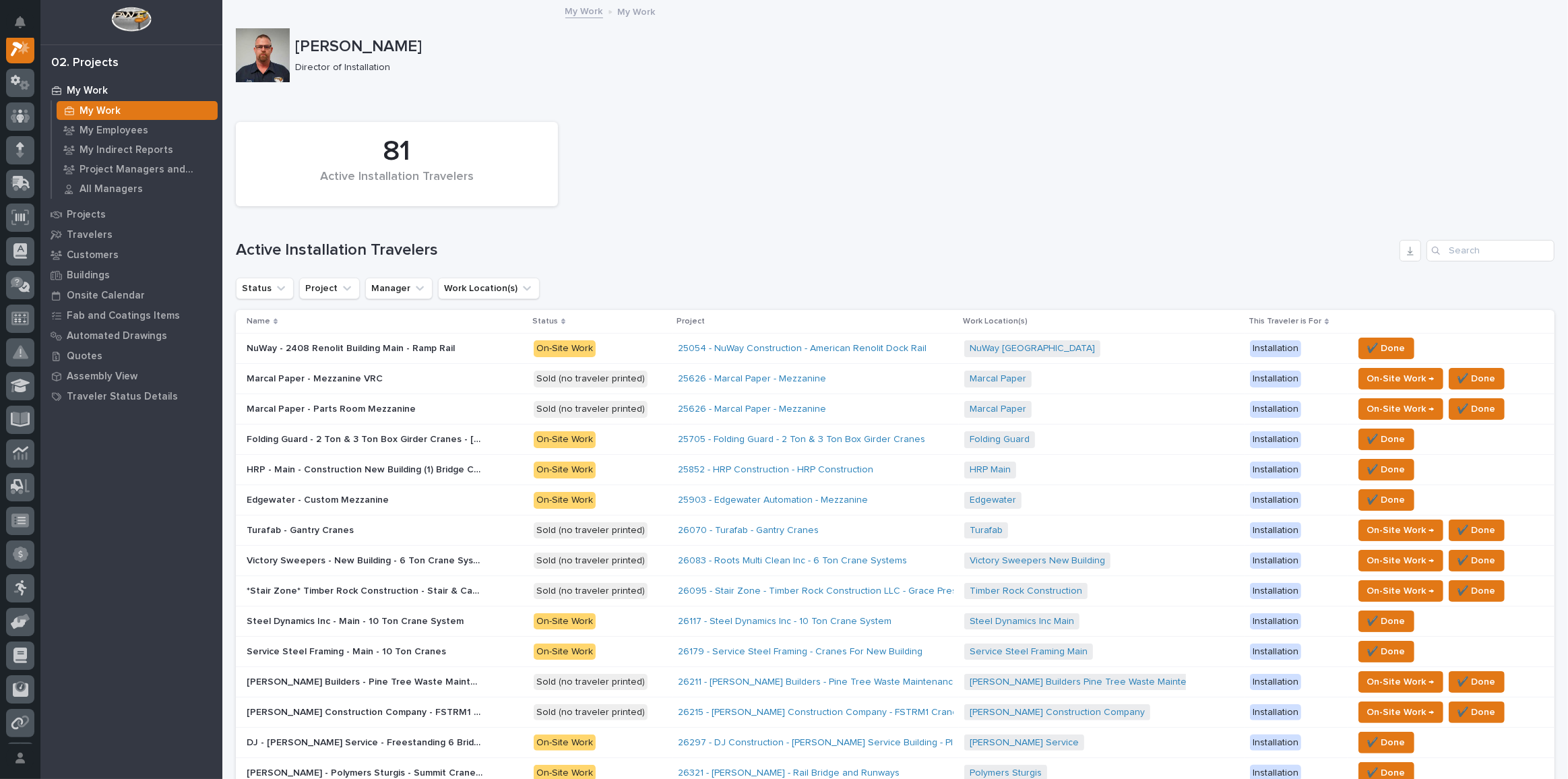
scroll to position [607, 0]
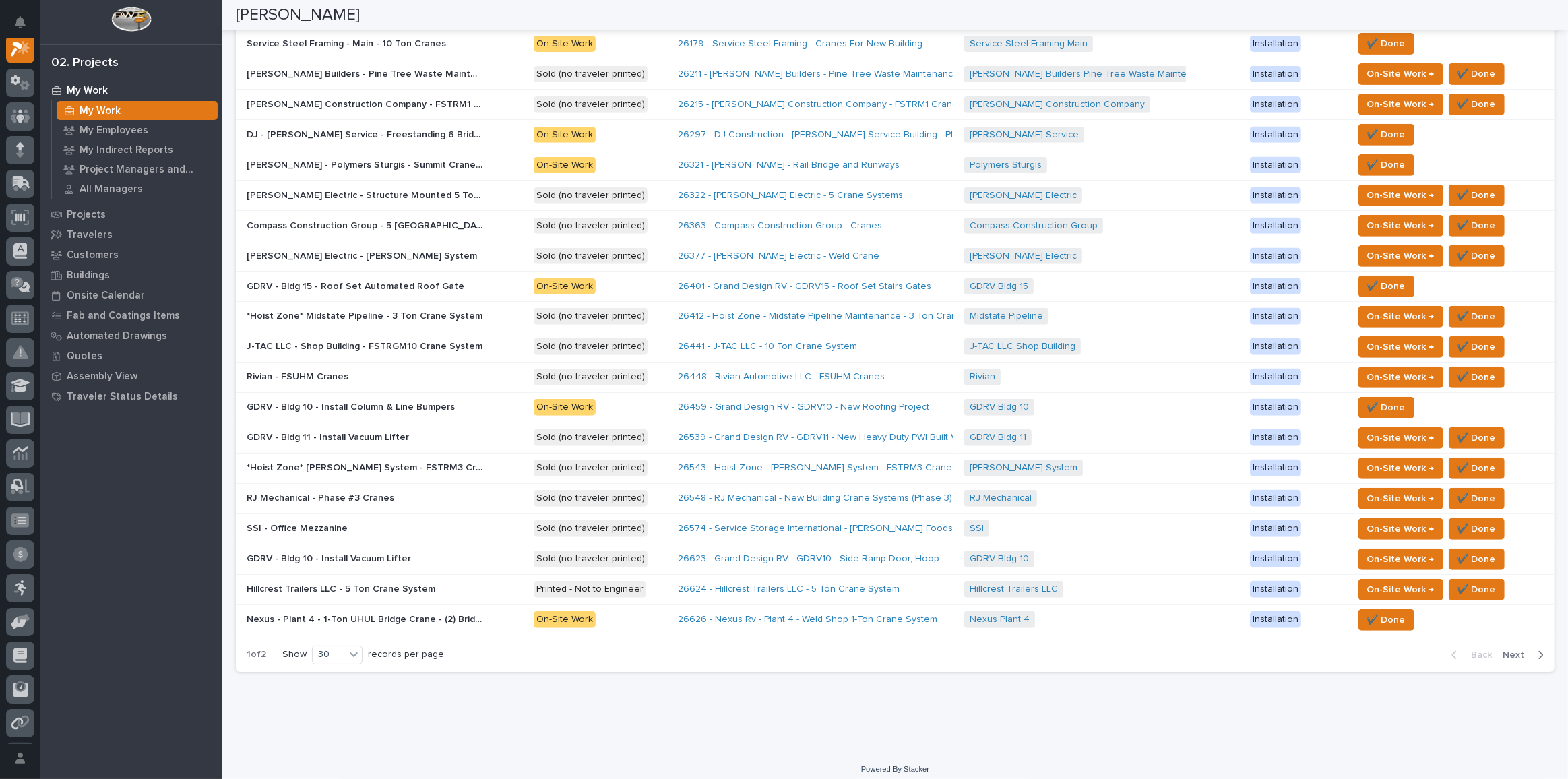
click at [1149, 570] on div "Back Next" at bounding box center [1498, 655] width 114 height 34
click at [1149, 570] on span "Next" at bounding box center [1517, 655] width 30 height 12
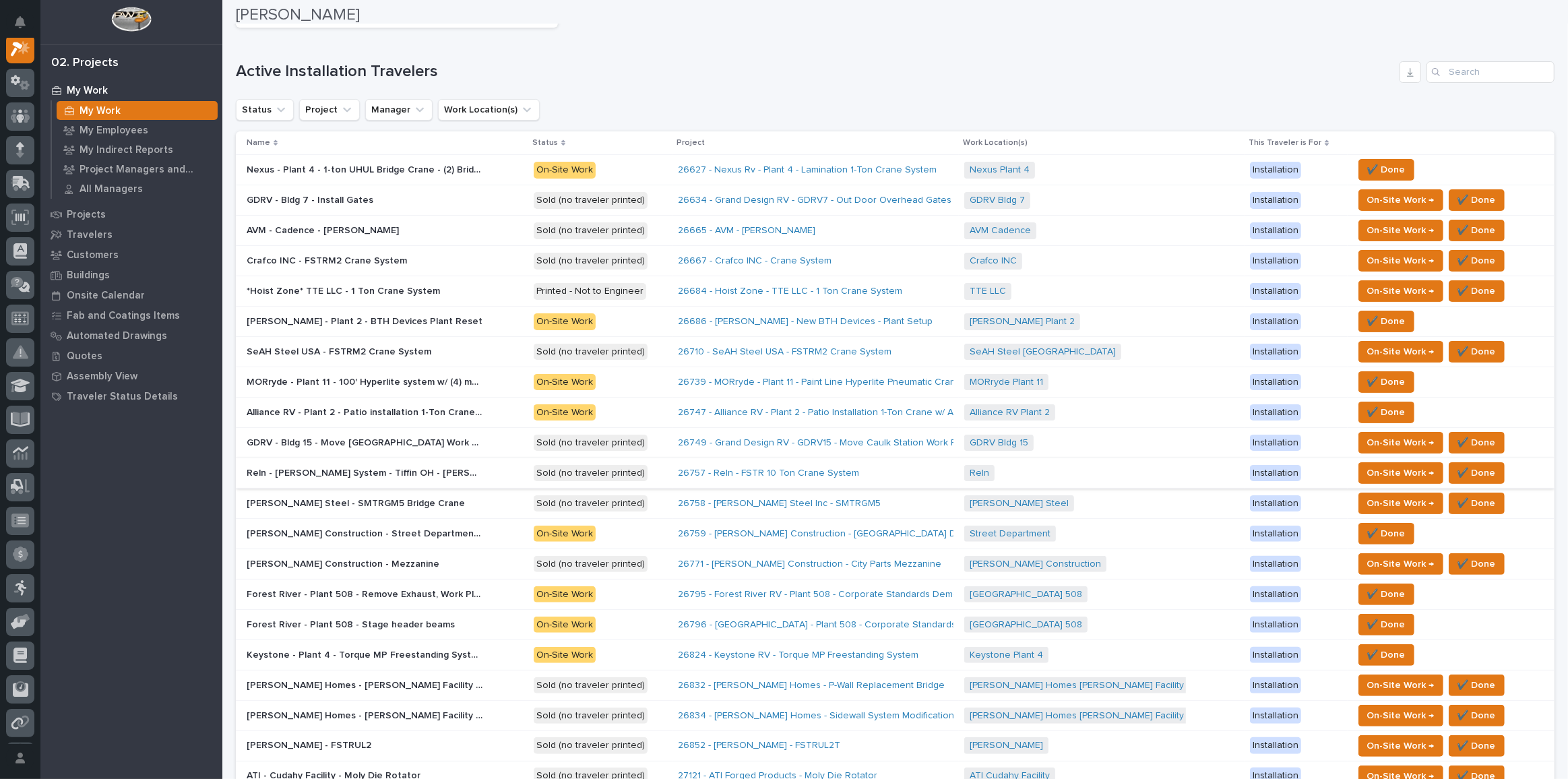
scroll to position [183, 0]
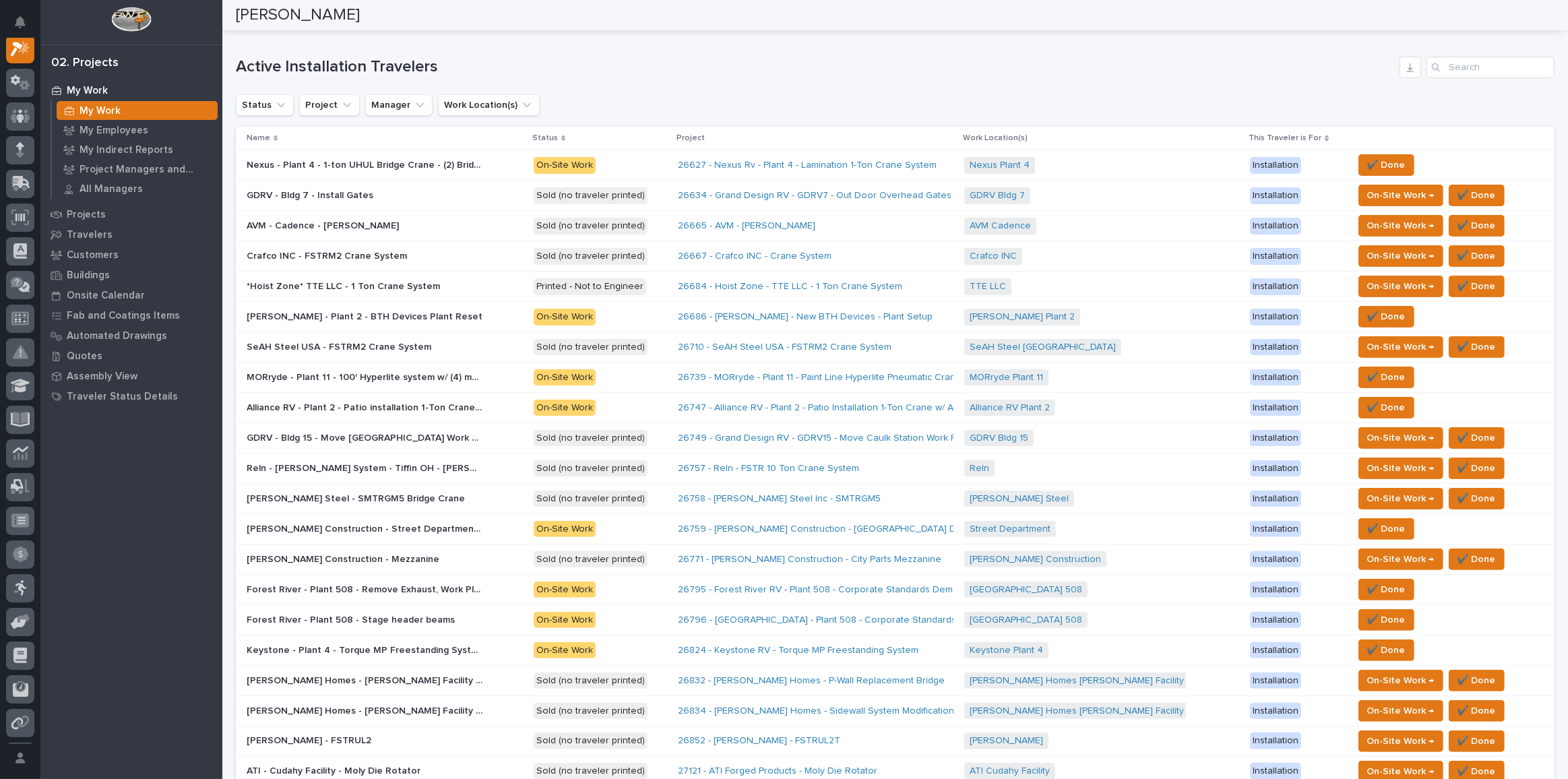
click at [432, 570] on p "Forest River - Plant 508 - Remove Exhaust, Work Platforms, Monorails and Fall P…" at bounding box center [366, 588] width 239 height 14
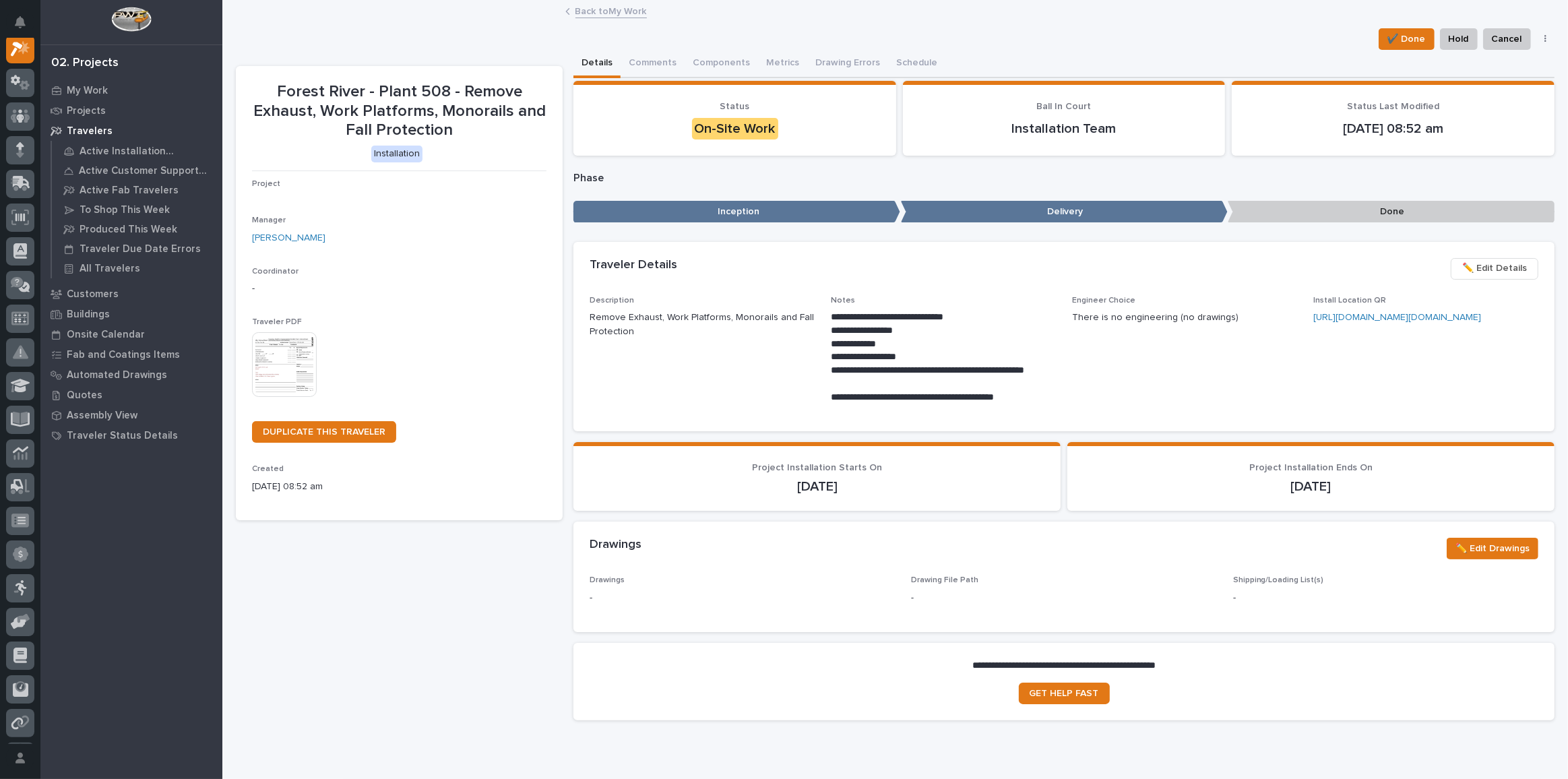
scroll to position [33, 0]
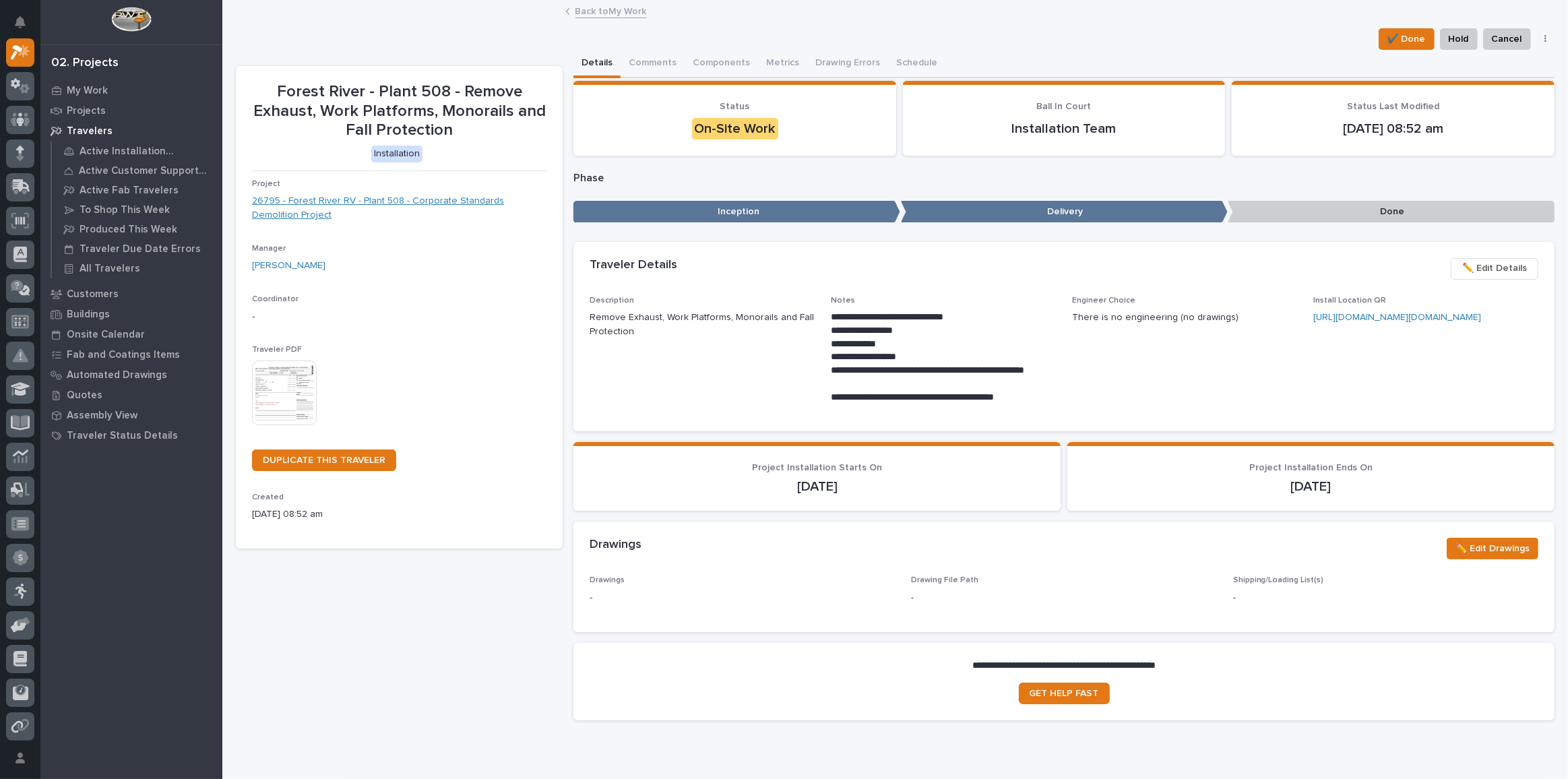
click at [376, 197] on link "26795 - Forest River RV - Plant 508 - Corporate Standards Demolition Project" at bounding box center [399, 208] width 294 height 28
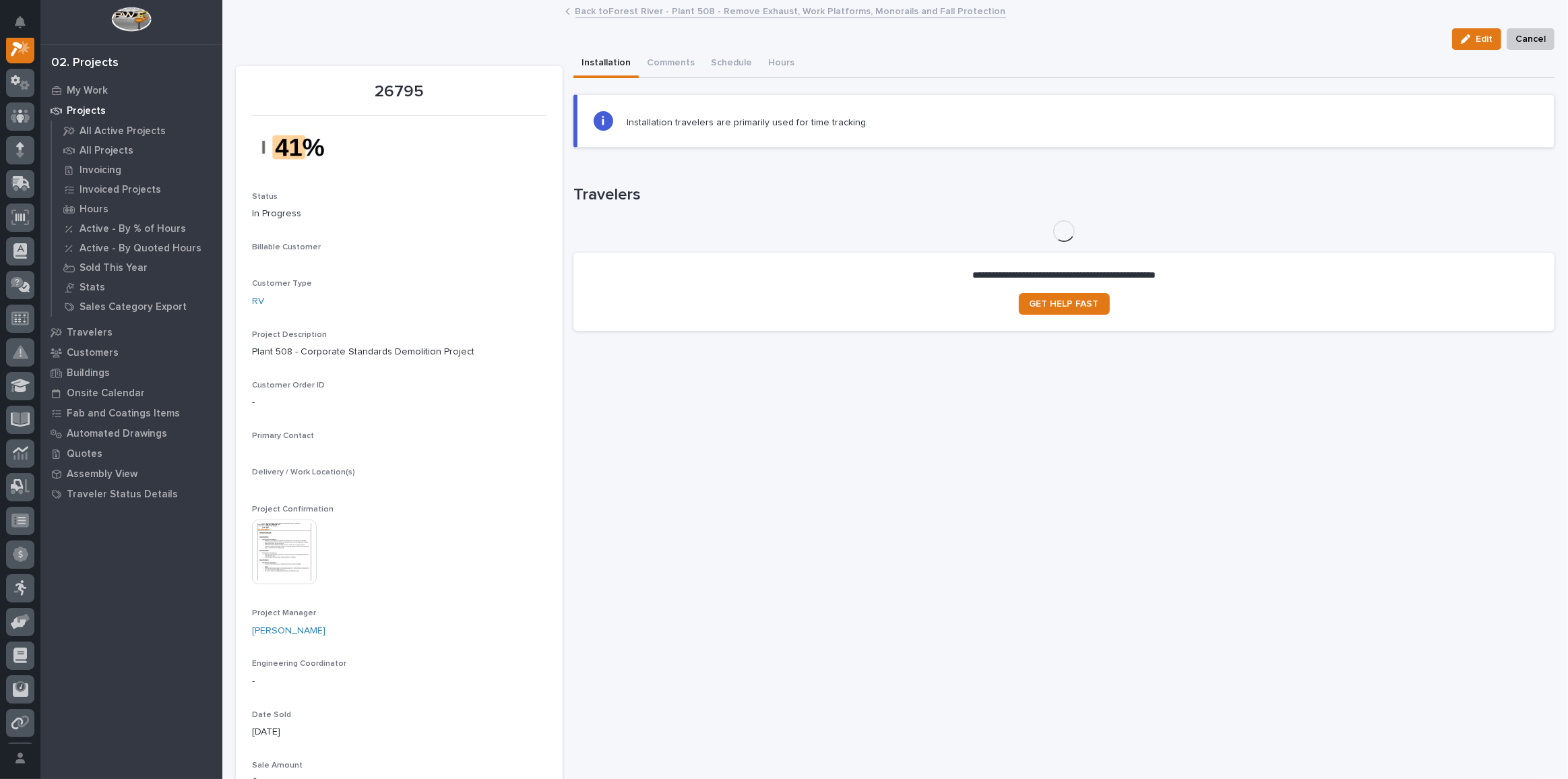
scroll to position [33, 0]
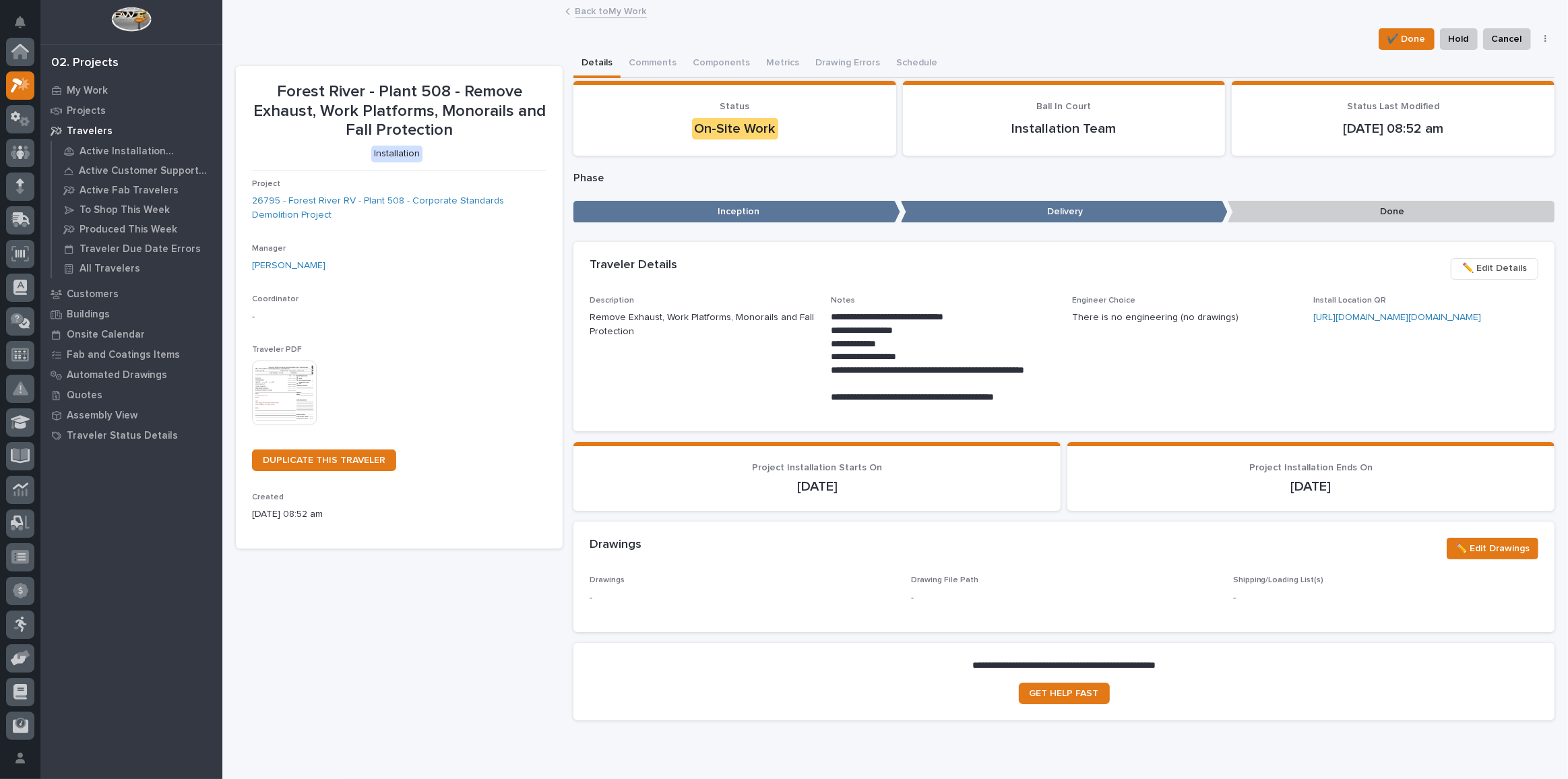
scroll to position [36, 0]
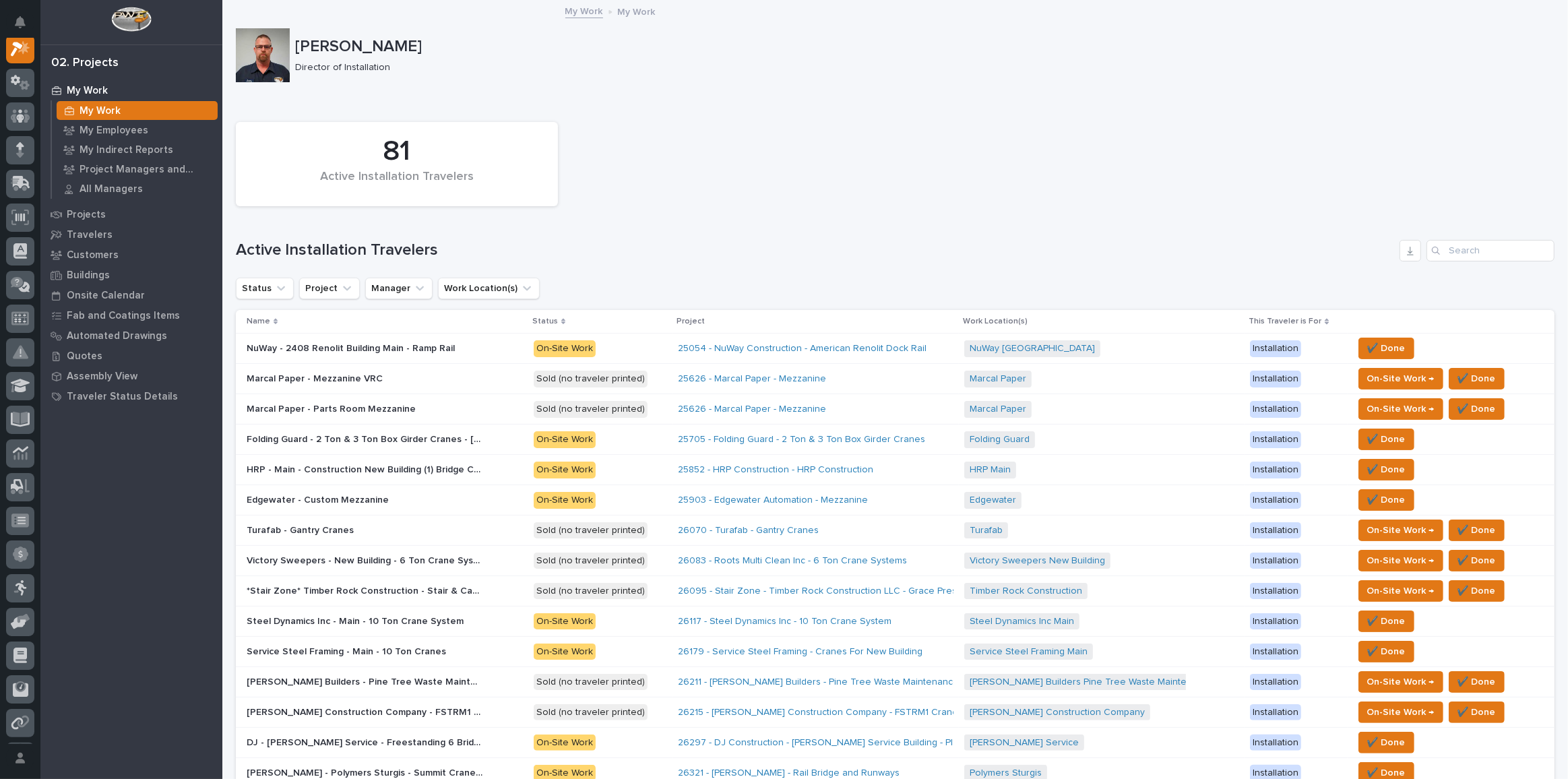
scroll to position [607, 0]
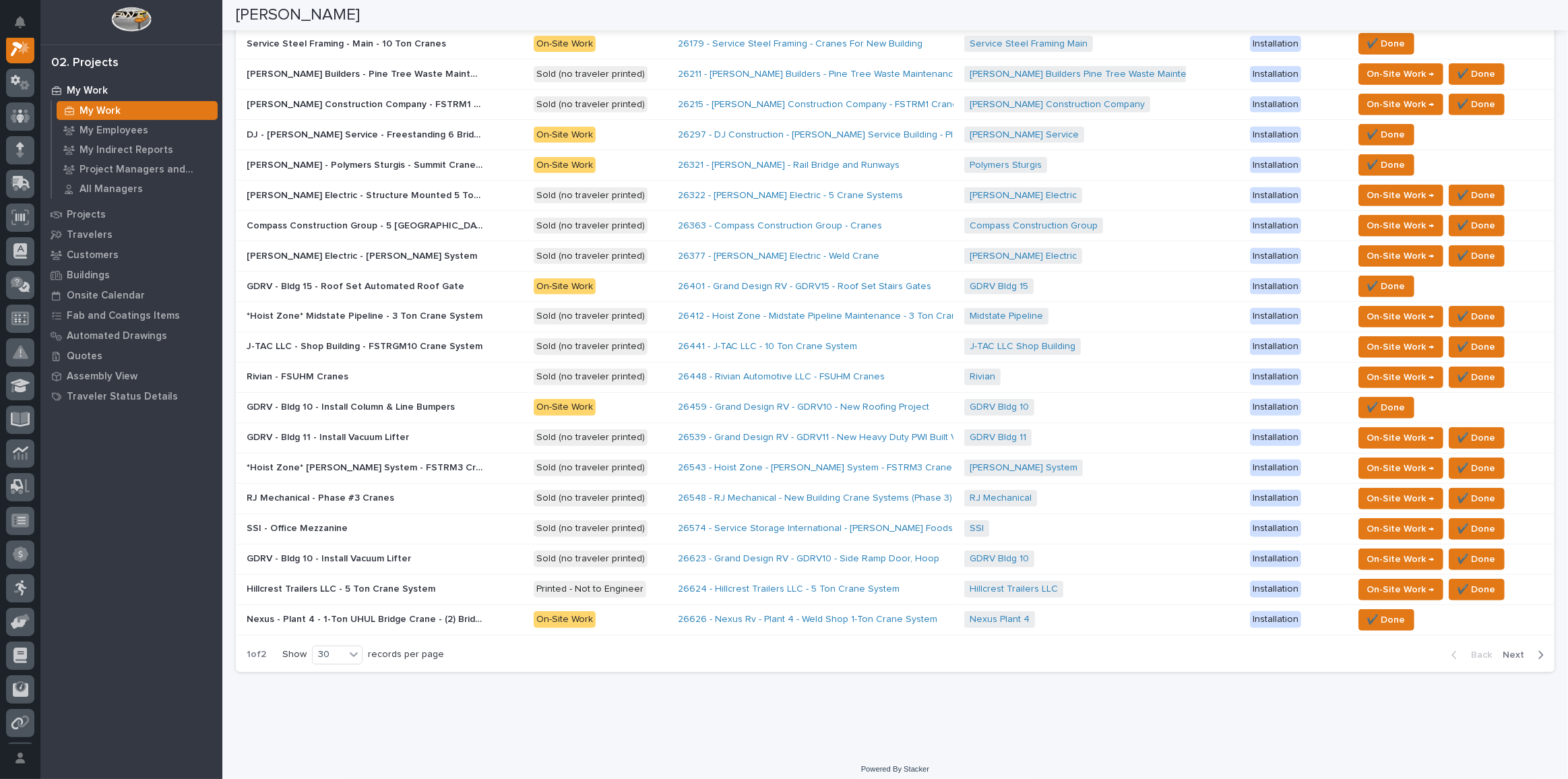
click at [1149, 570] on span "Next" at bounding box center [1517, 655] width 30 height 12
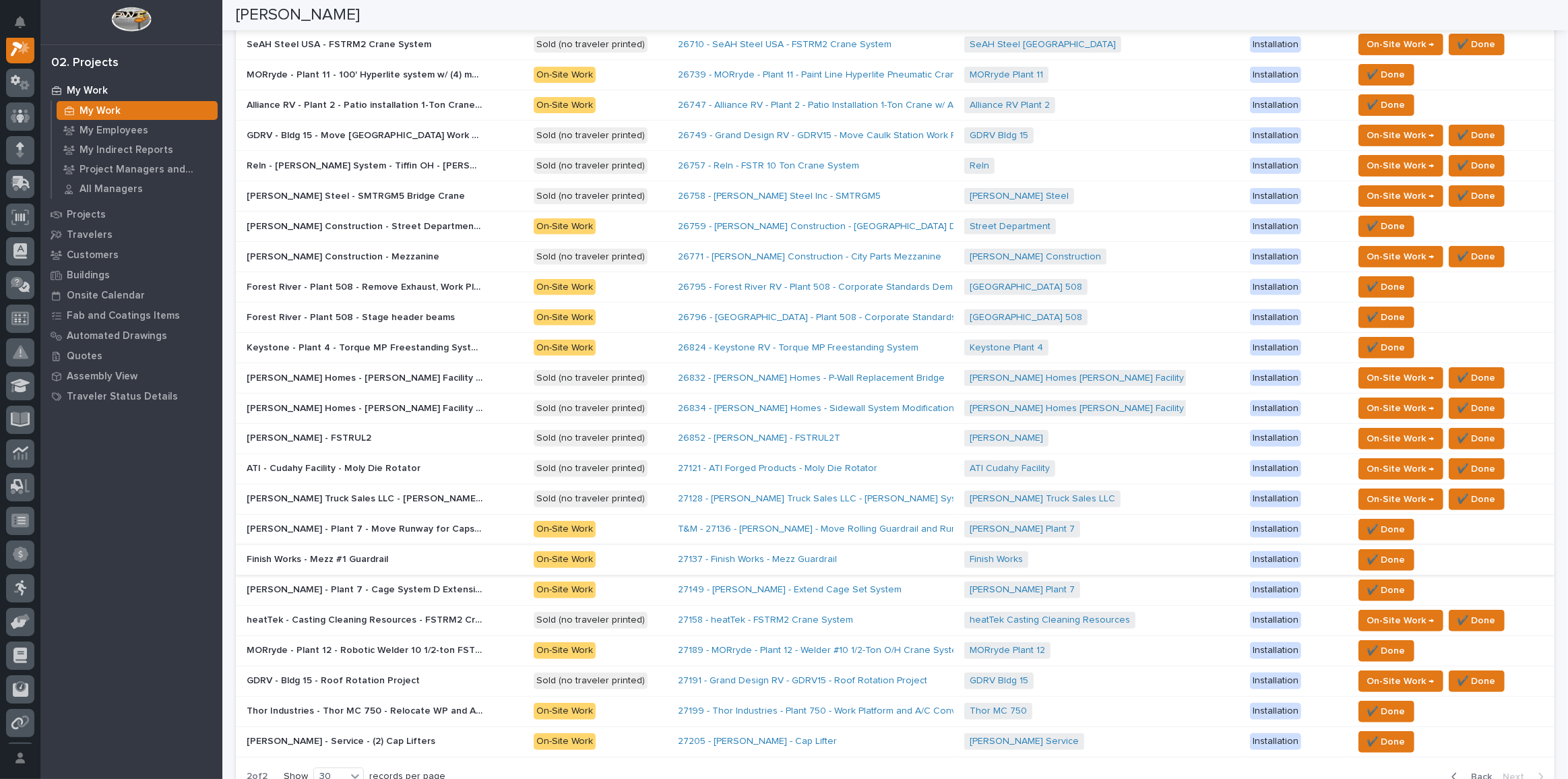
scroll to position [485, 0]
click at [1149, 283] on span "✔️ Done" at bounding box center [1387, 288] width 38 height 17
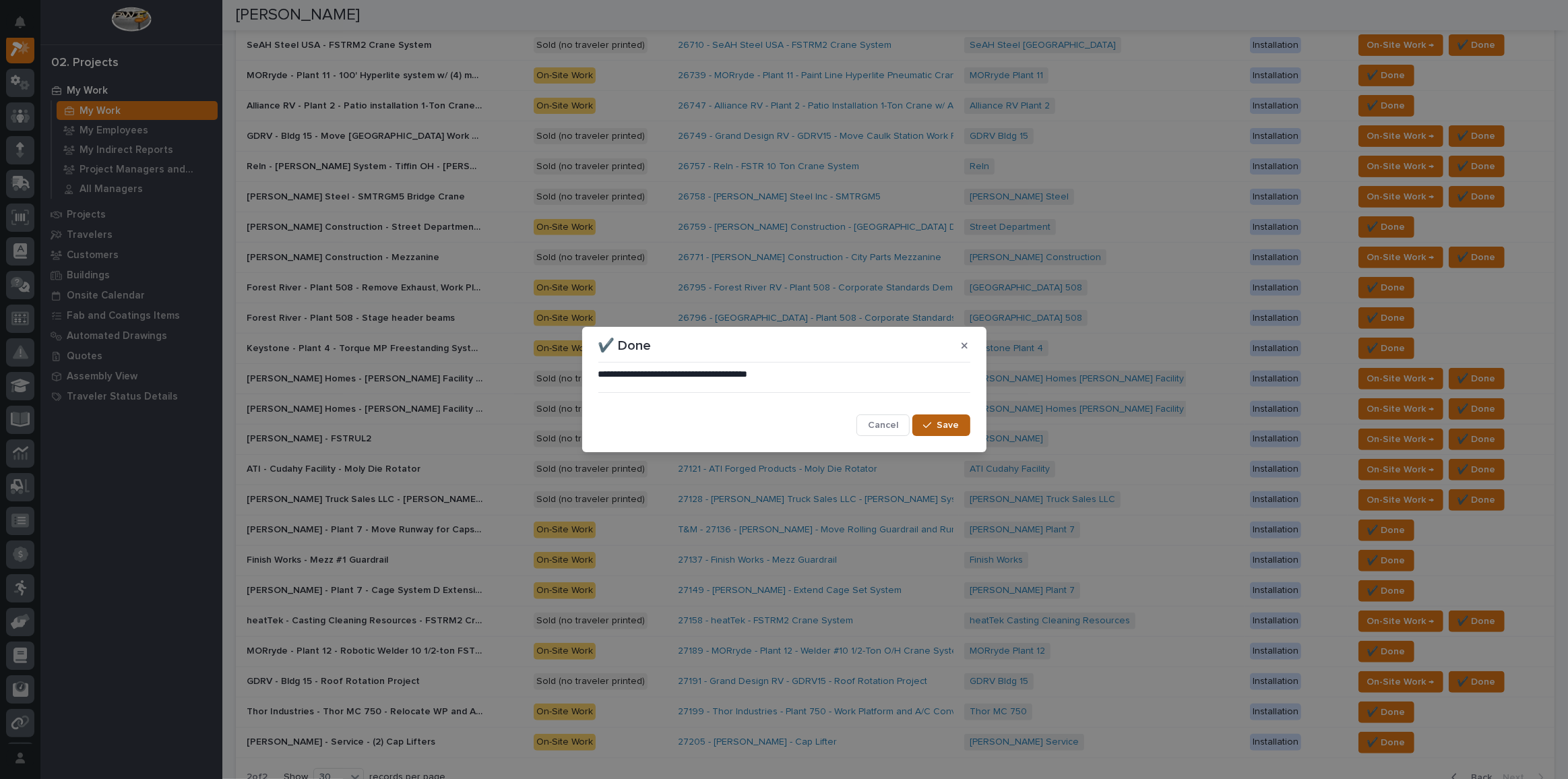
click at [957, 423] on span "Save" at bounding box center [948, 425] width 22 height 12
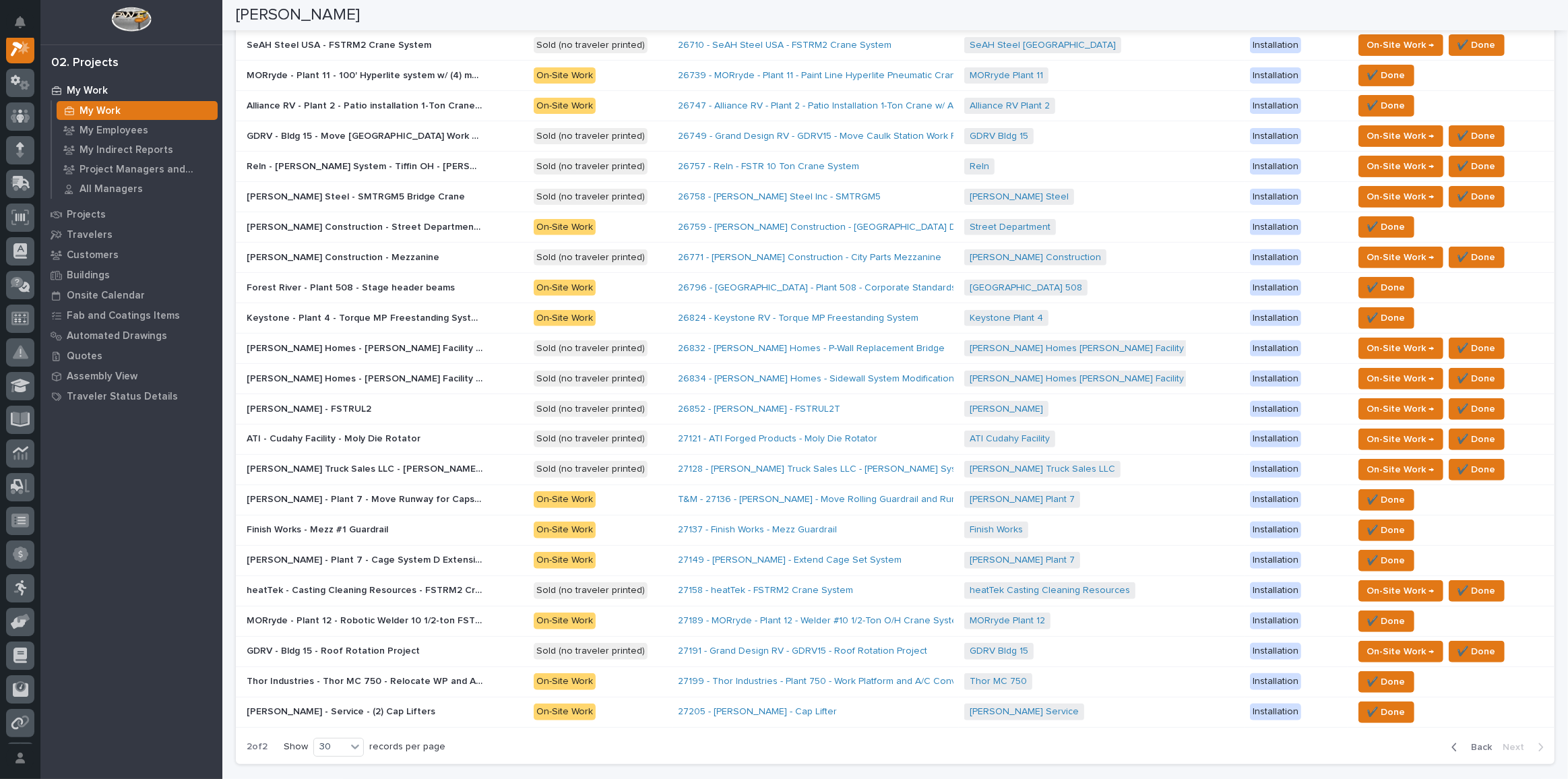
scroll to position [471, 0]
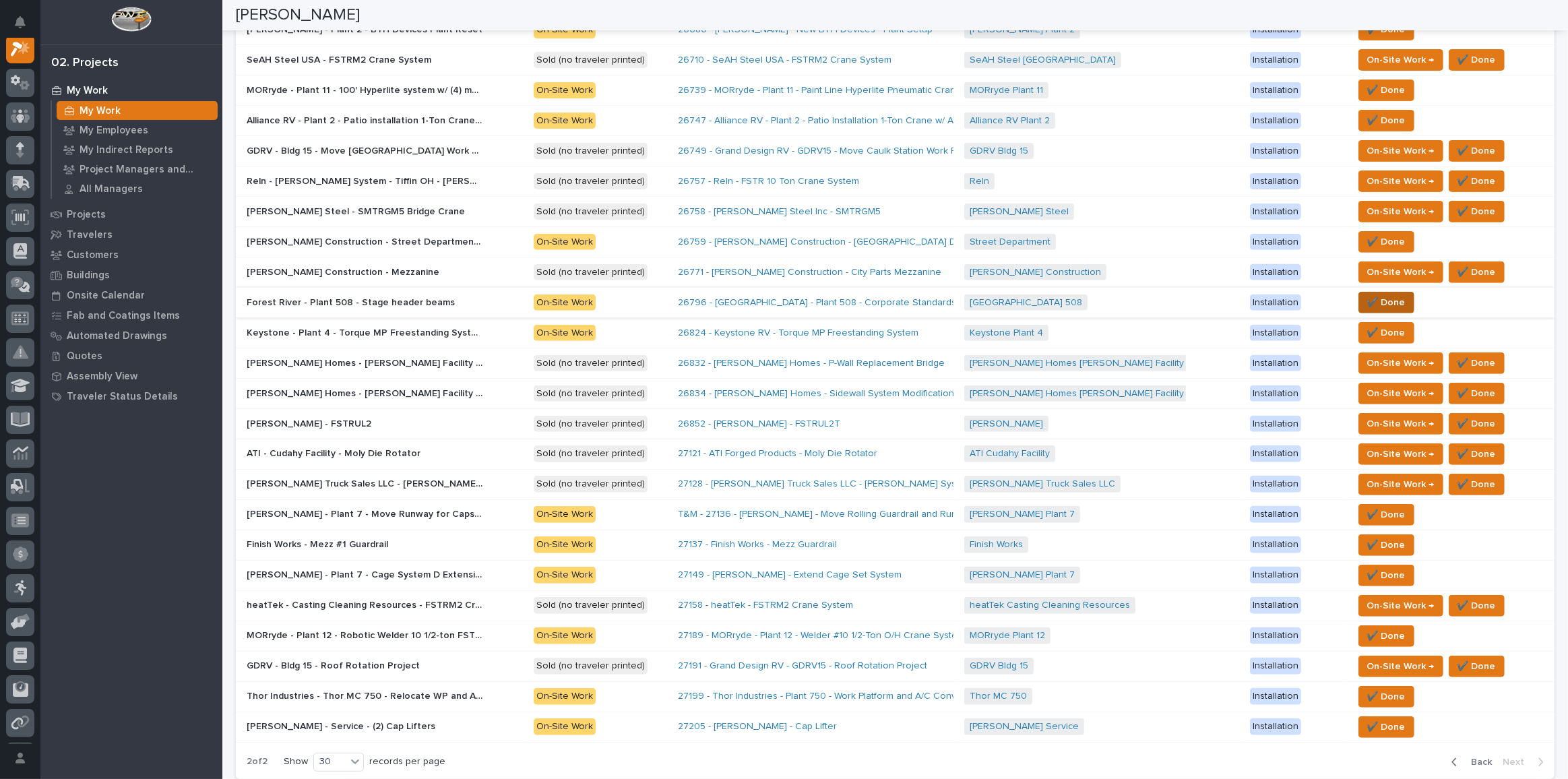
click at [1149, 294] on span "✔️ Done" at bounding box center [1387, 302] width 38 height 17
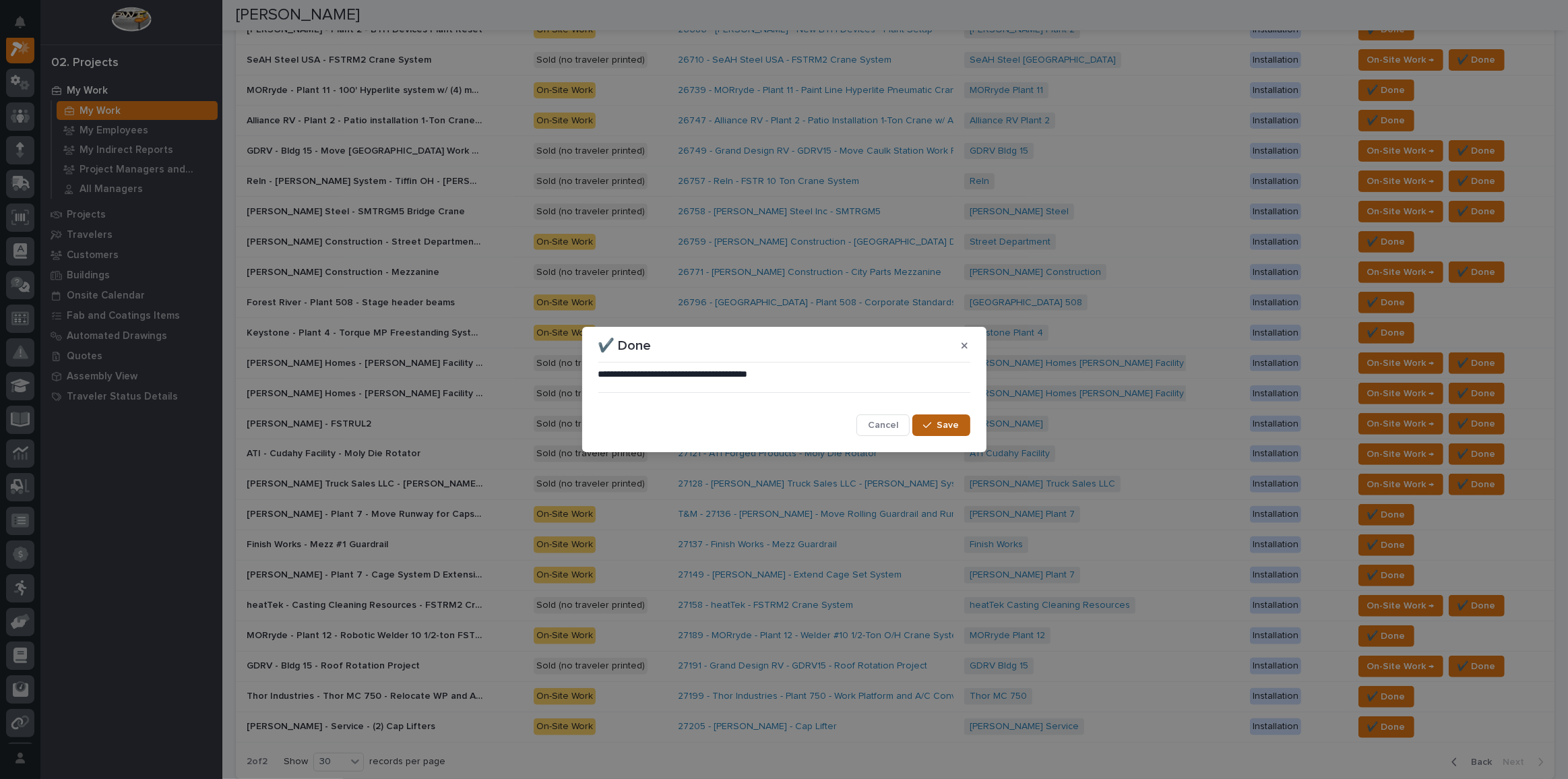
click at [941, 423] on span "Save" at bounding box center [948, 425] width 22 height 12
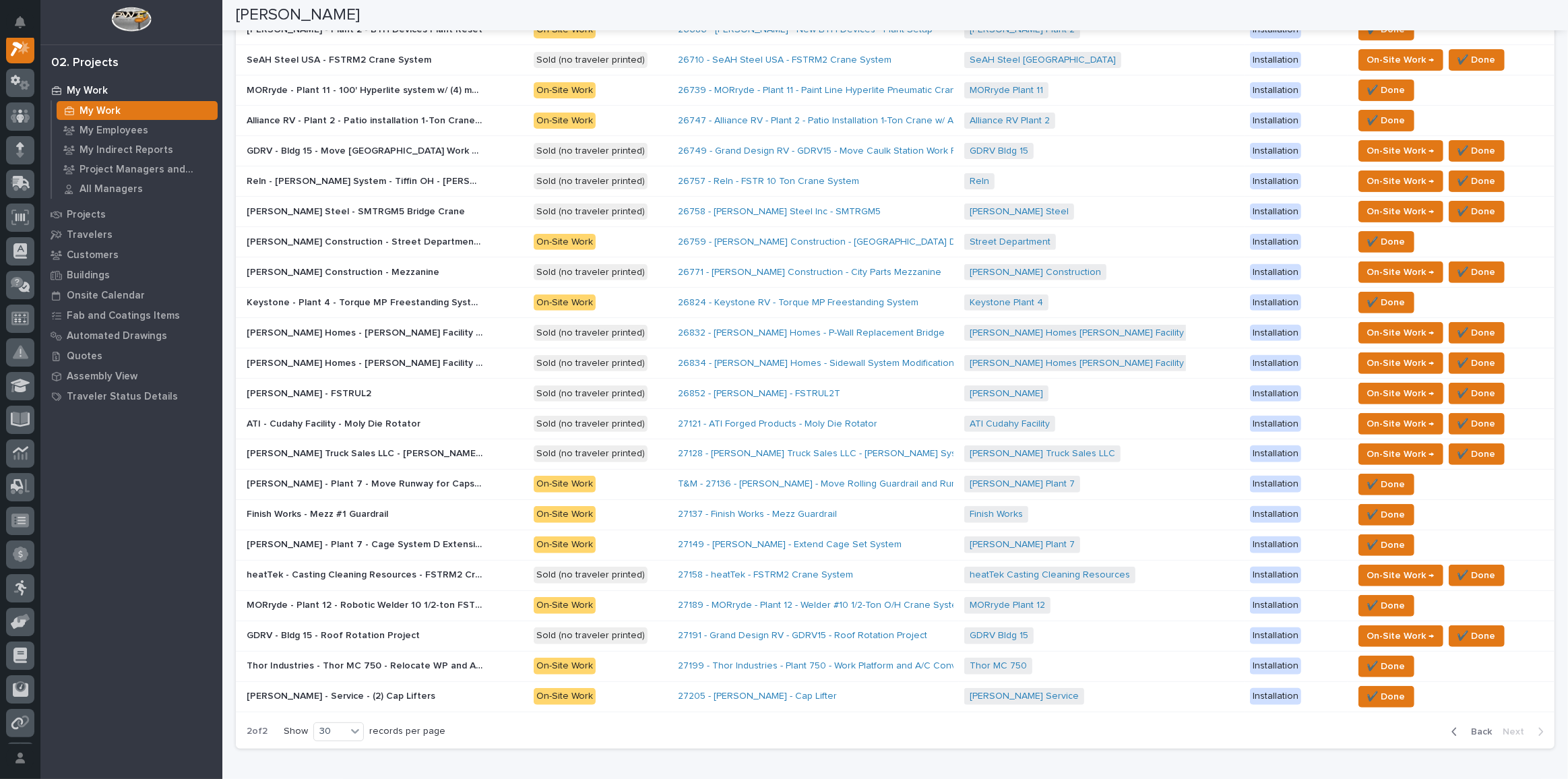
scroll to position [455, 0]
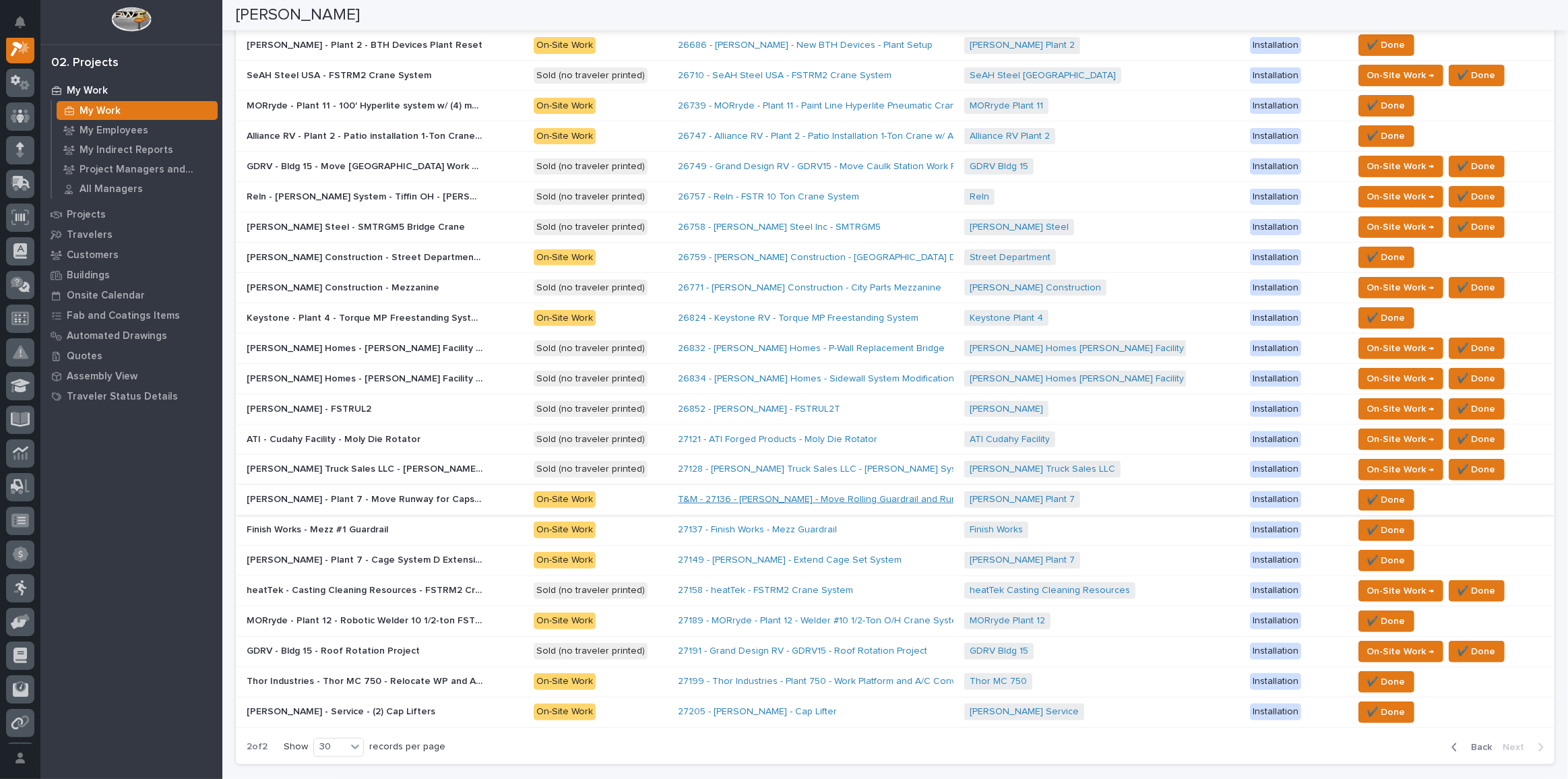
click at [777, 494] on link "T&M - 27136 - Brinkley RV - Move Rolling Guardrail and Runway Sections" at bounding box center [846, 500] width 336 height 12
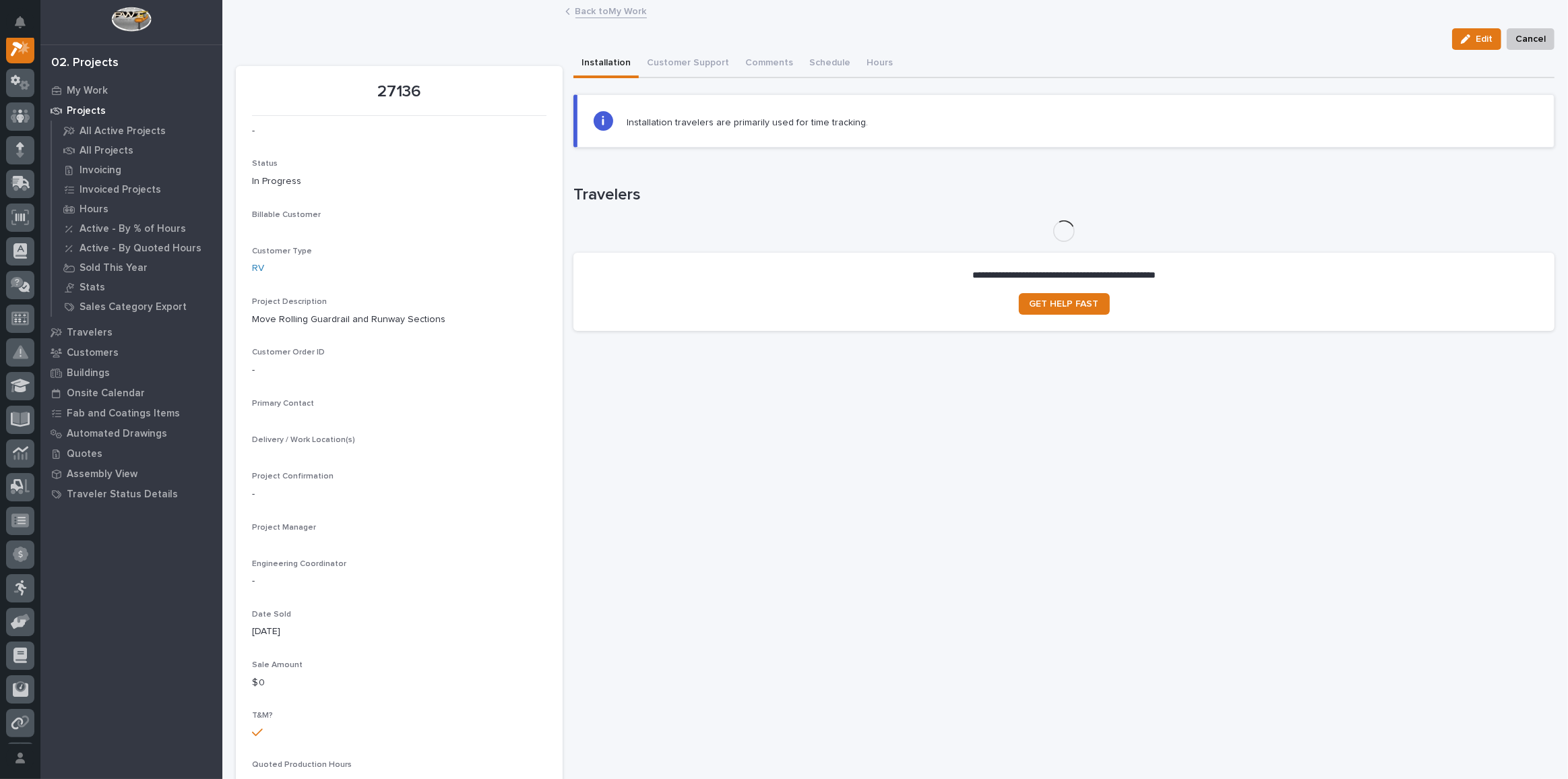
scroll to position [33, 0]
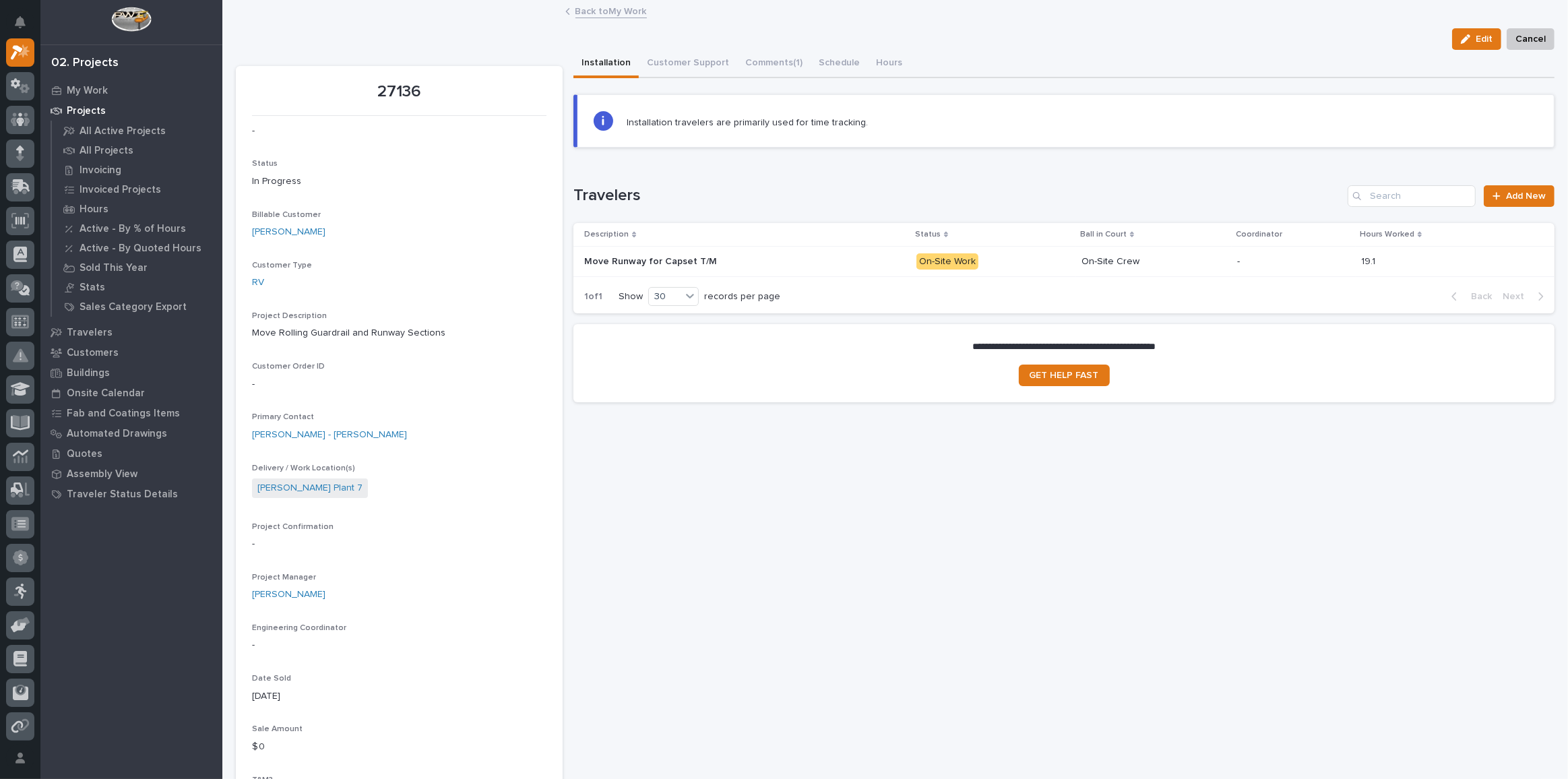
click at [653, 258] on p "Move Runway for Capset T/M" at bounding box center [651, 260] width 135 height 14
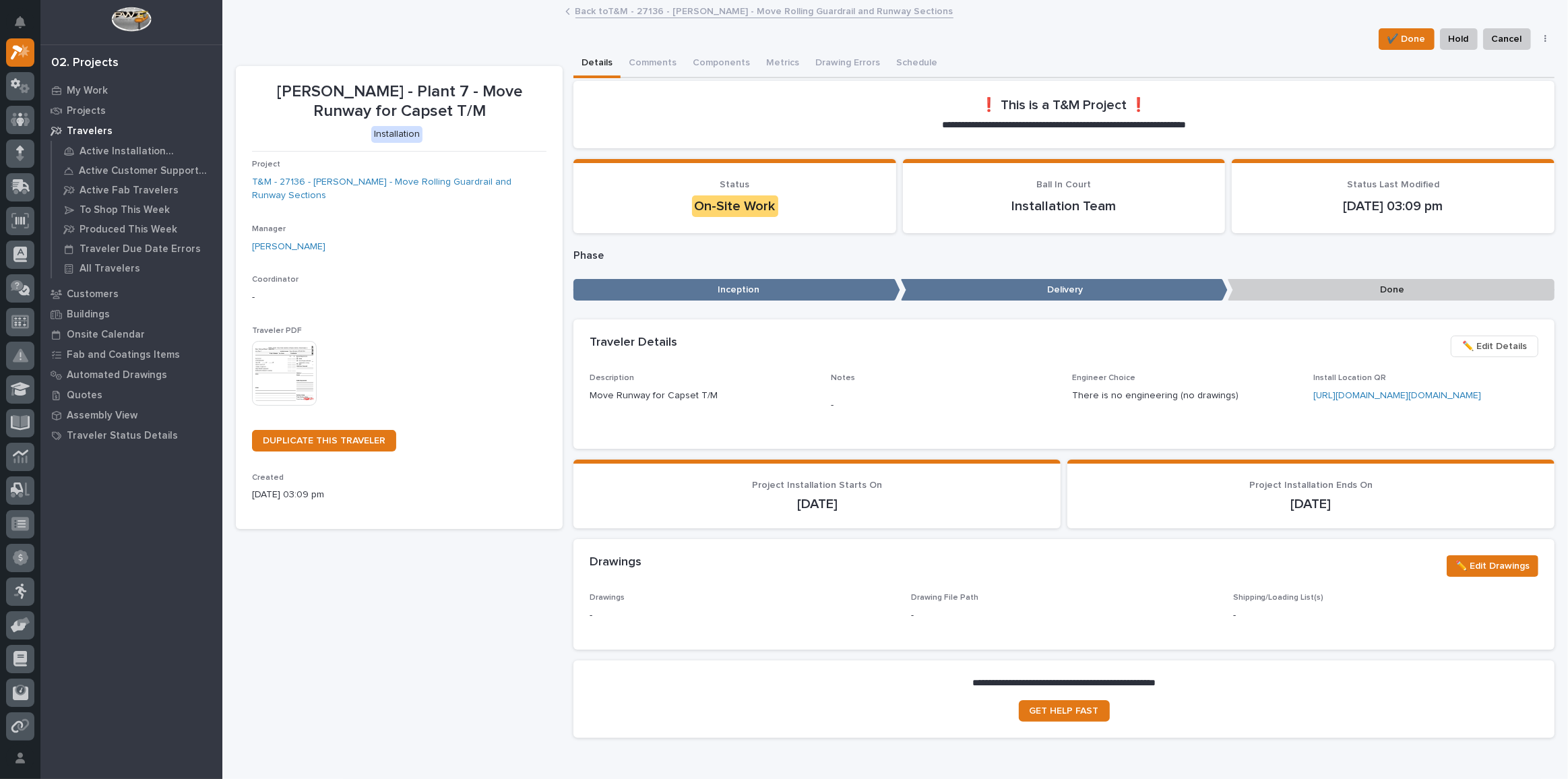
click at [420, 173] on div "Project T&M - 27136 - Brinkley RV - Move Rolling Guardrail and Runway Sections" at bounding box center [399, 186] width 294 height 54
click at [421, 175] on link "T&M - 27136 - Brinkley RV - Move Rolling Guardrail and Runway Sections" at bounding box center [399, 189] width 294 height 28
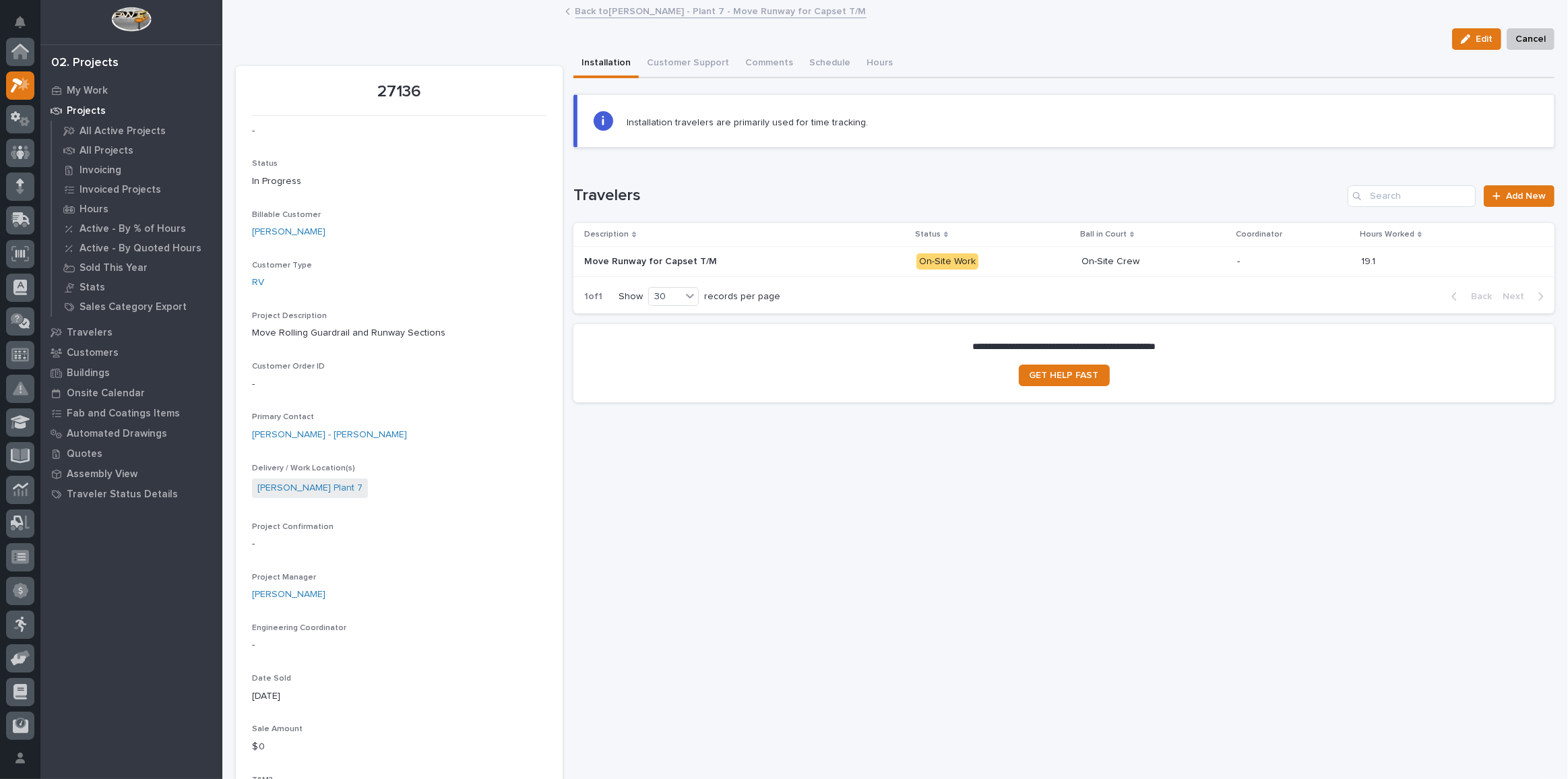
scroll to position [33, 0]
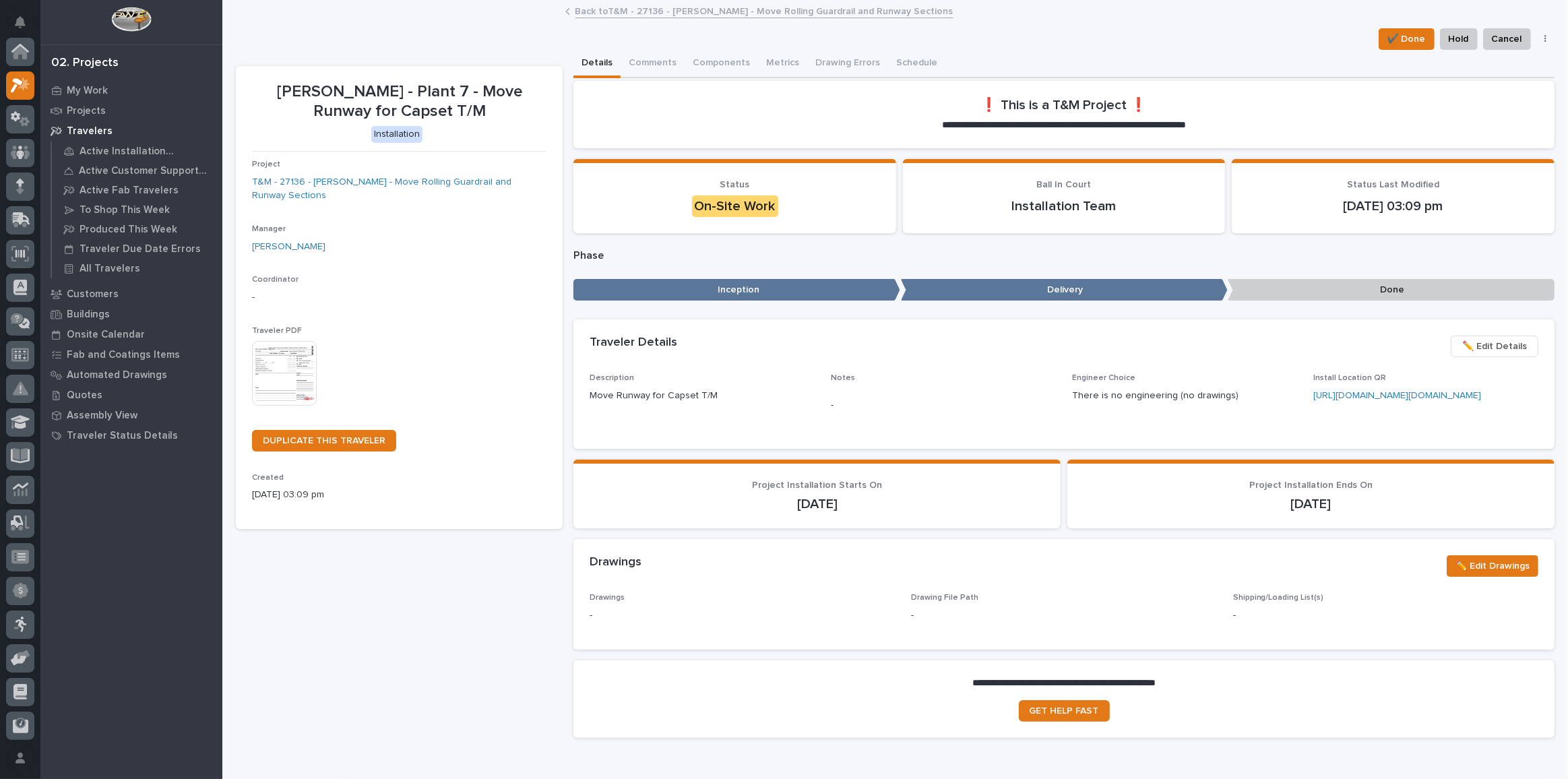
scroll to position [36, 0]
click at [1149, 41] on span "✔️ Done" at bounding box center [1406, 39] width 38 height 17
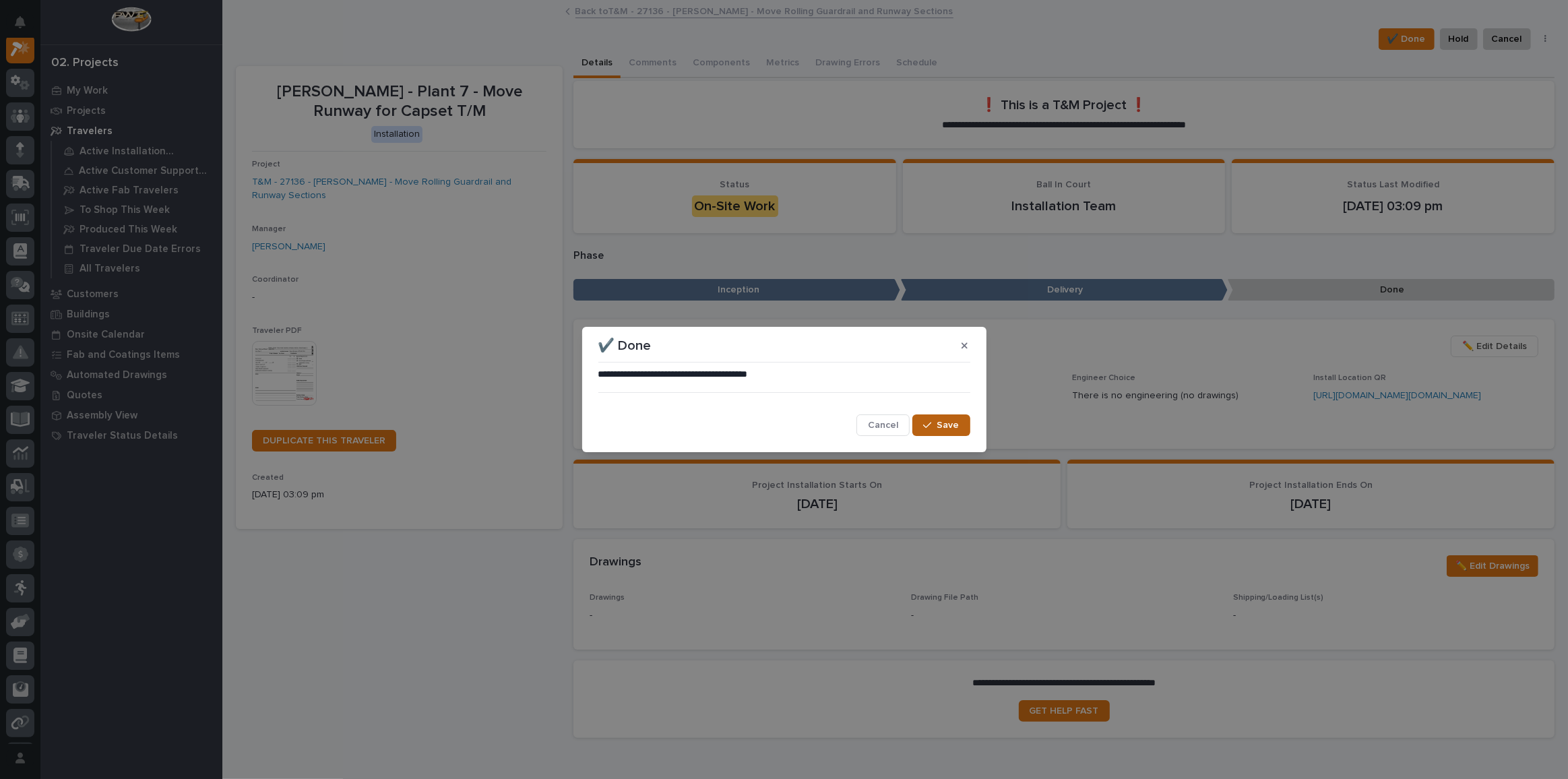
click at [936, 423] on div "button" at bounding box center [930, 424] width 13 height 9
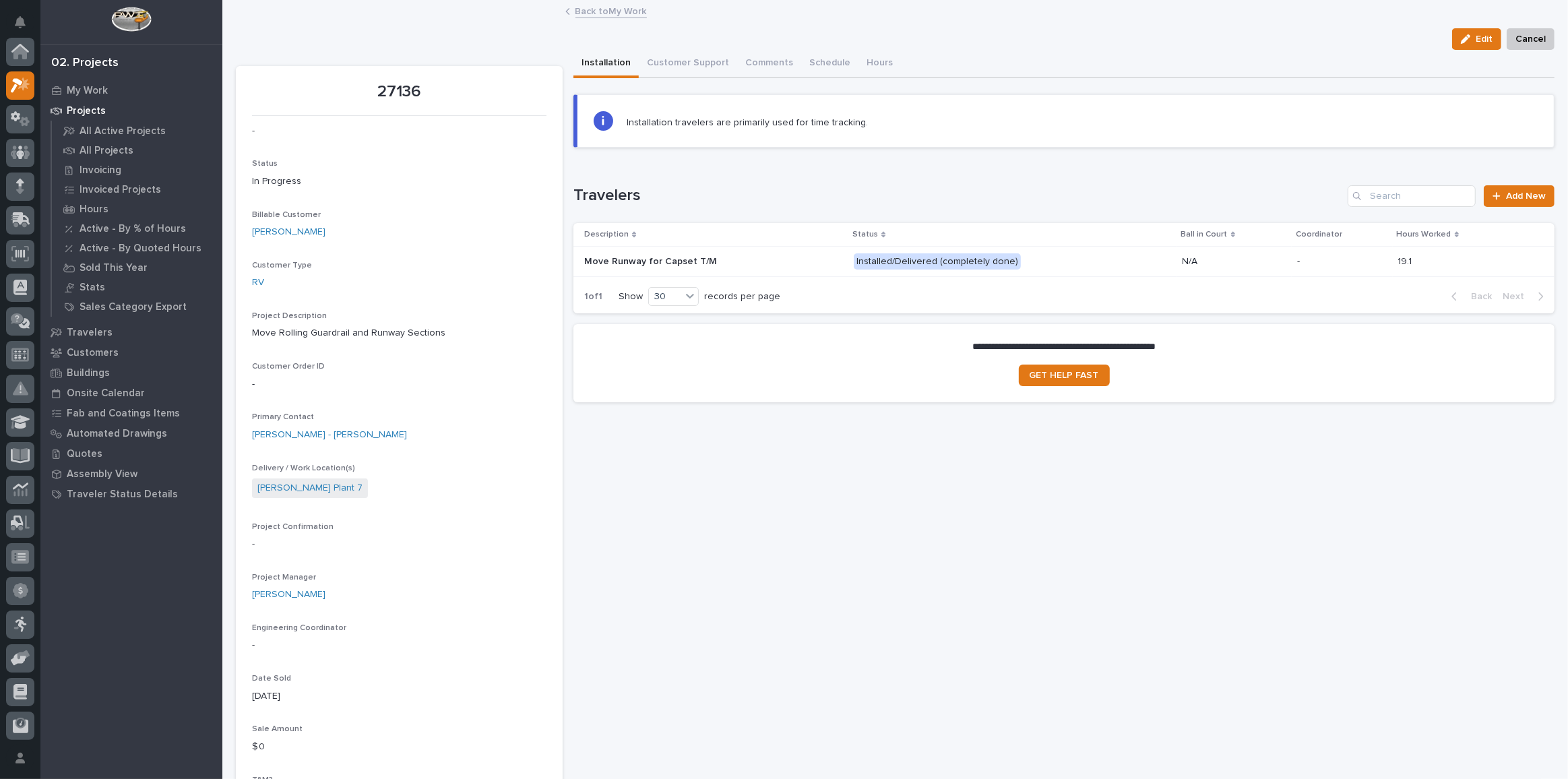
scroll to position [36, 0]
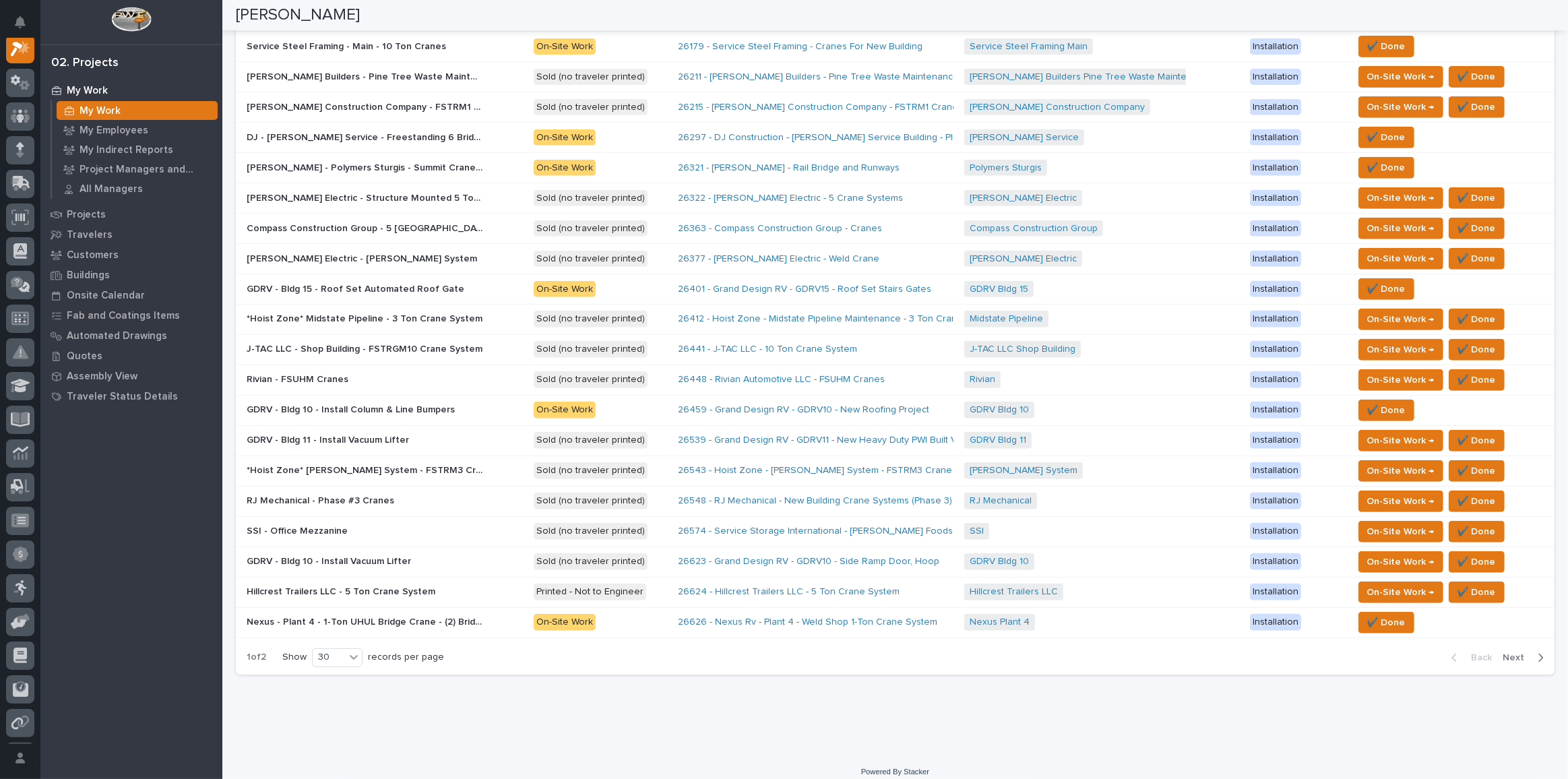
scroll to position [607, 0]
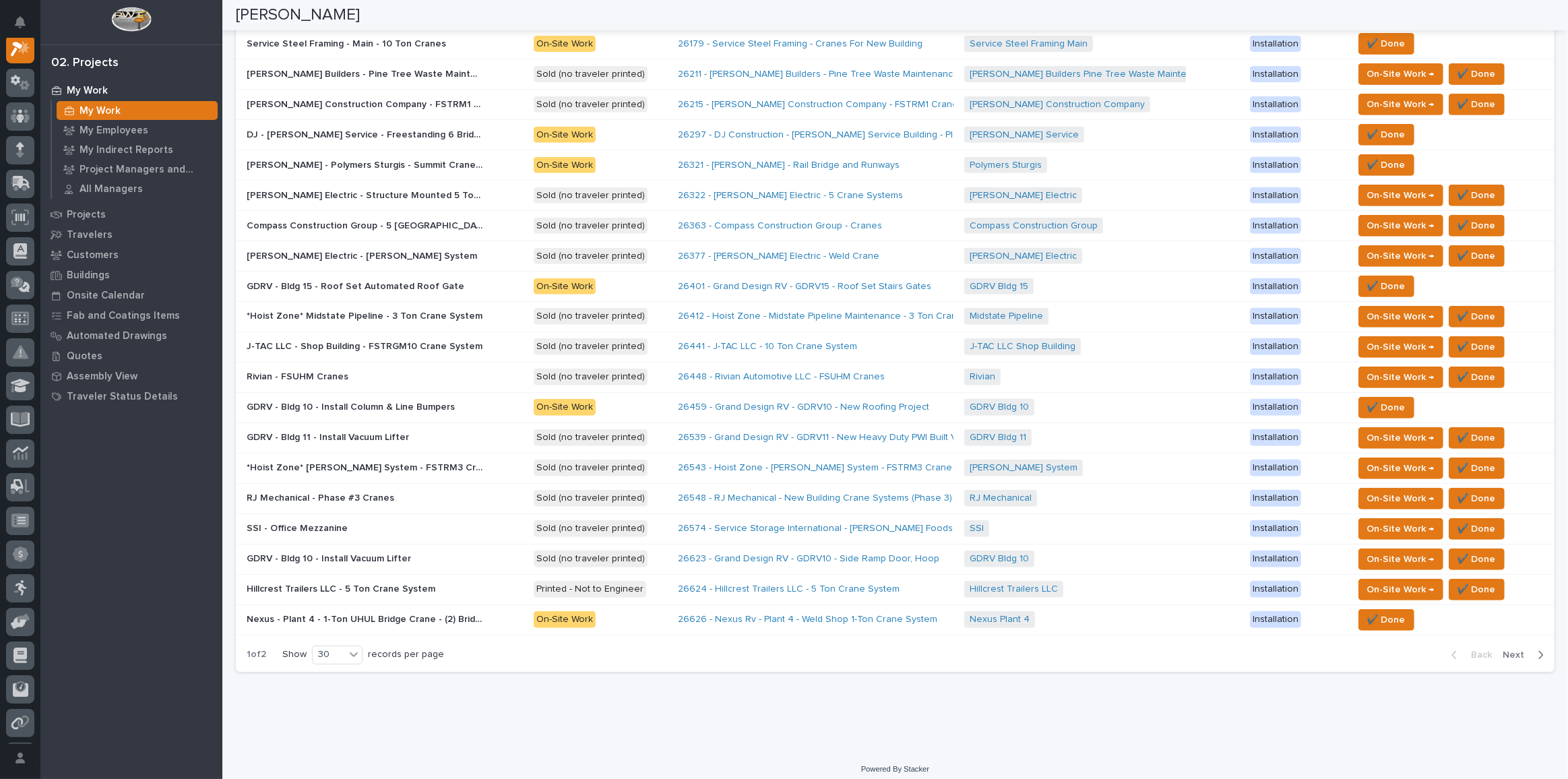
click at [1149, 570] on span "Next" at bounding box center [1517, 655] width 30 height 12
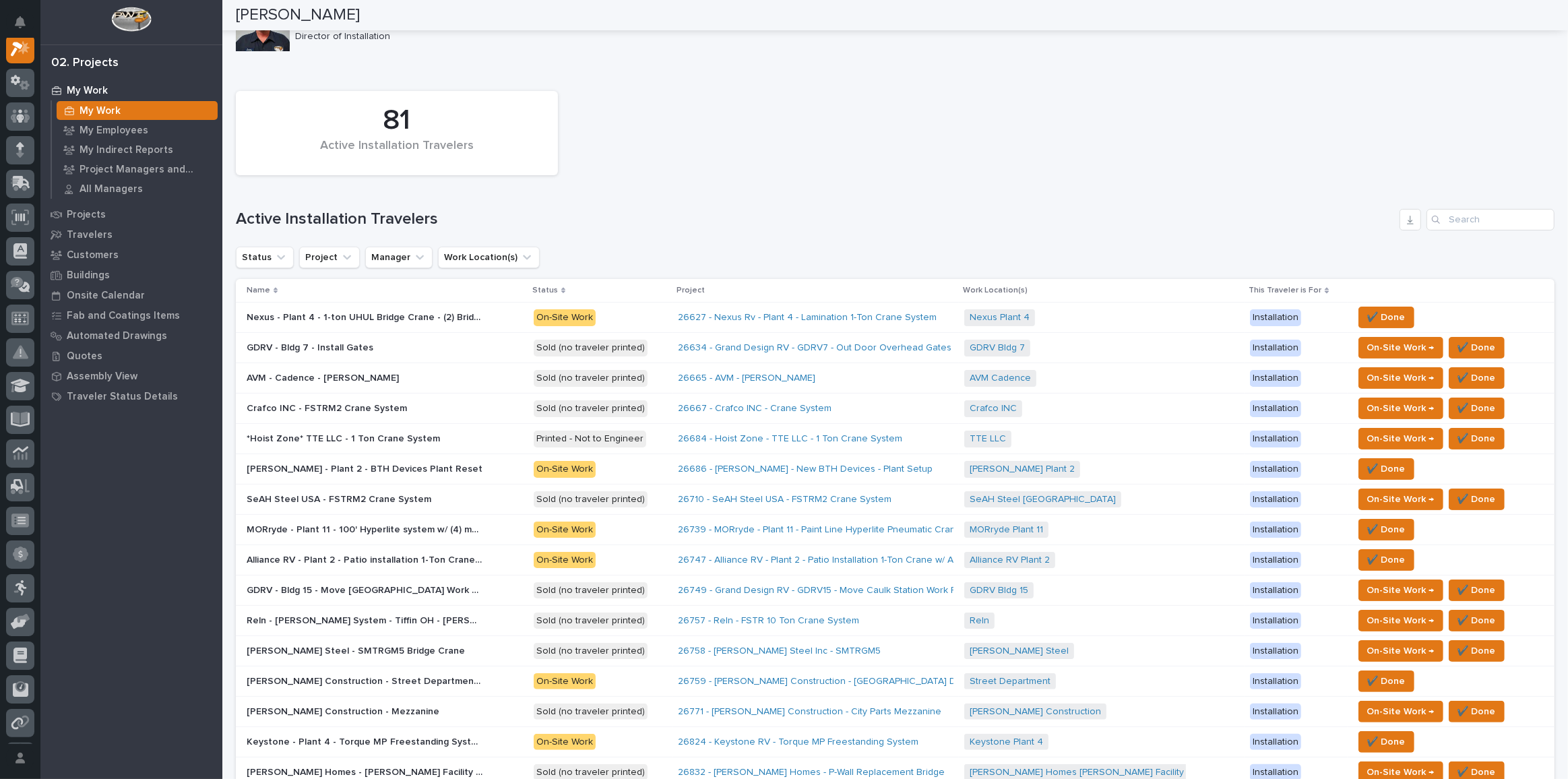
scroll to position [0, 0]
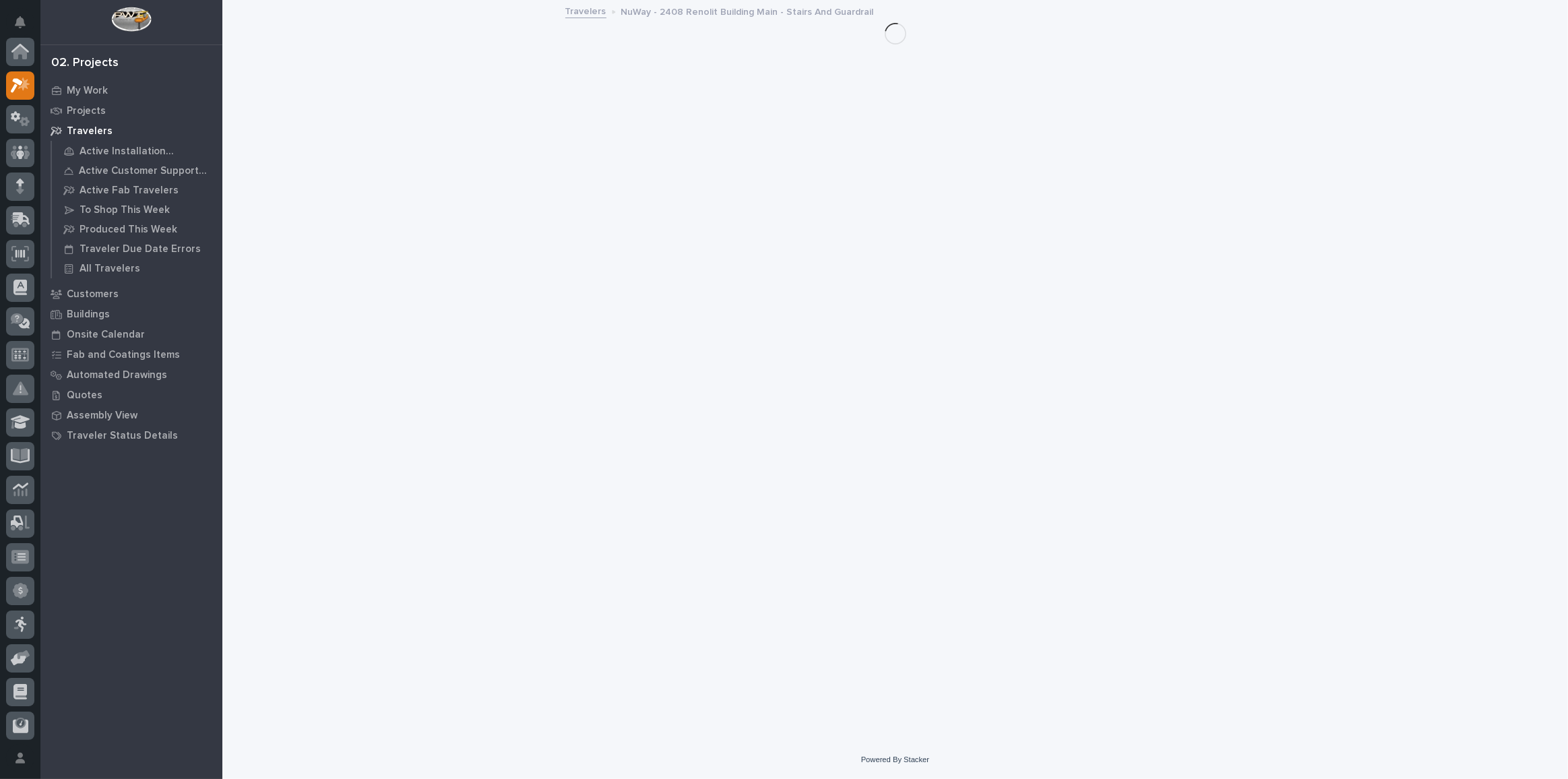
scroll to position [36, 0]
